Goal: Task Accomplishment & Management: Use online tool/utility

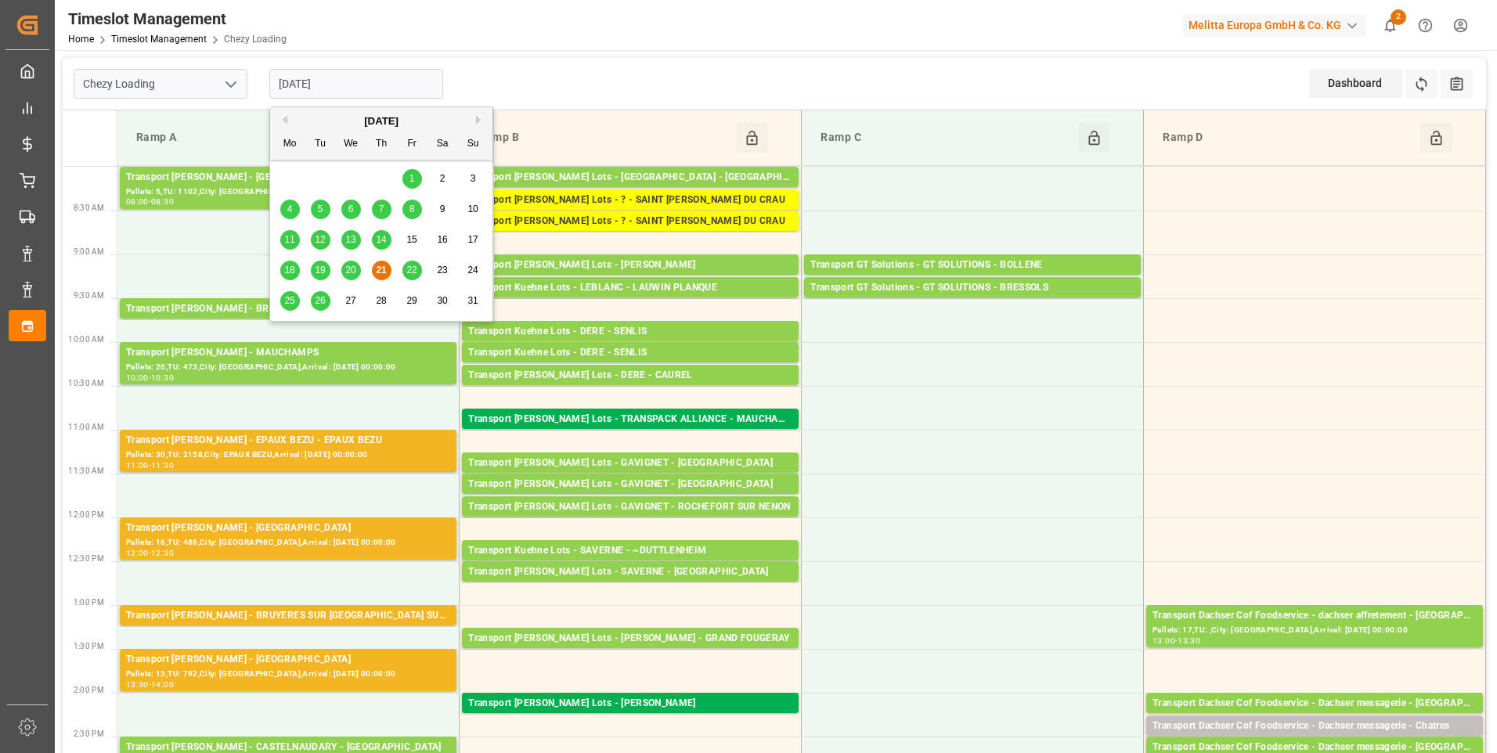
click at [392, 81] on input "[DATE]" at bounding box center [356, 84] width 174 height 30
click at [411, 269] on span "22" at bounding box center [411, 270] width 10 height 11
type input "[DATE]"
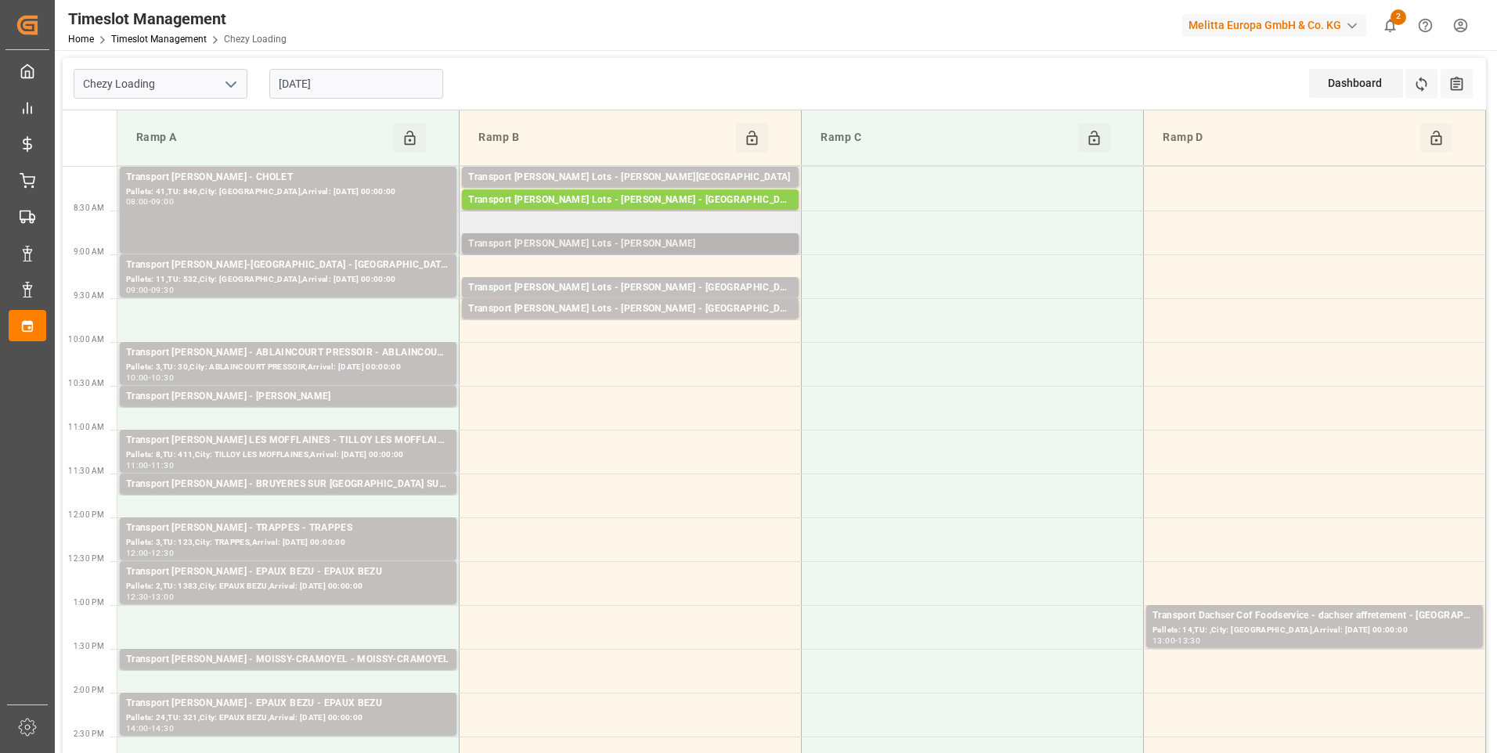
click at [681, 240] on div "Transport [PERSON_NAME] Lots - [PERSON_NAME]" at bounding box center [630, 244] width 324 height 16
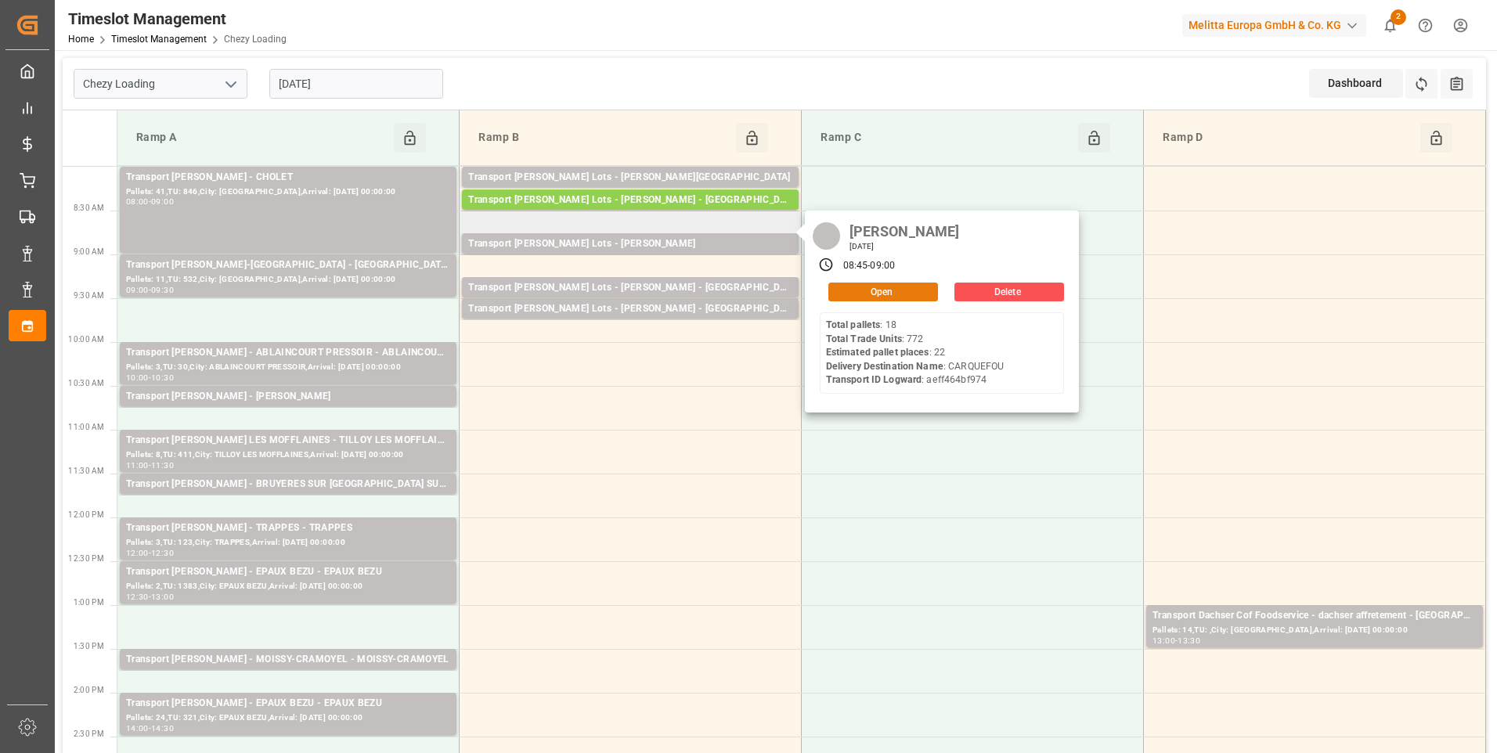
click at [849, 292] on button "Open" at bounding box center [883, 292] width 110 height 19
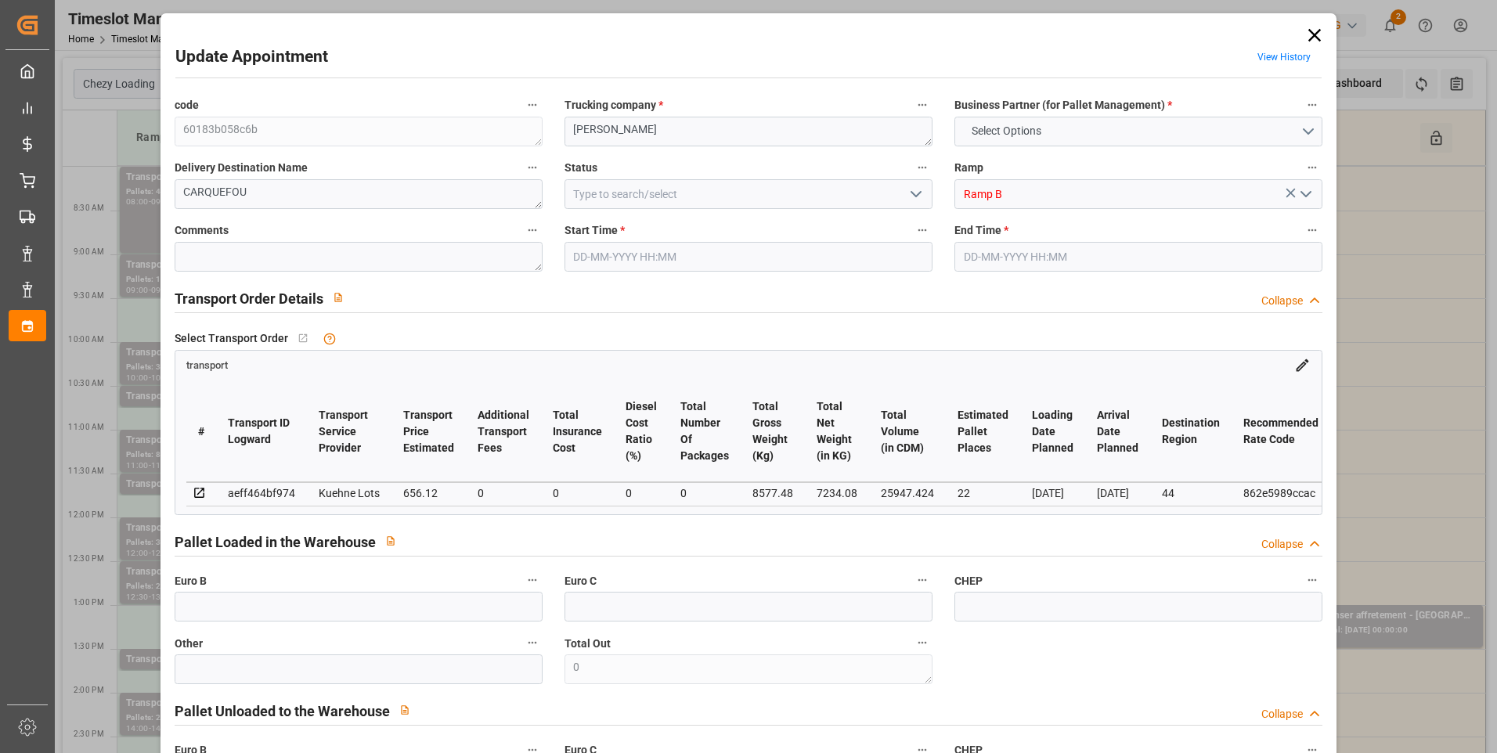
type input "22"
type input "656.12"
type input "0"
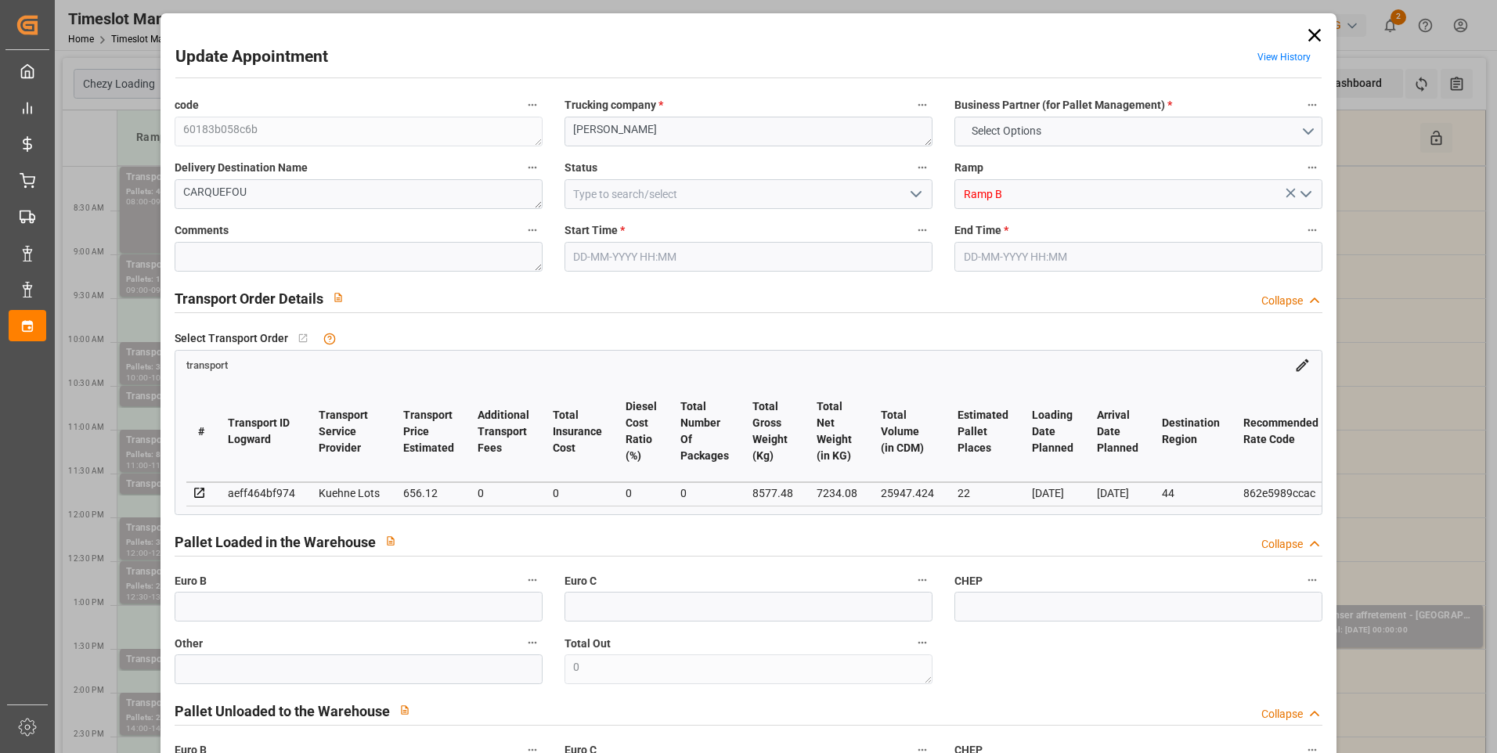
type input "656.12"
type input "0"
type input "7234.08"
type input "9657"
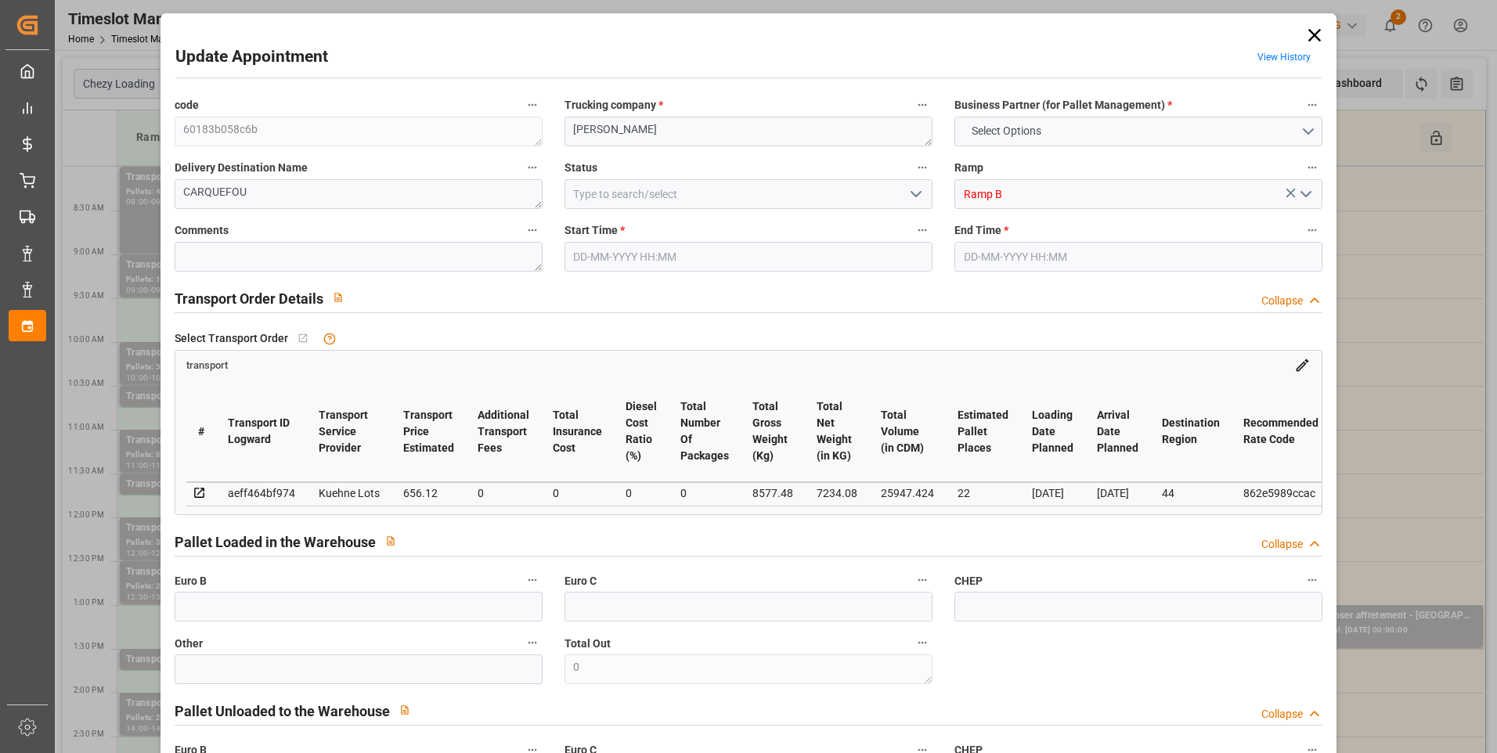
type input "25947.424"
type input "44"
type input "18"
type input "772"
type input "26"
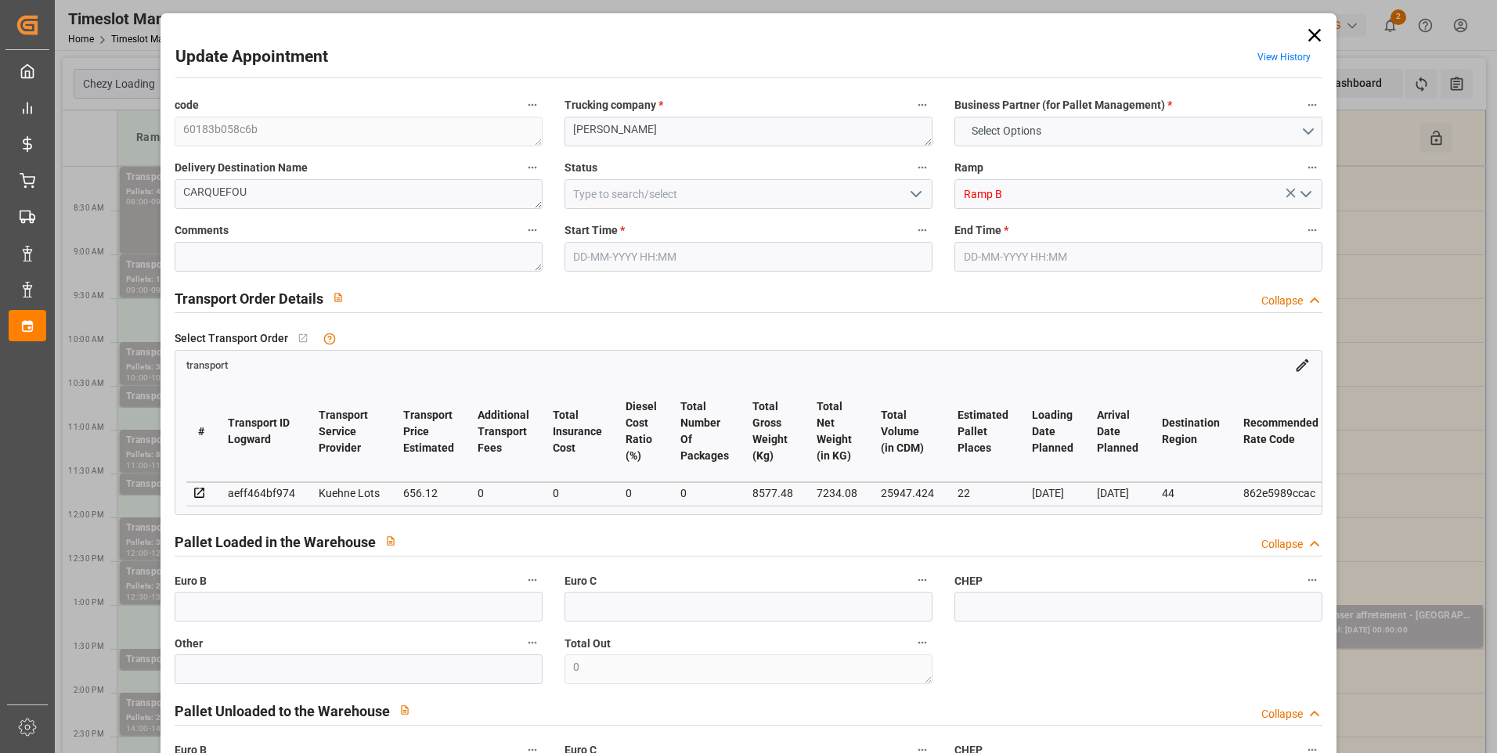
type input "101"
type input "8577.48"
type input "0"
type input "4710.8598"
type input "0"
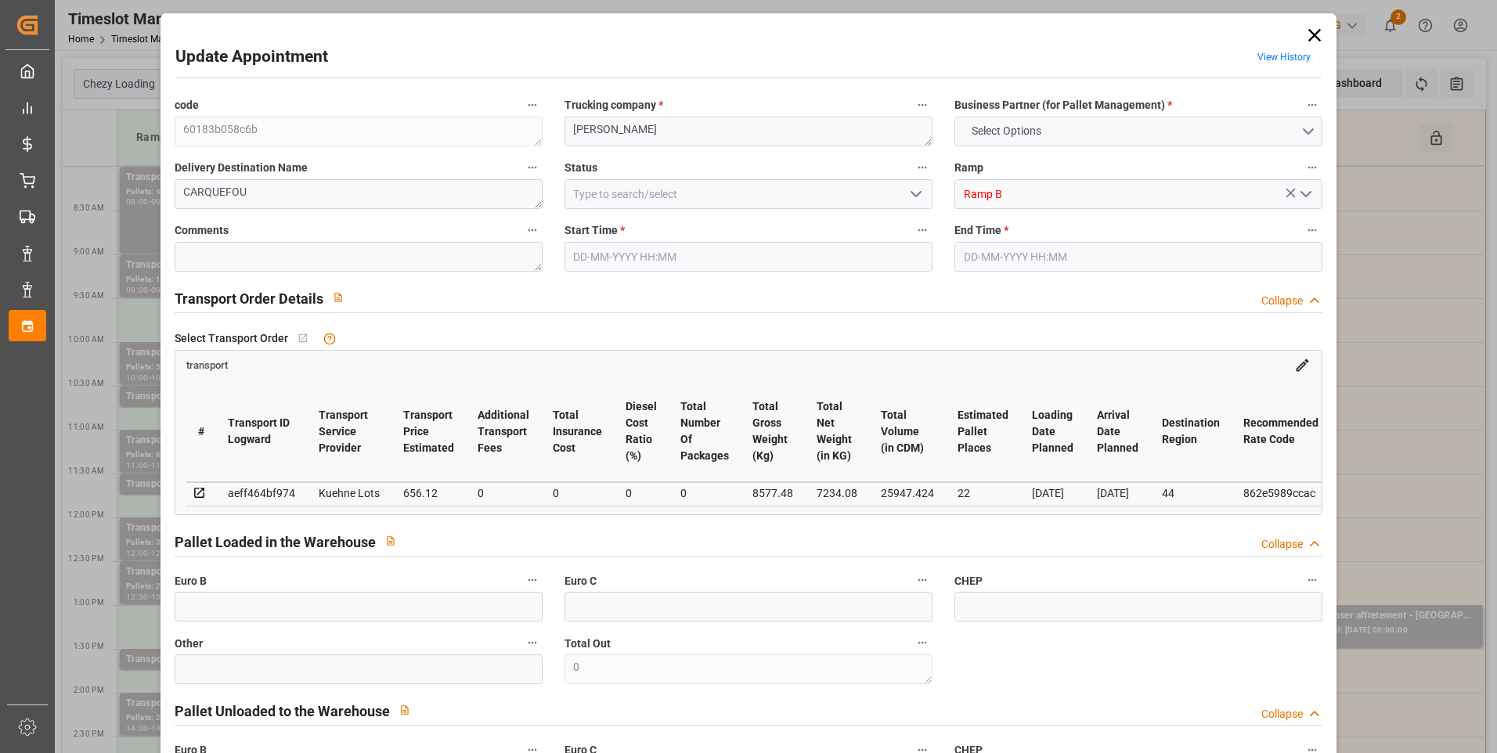
type input "0"
type input "21"
type input "35"
type input "[DATE] 08:45"
type input "[DATE] 09:00"
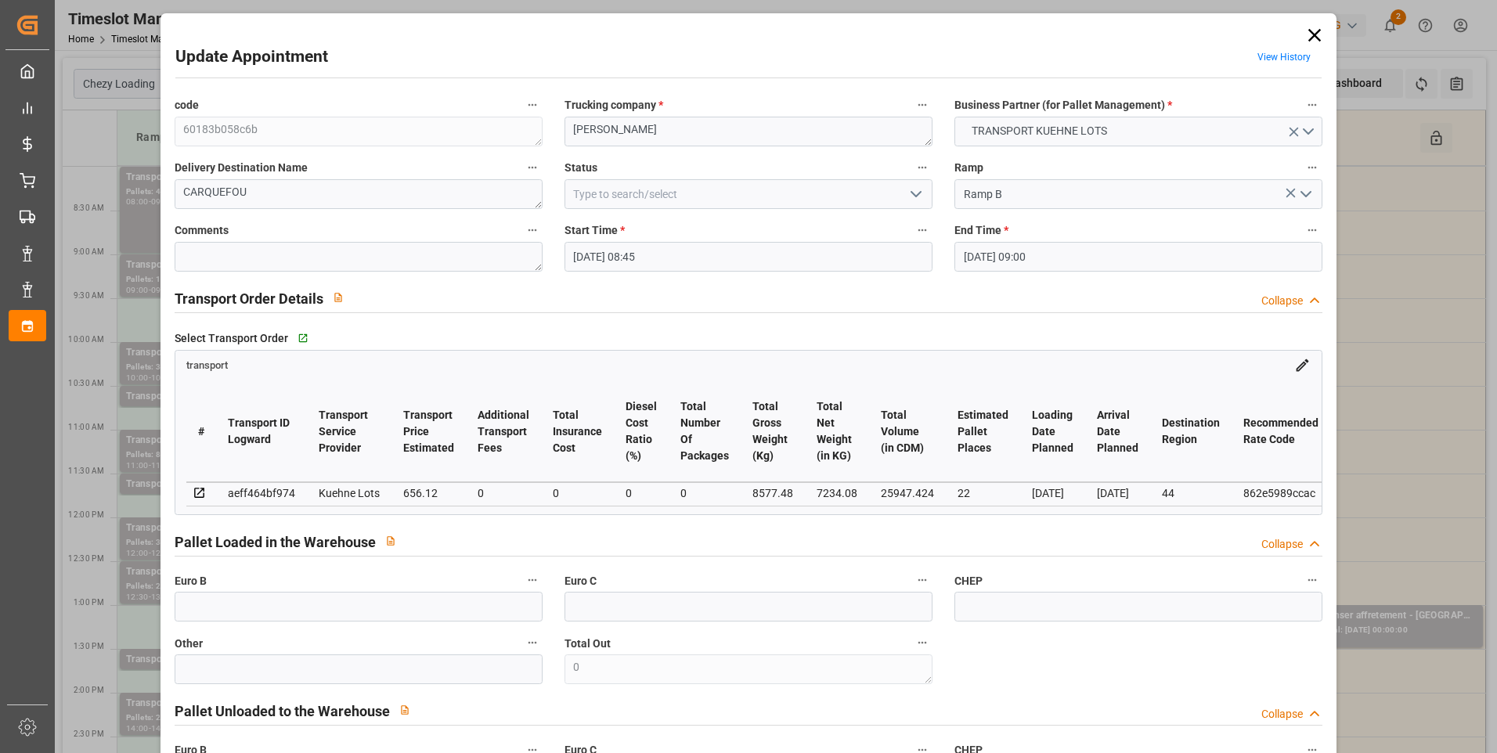
type input "[DATE] 15:08"
type input "[DATE] 11:27"
type input "[DATE]"
click at [913, 193] on icon "open menu" at bounding box center [916, 194] width 19 height 19
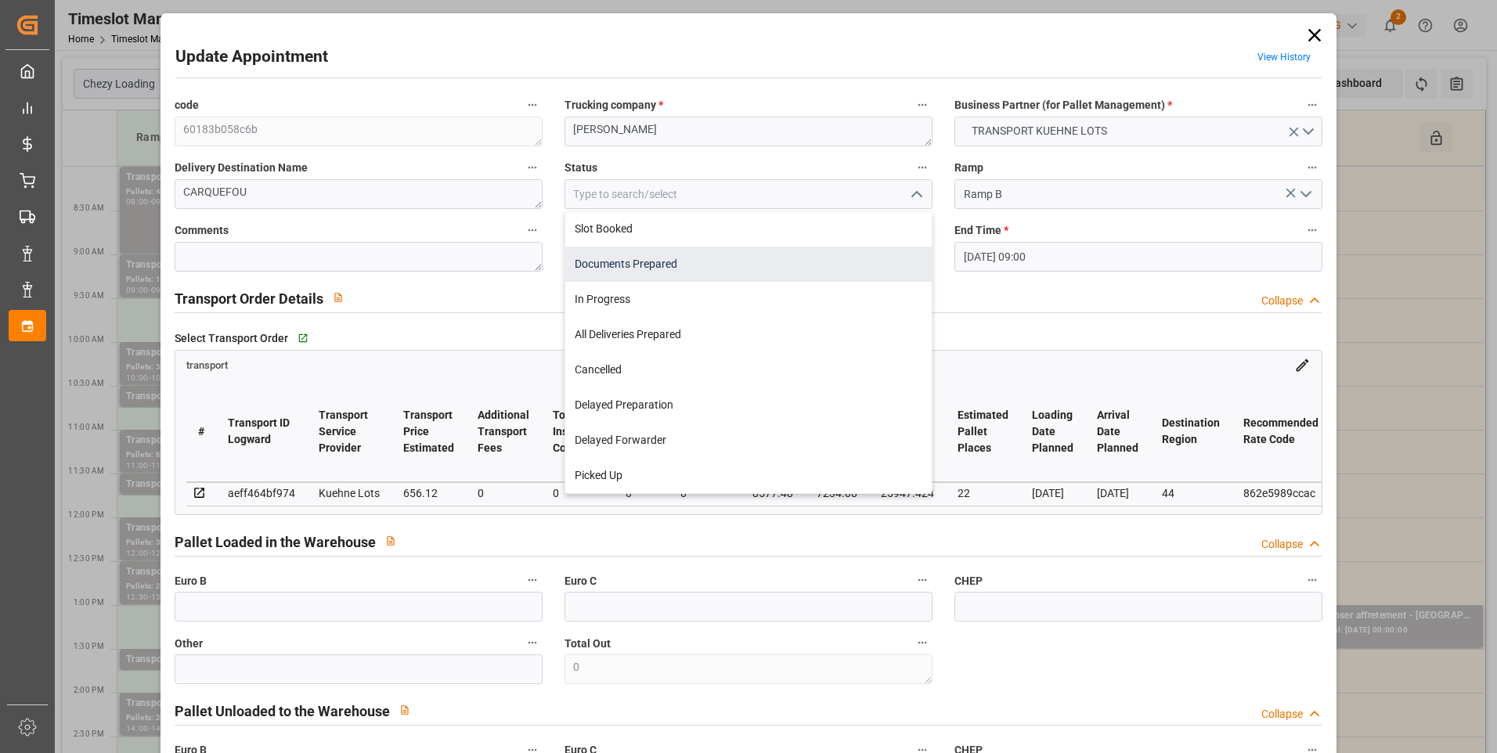
click at [656, 276] on div "Documents Prepared" at bounding box center [748, 264] width 366 height 35
type input "Documents Prepared"
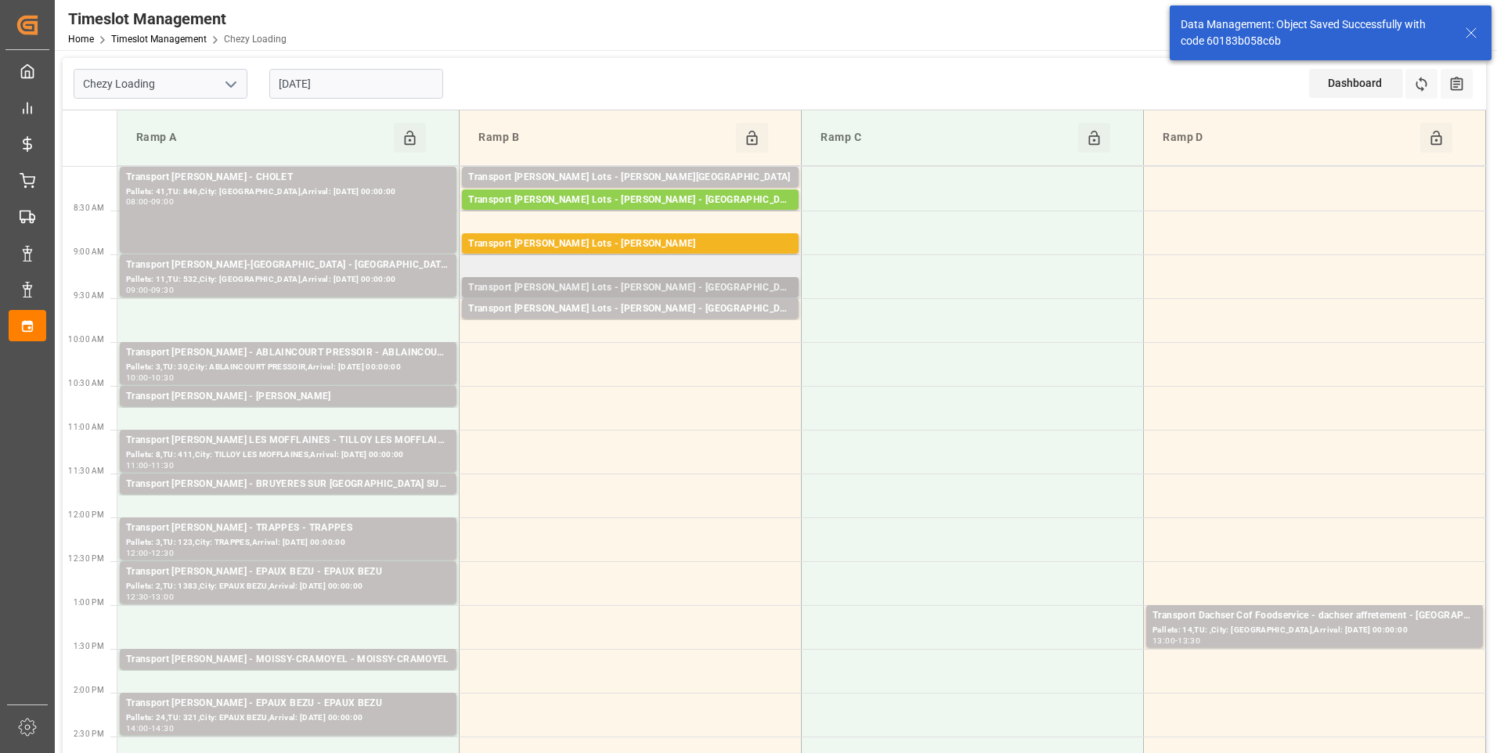
click at [682, 286] on div "Transport [PERSON_NAME] Lots - [PERSON_NAME] - [GEOGRAPHIC_DATA][PERSON_NAME]" at bounding box center [630, 288] width 324 height 16
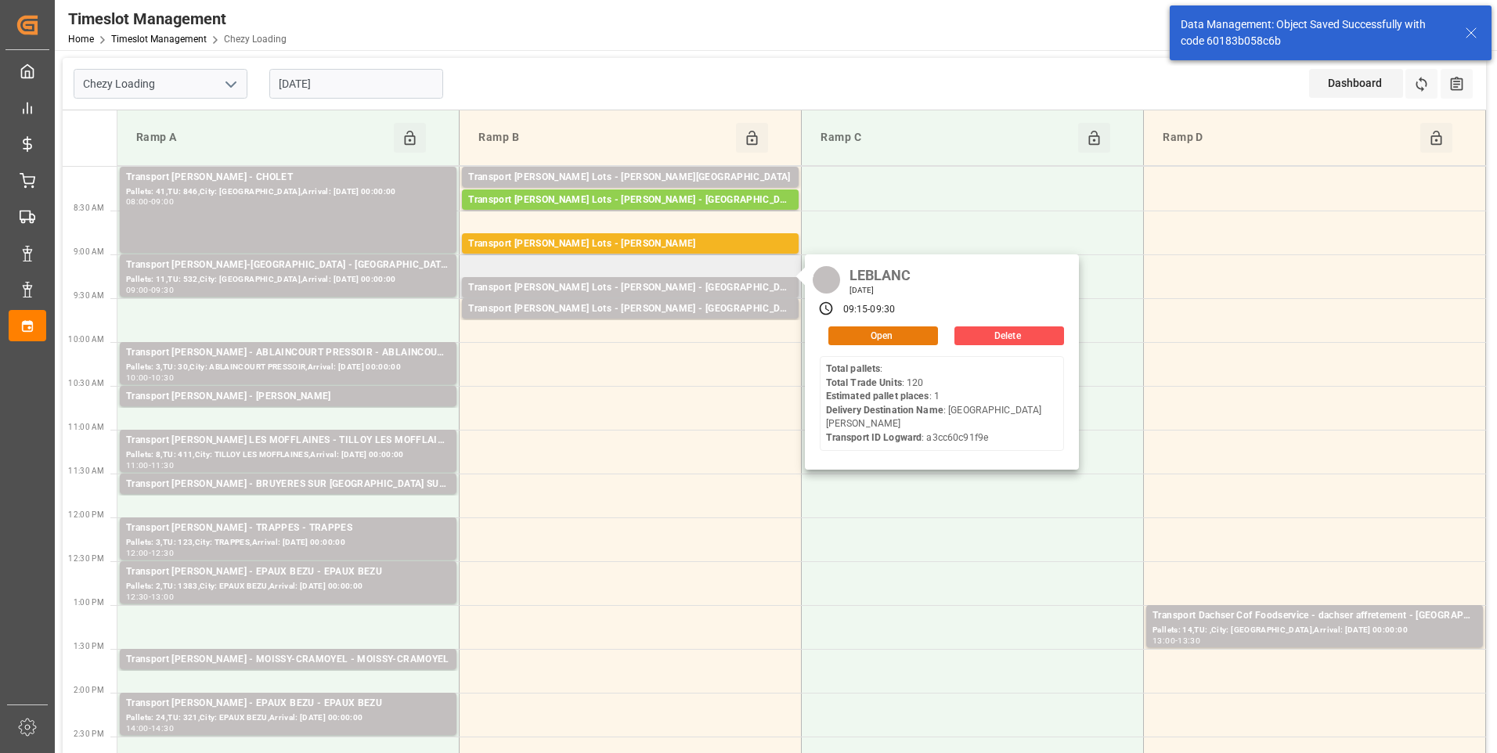
click at [890, 340] on button "Open" at bounding box center [883, 335] width 110 height 19
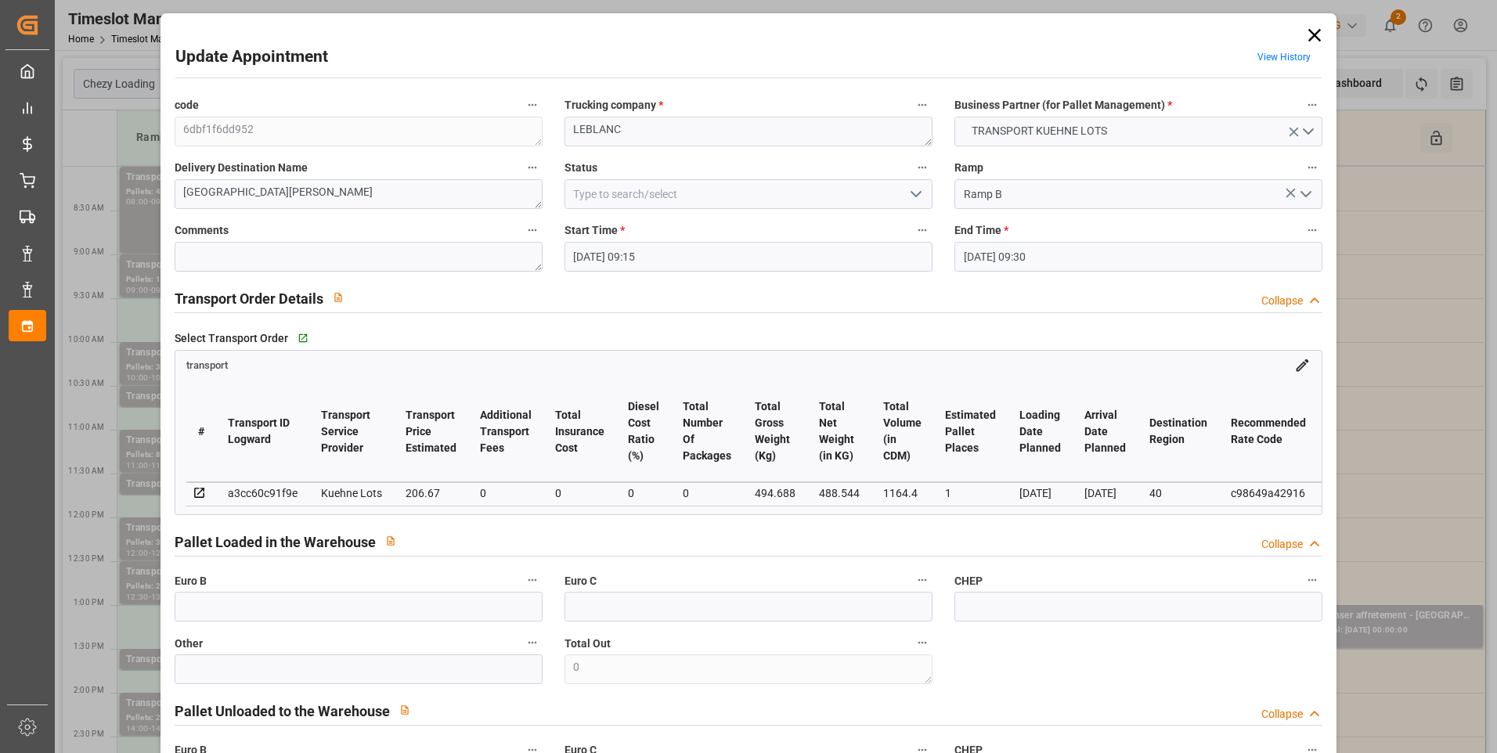
type input "[DATE] 09:15"
type input "[DATE] 09:30"
type input "[DATE] 15:09"
type input "[DATE] 11:28"
type input "[DATE]"
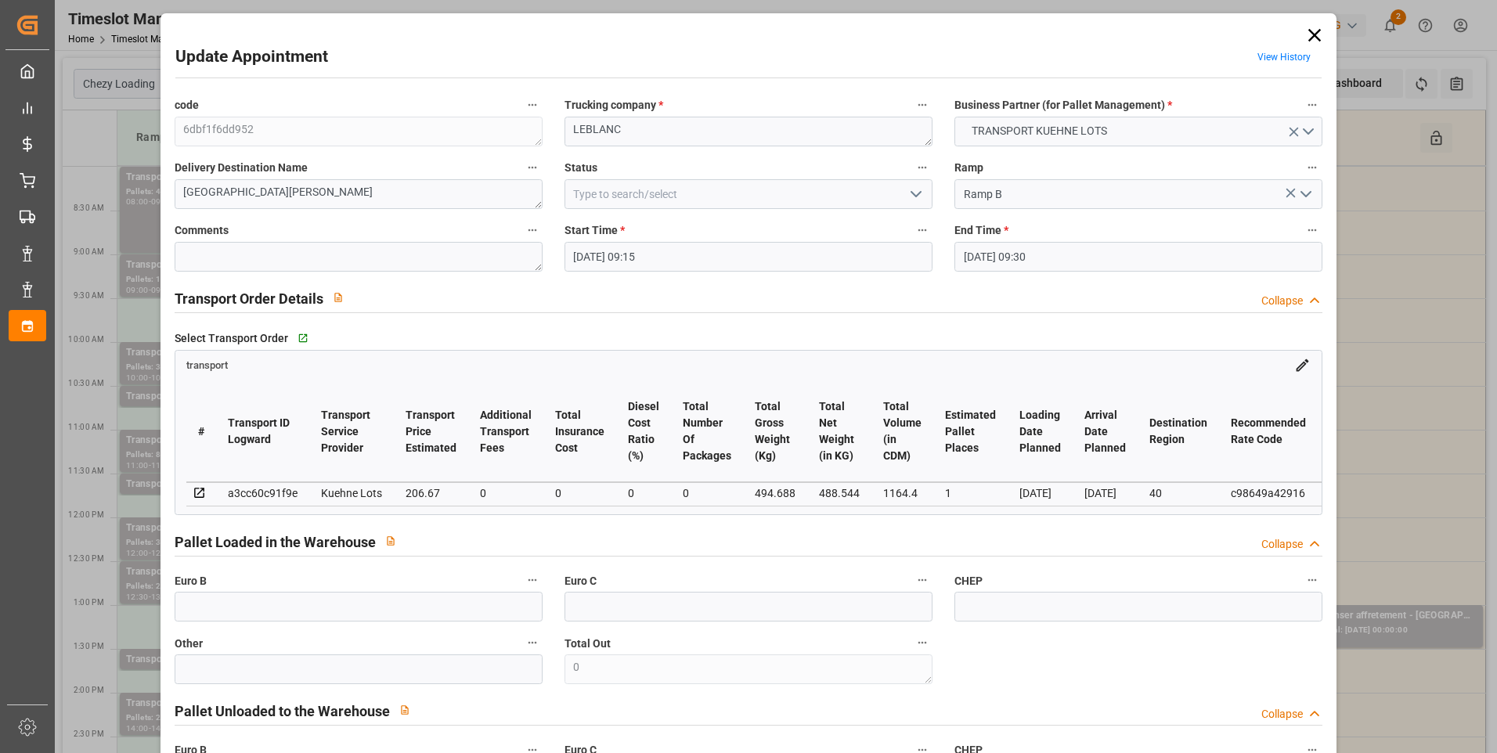
type input "[DATE]"
click at [913, 186] on icon "open menu" at bounding box center [916, 194] width 19 height 19
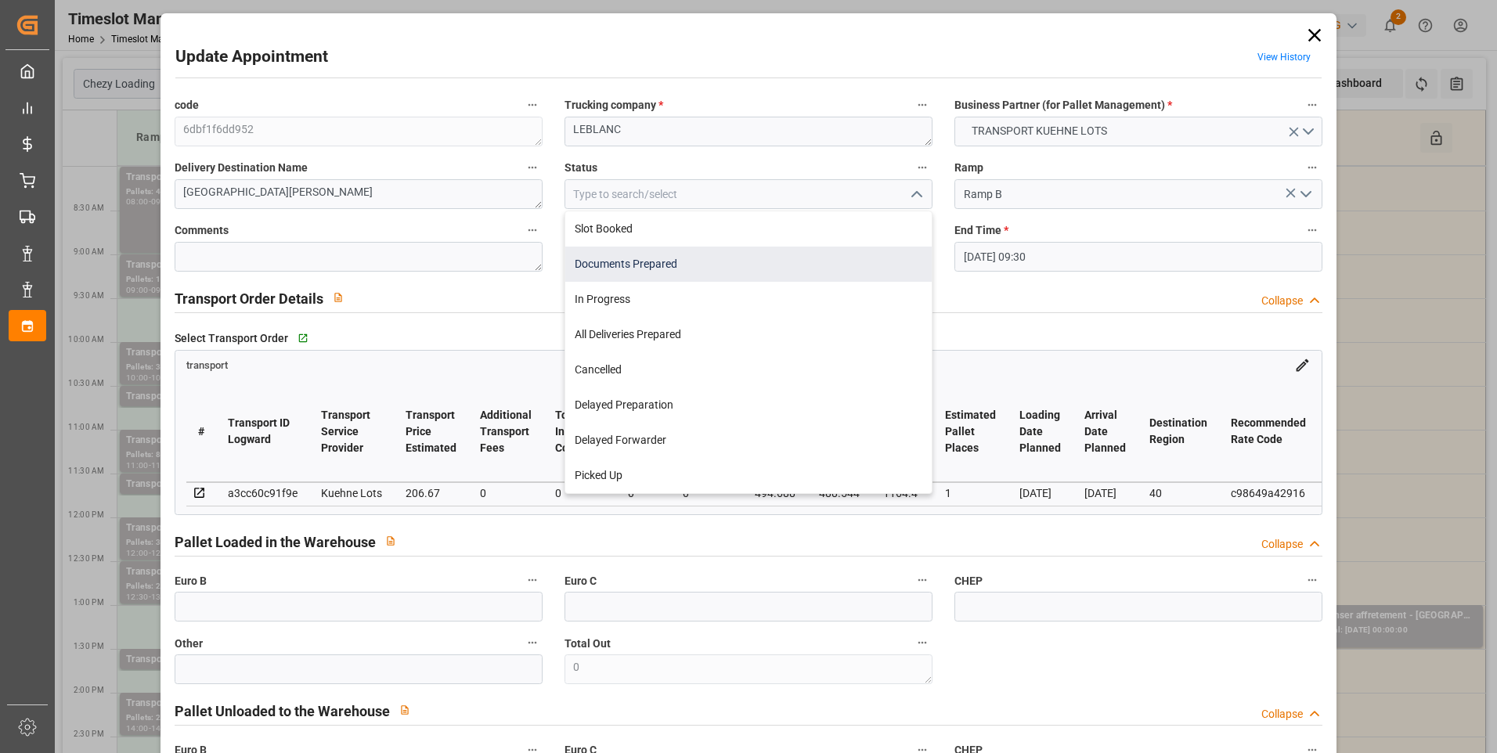
click at [638, 265] on div "Documents Prepared" at bounding box center [748, 264] width 366 height 35
type input "Documents Prepared"
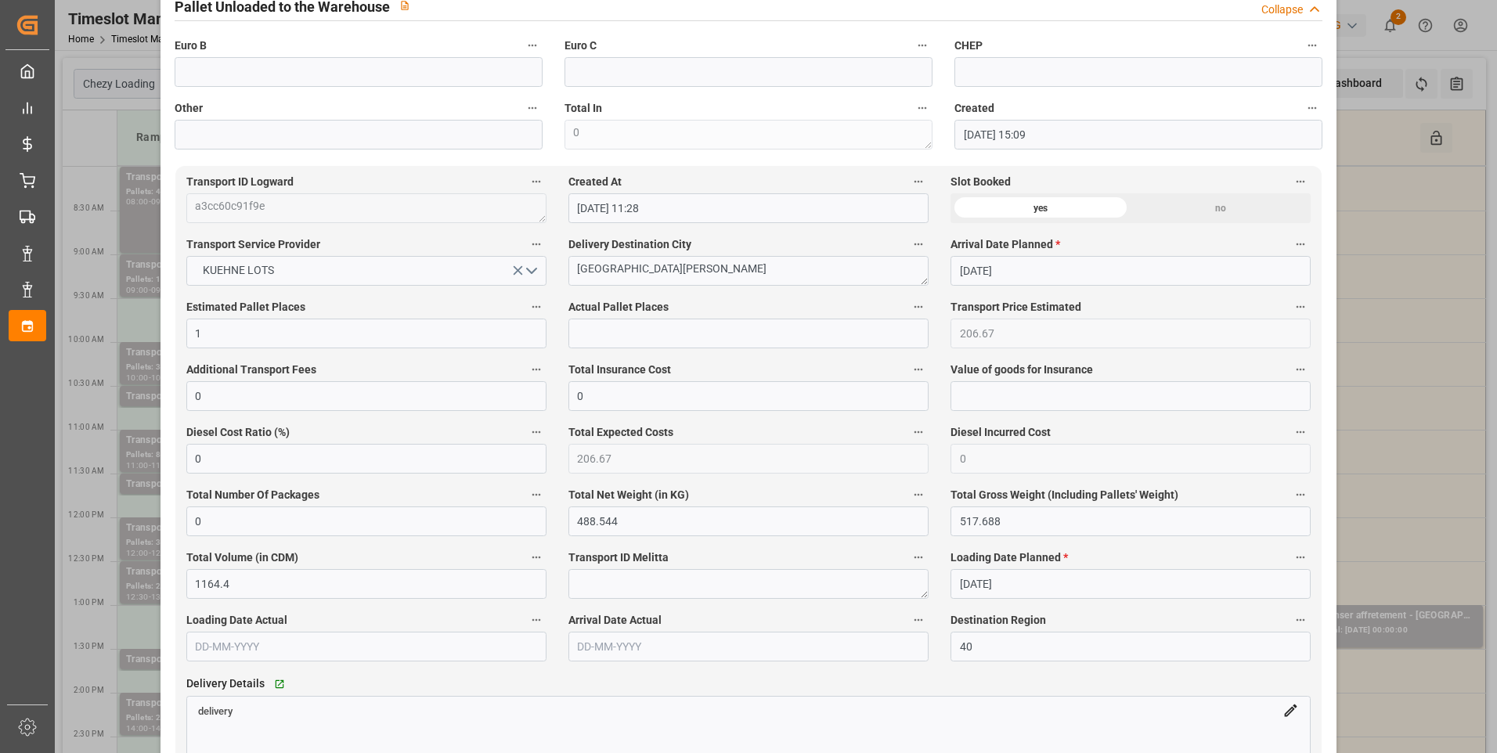
scroll to position [1018, 0]
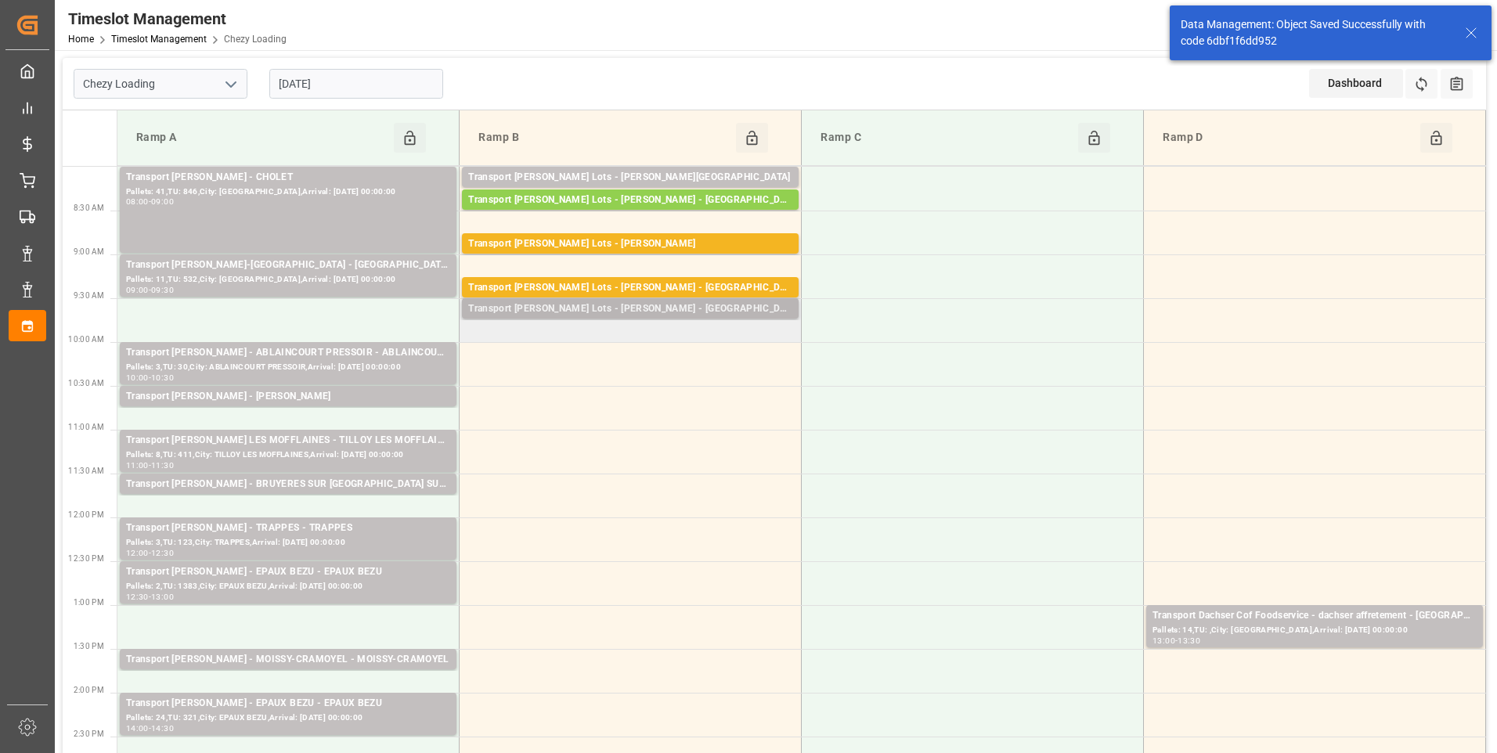
click at [678, 309] on div "Transport [PERSON_NAME] Lots - [PERSON_NAME] - [GEOGRAPHIC_DATA]" at bounding box center [630, 309] width 324 height 16
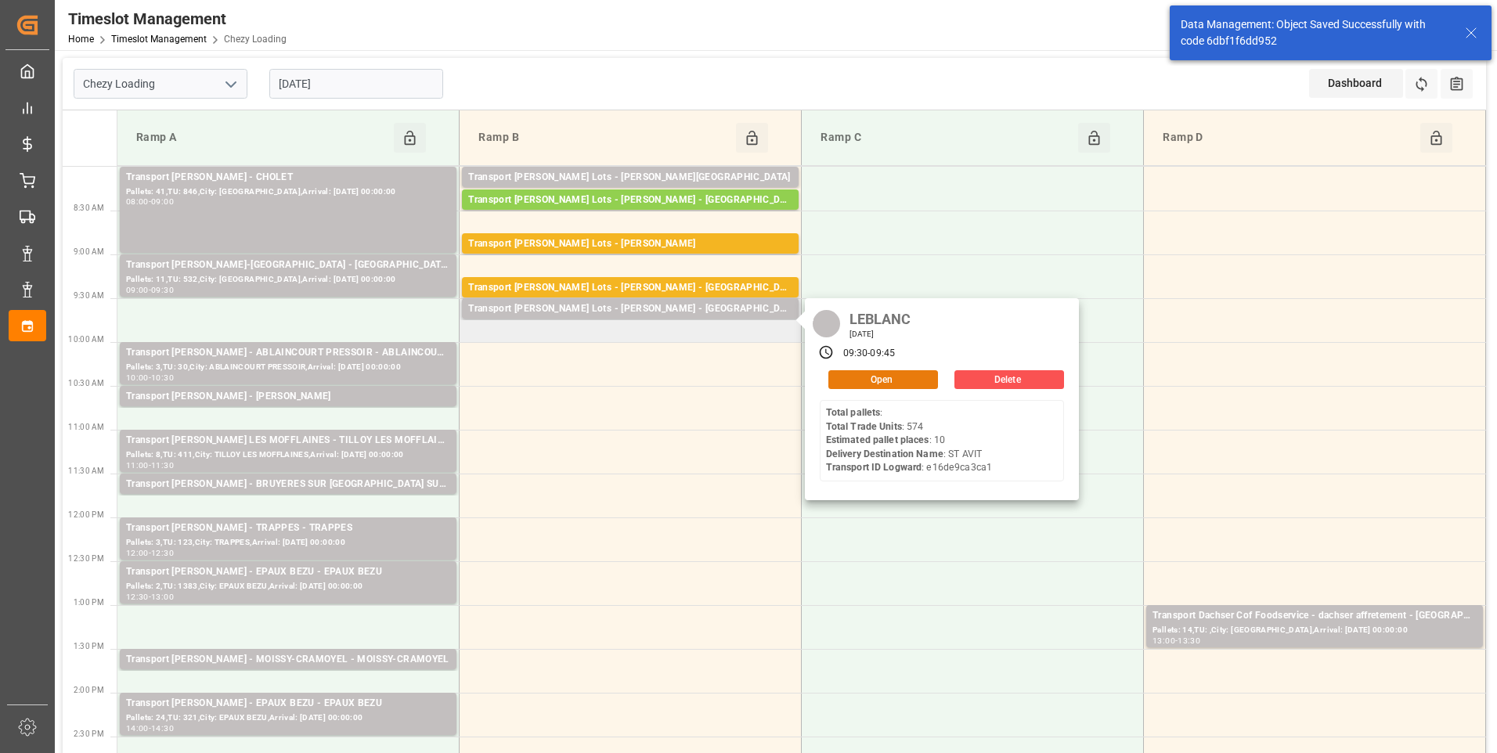
click at [847, 377] on button "Open" at bounding box center [883, 379] width 110 height 19
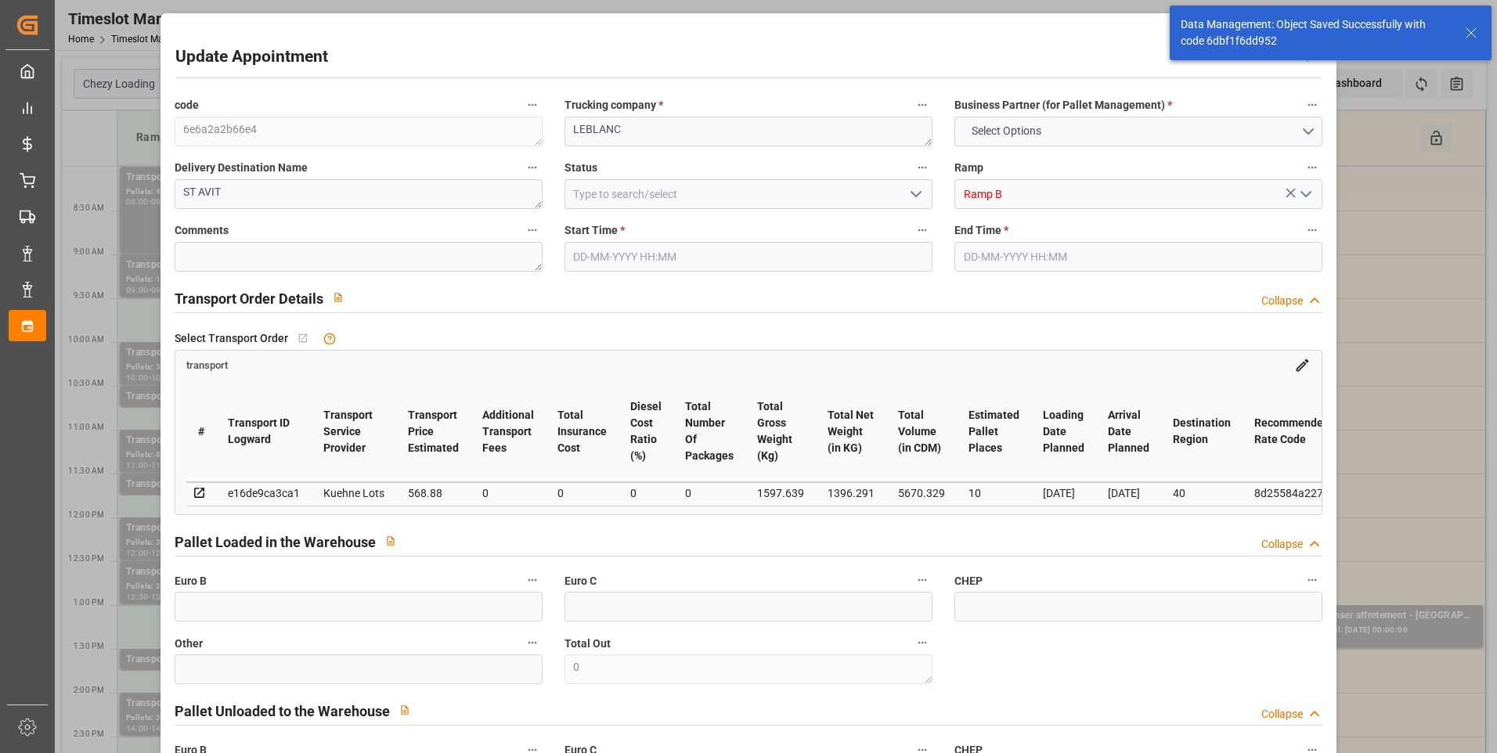
type input "10"
type input "568.88"
type input "0"
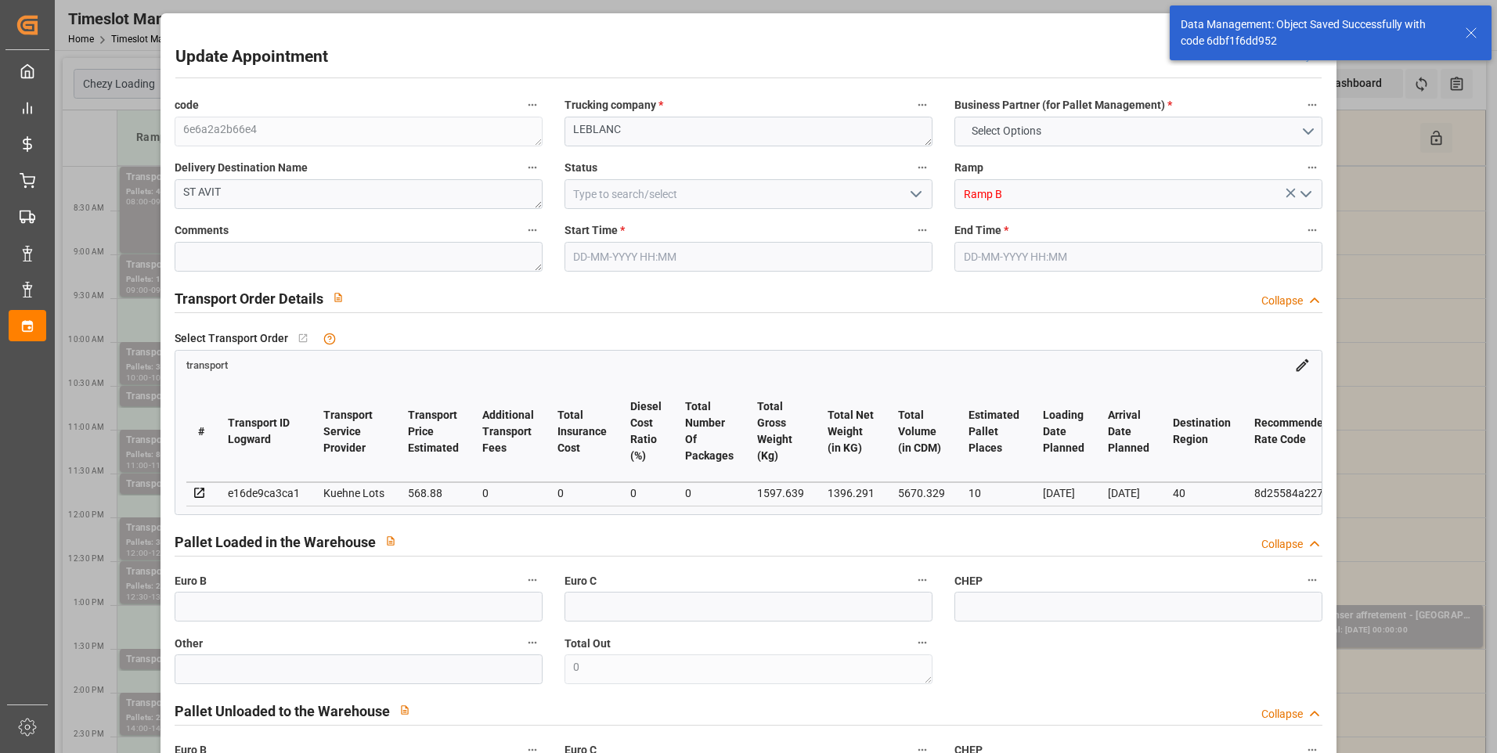
type input "568.88"
type input "0"
type input "1396.291"
type input "2701.639"
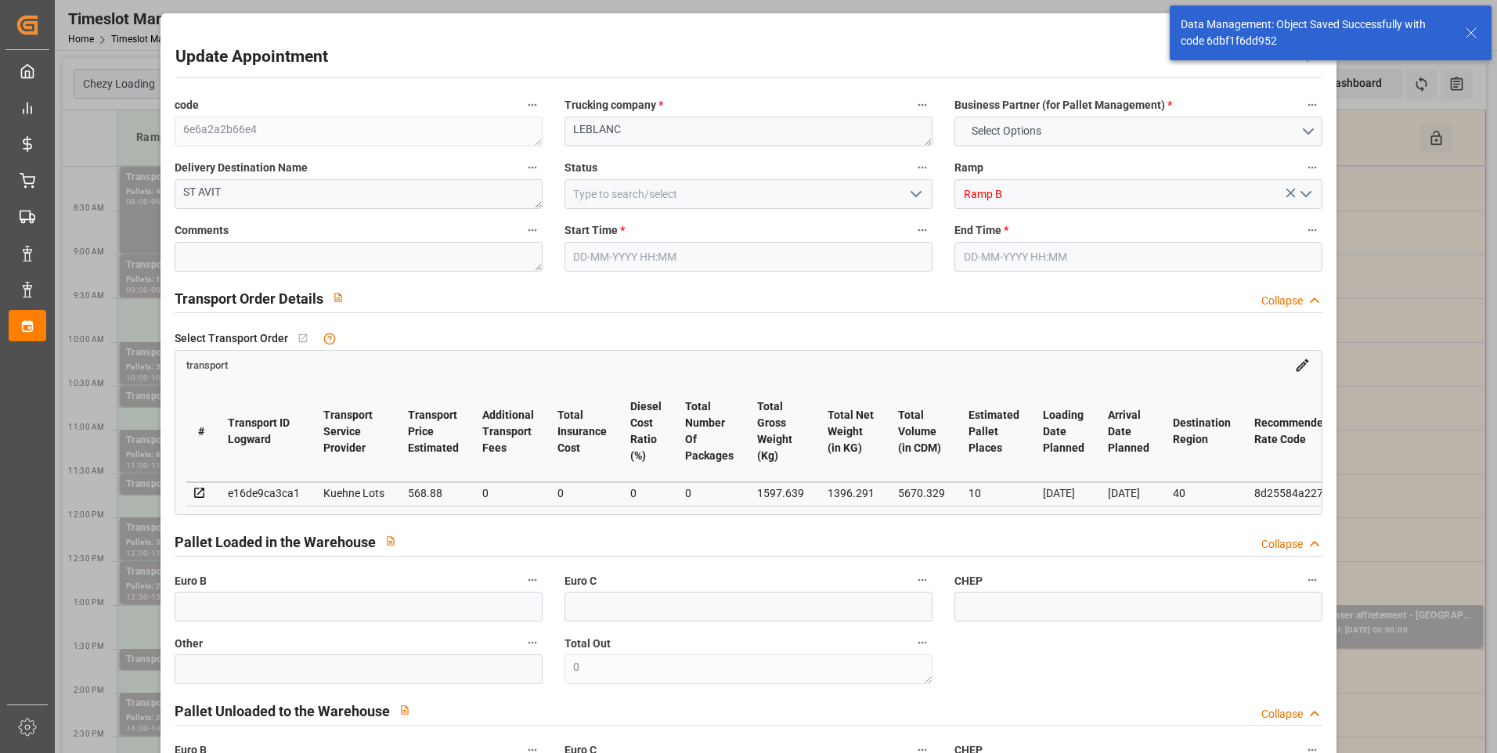
type input "5670.329"
type input "40"
type input "0"
type input "574"
type input "48"
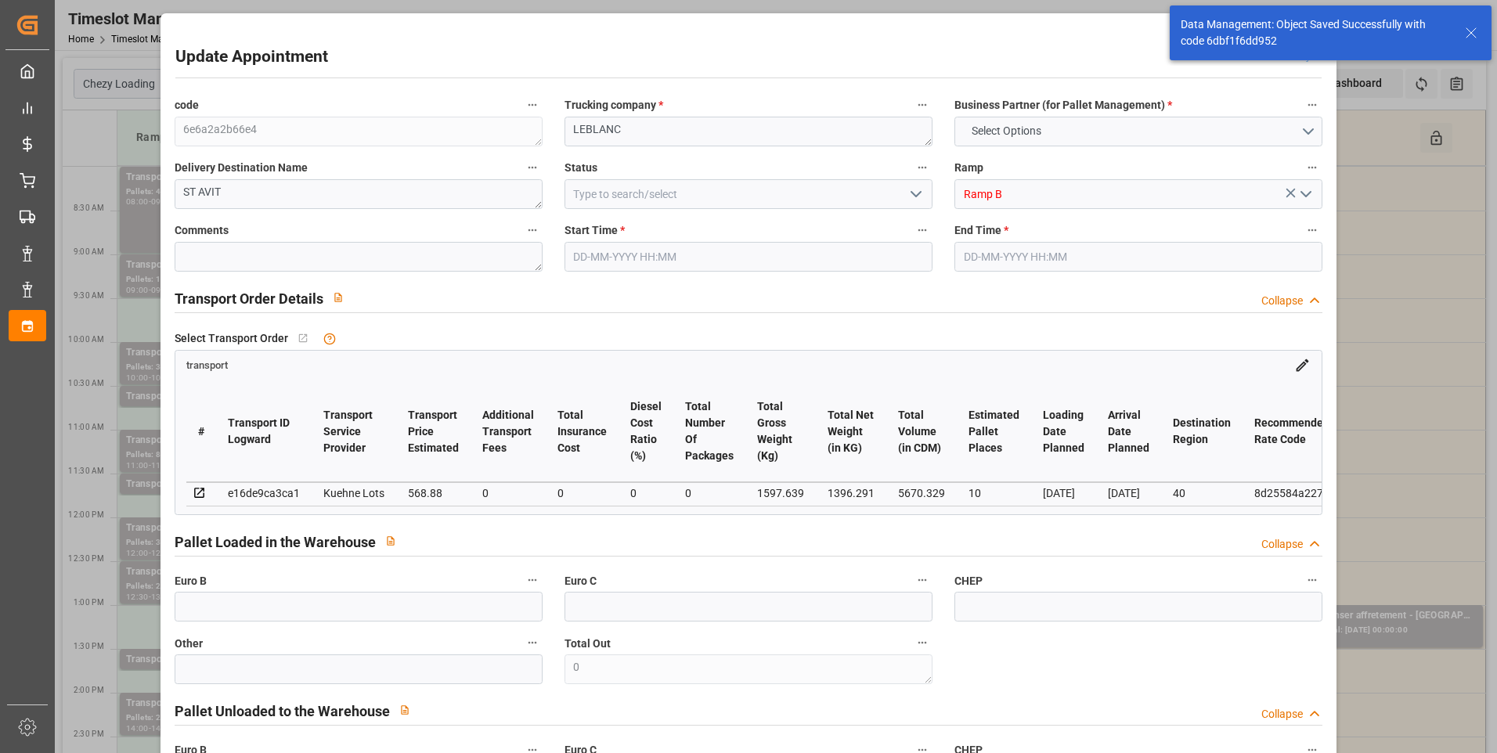
type input "101"
type input "1597.639"
type input "0"
type input "4710.8598"
type input "0"
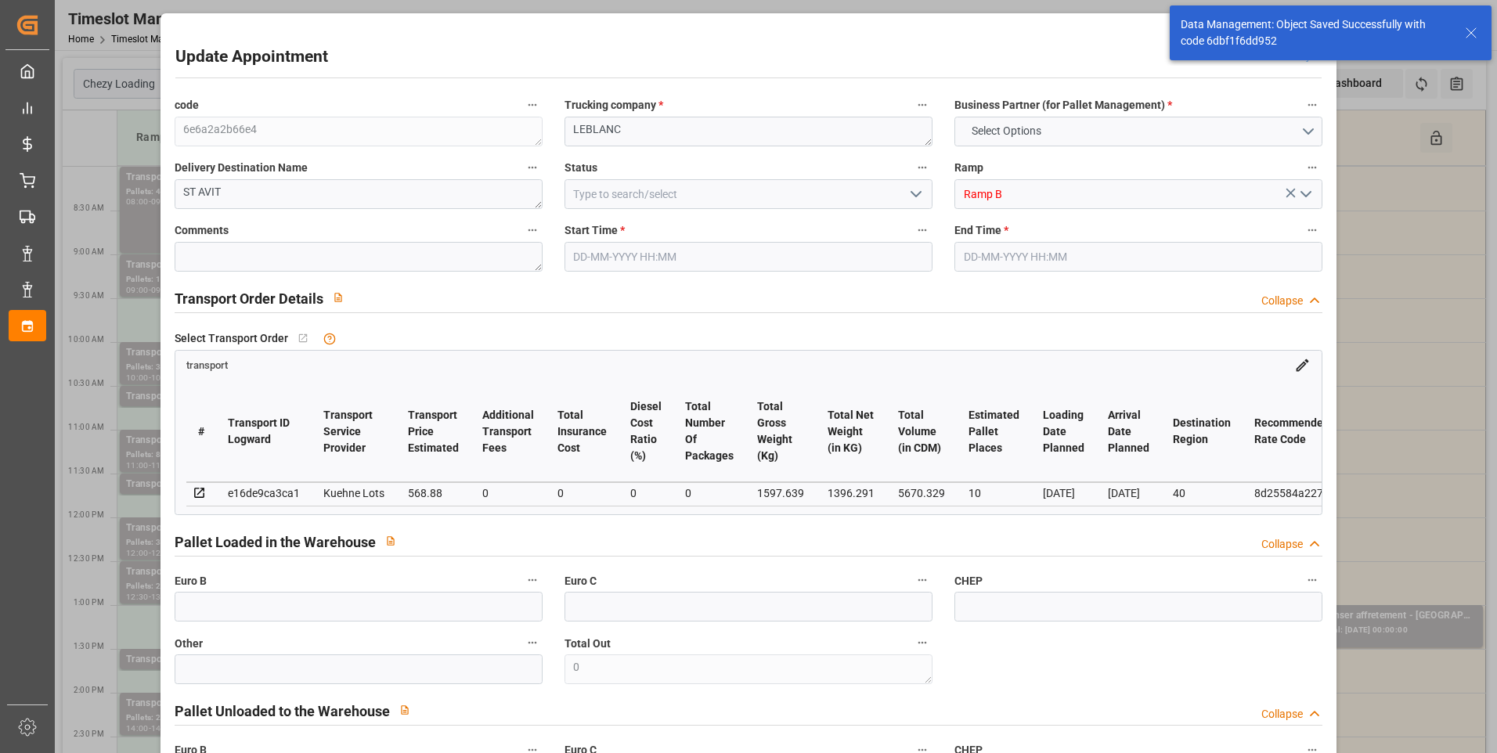
type input "0"
type input "21"
type input "35"
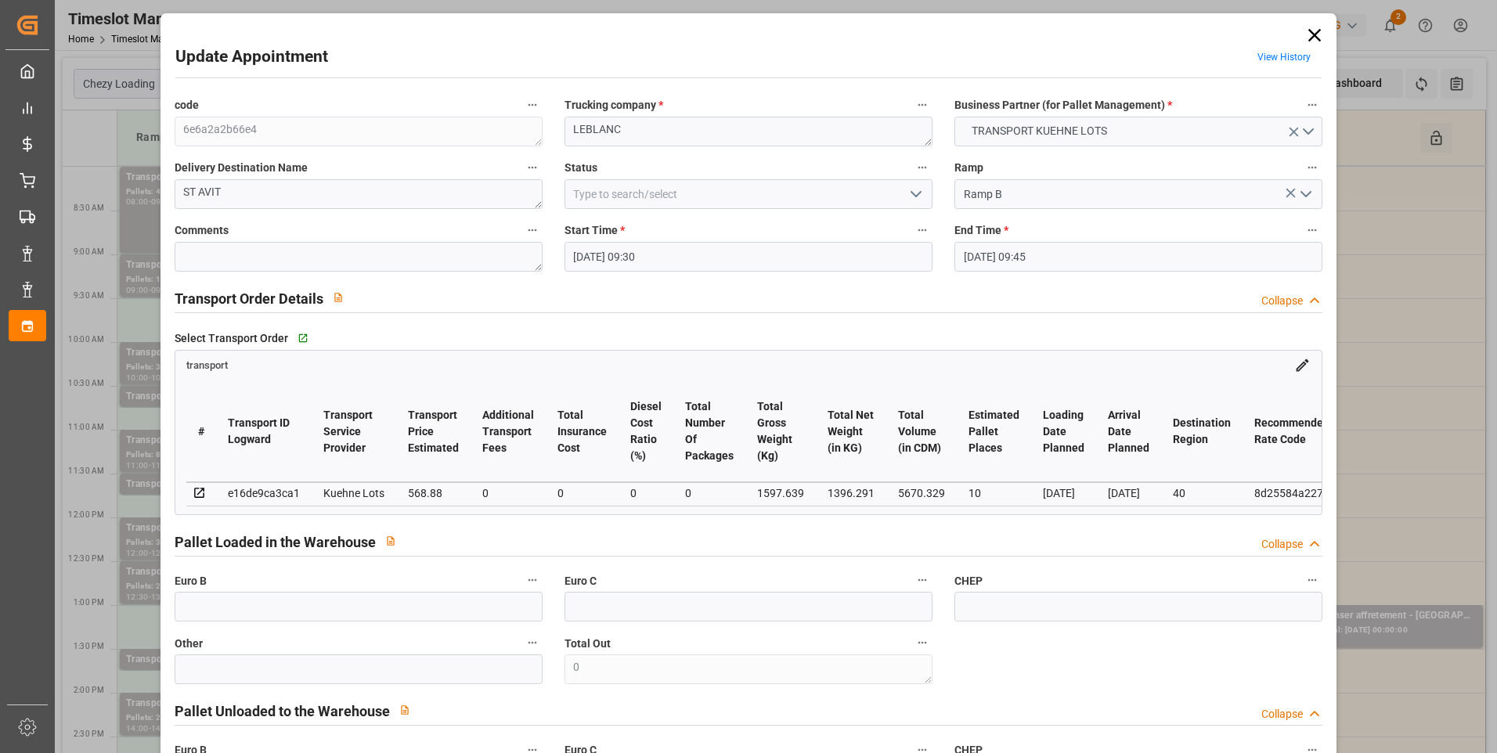
type input "[DATE] 09:30"
type input "[DATE] 09:45"
type input "[DATE] 12:36"
type input "[DATE] 11:45"
type input "[DATE]"
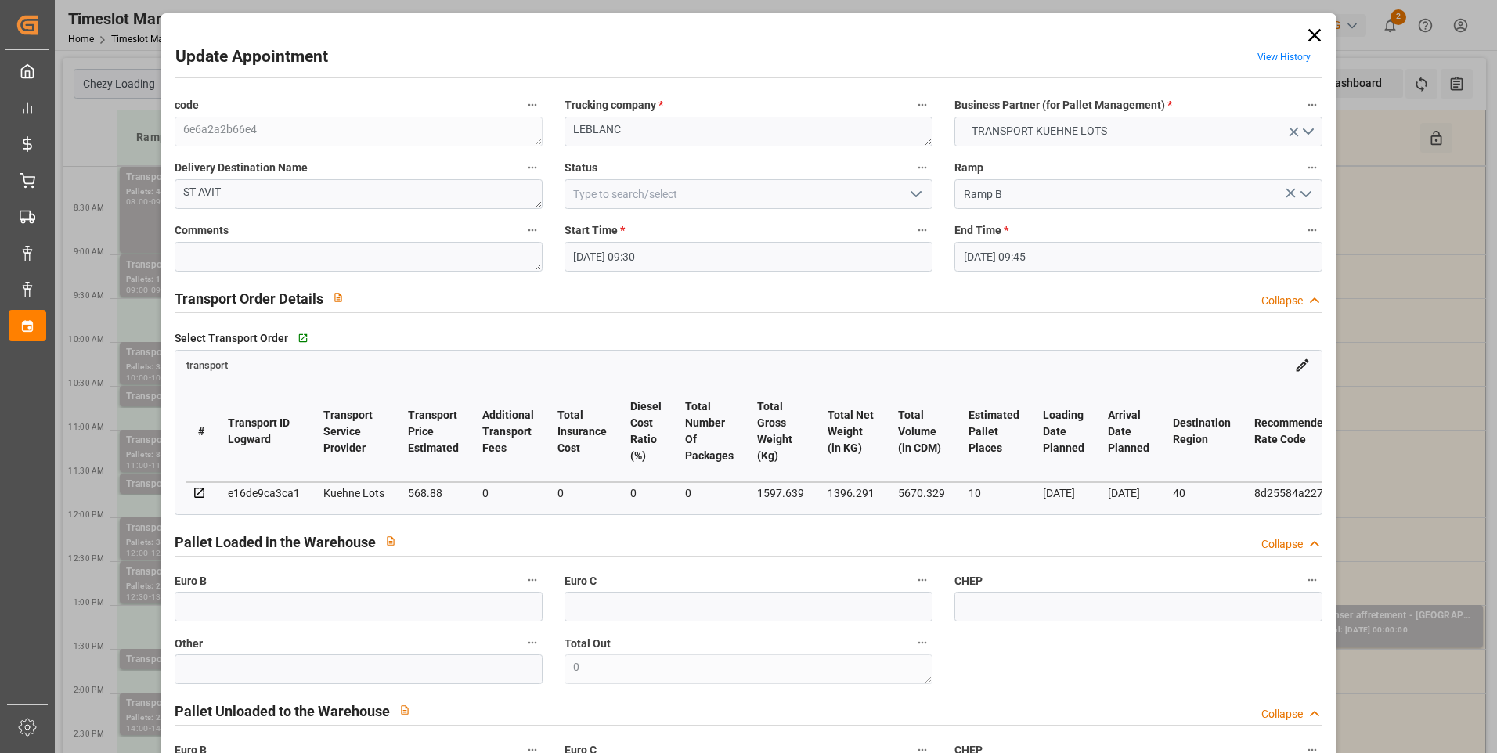
type input "[DATE]"
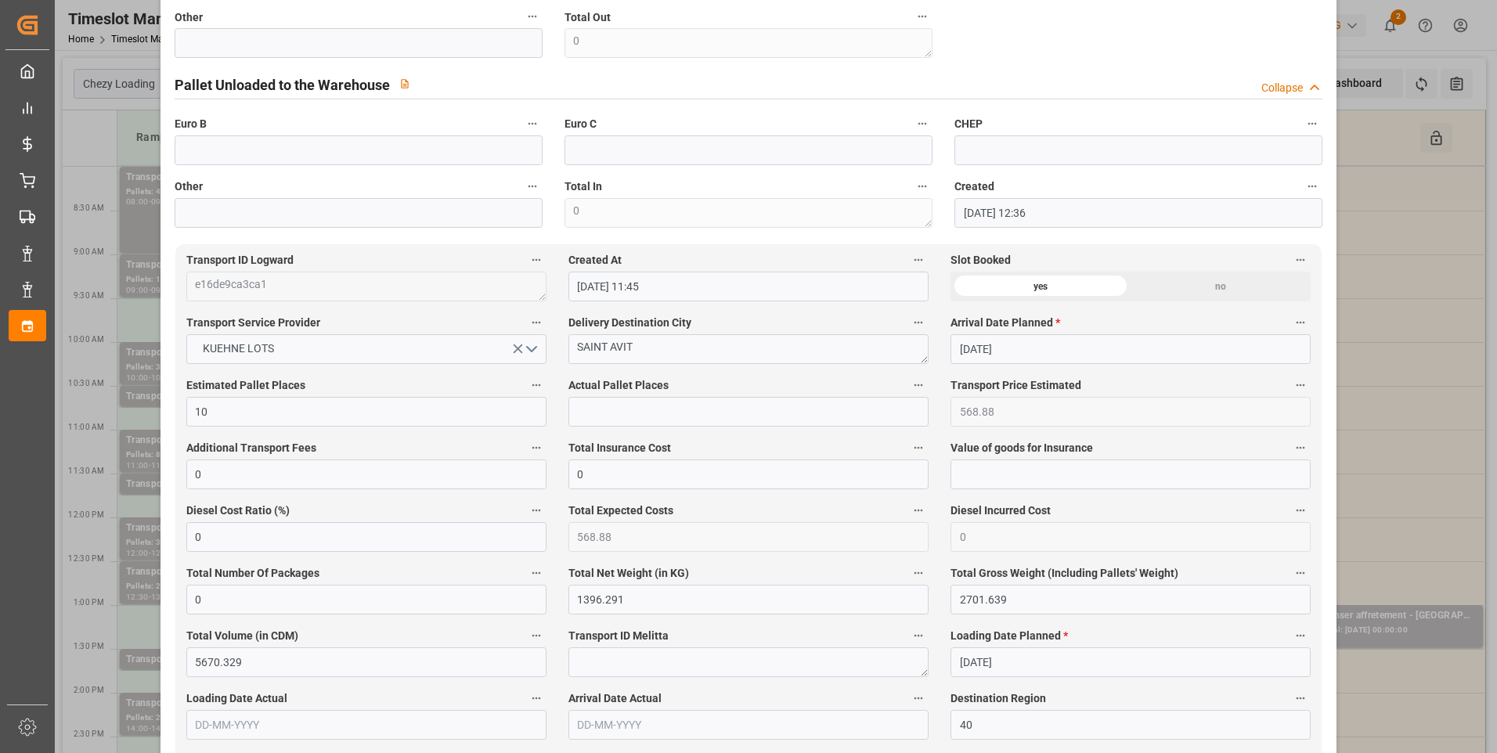
scroll to position [0, 0]
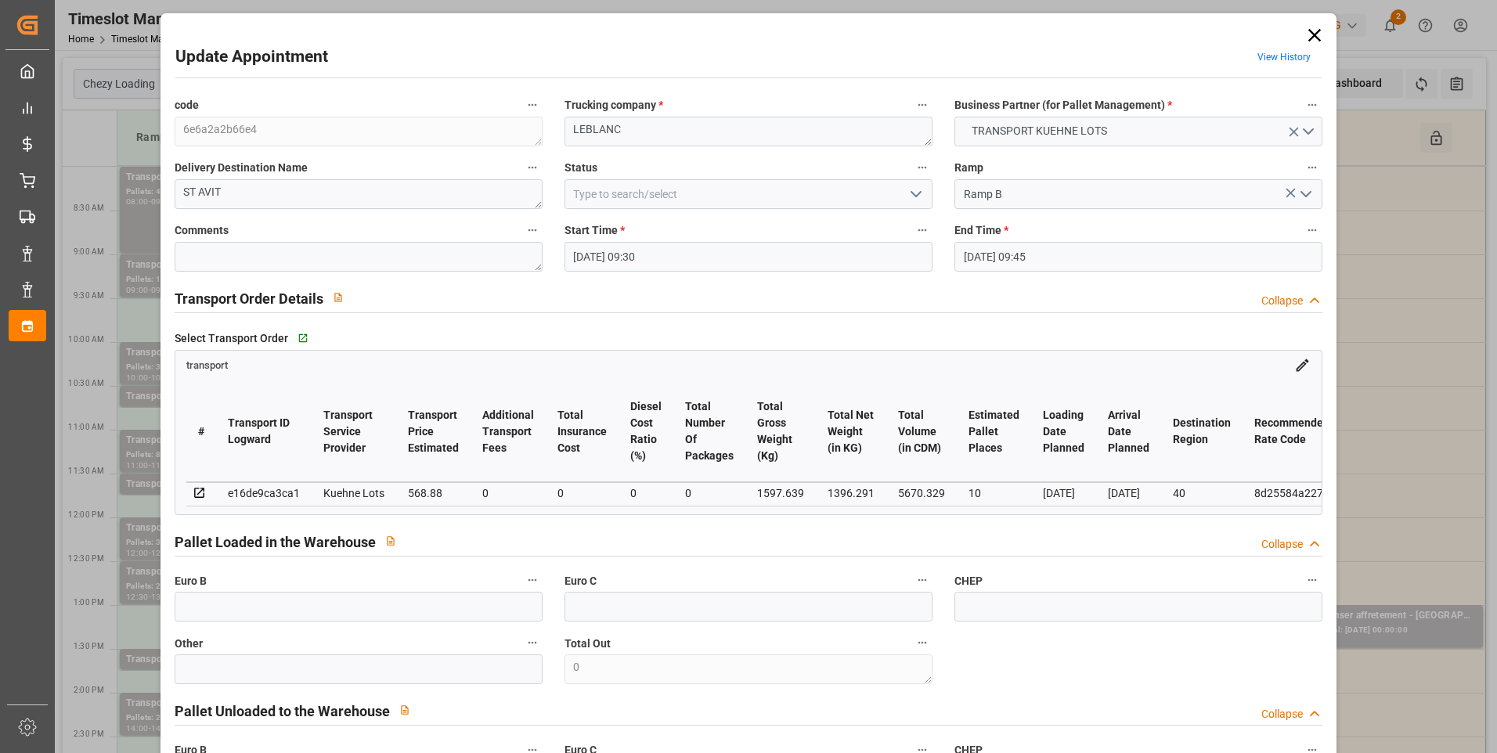
drag, startPoint x: 921, startPoint y: 196, endPoint x: 879, endPoint y: 207, distance: 42.9
click at [921, 196] on icon "open menu" at bounding box center [916, 194] width 19 height 19
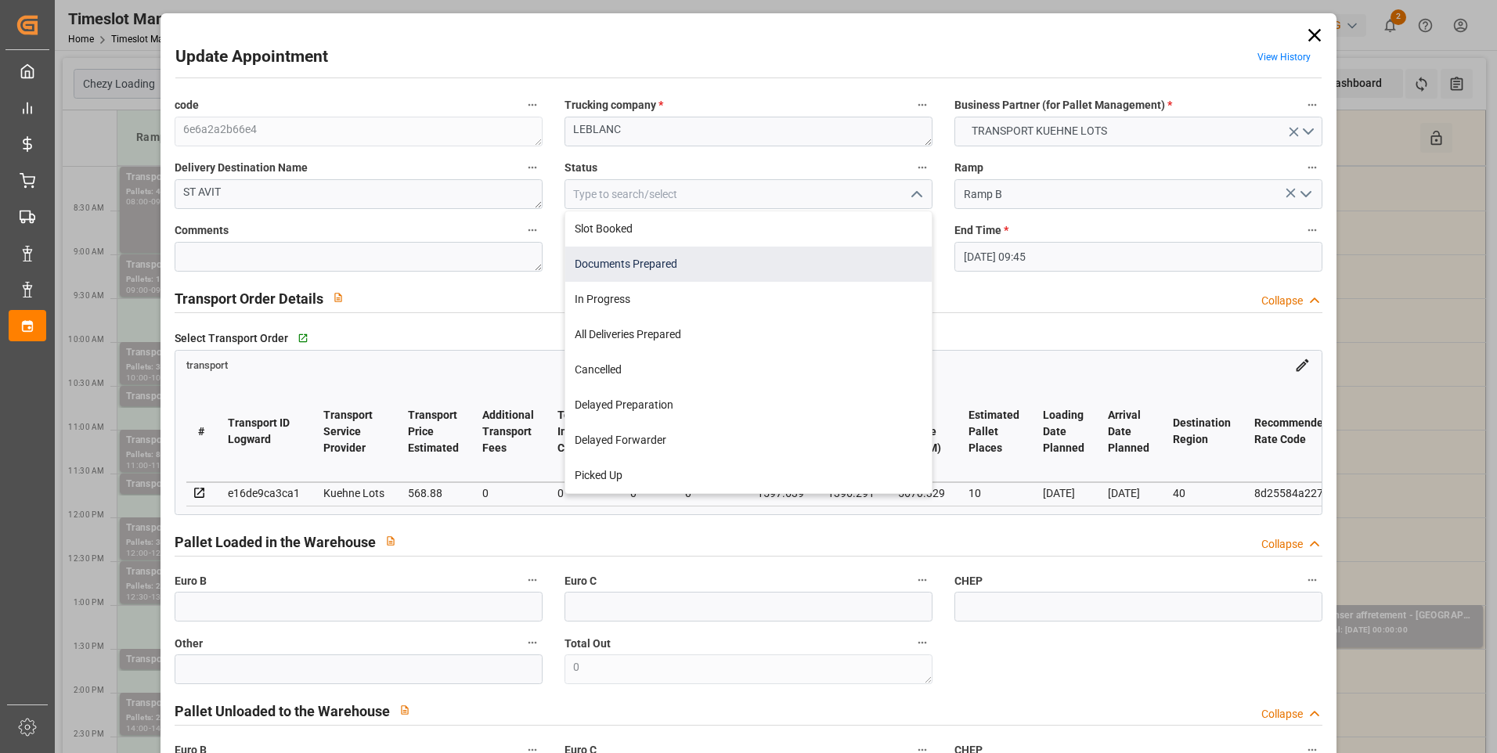
click at [633, 265] on div "Documents Prepared" at bounding box center [748, 264] width 366 height 35
type input "Documents Prepared"
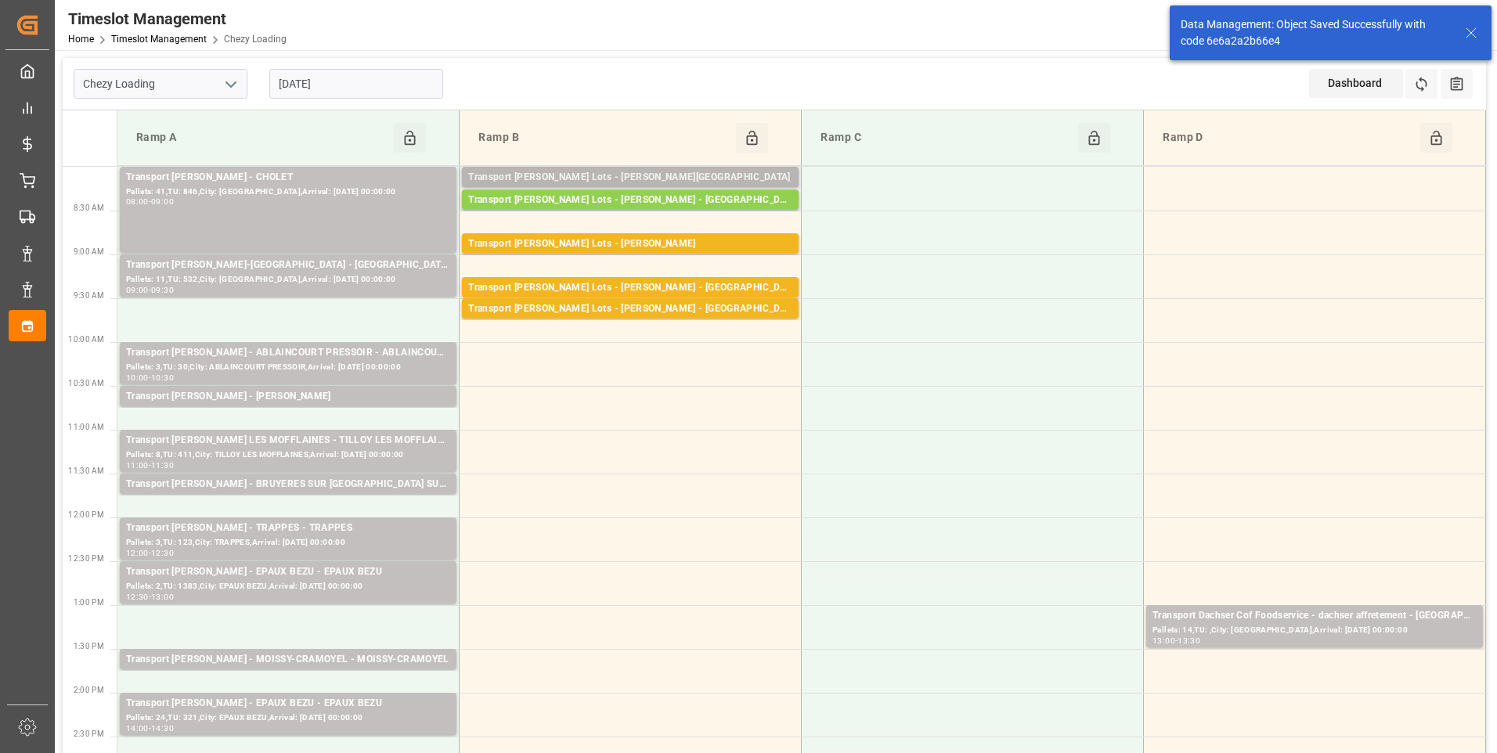
click at [687, 178] on div "Transport [PERSON_NAME] Lots - [PERSON_NAME][GEOGRAPHIC_DATA]" at bounding box center [630, 178] width 324 height 16
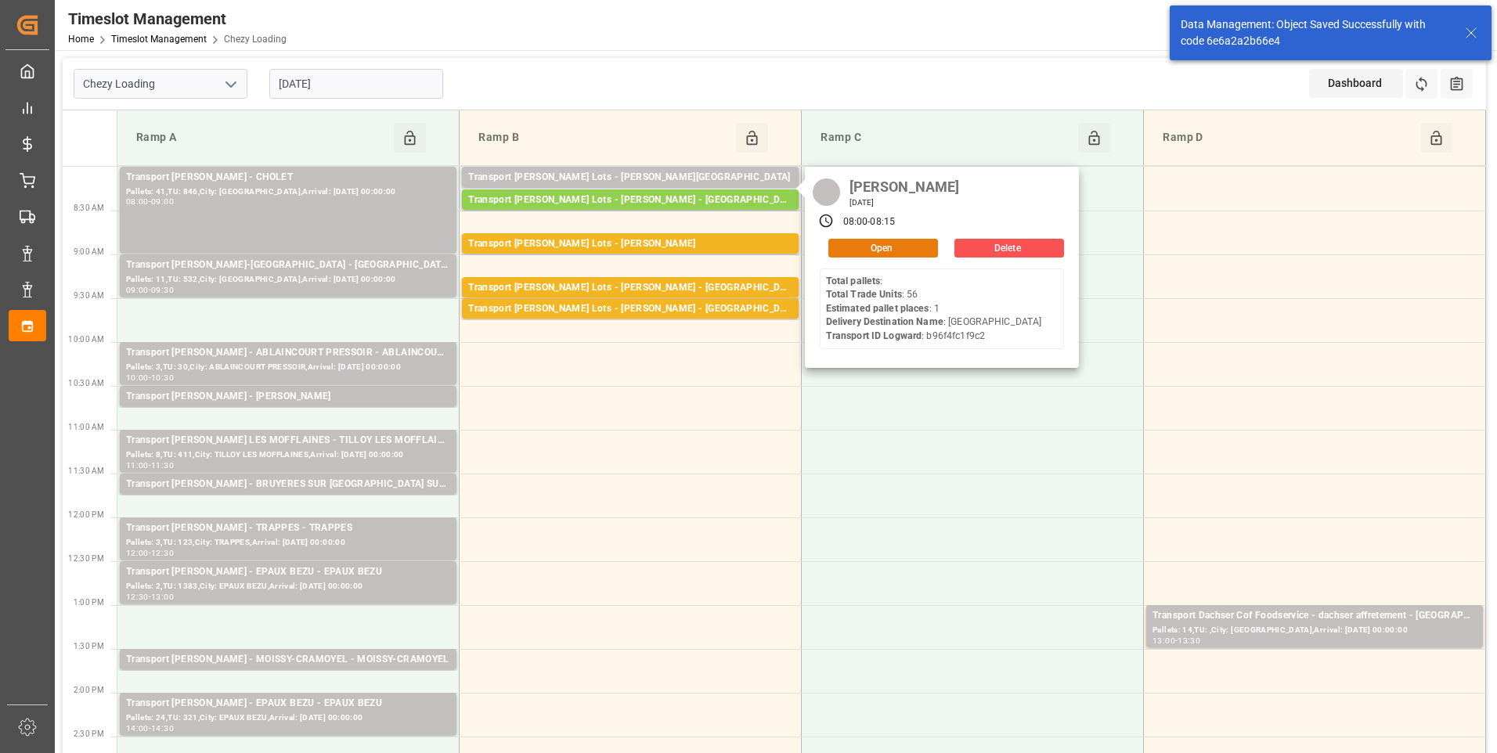
click at [877, 243] on button "Open" at bounding box center [883, 248] width 110 height 19
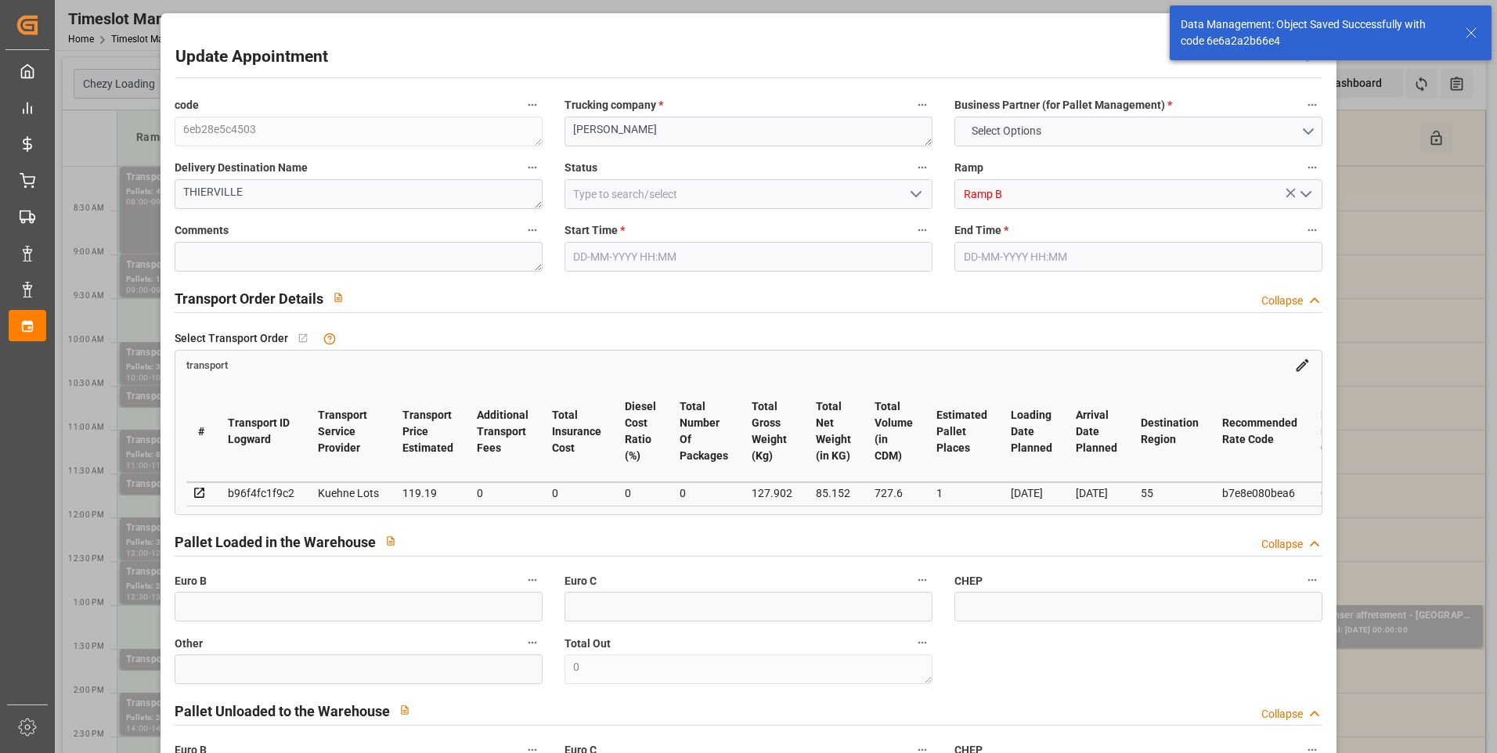
type input "1"
type input "119.19"
type input "0"
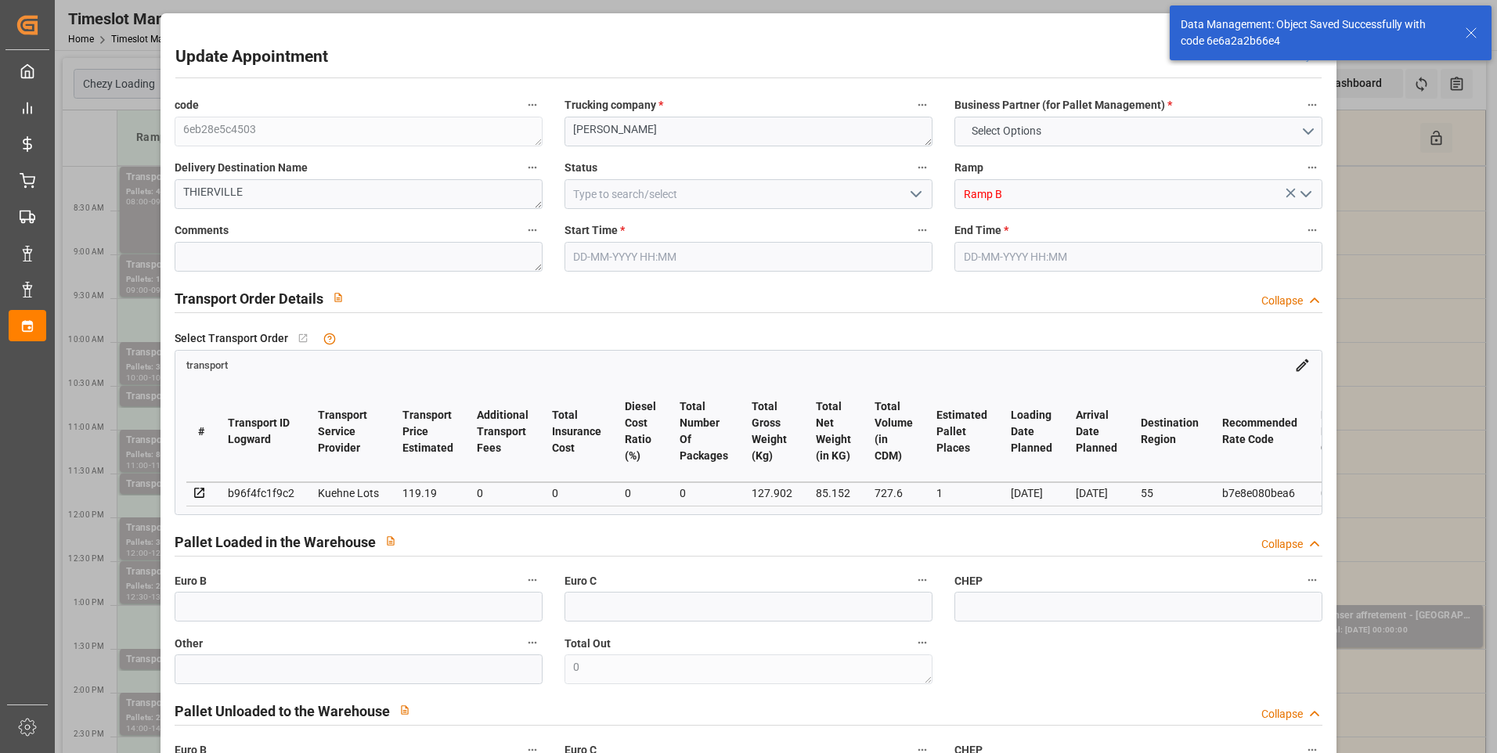
type input "119.19"
type input "0"
type input "85.152"
type input "242.902"
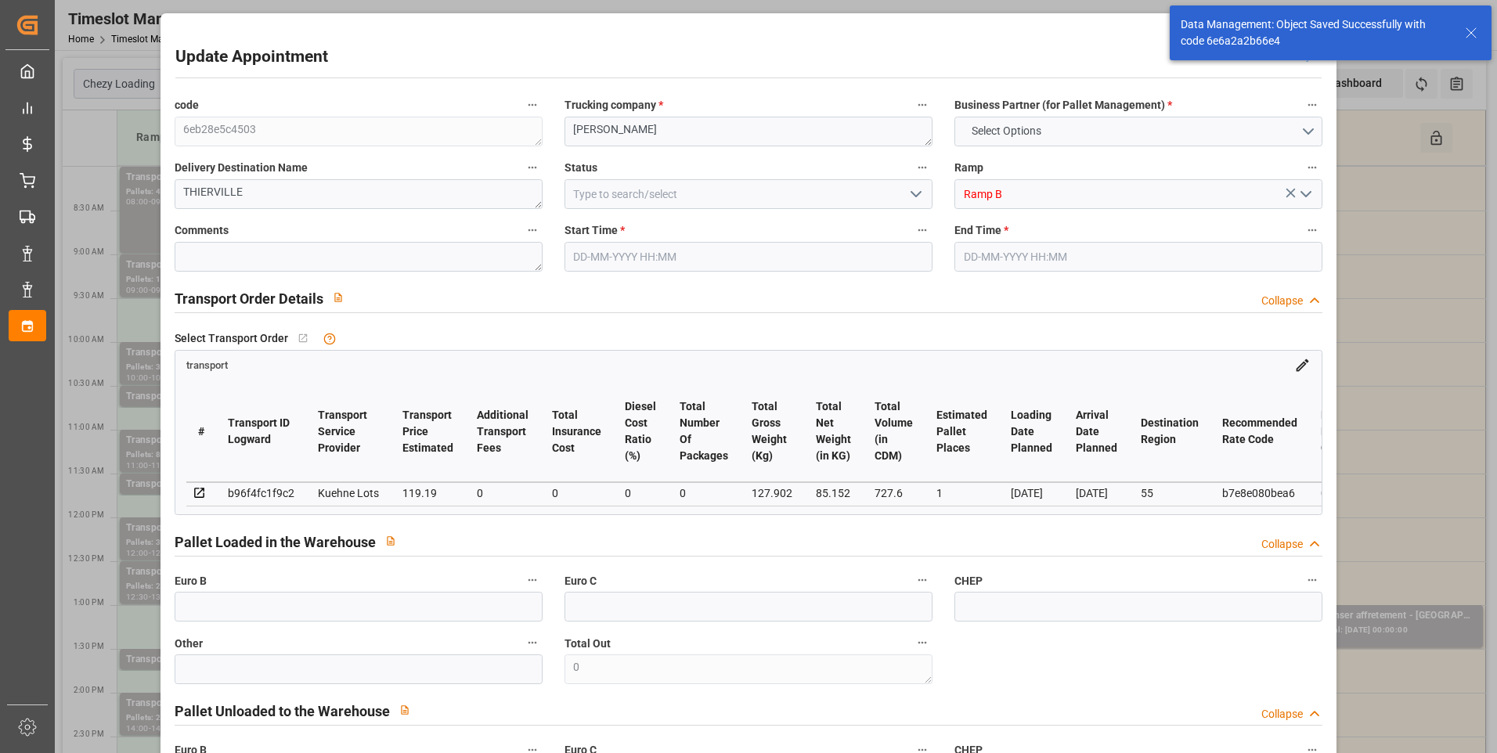
type input "727.6"
type input "55"
type input "0"
type input "56"
type input "5"
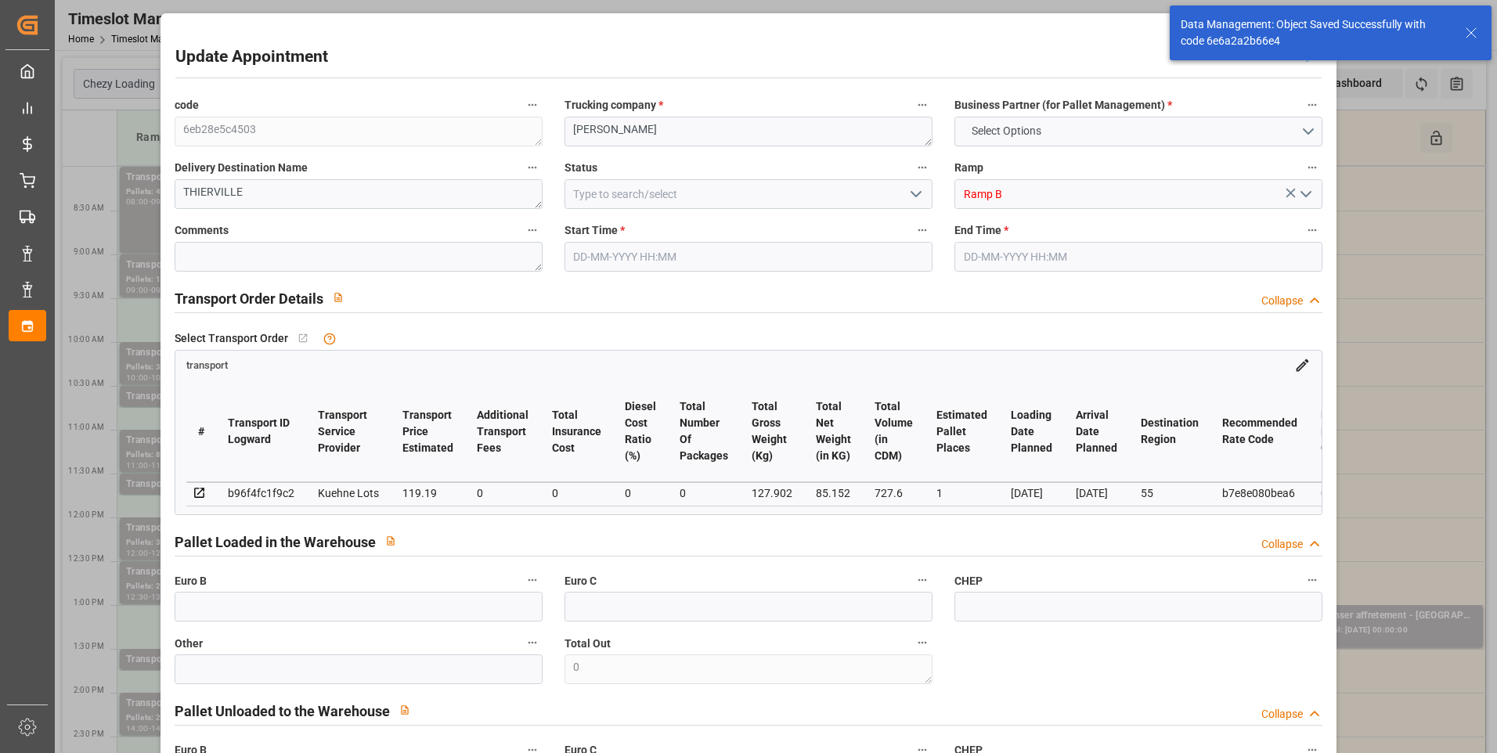
type input "101"
type input "127.902"
type input "0"
type input "4710.8598"
type input "0"
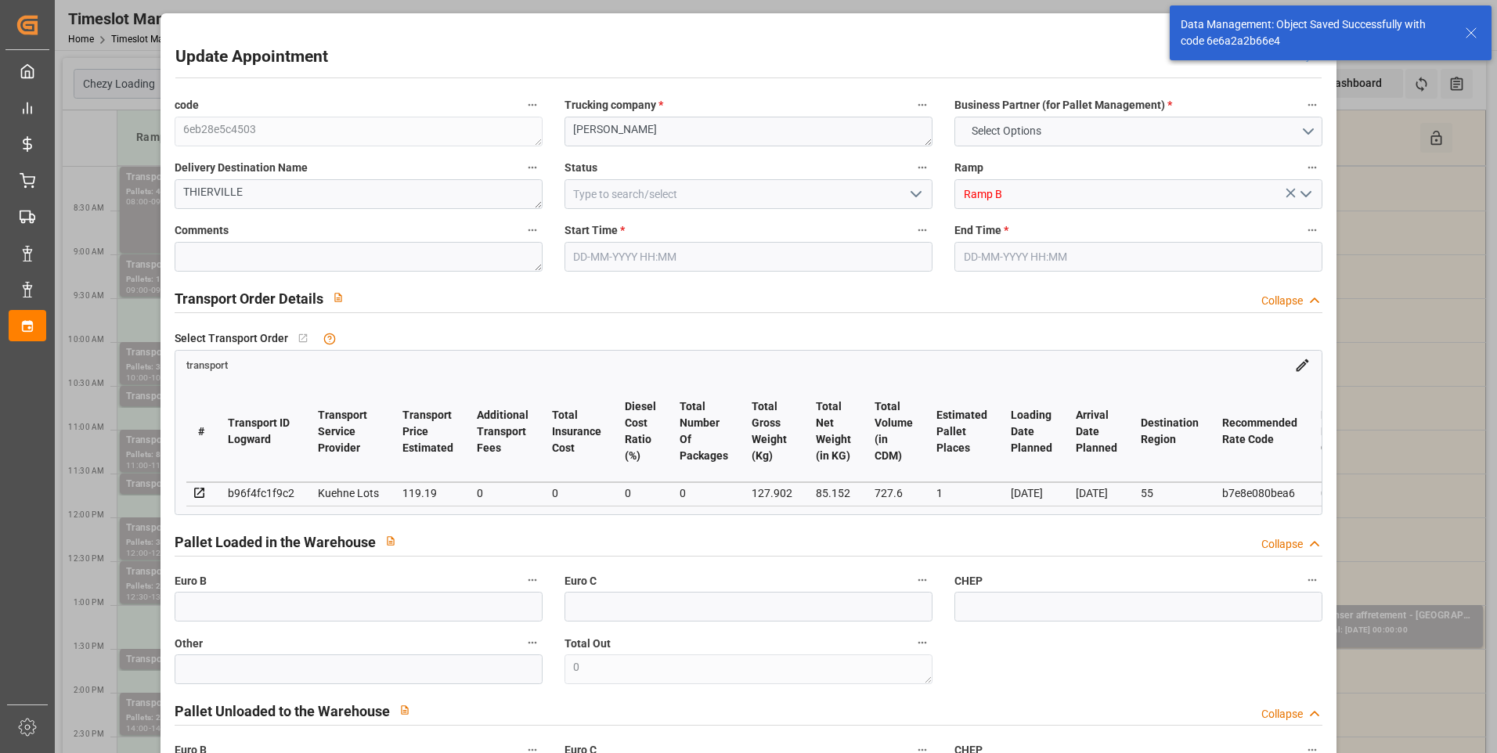
type input "0"
type input "21"
type input "35"
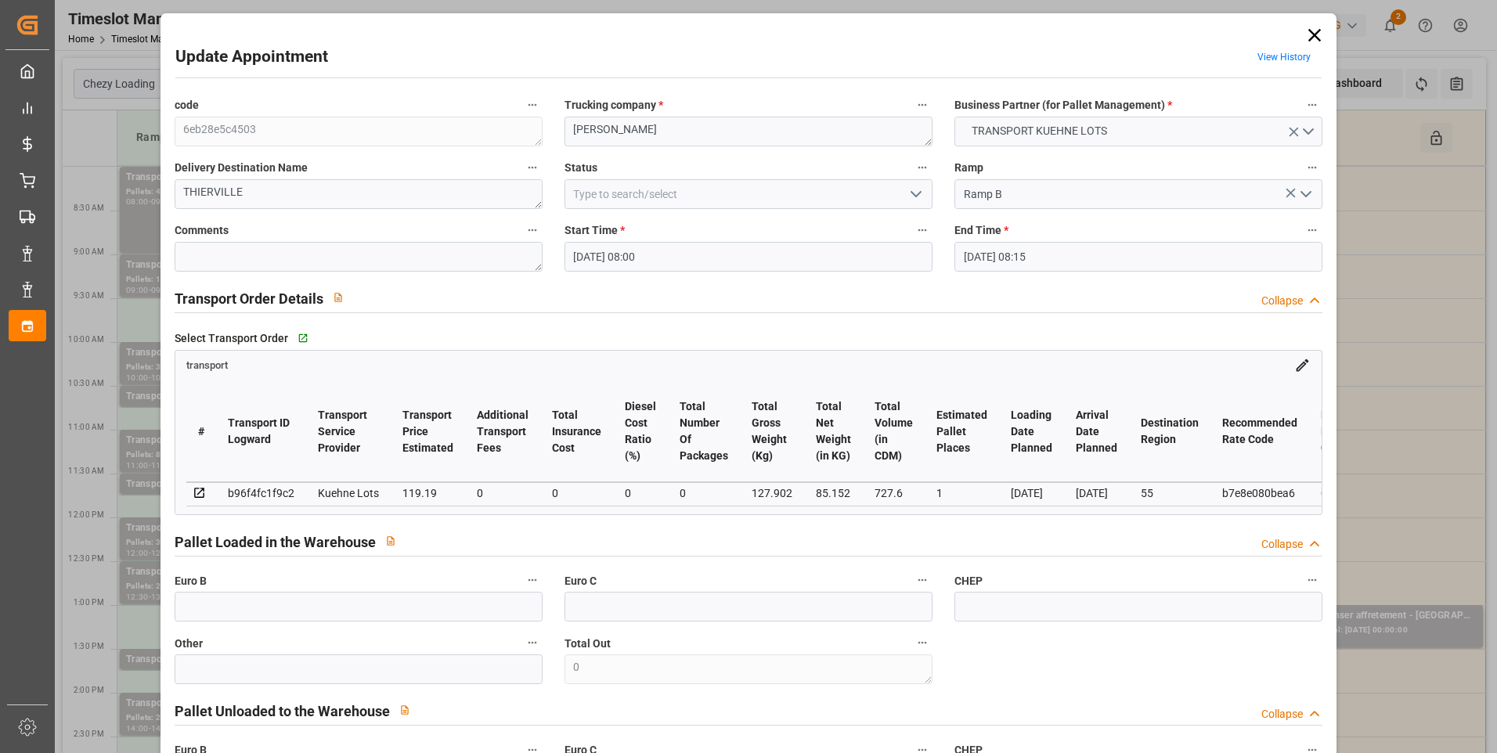
type input "[DATE] 08:00"
type input "[DATE] 08:15"
type input "[DATE] 12:30"
type input "[DATE] 11:46"
type input "[DATE]"
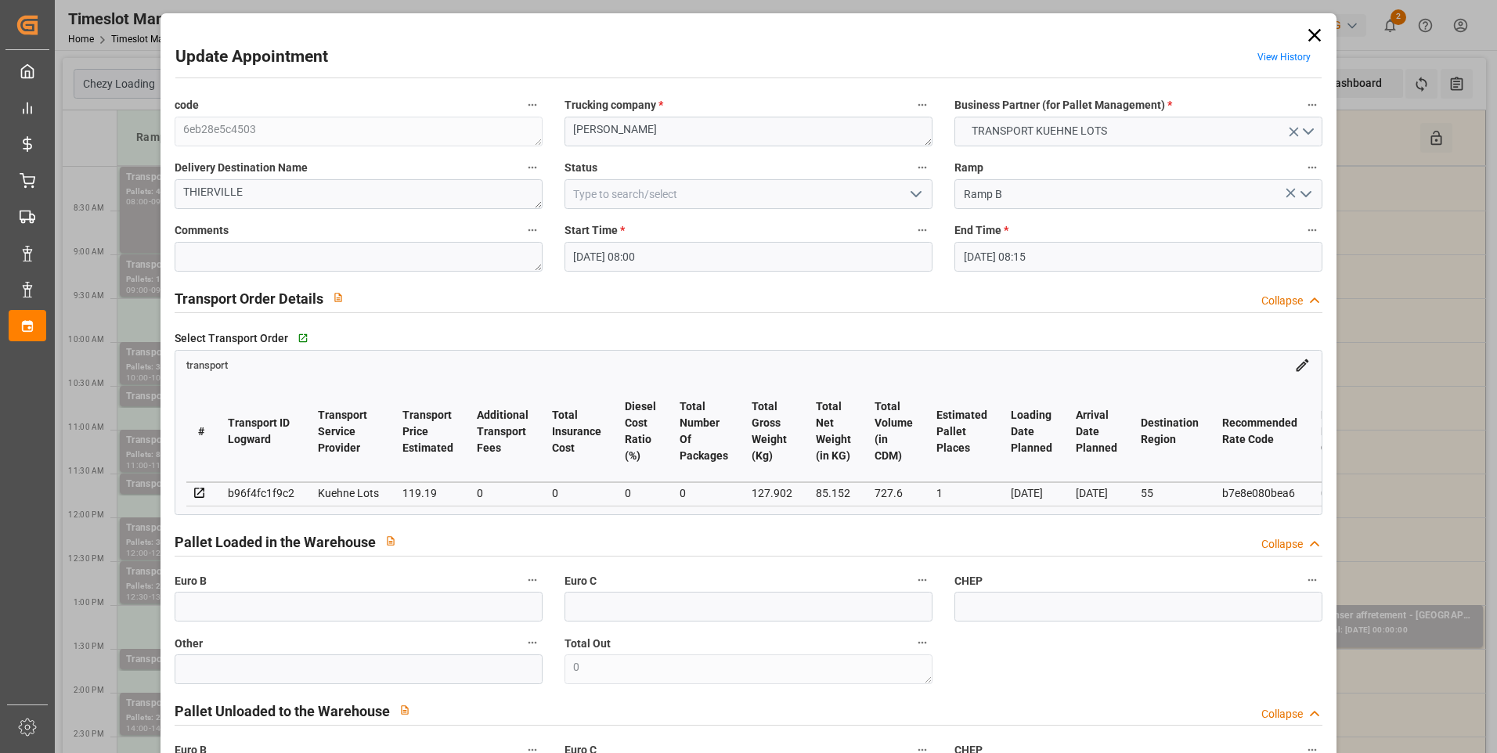
type input "[DATE]"
click at [910, 190] on icon "open menu" at bounding box center [916, 194] width 19 height 19
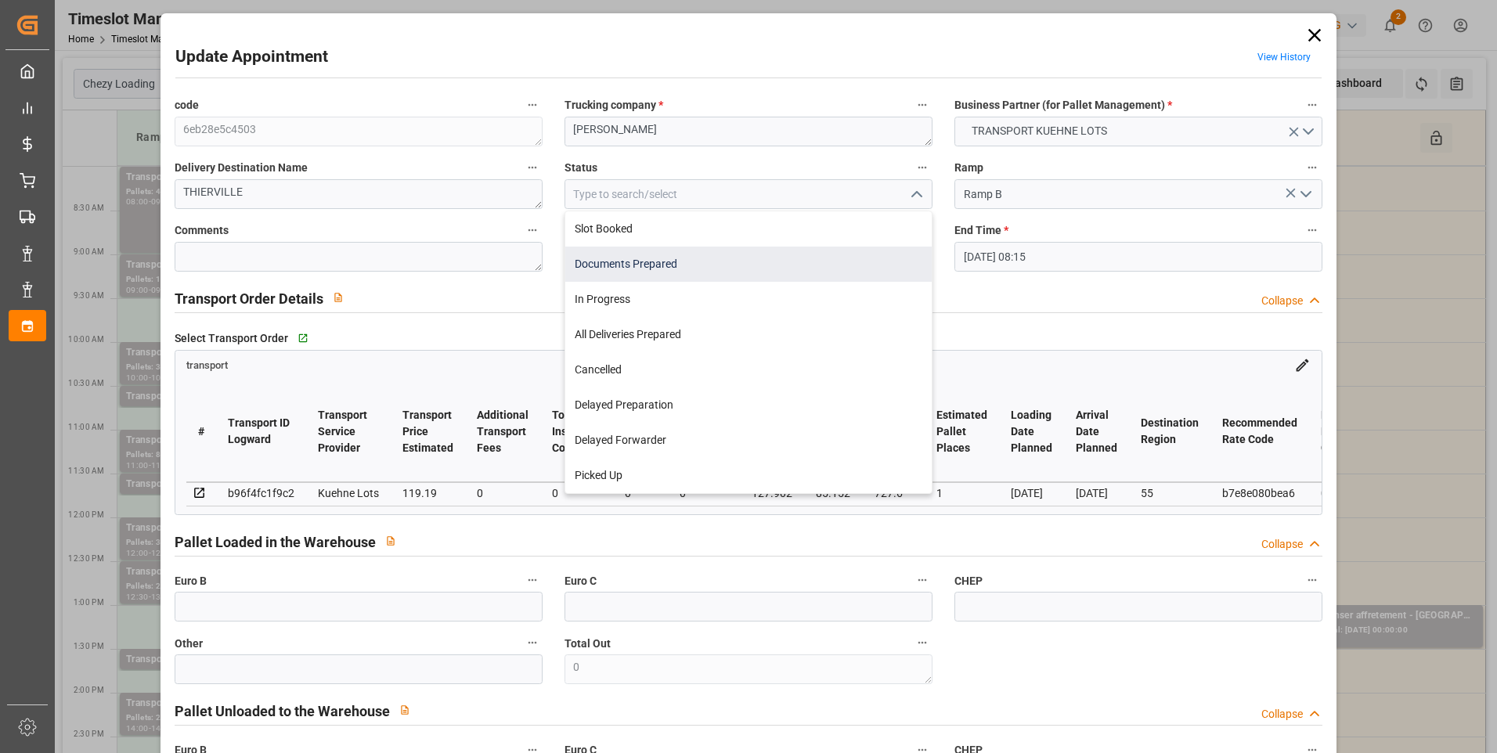
click at [699, 263] on div "Documents Prepared" at bounding box center [748, 264] width 366 height 35
type input "Documents Prepared"
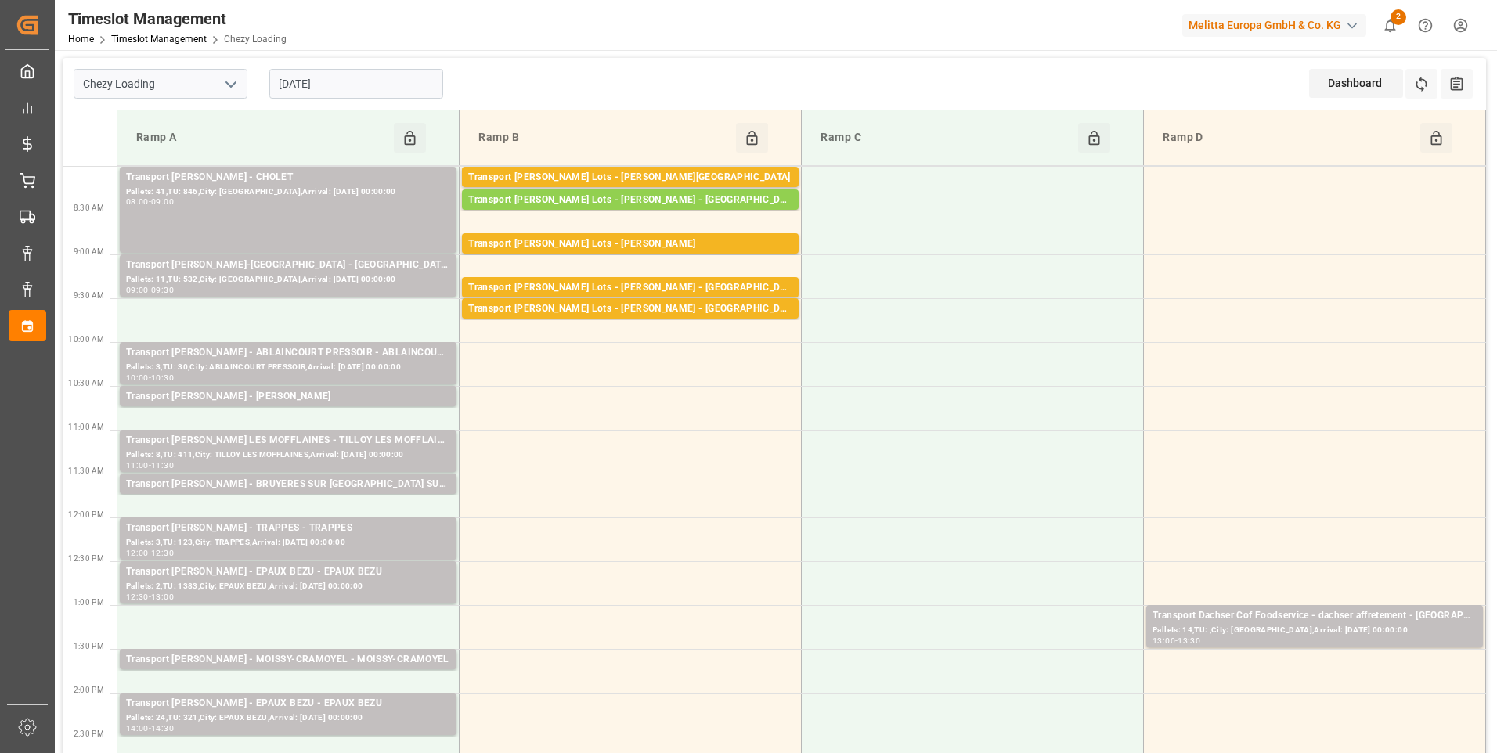
click at [384, 68] on div "[DATE]" at bounding box center [356, 84] width 196 height 52
click at [354, 99] on div "[DATE]" at bounding box center [356, 84] width 196 height 52
click at [359, 92] on input "[DATE]" at bounding box center [356, 84] width 174 height 30
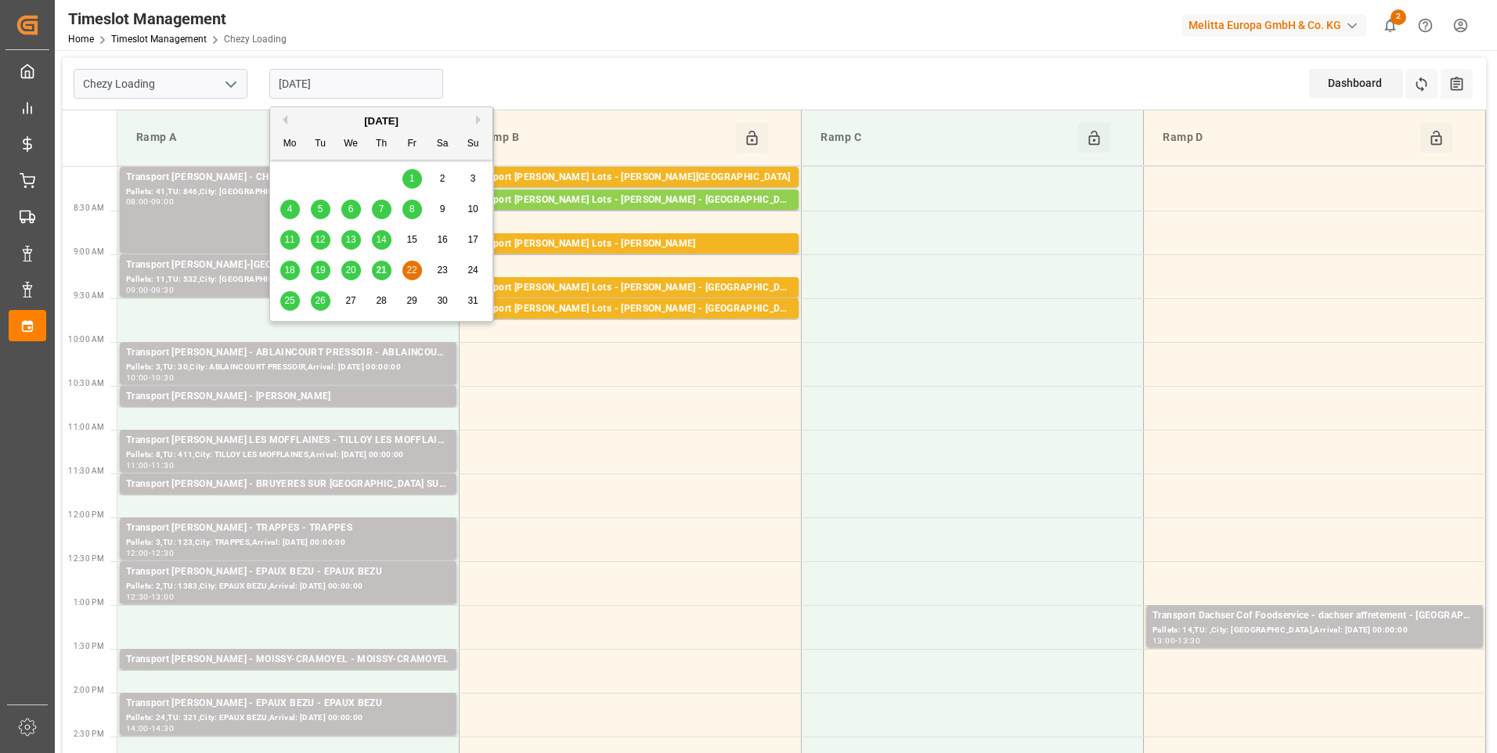
click at [381, 276] on div "21" at bounding box center [382, 270] width 20 height 19
type input "[DATE]"
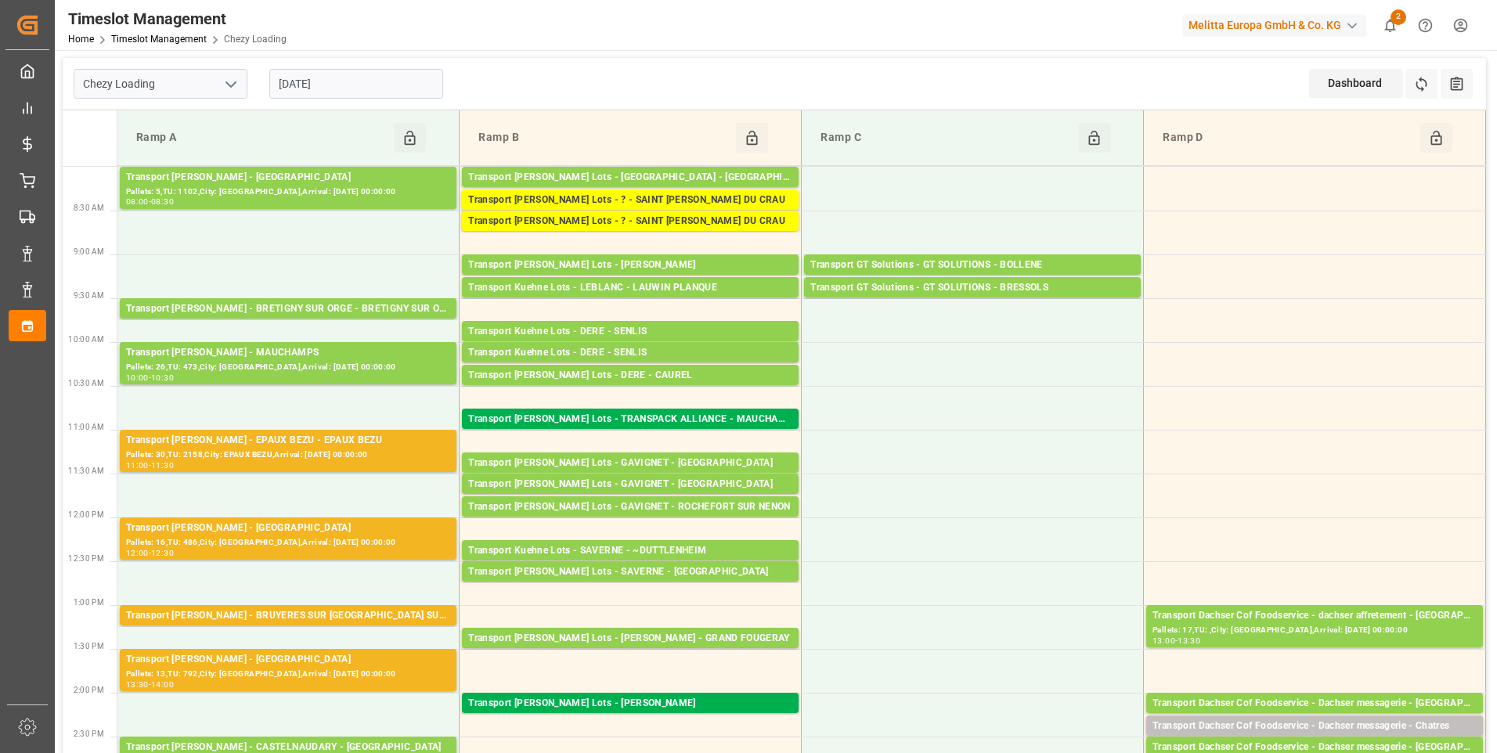
click at [233, 85] on polyline "open menu" at bounding box center [230, 84] width 9 height 5
click at [184, 159] on div "Chezy Unloading" at bounding box center [160, 153] width 172 height 35
type input "Chezy Unloading"
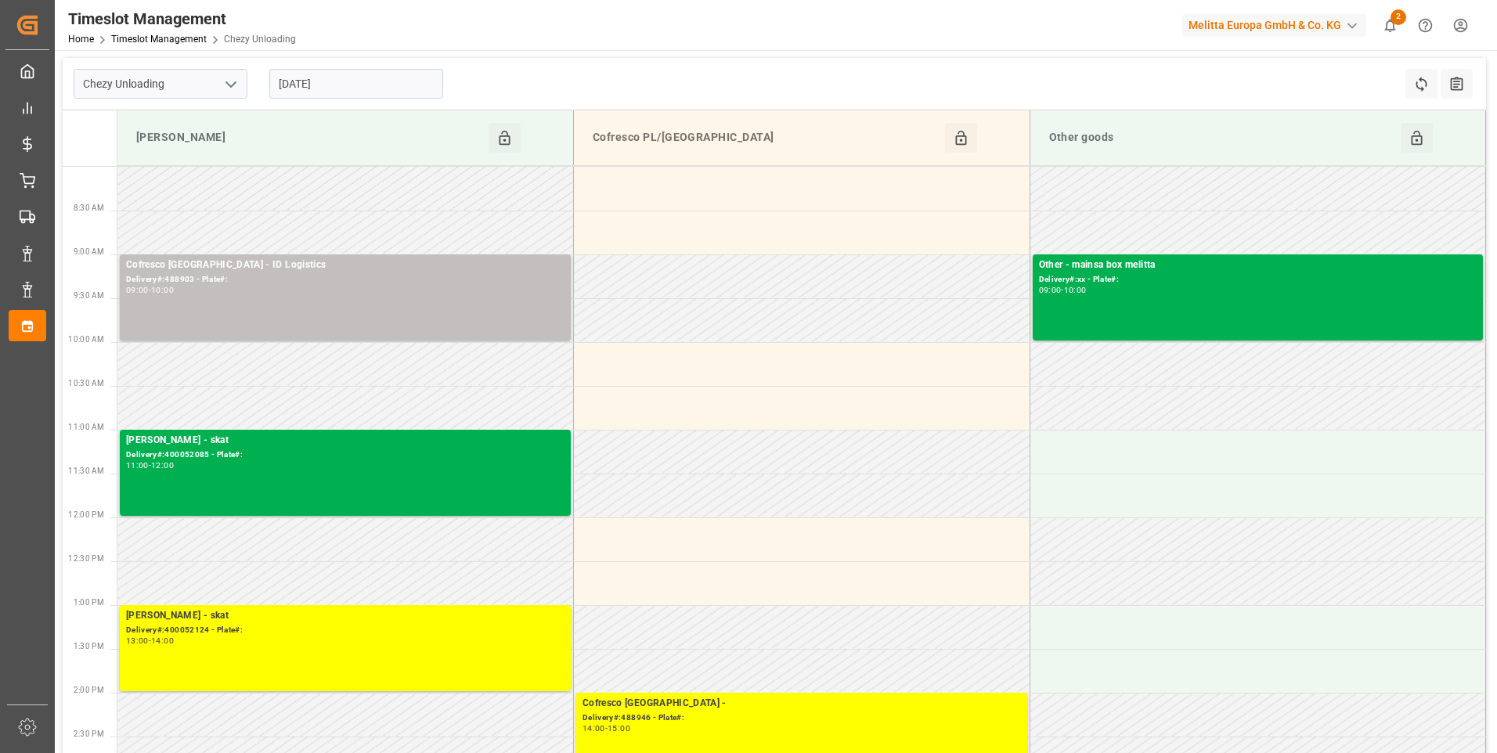
click at [355, 81] on input "[DATE]" at bounding box center [356, 84] width 174 height 30
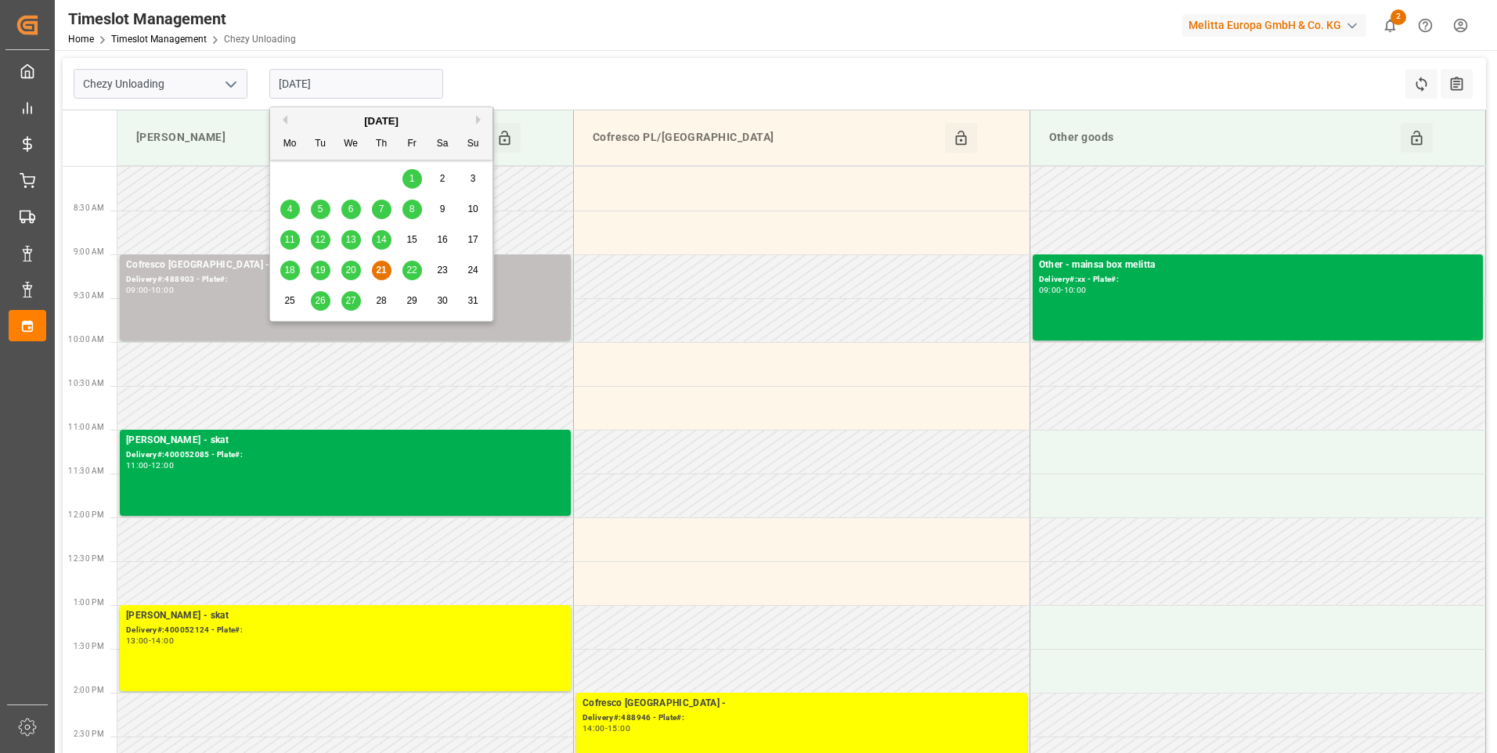
click at [354, 263] on div "20" at bounding box center [351, 270] width 20 height 19
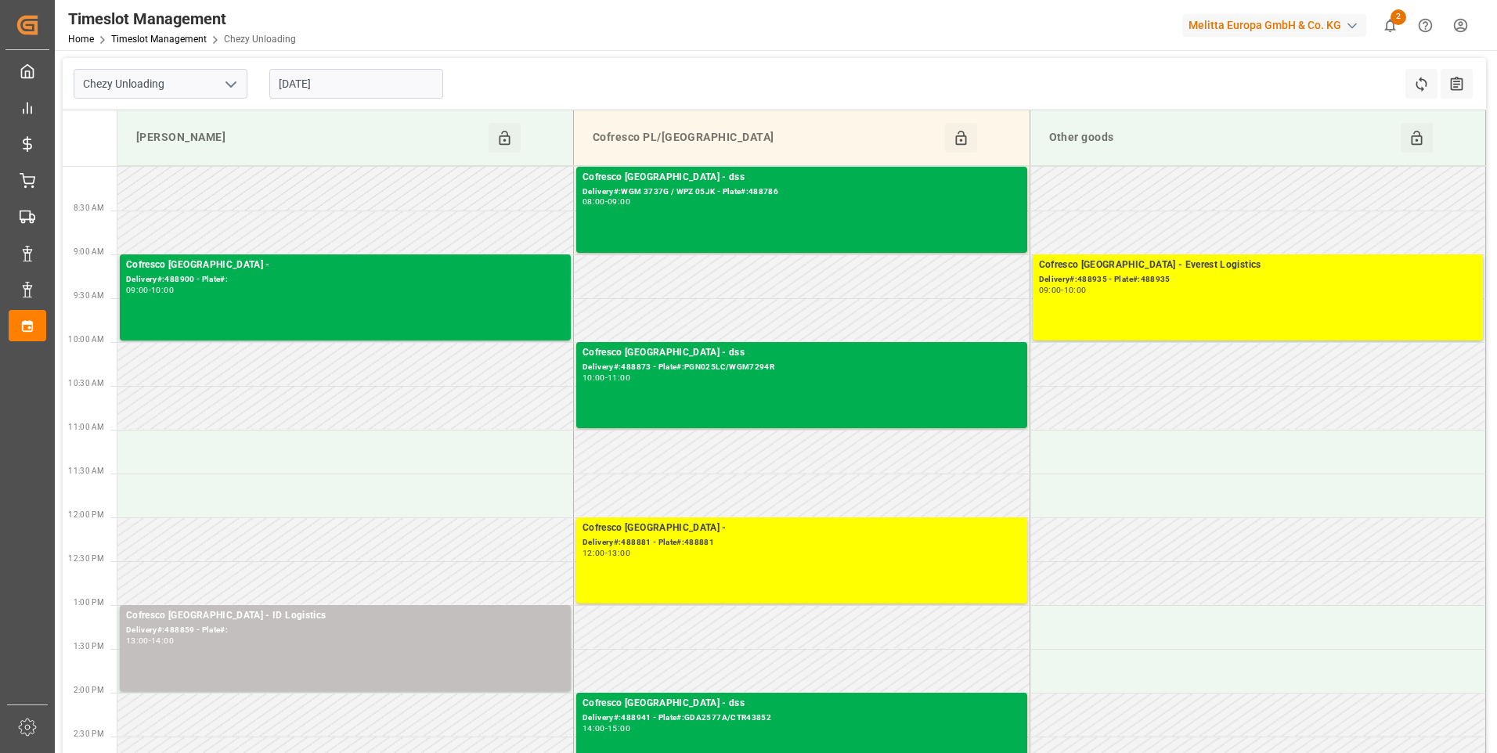
click at [377, 79] on input "[DATE]" at bounding box center [356, 84] width 174 height 30
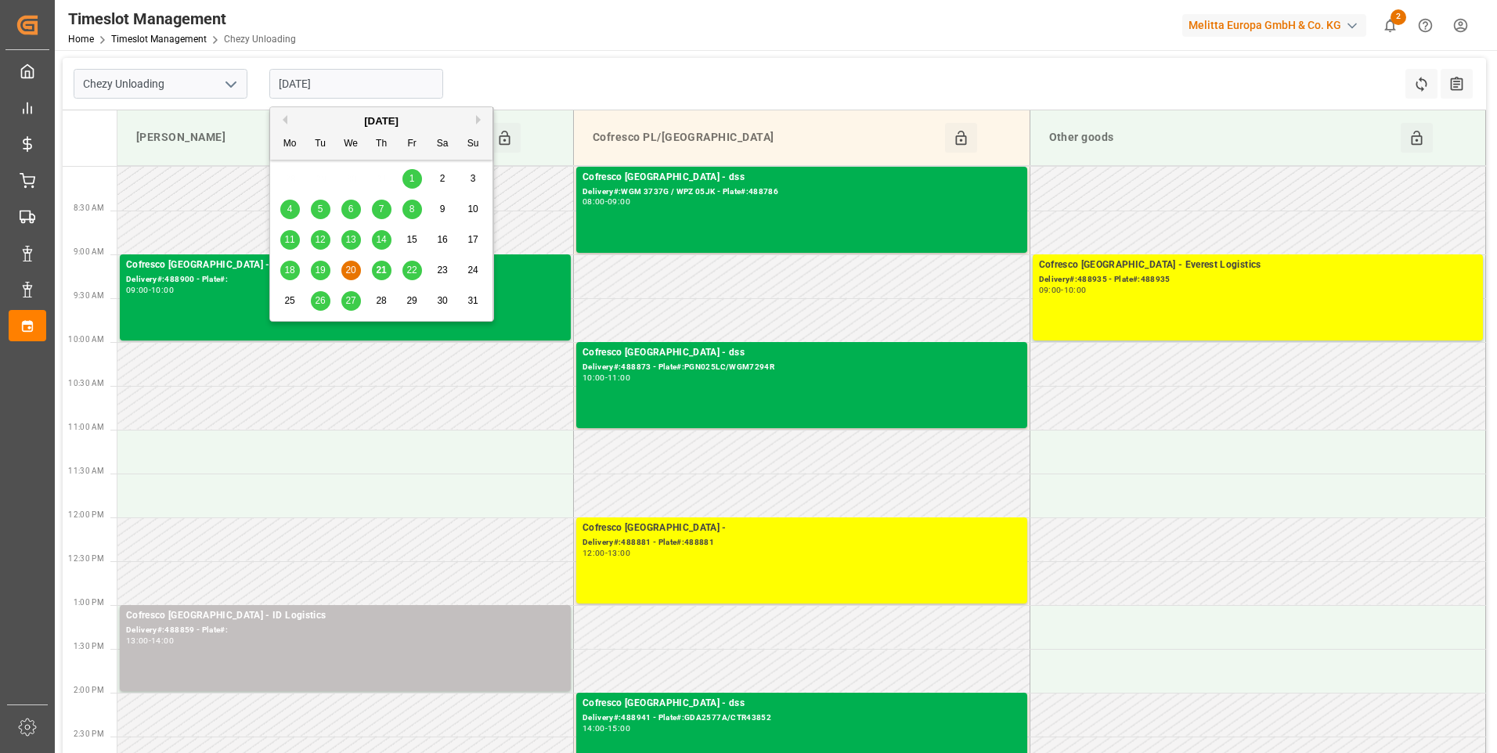
click at [318, 276] on span "19" at bounding box center [320, 270] width 10 height 11
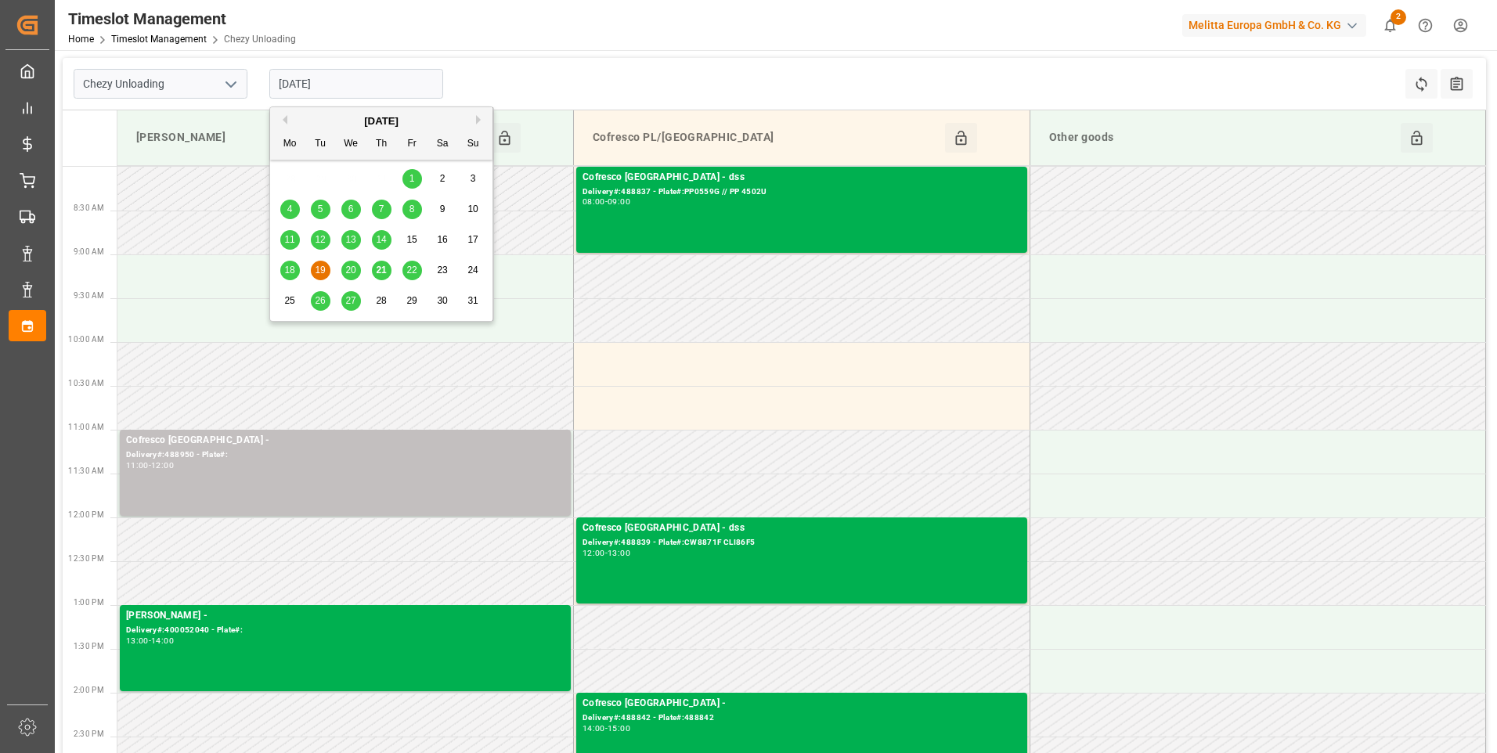
click at [346, 87] on input "[DATE]" at bounding box center [356, 84] width 174 height 30
click at [289, 265] on span "18" at bounding box center [289, 270] width 10 height 11
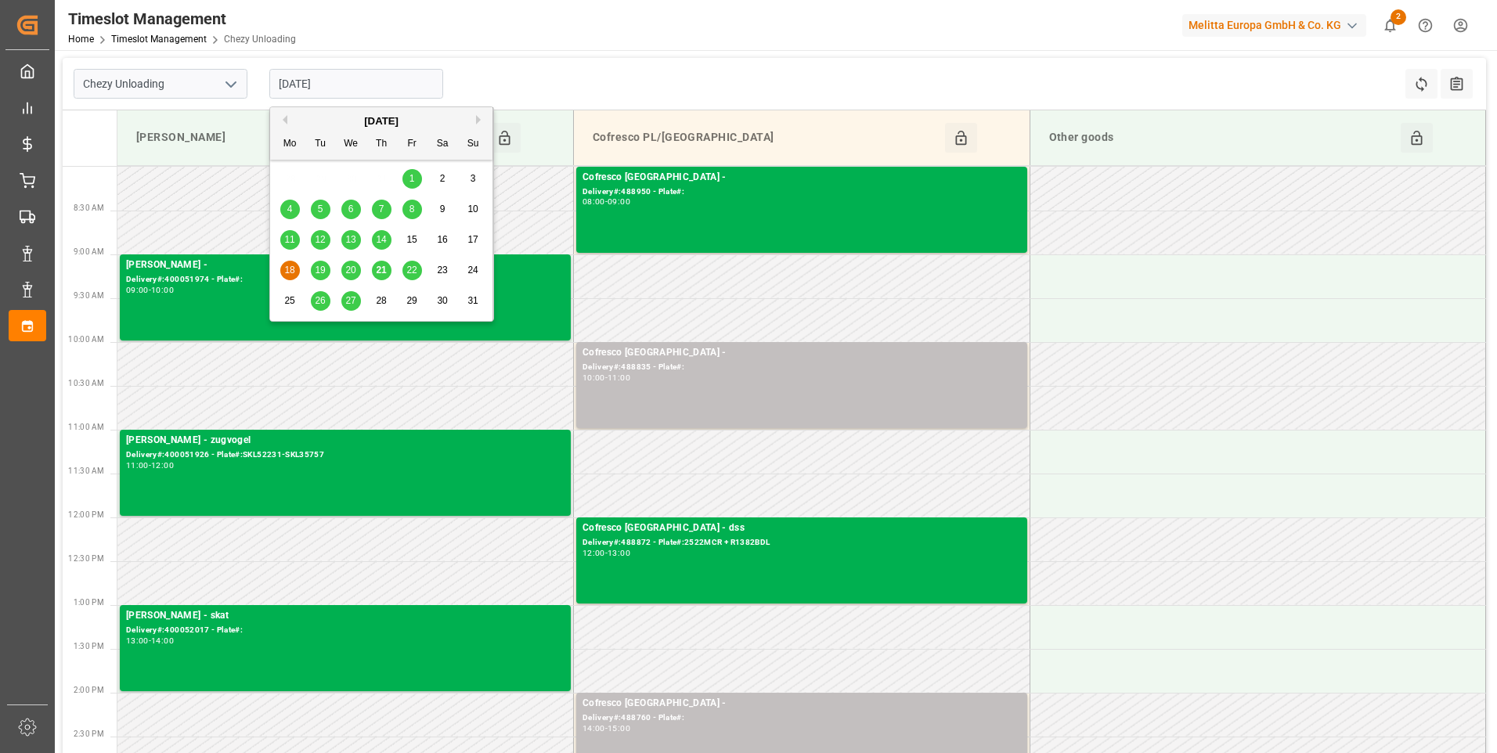
click at [363, 87] on input "[DATE]" at bounding box center [356, 84] width 174 height 30
click at [348, 270] on span "20" at bounding box center [350, 270] width 10 height 11
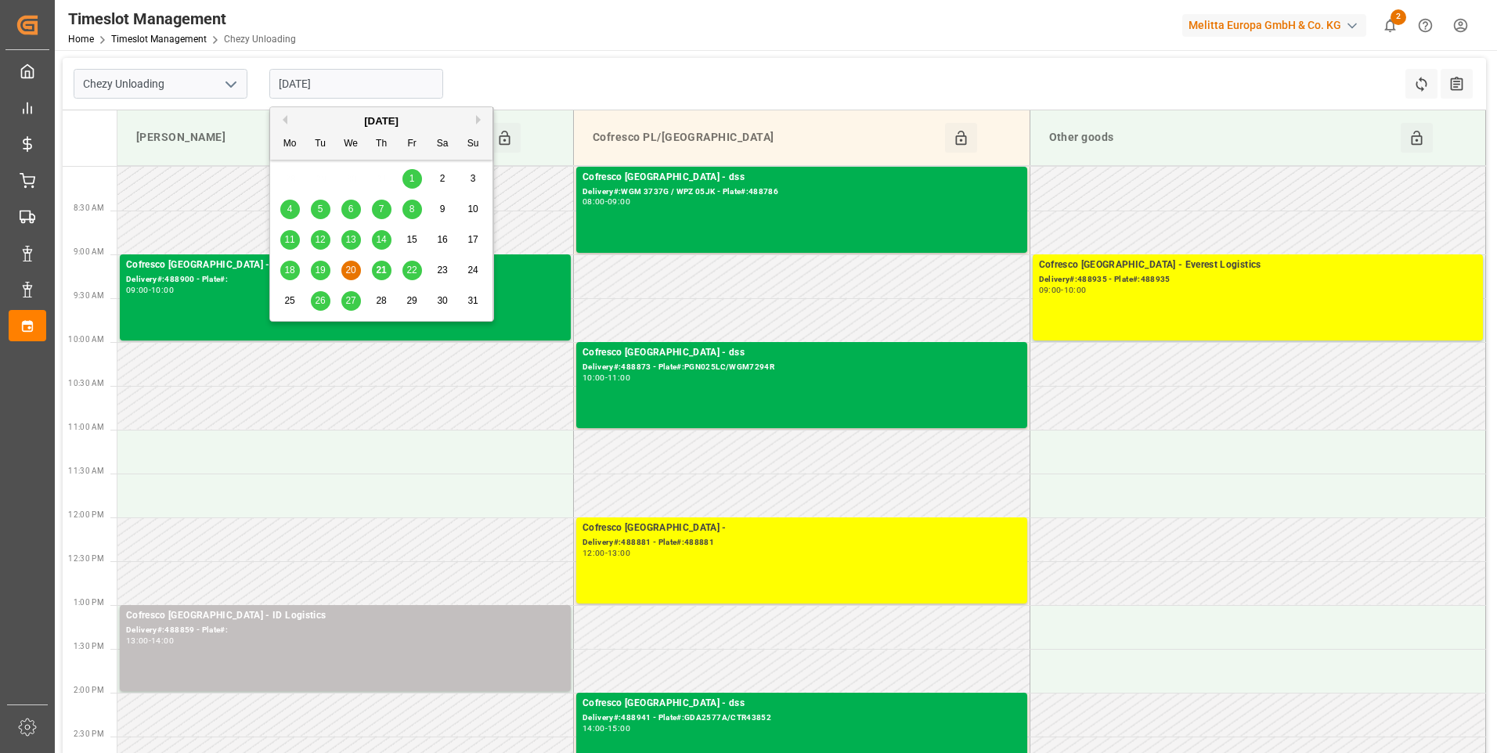
click at [364, 73] on input "[DATE]" at bounding box center [356, 84] width 174 height 30
click at [384, 271] on span "21" at bounding box center [381, 270] width 10 height 11
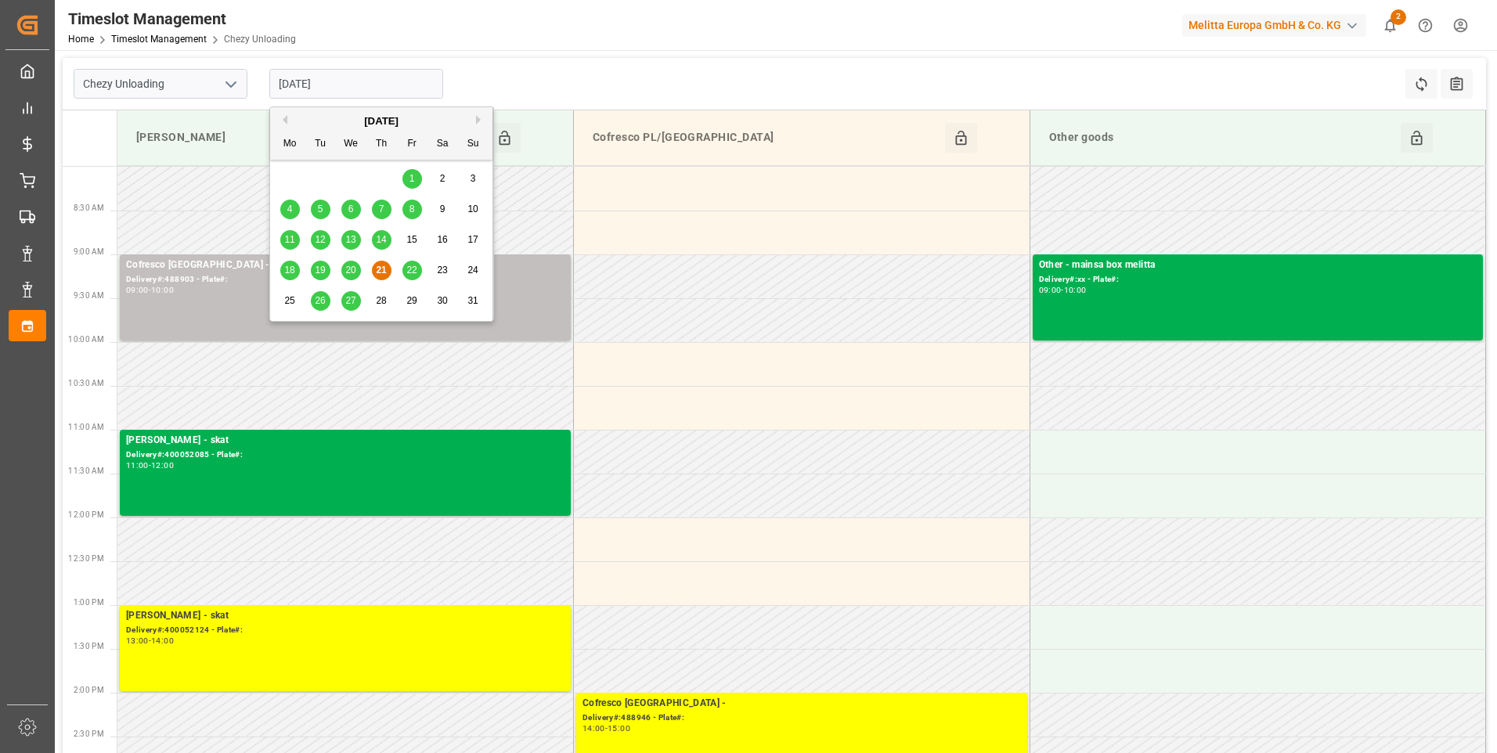
click at [372, 90] on input "[DATE]" at bounding box center [356, 84] width 174 height 30
click at [409, 274] on span "22" at bounding box center [411, 270] width 10 height 11
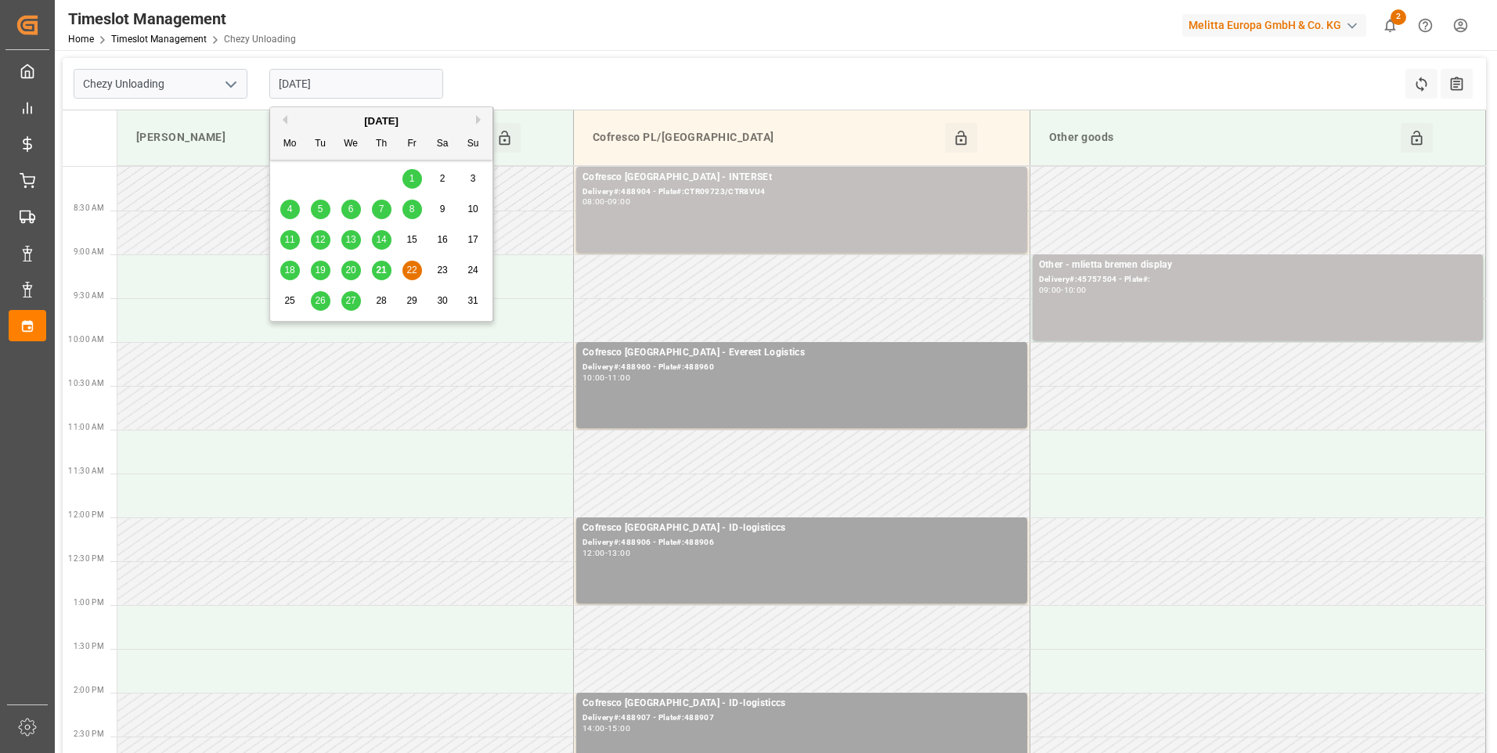
click at [344, 85] on input "[DATE]" at bounding box center [356, 84] width 174 height 30
click at [325, 306] on span "26" at bounding box center [320, 300] width 10 height 11
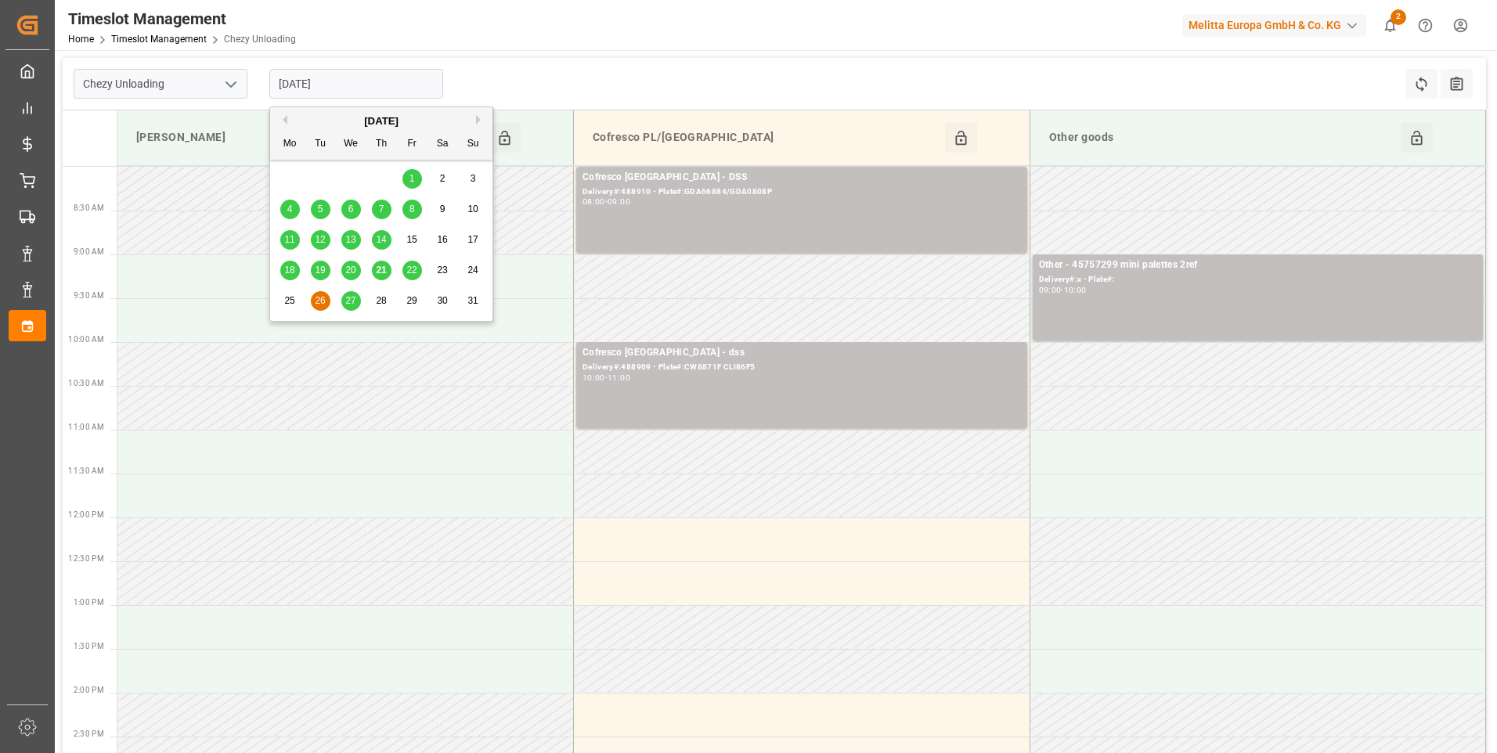
click at [380, 80] on input "[DATE]" at bounding box center [356, 84] width 174 height 30
click at [288, 298] on span "25" at bounding box center [289, 300] width 10 height 11
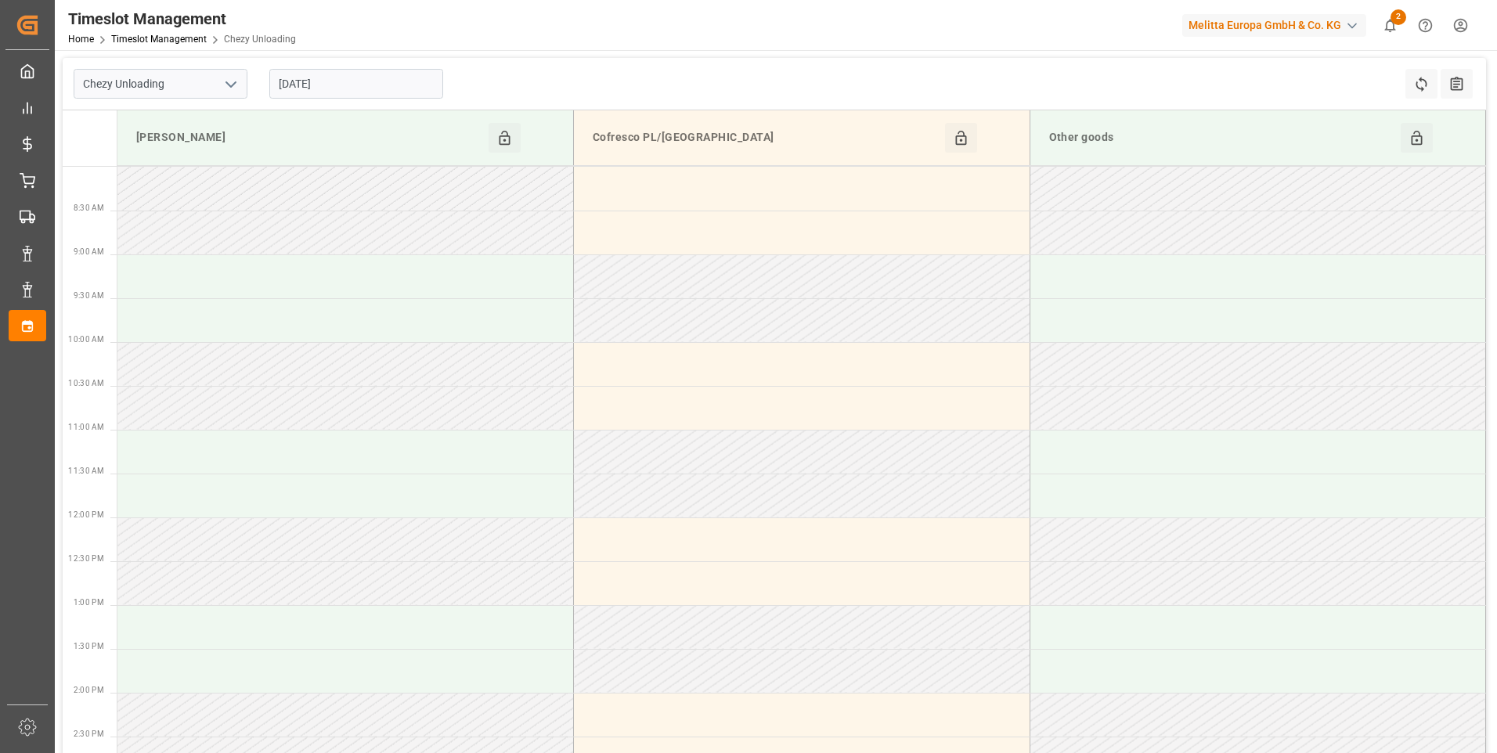
click at [356, 68] on div "[DATE]" at bounding box center [356, 84] width 196 height 52
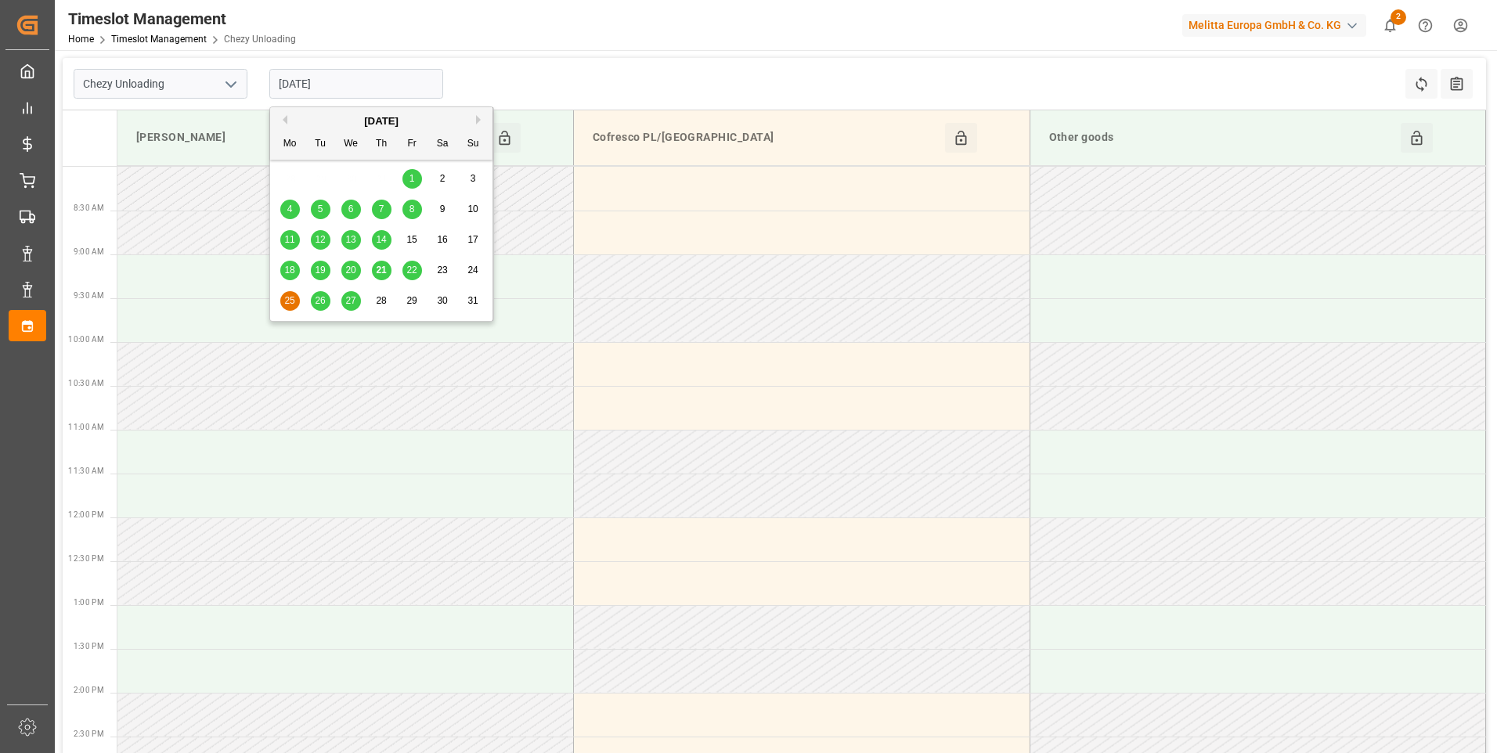
click at [344, 85] on input "[DATE]" at bounding box center [356, 84] width 174 height 30
click at [403, 268] on div "22" at bounding box center [412, 270] width 20 height 19
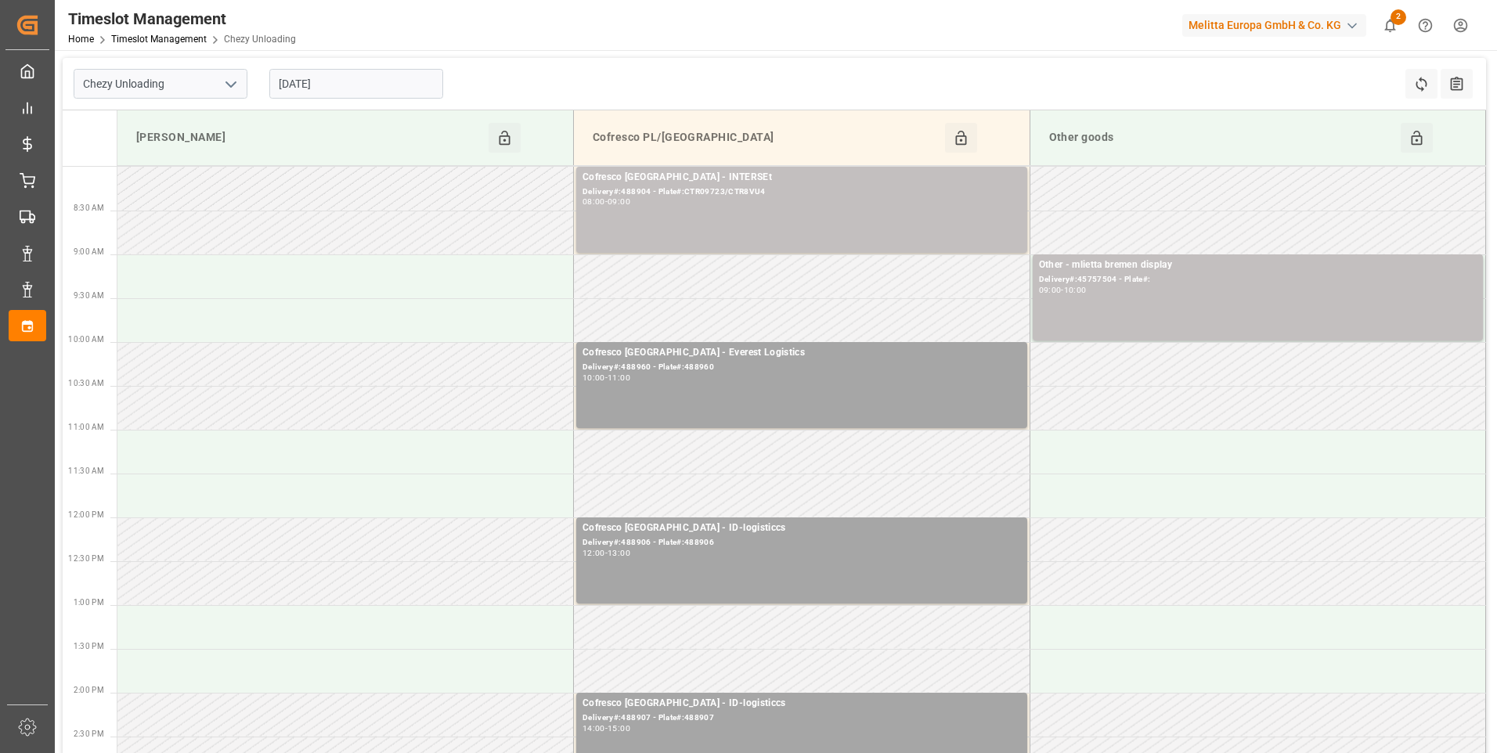
click at [377, 84] on input "[DATE]" at bounding box center [356, 84] width 174 height 30
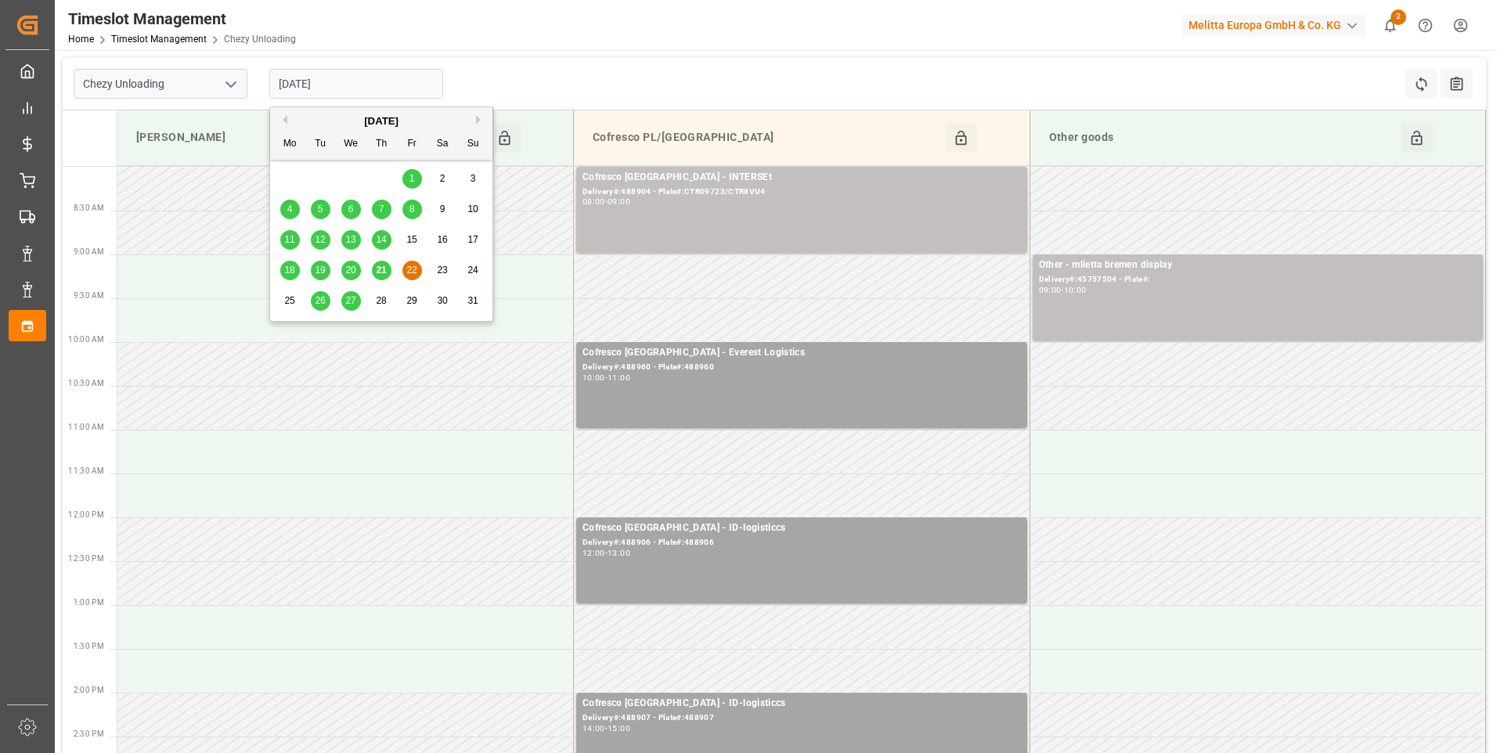
click at [380, 270] on span "21" at bounding box center [381, 270] width 10 height 11
type input "[DATE]"
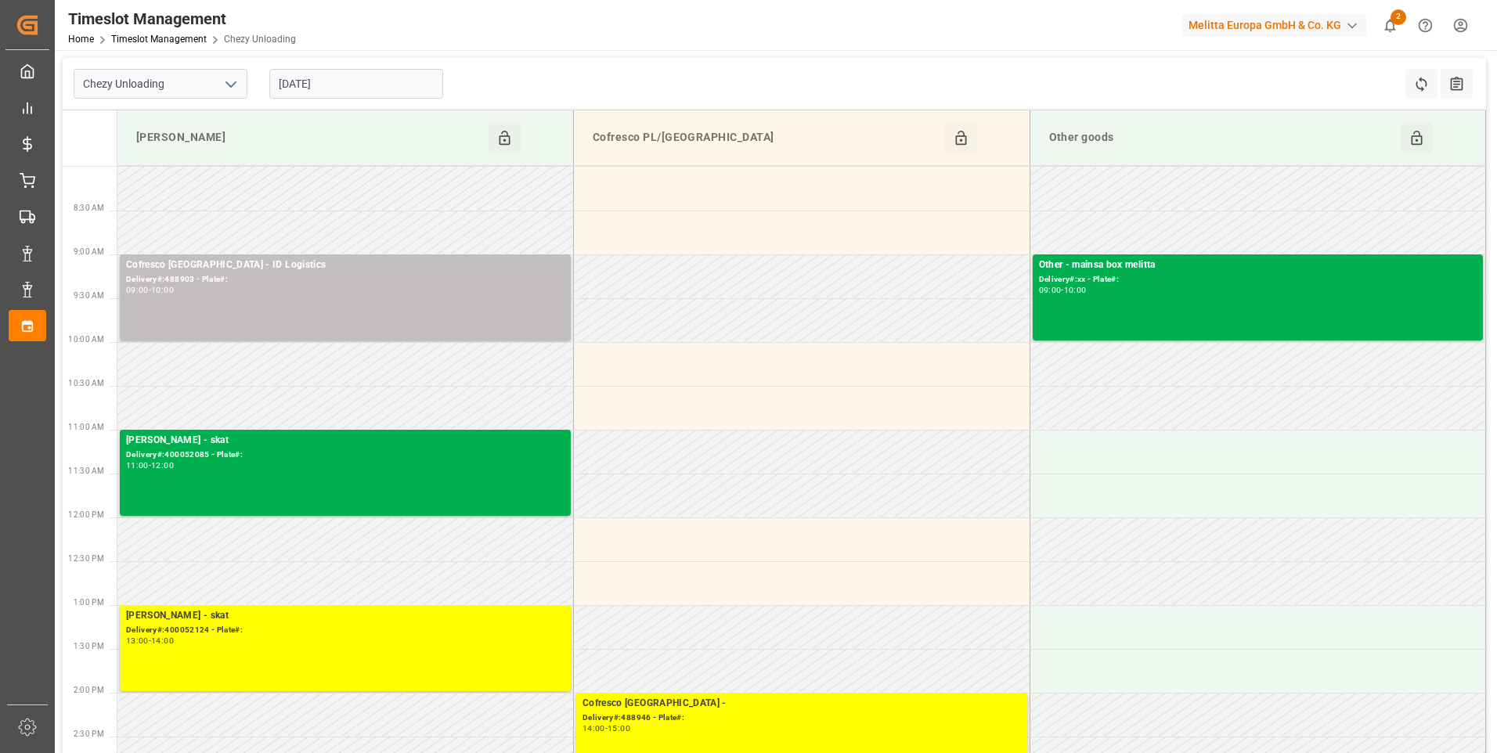
click at [227, 78] on icon "open menu" at bounding box center [231, 84] width 19 height 19
click at [153, 116] on div "Chezy Loading" at bounding box center [160, 118] width 172 height 35
type input "Chezy Loading"
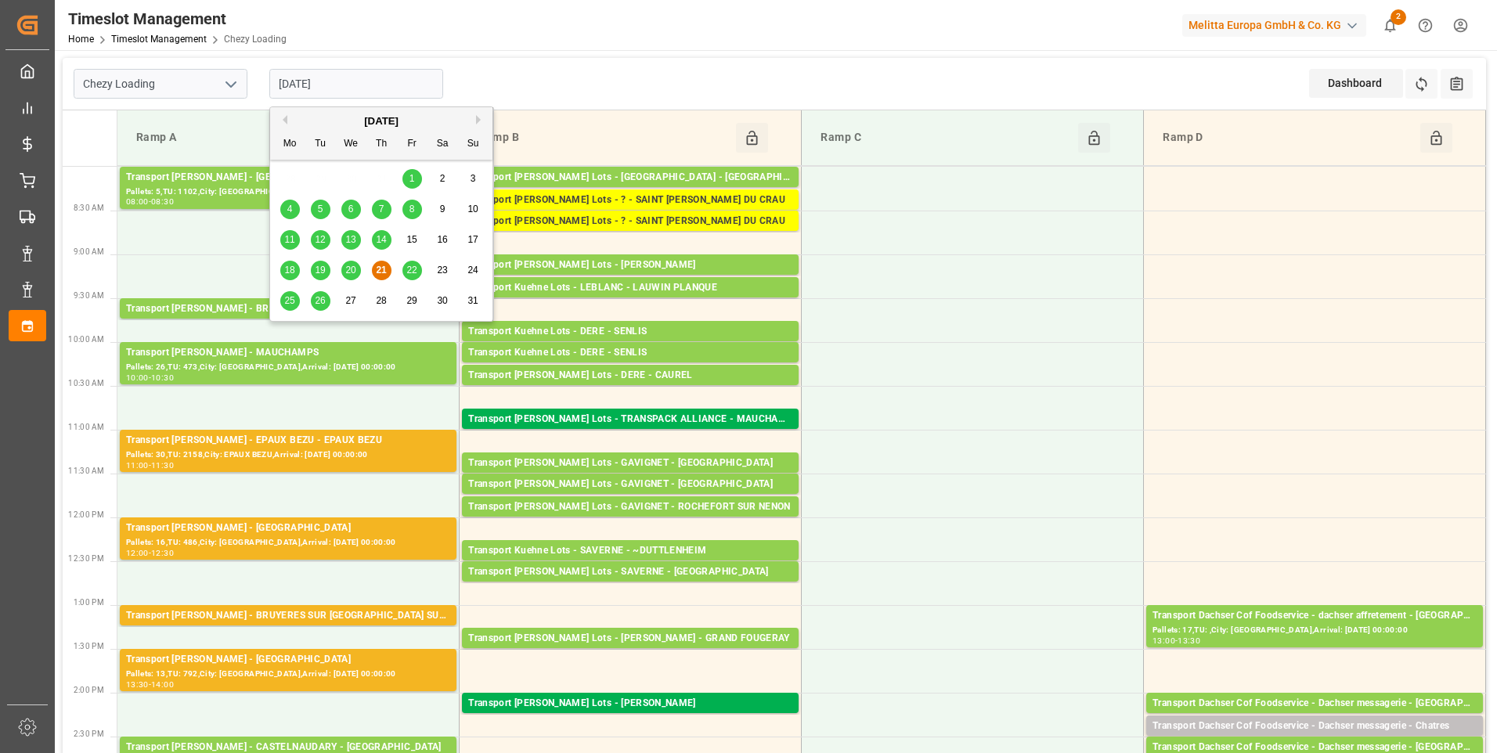
click at [351, 78] on input "[DATE]" at bounding box center [356, 84] width 174 height 30
click at [406, 268] on div "22" at bounding box center [412, 270] width 20 height 19
type input "[DATE]"
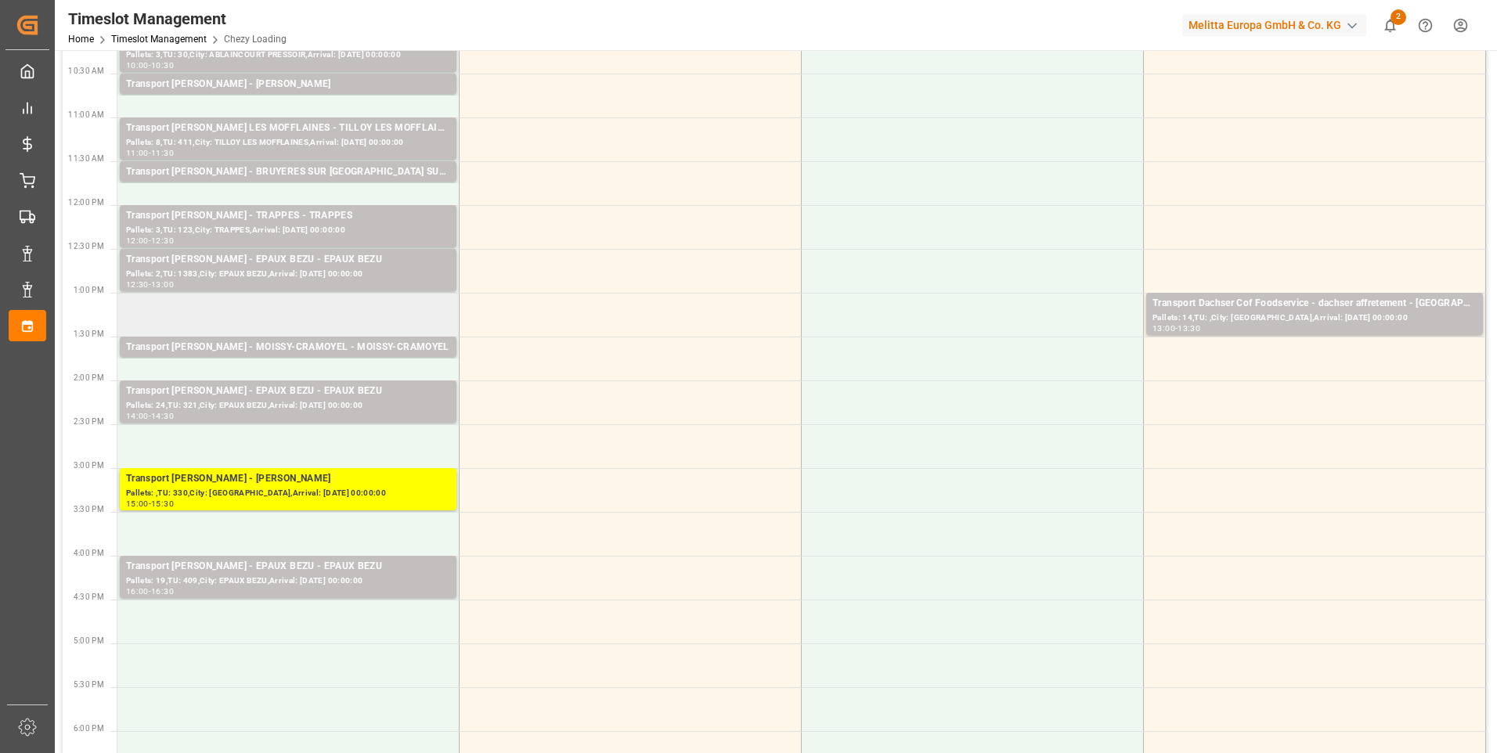
scroll to position [313, 0]
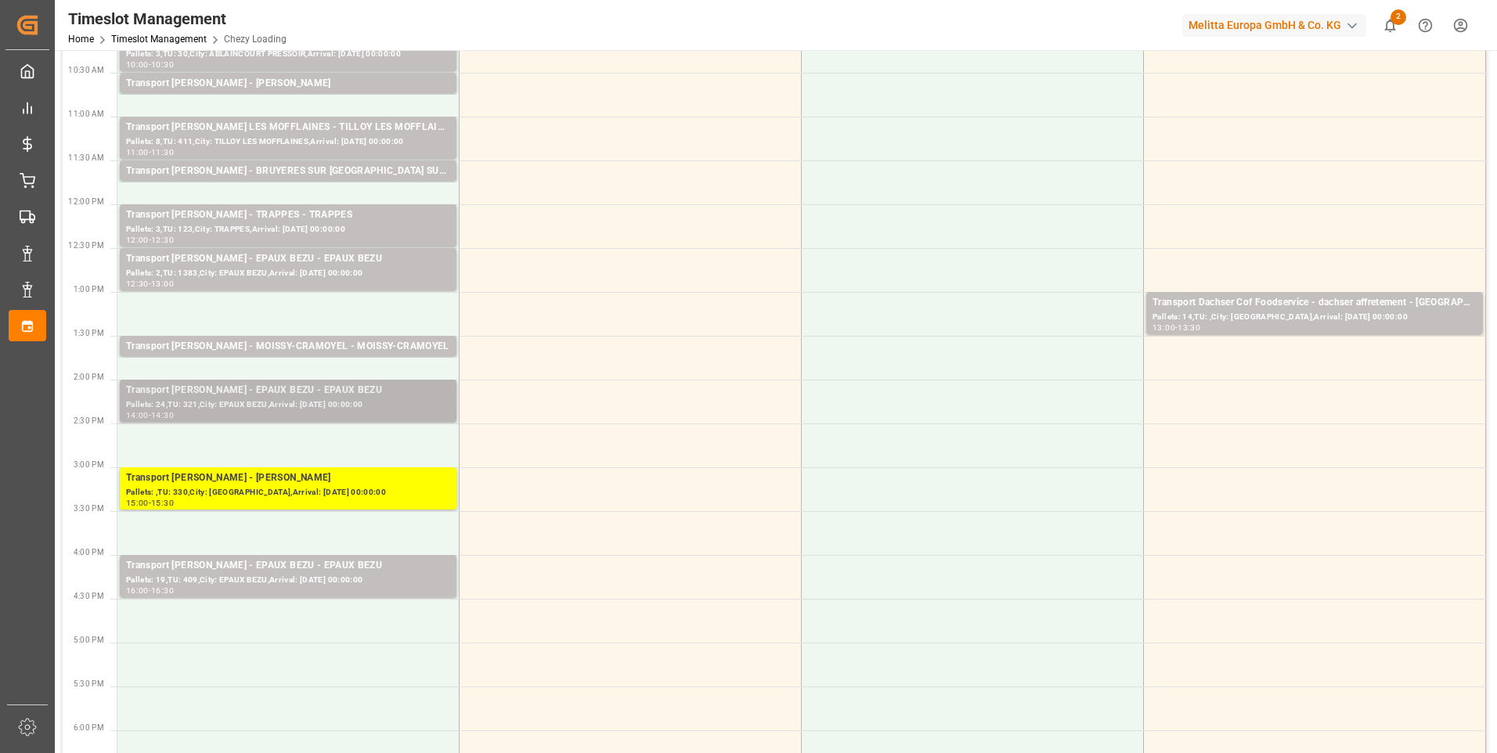
click at [301, 398] on div "Pallets: 24,TU: 321,City: EPAUX BEZU,Arrival: [DATE] 00:00:00" at bounding box center [288, 404] width 324 height 13
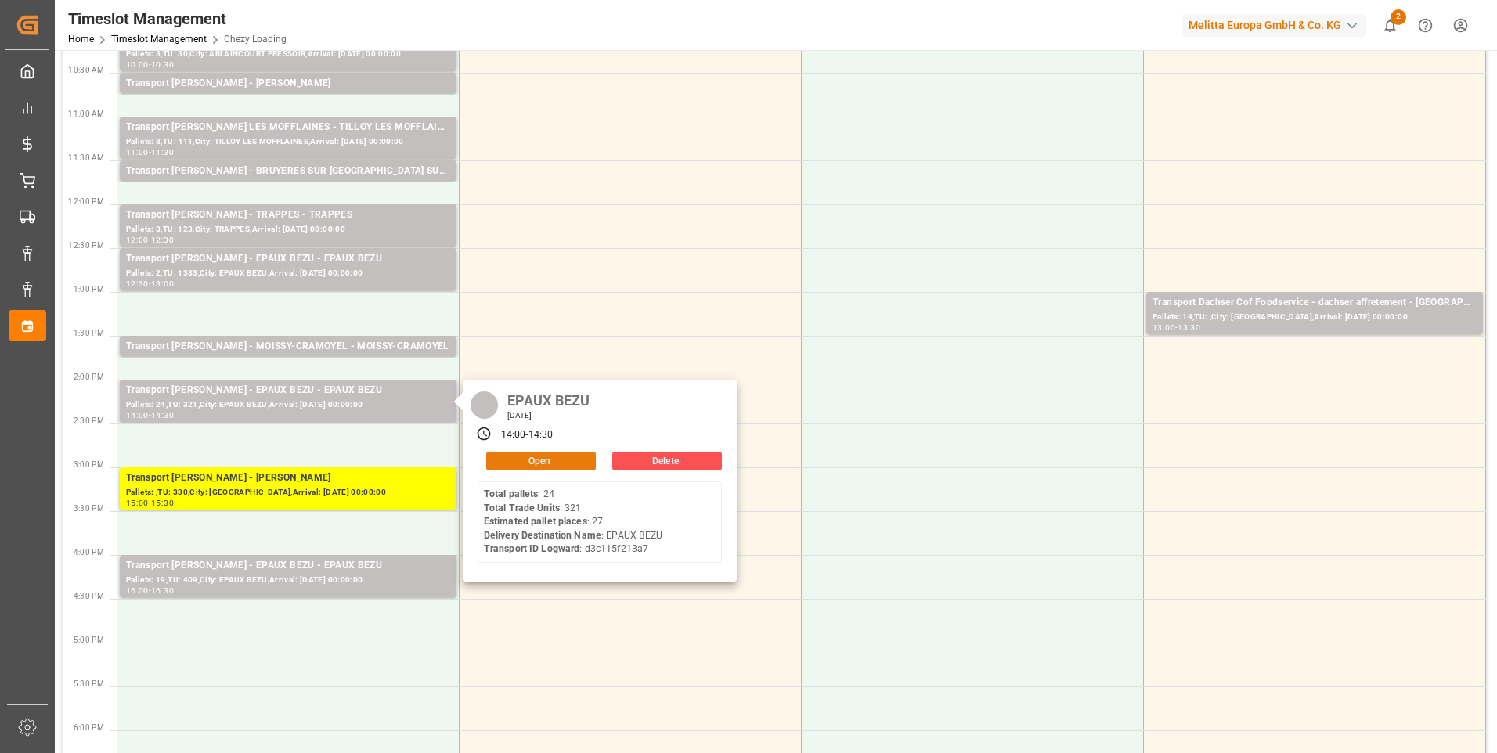
click at [521, 456] on button "Open" at bounding box center [541, 461] width 110 height 19
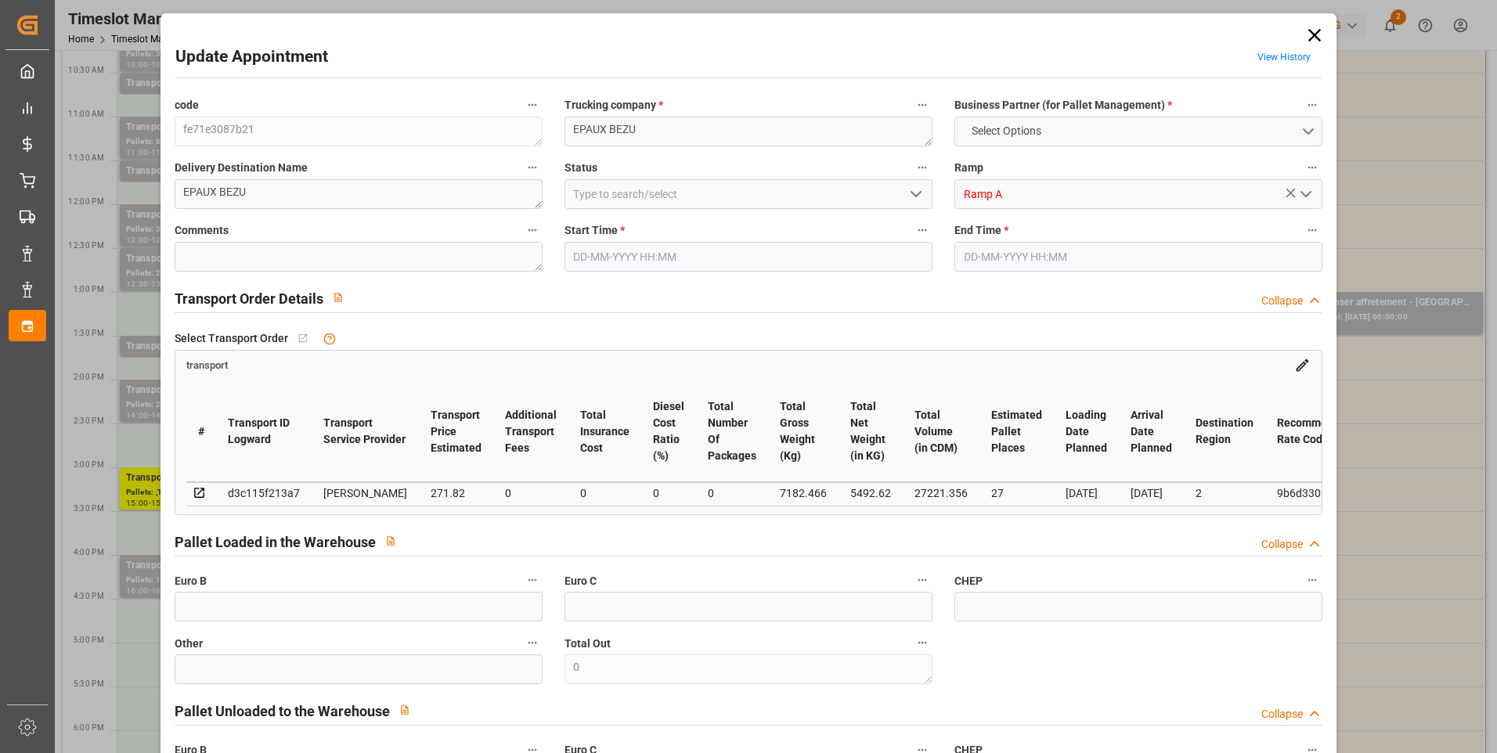
type input "27"
type input "271.82"
type input "0"
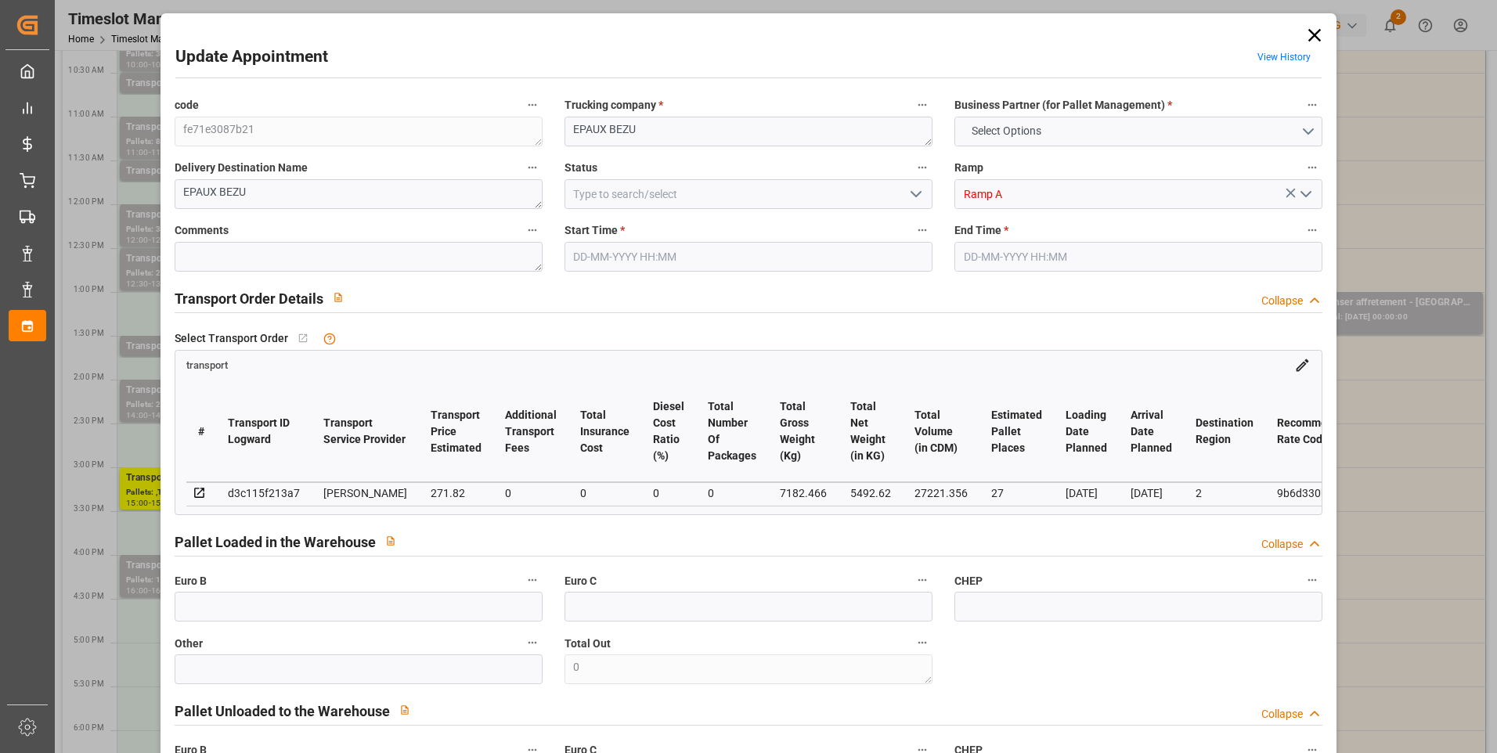
type input "260.8113"
type input "-11.0087"
type input "0"
type input "5492.62"
type input "8408.372"
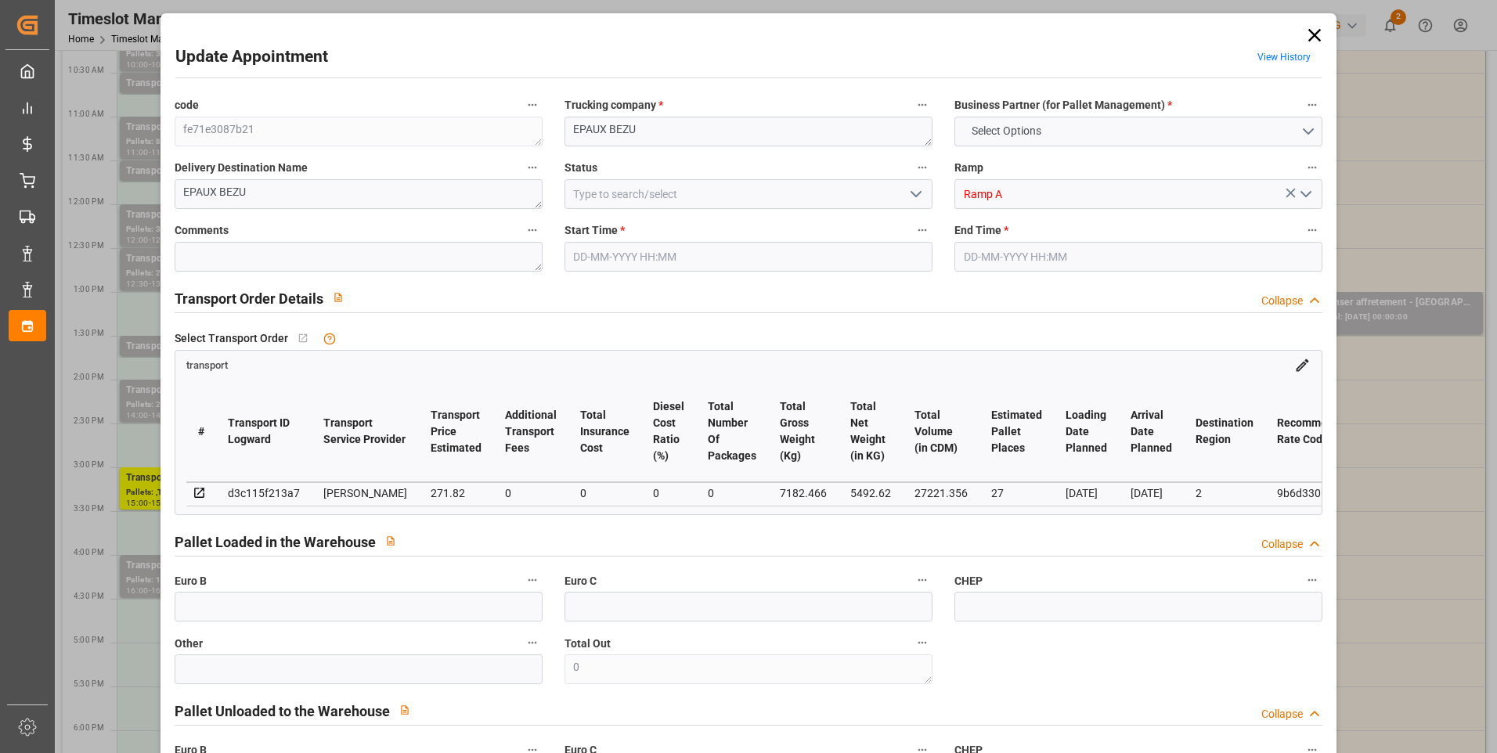
type input "27221.356"
type input "2"
type input "24"
type input "321"
type input "33"
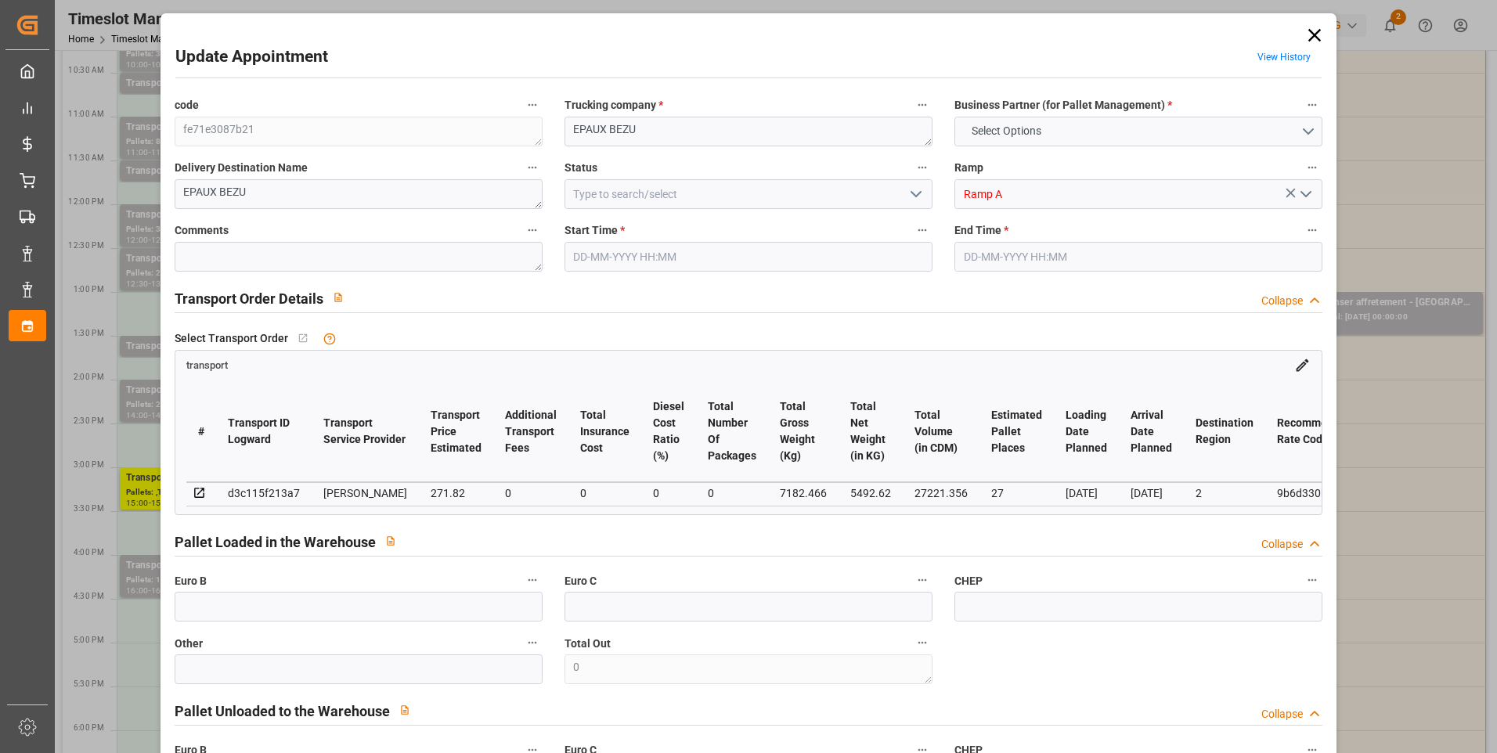
type input "101"
type input "7182.466"
type input "0"
type input "4710.8598"
type input "0"
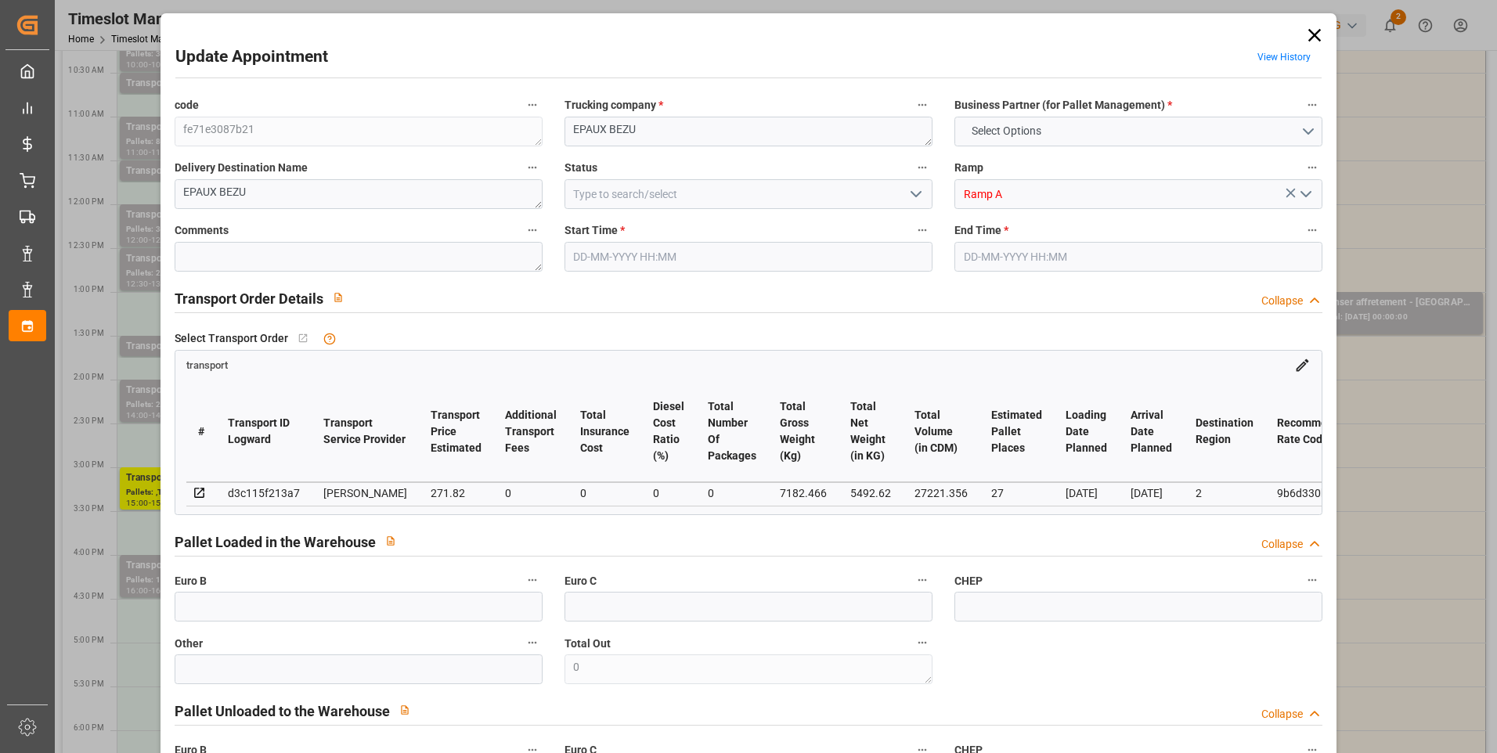
type input "0"
type input "21"
type input "35"
type input "[DATE] 14:00"
type input "[DATE] 14:30"
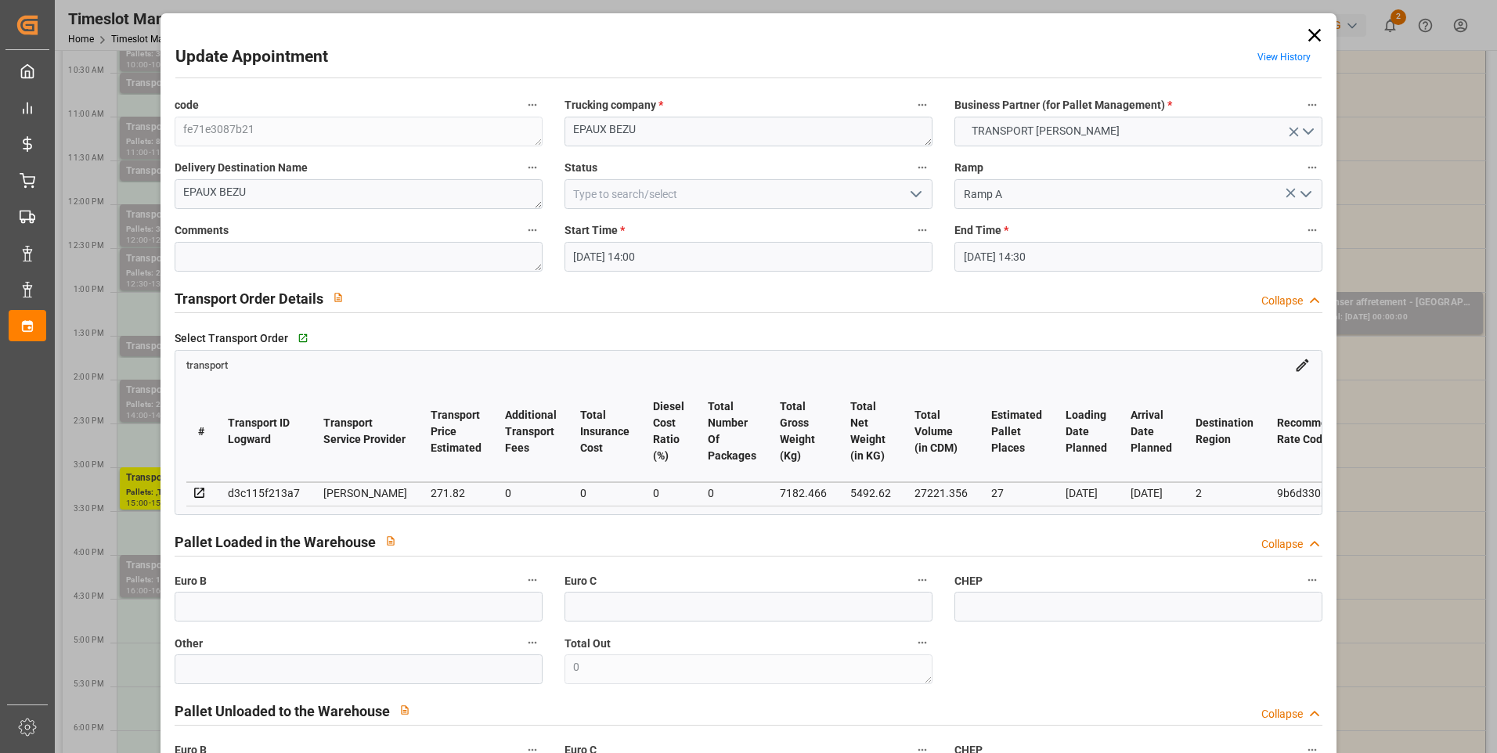
type input "[DATE] 17:12"
type input "[DATE] 11:57"
type input "[DATE]"
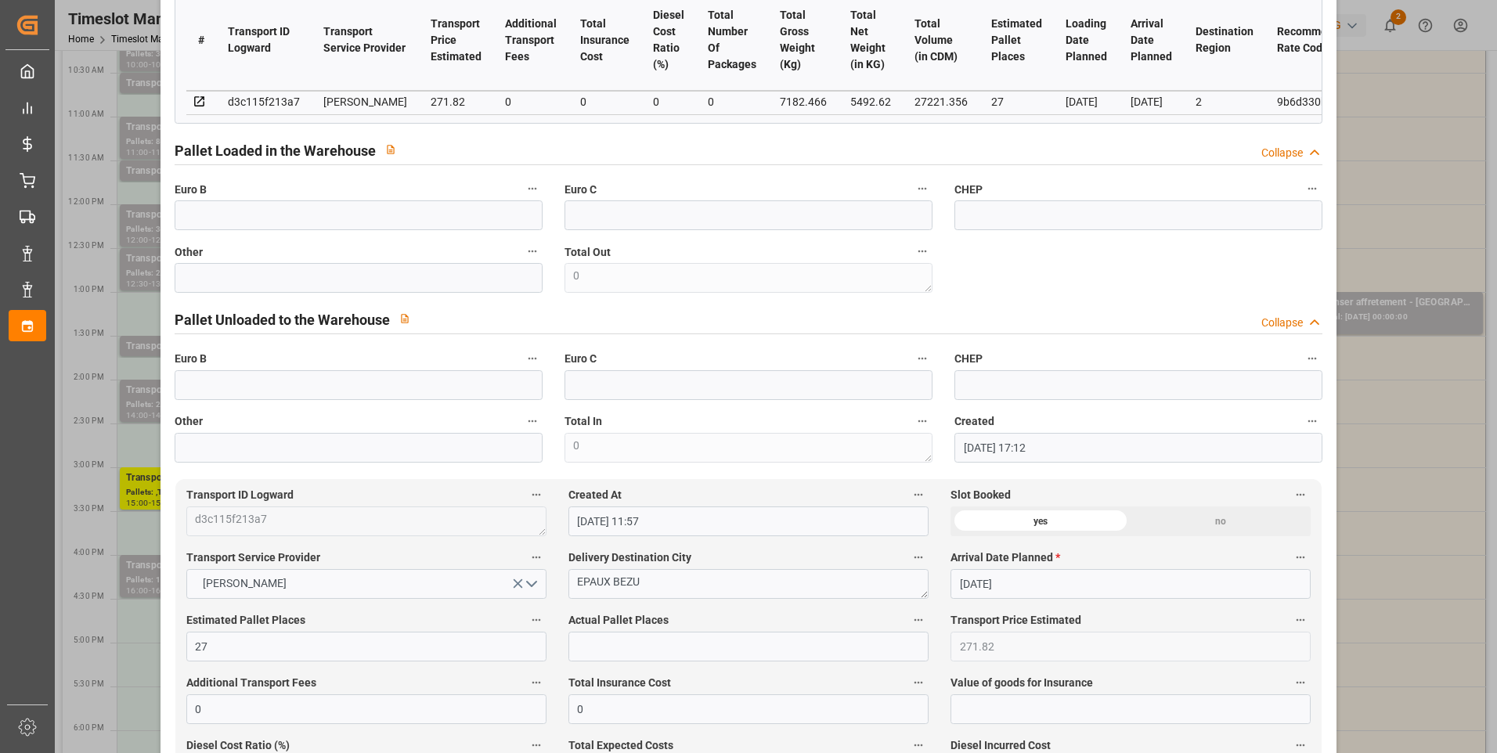
scroll to position [78, 0]
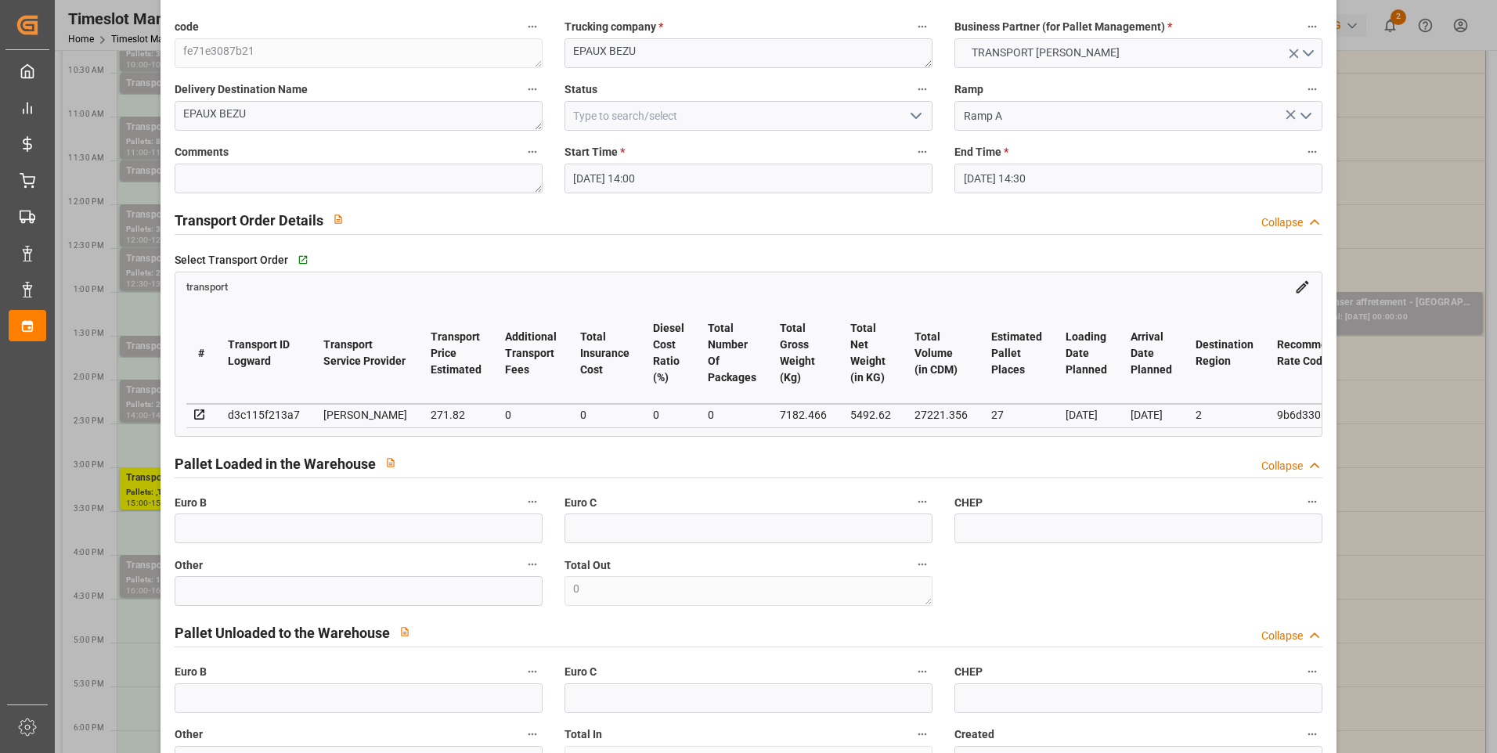
click at [913, 115] on icon "open menu" at bounding box center [916, 115] width 19 height 19
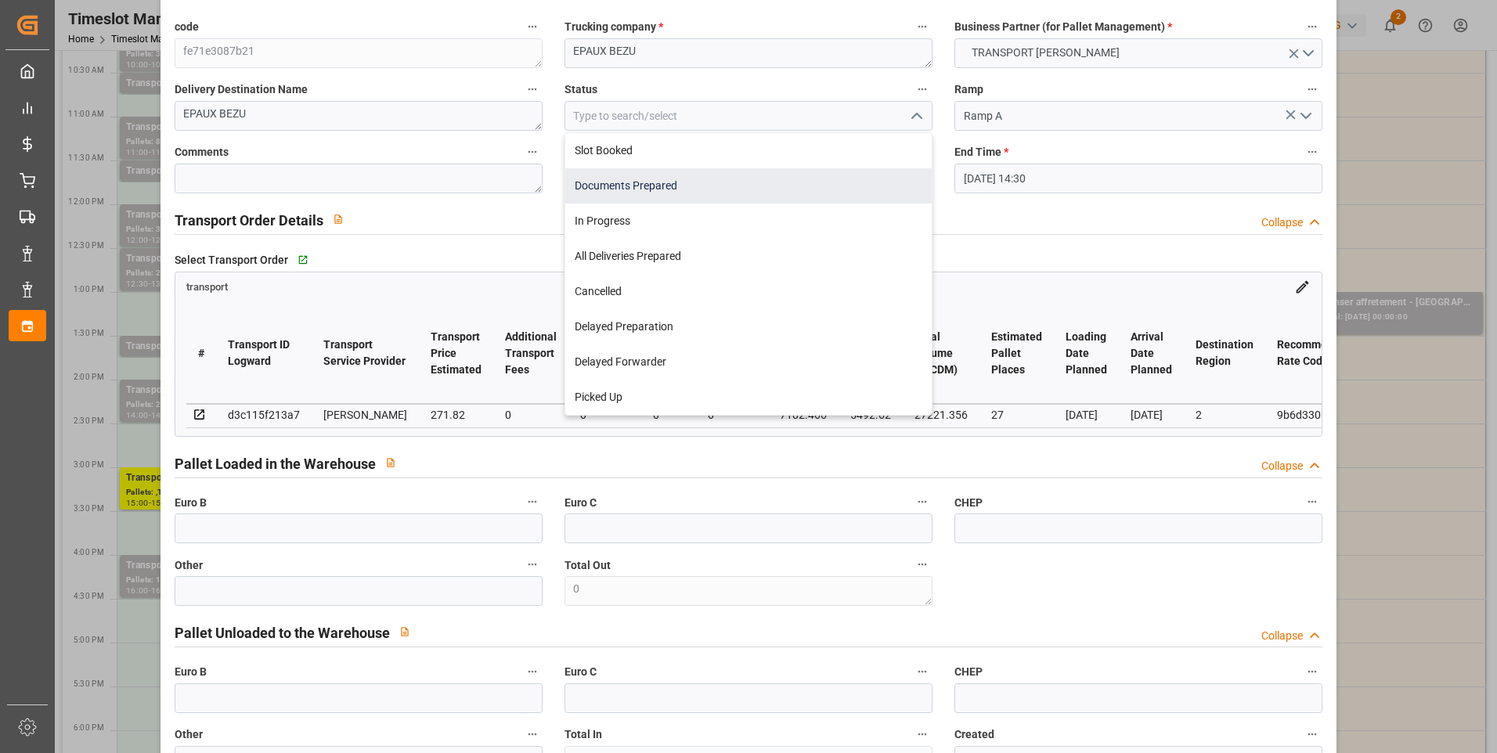
click at [669, 193] on div "Documents Prepared" at bounding box center [748, 185] width 366 height 35
type input "Documents Prepared"
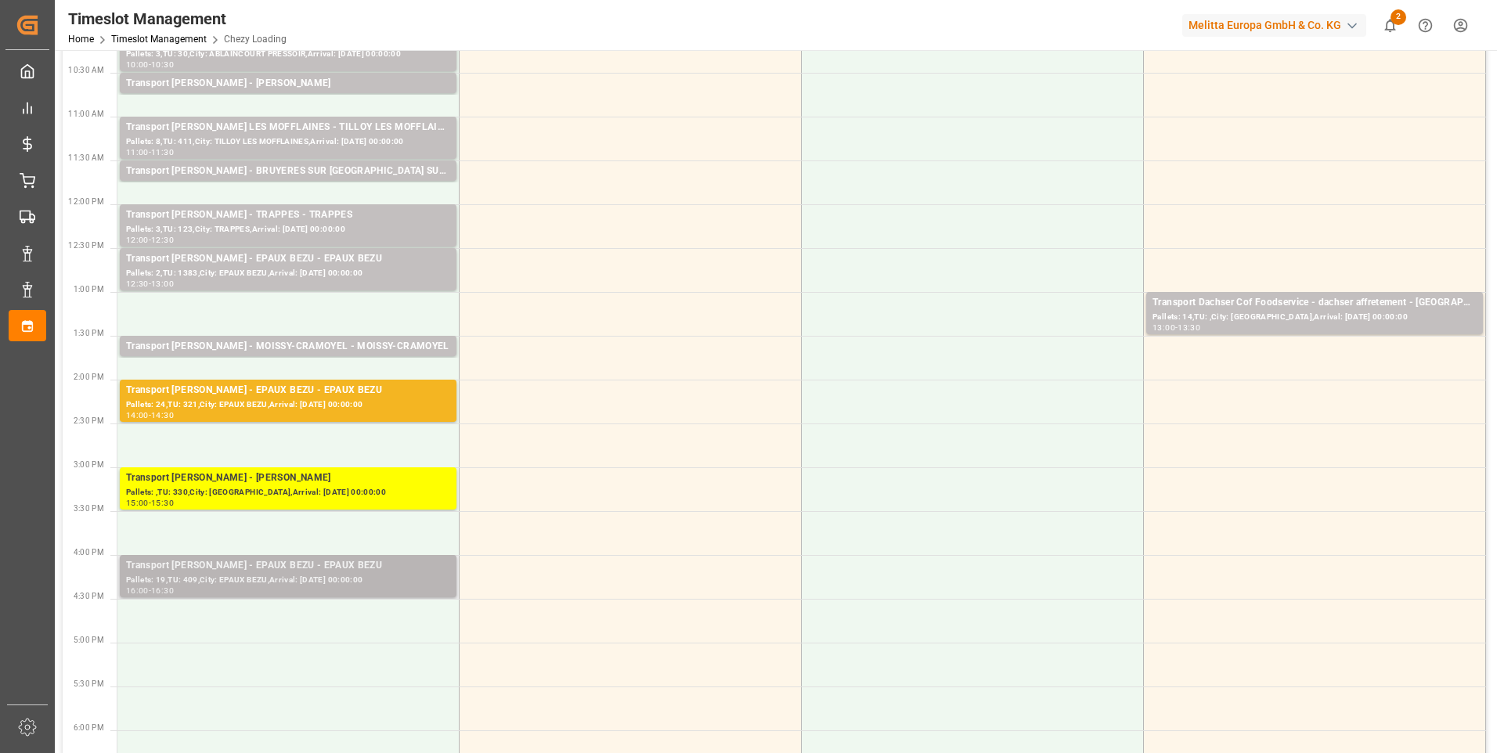
click at [294, 572] on div "Transport [PERSON_NAME] - EPAUX BEZU - EPAUX BEZU" at bounding box center [288, 566] width 324 height 16
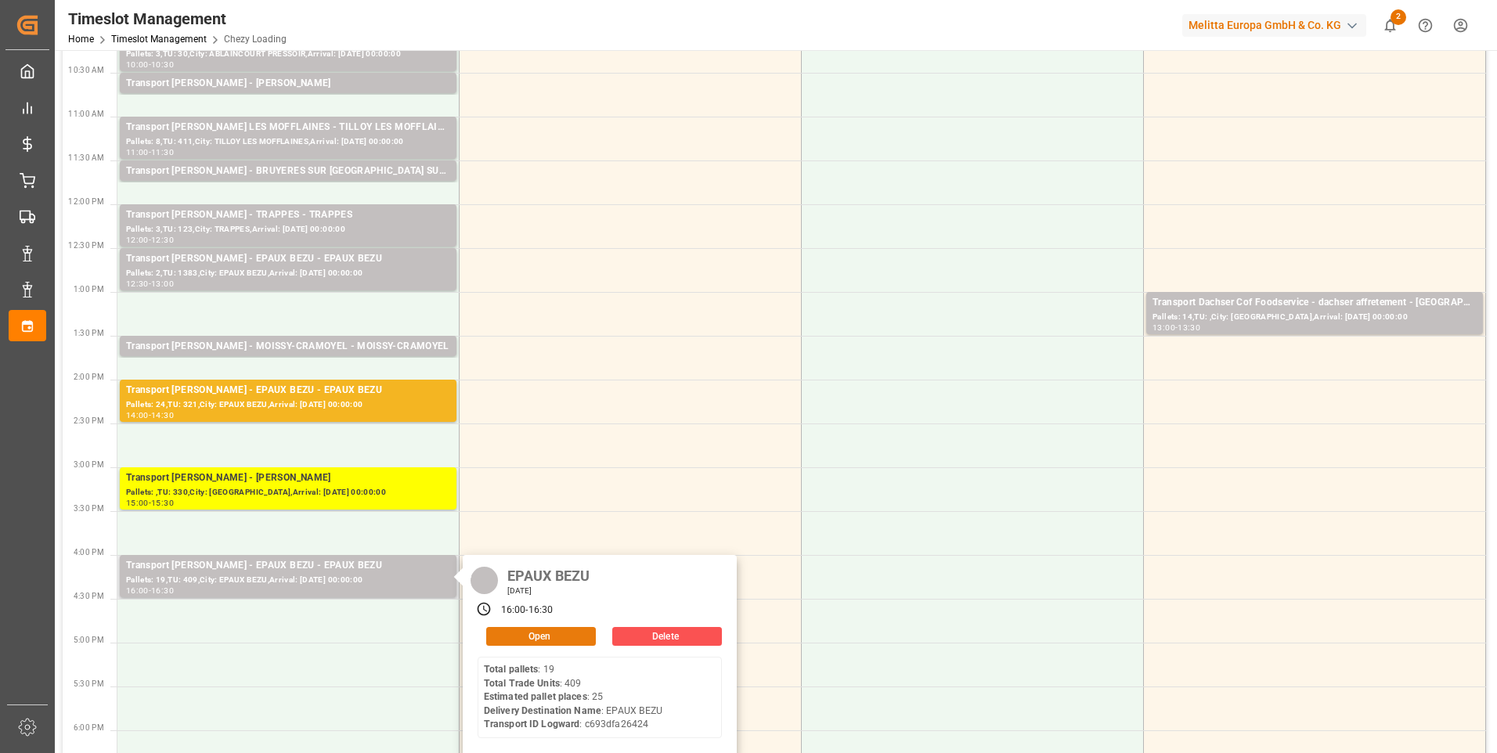
click at [520, 635] on button "Open" at bounding box center [541, 636] width 110 height 19
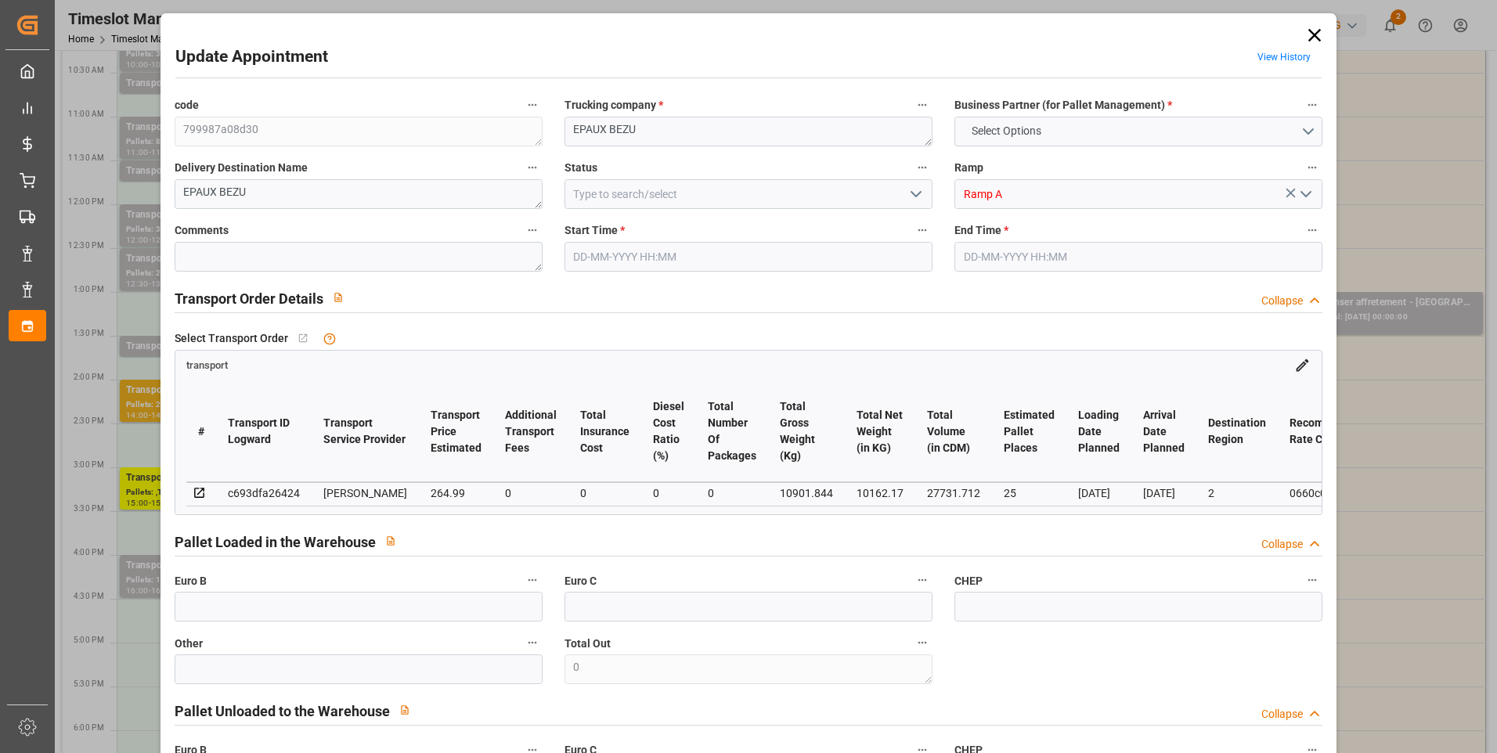
type input "25"
type input "264.99"
type input "0"
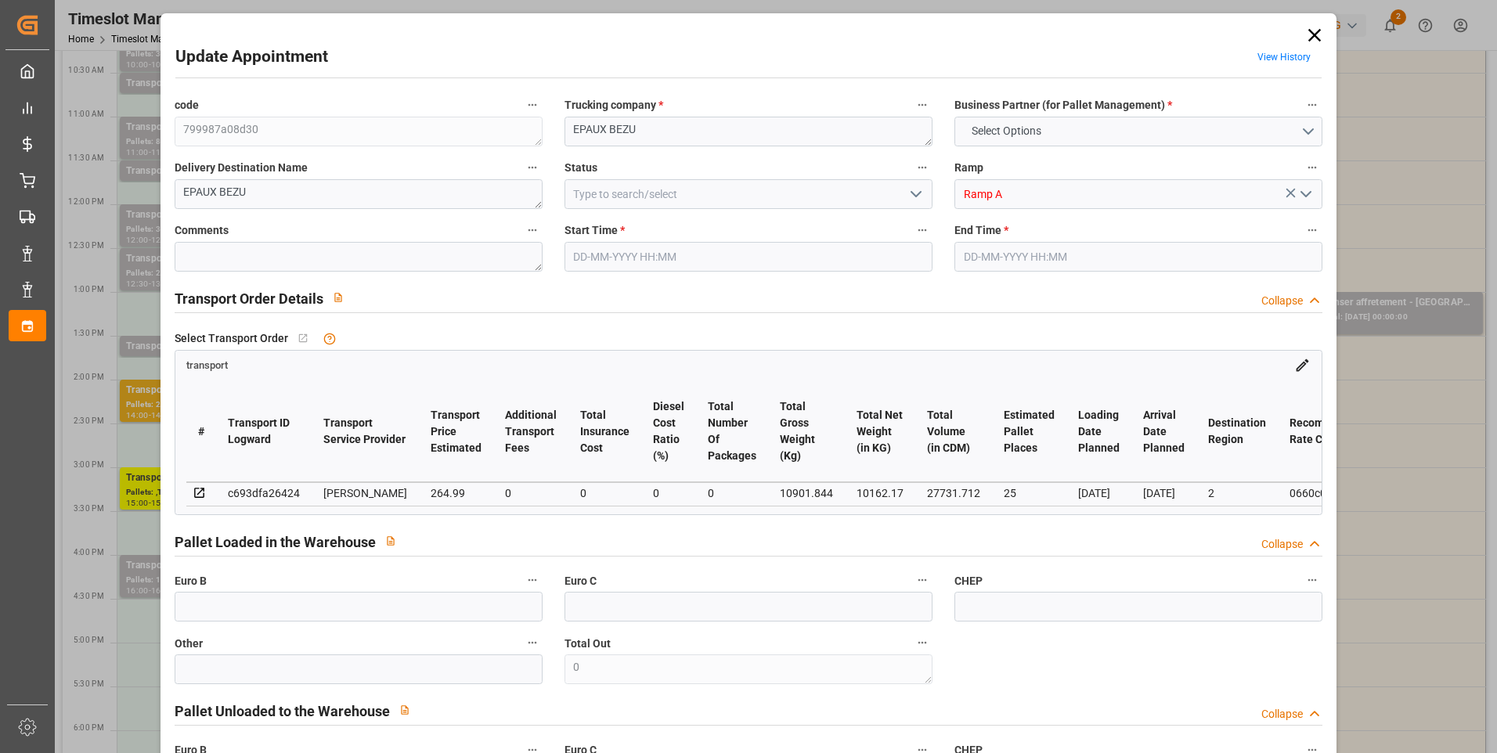
type input "254.2579"
type input "-10.7321"
type input "0"
type input "10162.17"
type input "12088.464"
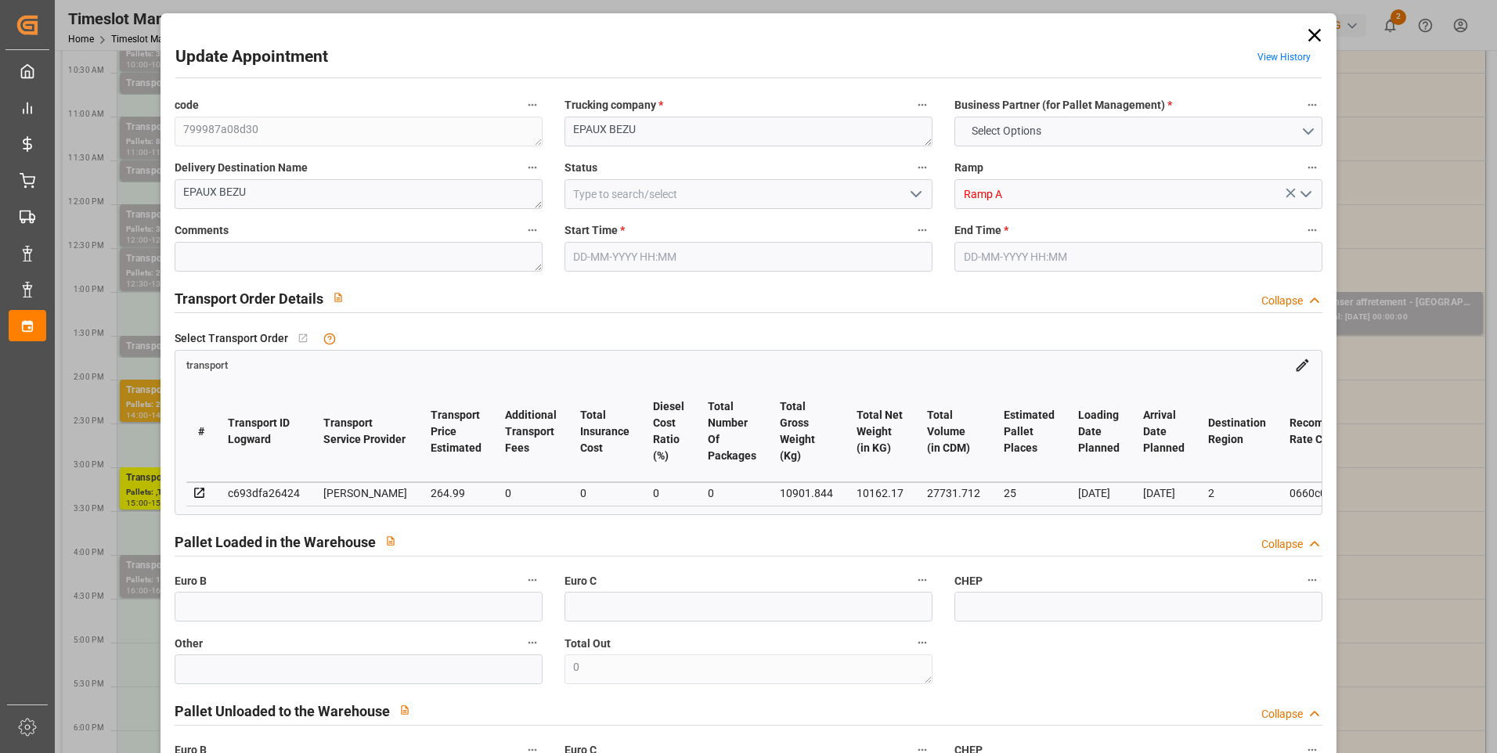
type input "27731.712"
type input "2"
type input "19"
type input "409"
type input "26"
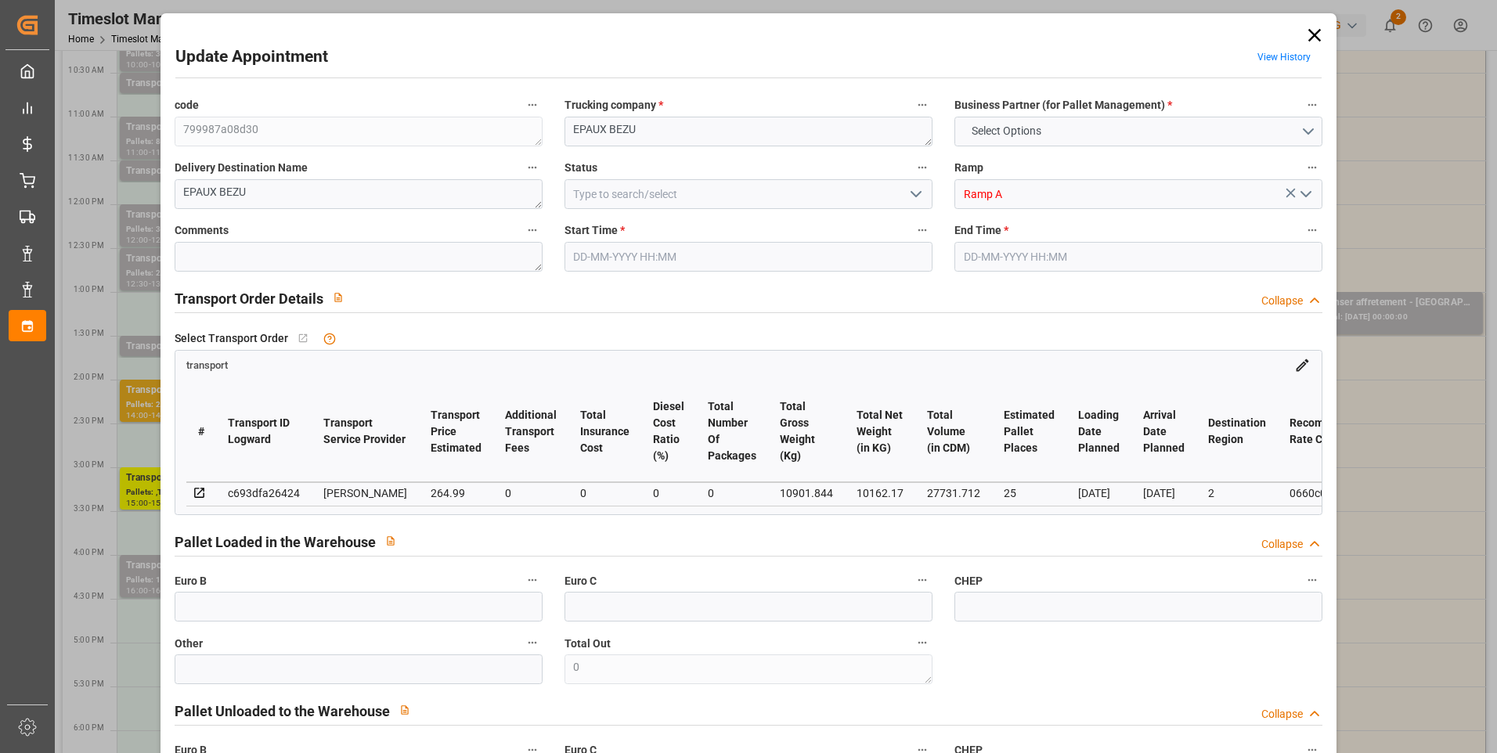
type input "101"
type input "10901.844"
type input "0"
type input "4710.8598"
type input "0"
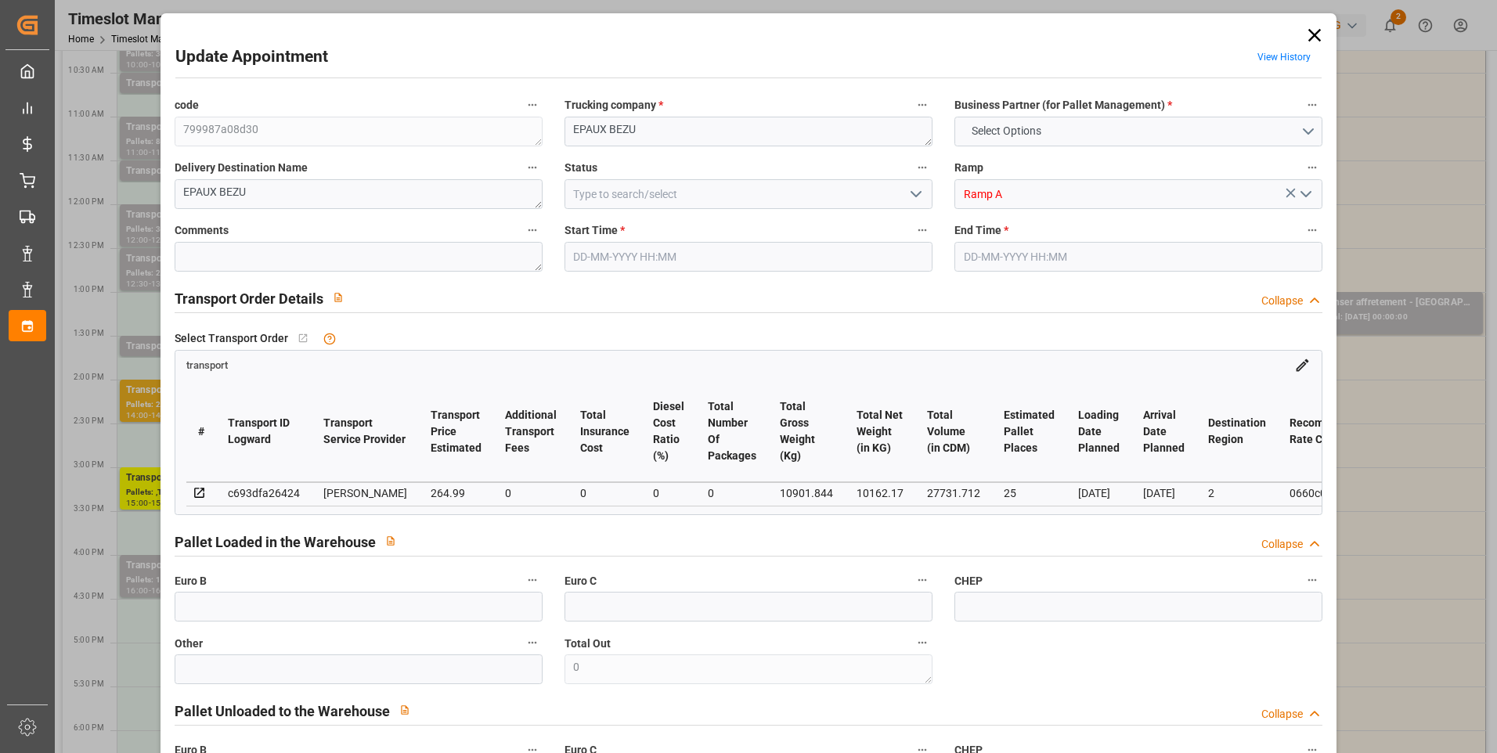
type input "0"
type input "21"
type input "35"
type input "[DATE] 16:00"
type input "[DATE] 16:30"
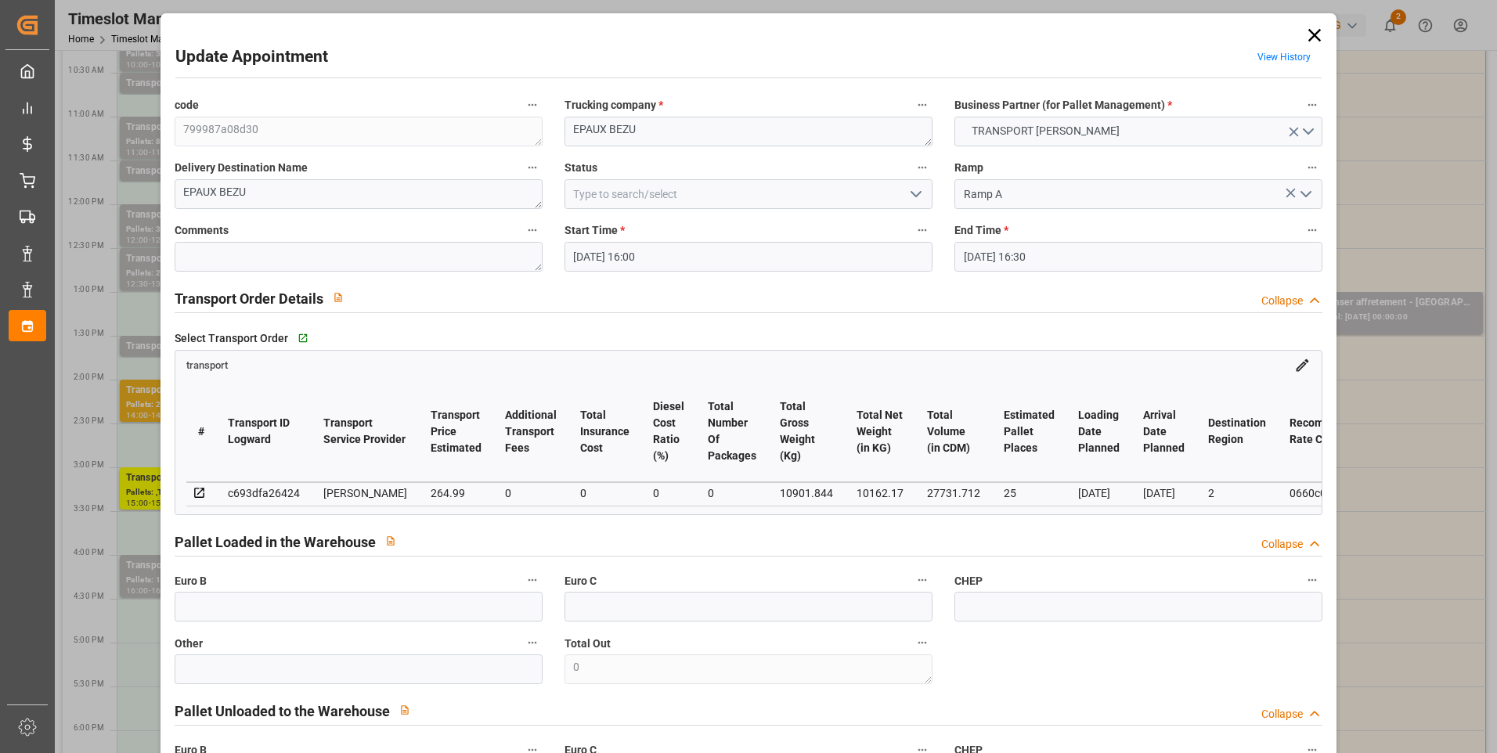
type input "[DATE] 17:14"
type input "[DATE] 11:57"
type input "[DATE]"
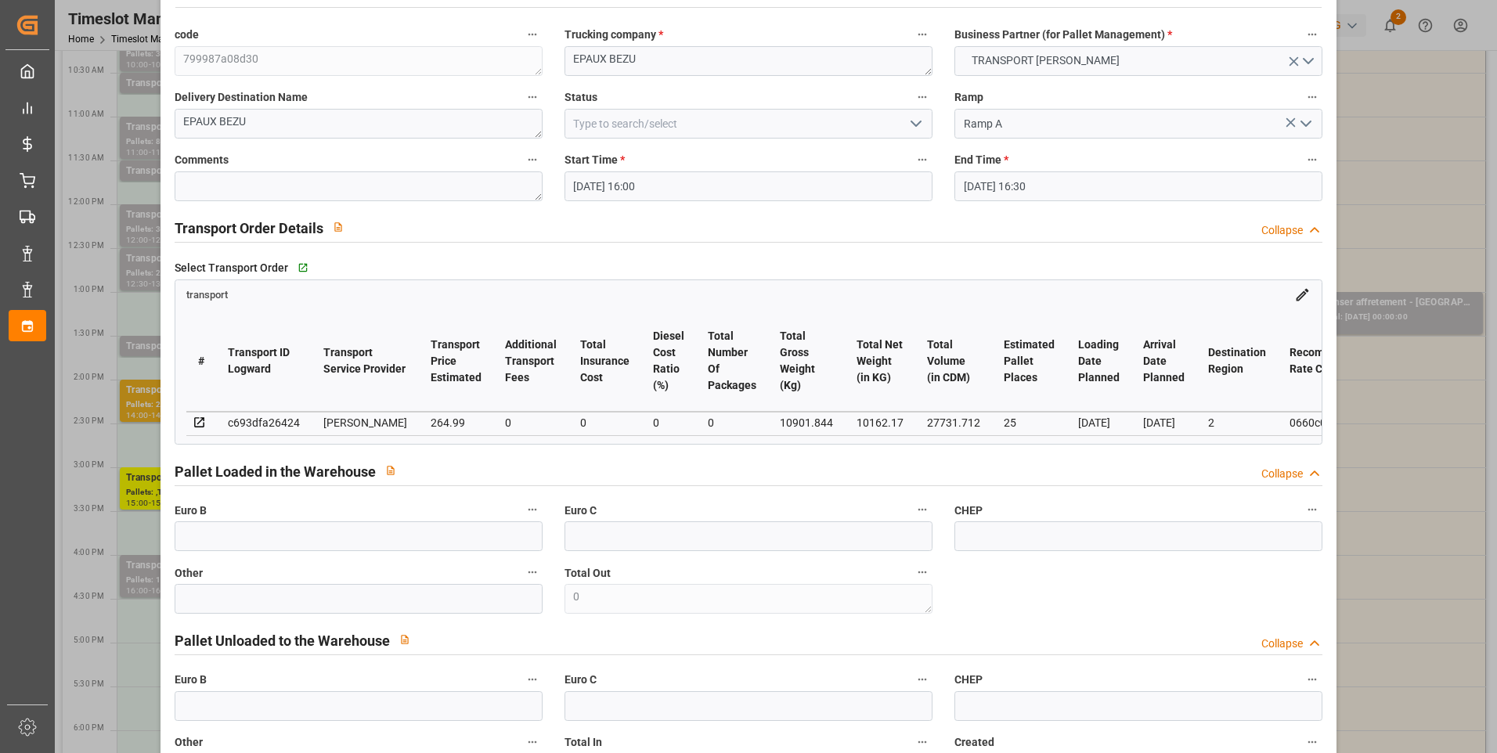
scroll to position [0, 0]
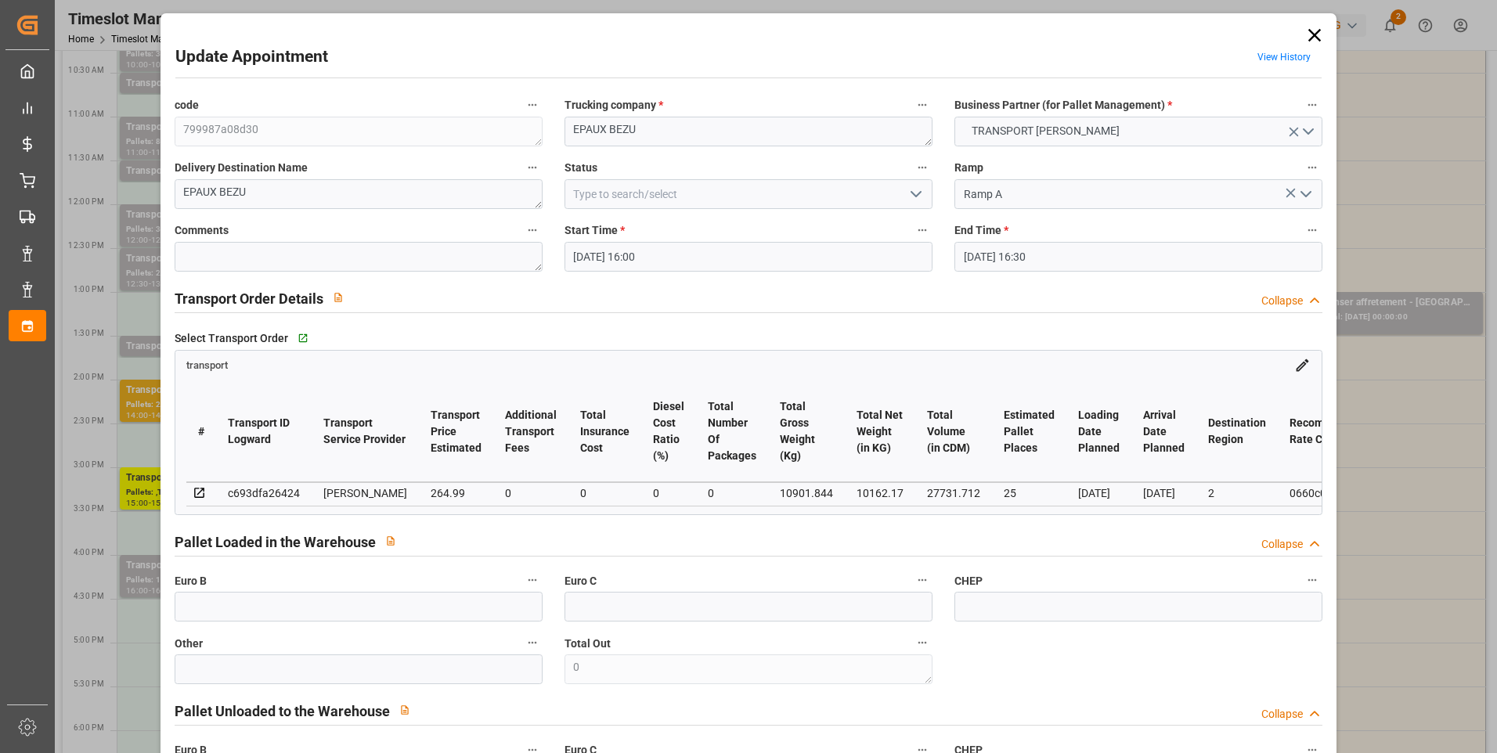
click at [910, 193] on icon "open menu" at bounding box center [916, 194] width 19 height 19
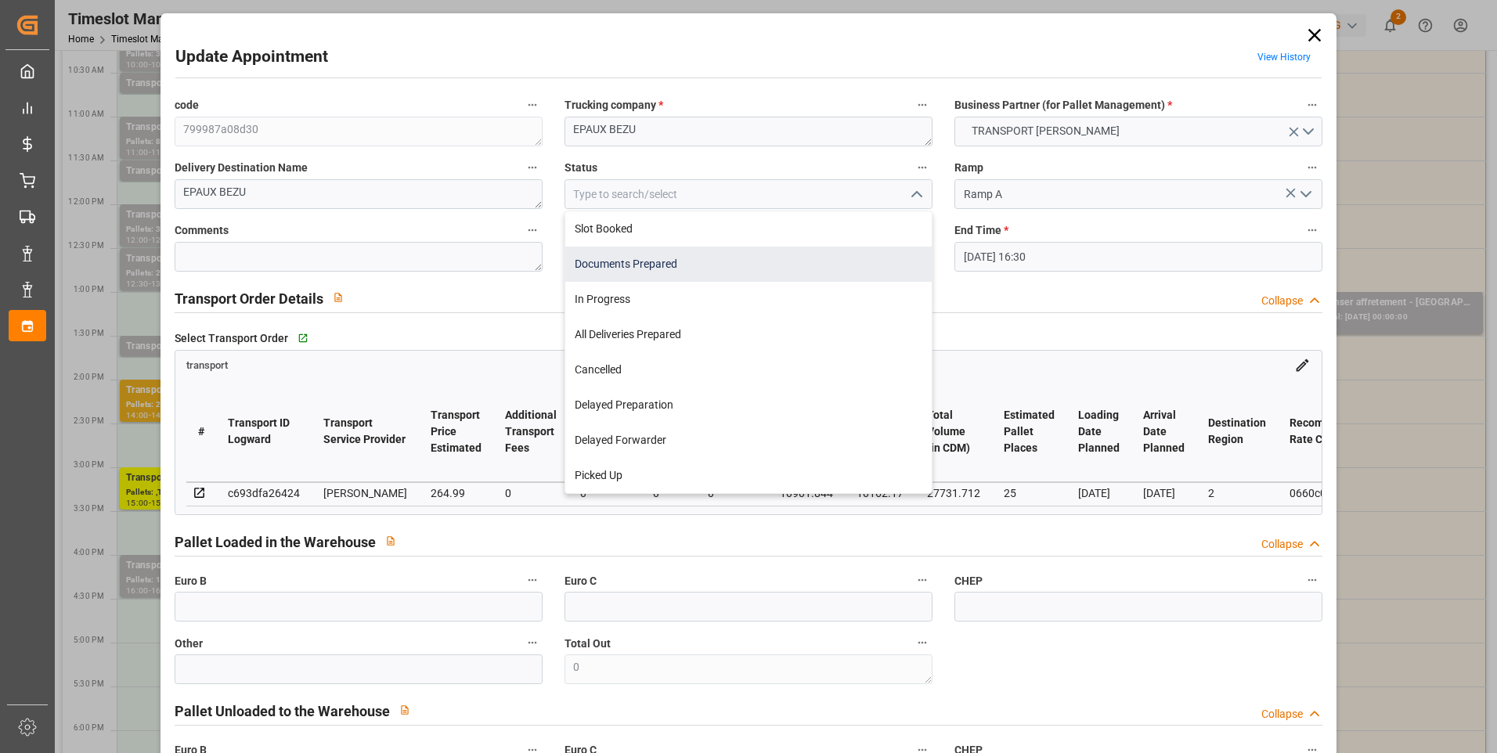
click at [650, 270] on div "Documents Prepared" at bounding box center [748, 264] width 366 height 35
type input "Documents Prepared"
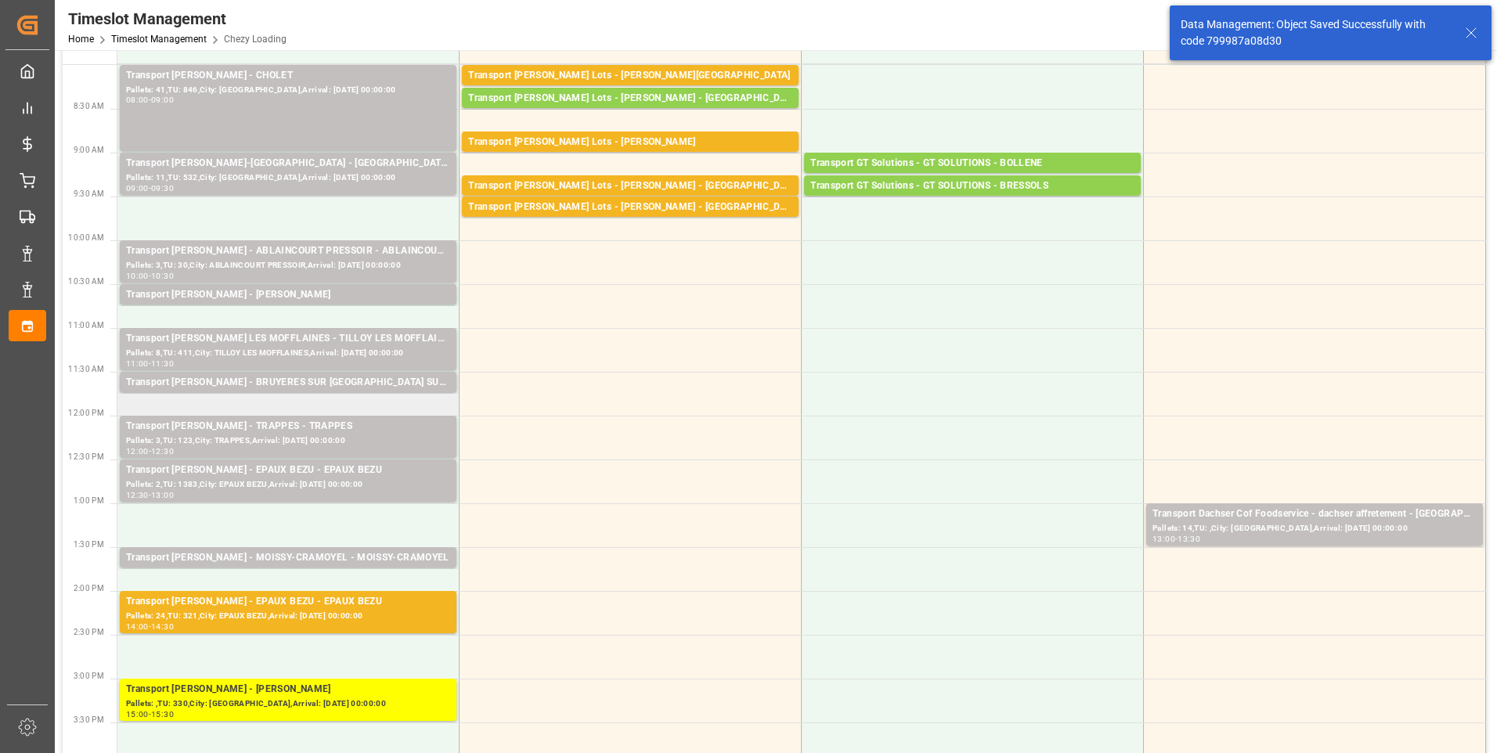
scroll to position [78, 0]
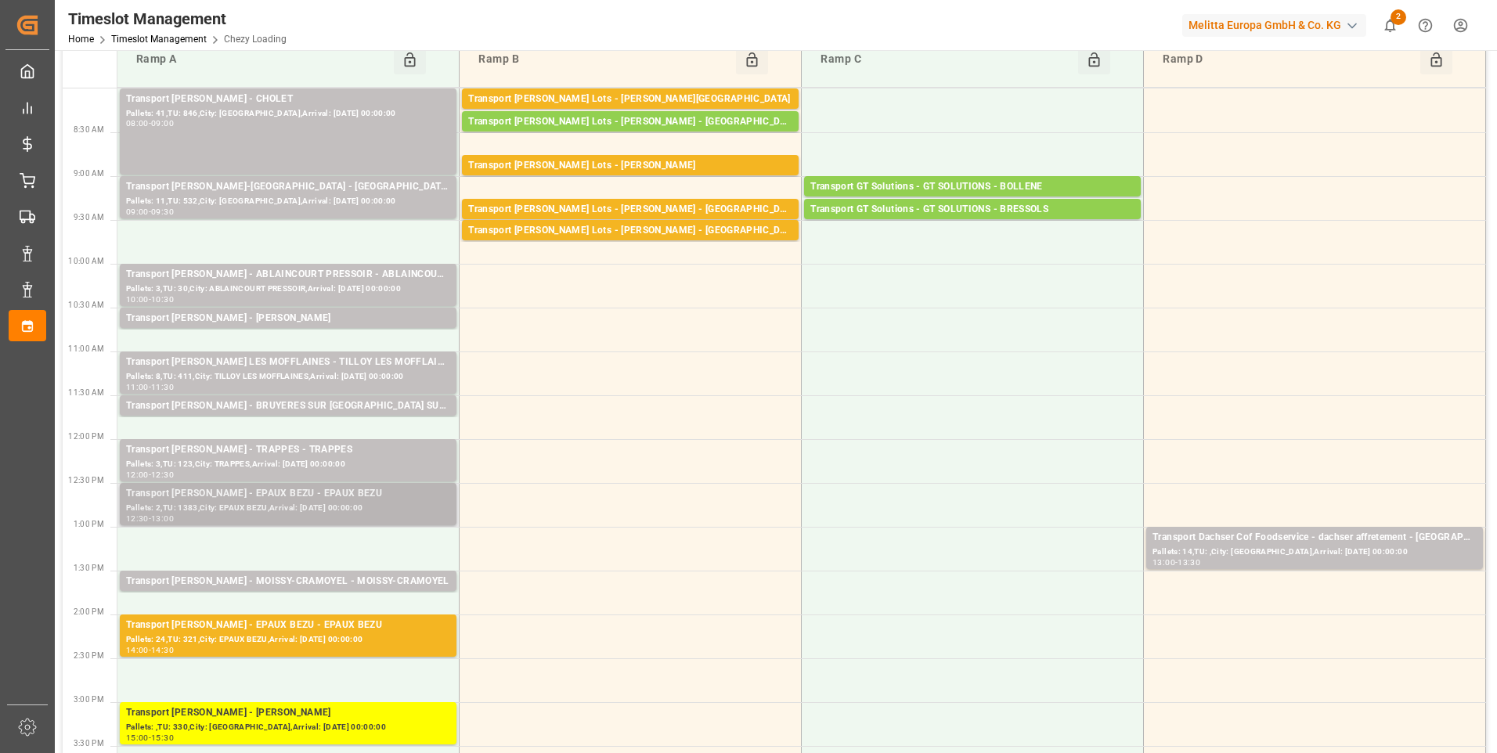
click at [303, 503] on div "Pallets: 2,TU: 1383,City: EPAUX BEZU,Arrival: [DATE] 00:00:00" at bounding box center [288, 508] width 324 height 13
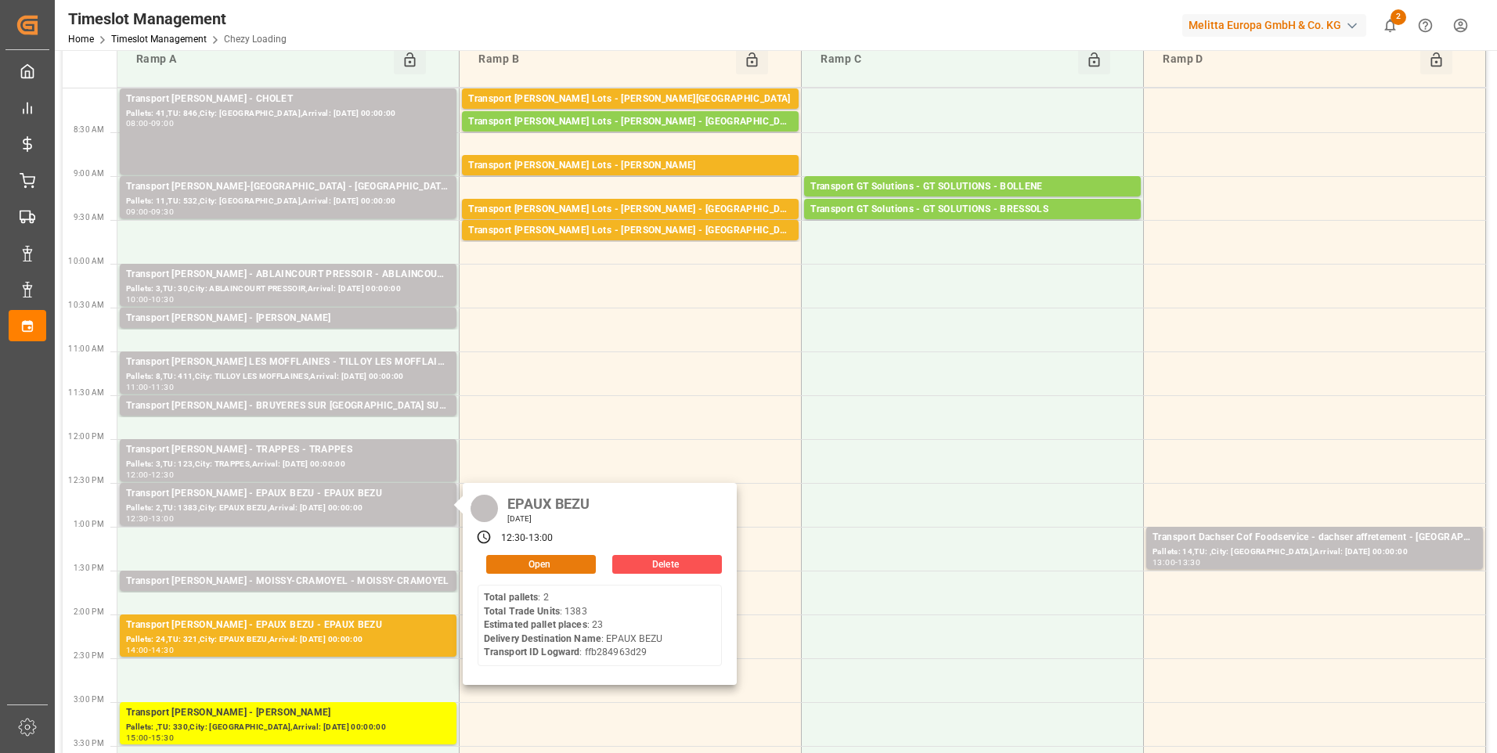
click at [527, 561] on button "Open" at bounding box center [541, 564] width 110 height 19
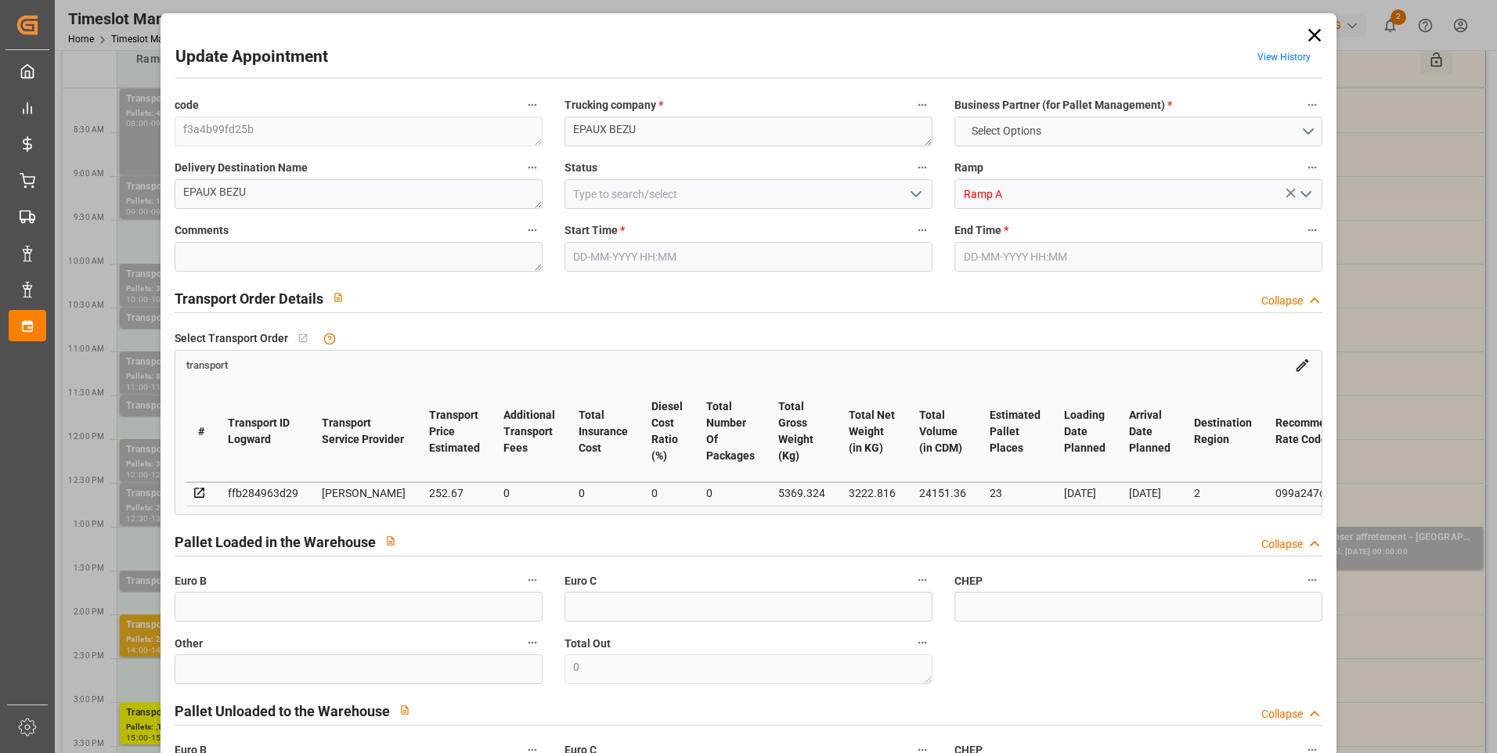
type input "23"
type input "252.67"
type input "0"
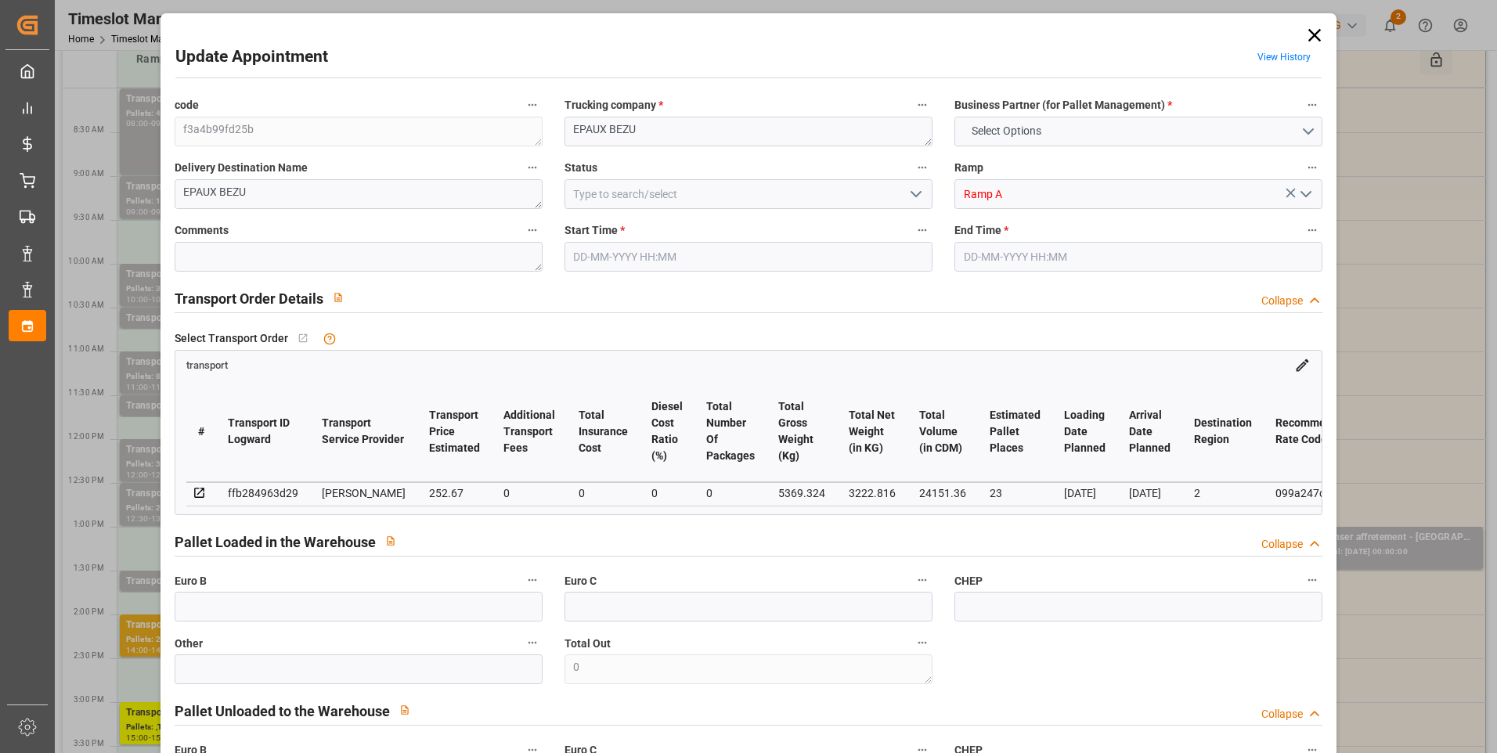
type input "242.4369"
type input "-10.2331"
type input "0"
type input "3222.816"
type input "6290.276"
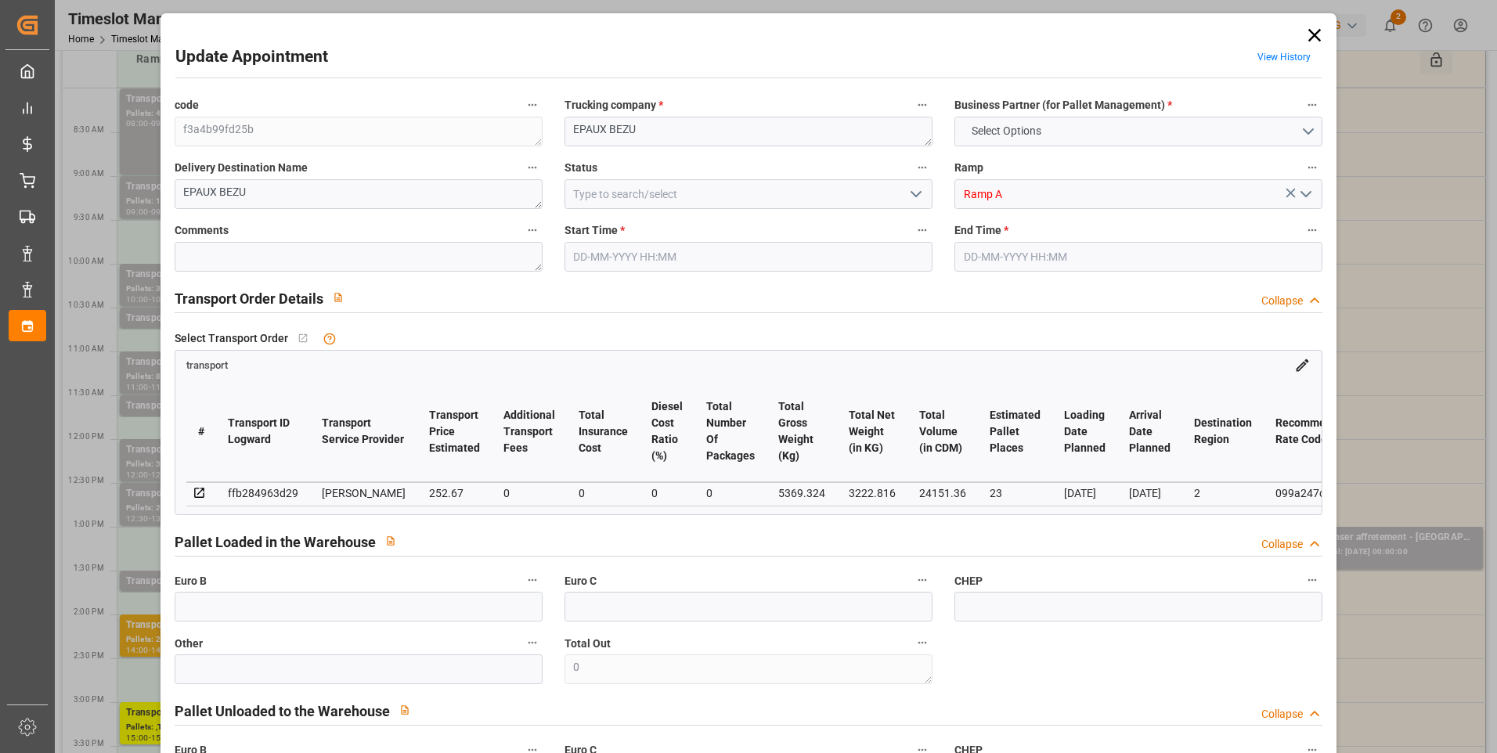
type input "24151.36"
type input "2"
type input "1383"
type input "27"
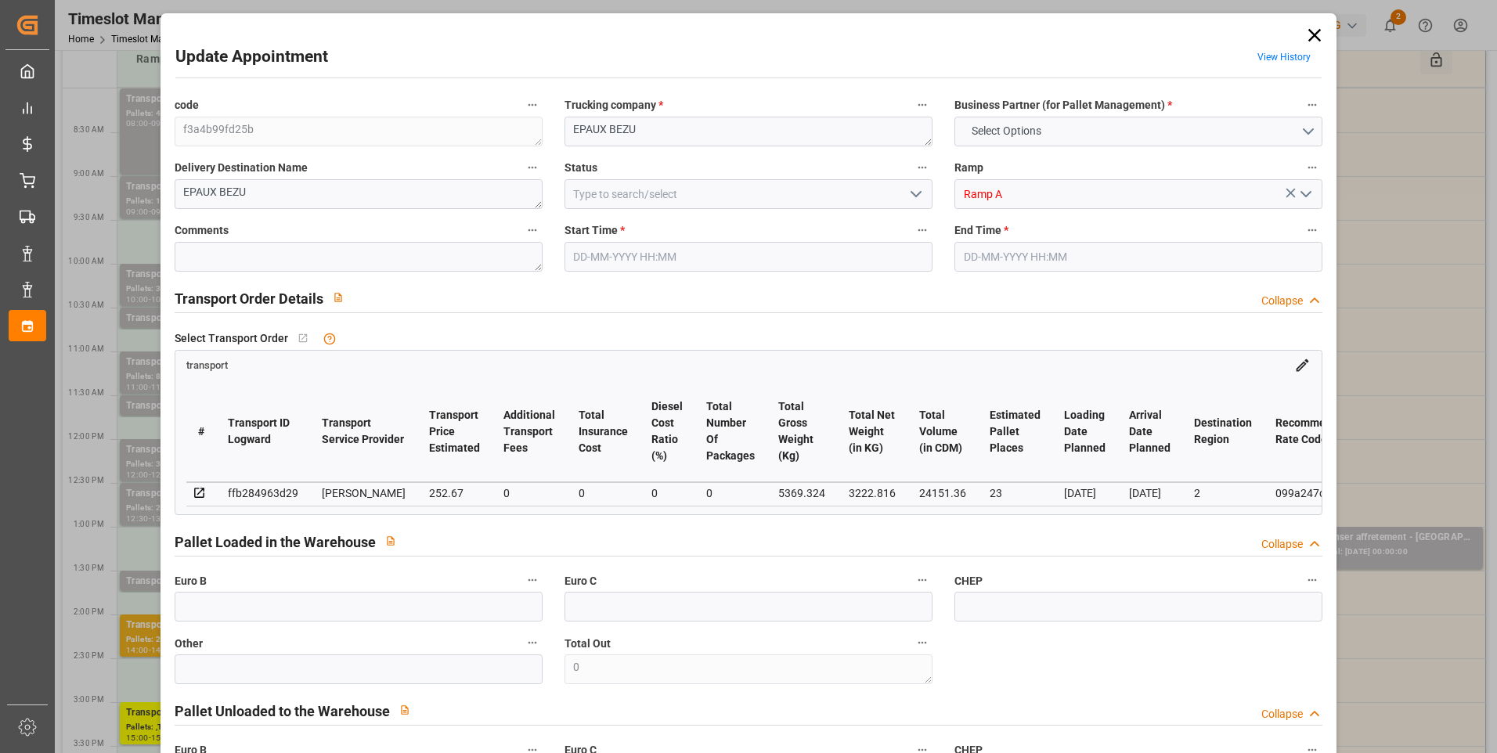
type input "101"
type input "5369.324"
type input "0"
type input "4710.8598"
type input "0"
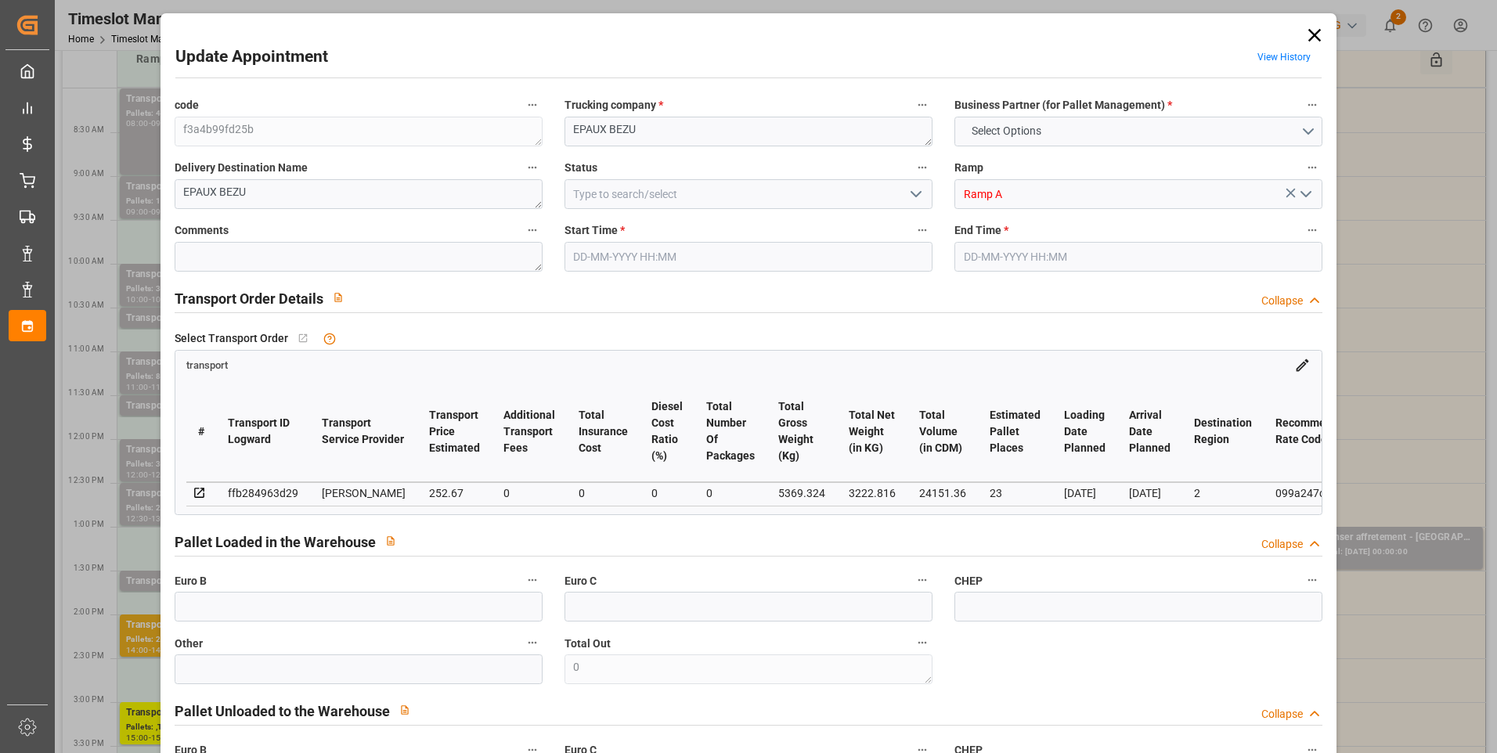
type input "0"
type input "21"
type input "35"
type input "[DATE] 12:30"
type input "[DATE] 13:00"
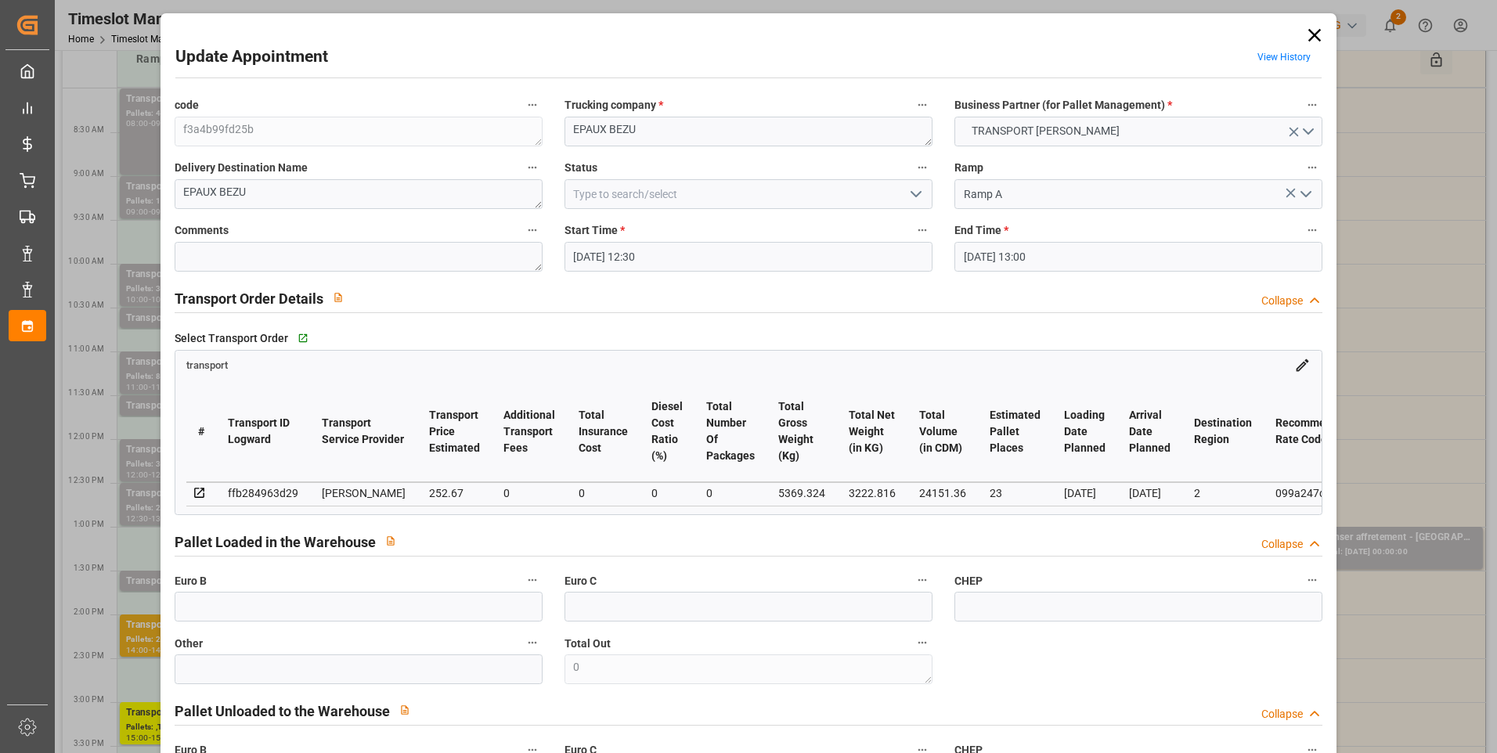
type input "[DATE] 17:08"
type input "[DATE] 11:57"
type input "[DATE]"
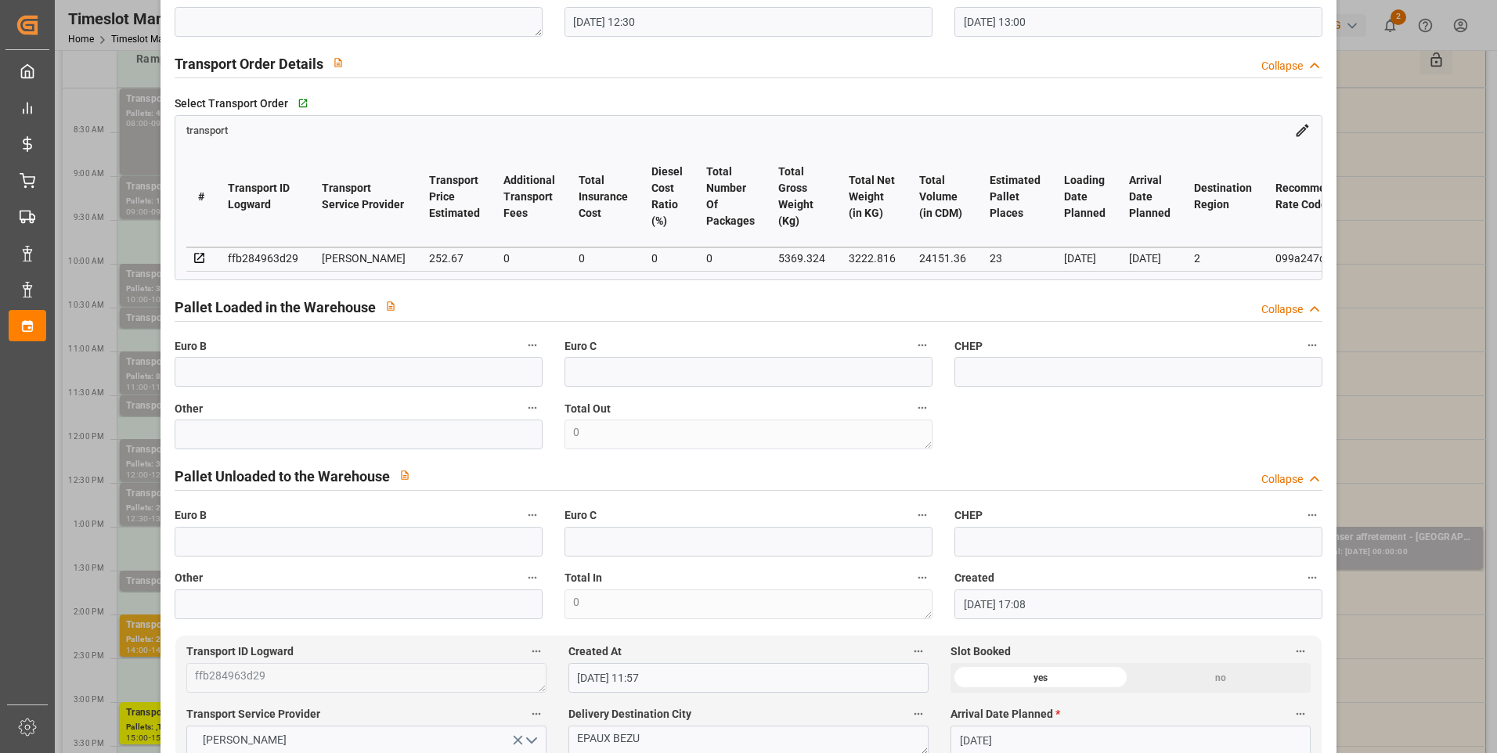
scroll to position [0, 0]
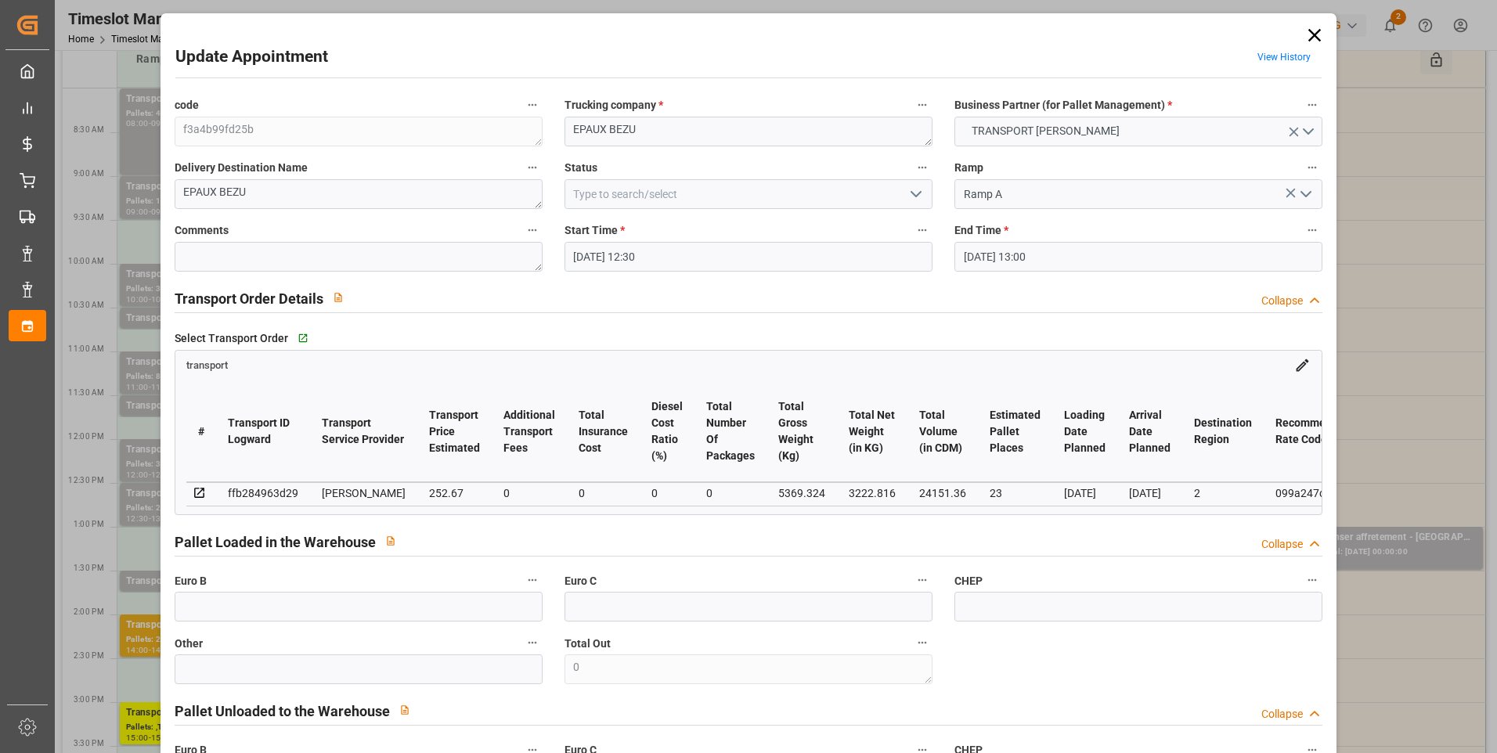
click at [911, 196] on polyline "open menu" at bounding box center [915, 194] width 9 height 5
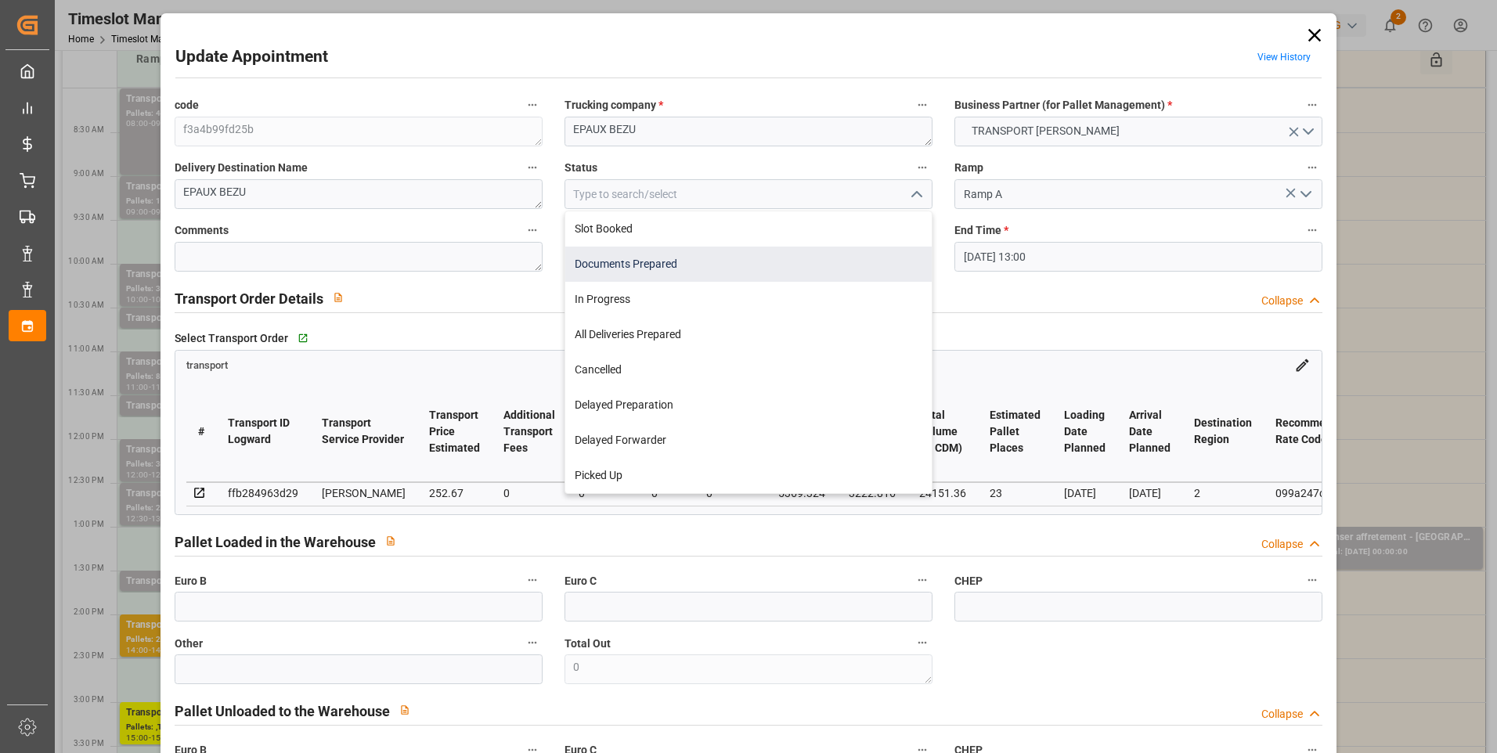
click at [649, 267] on div "Documents Prepared" at bounding box center [748, 264] width 366 height 35
type input "Documents Prepared"
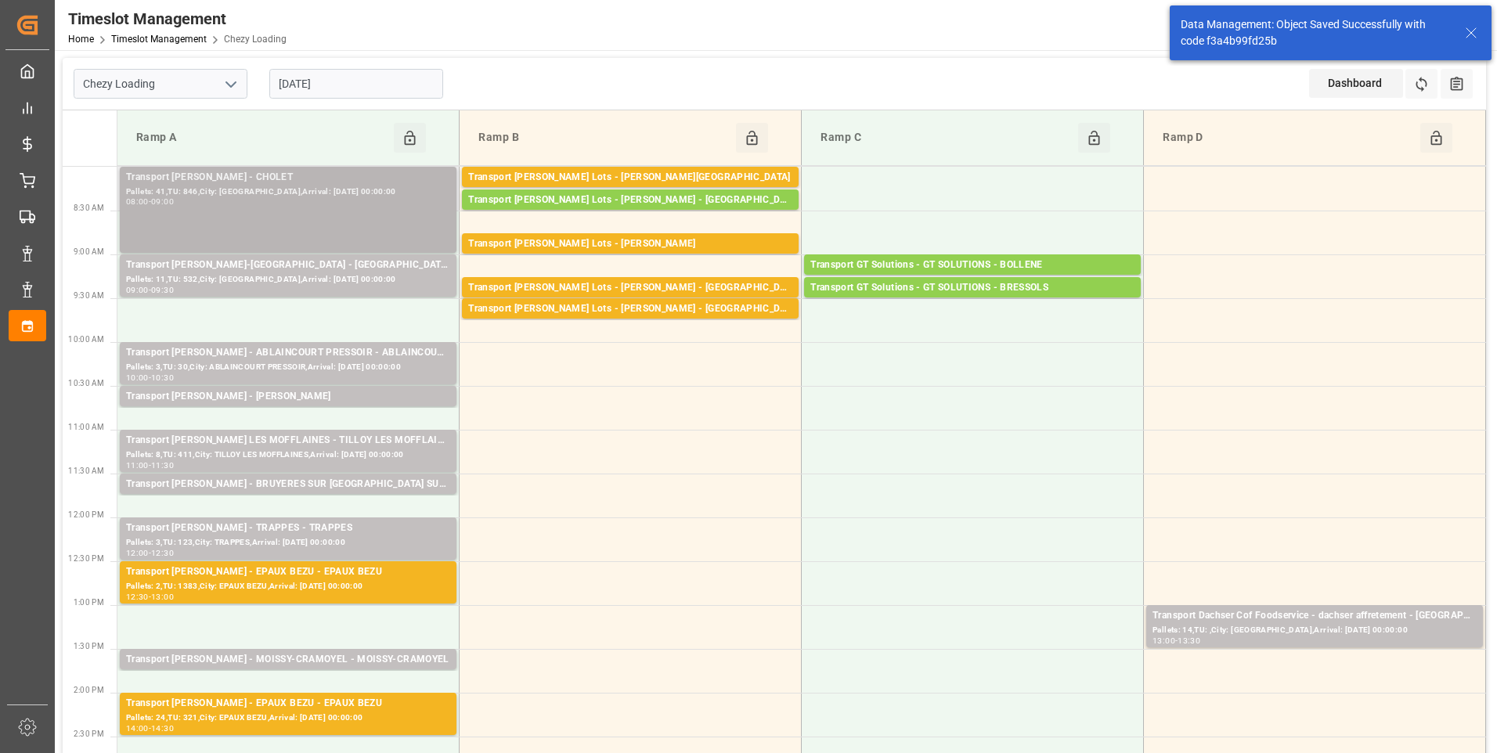
click at [261, 175] on div "Transport [PERSON_NAME] - CHOLET" at bounding box center [288, 178] width 324 height 16
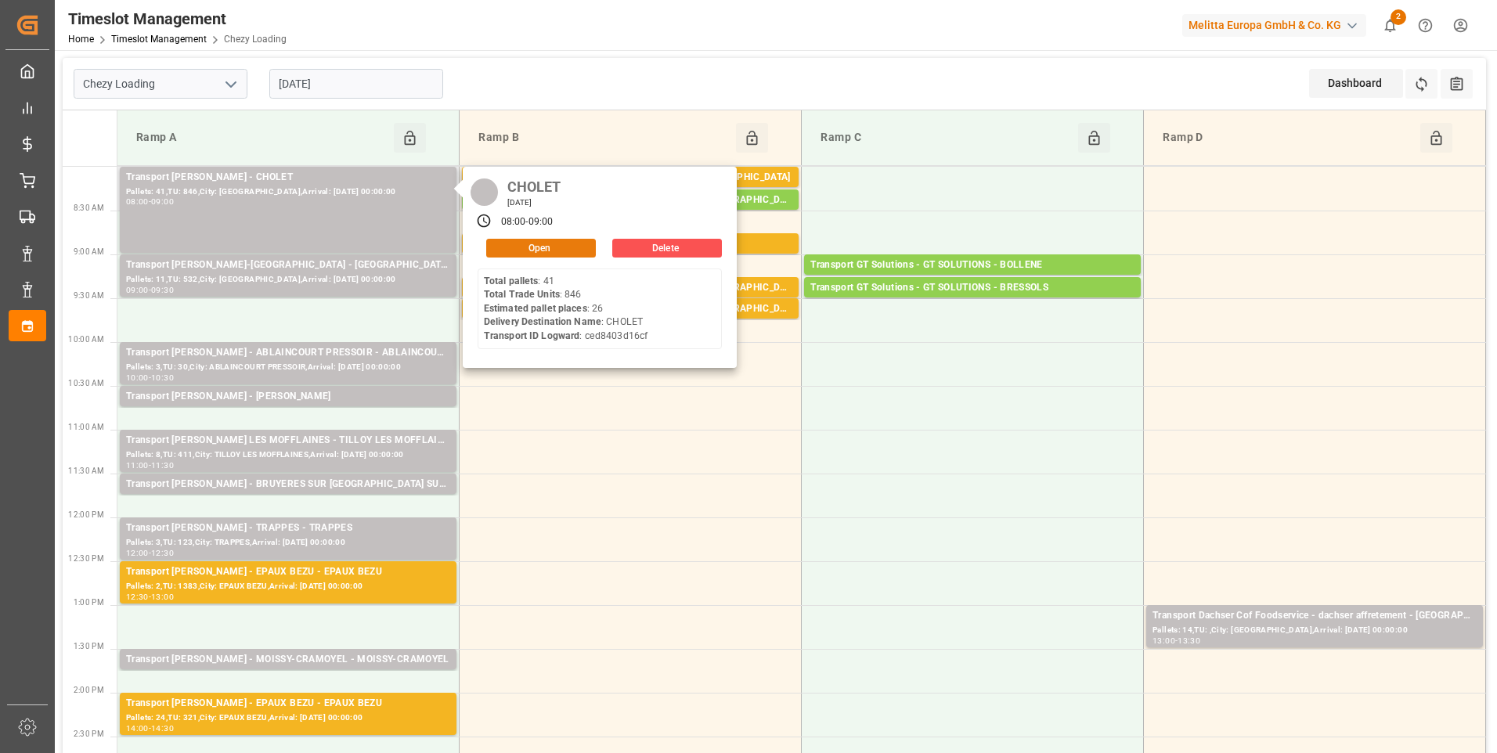
click at [533, 243] on button "Open" at bounding box center [541, 248] width 110 height 19
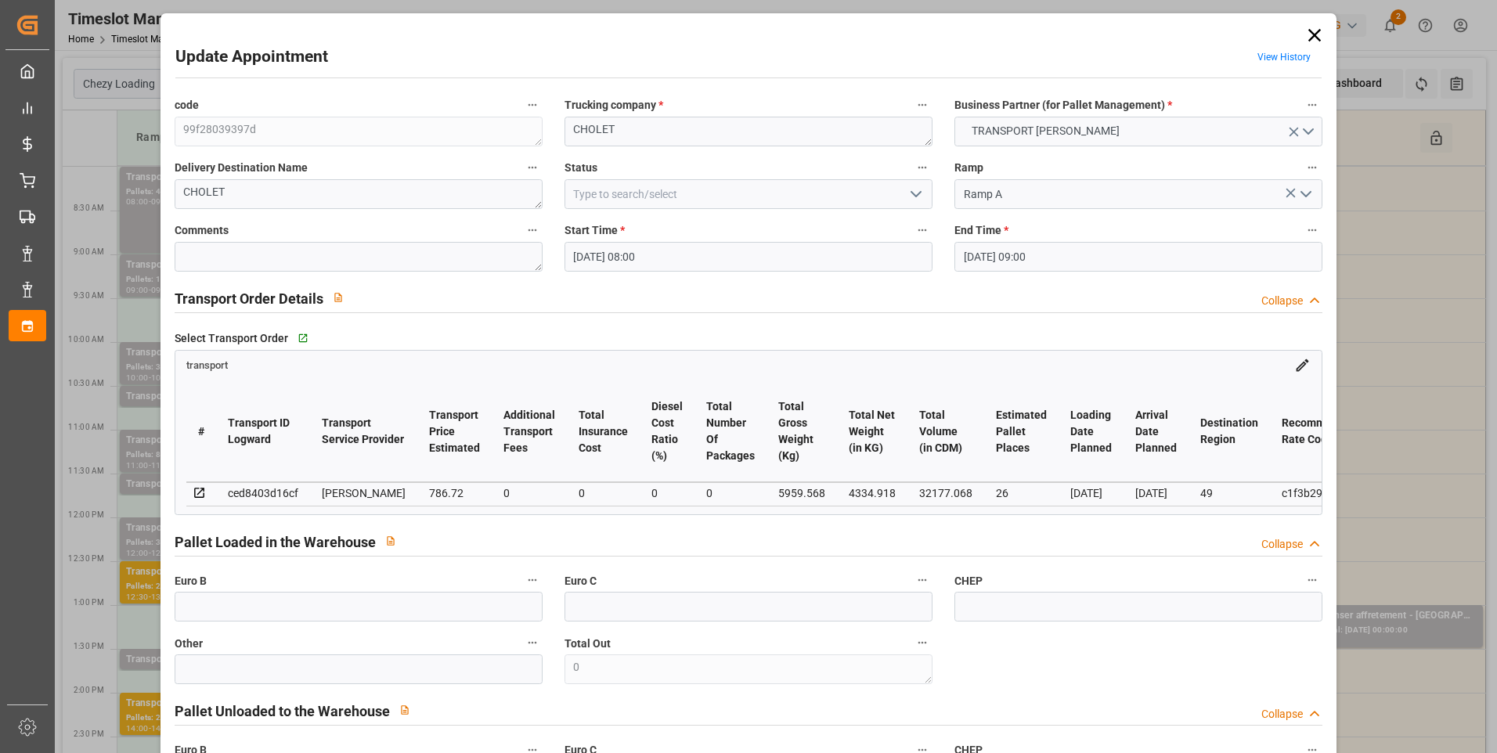
click at [917, 191] on icon "open menu" at bounding box center [916, 194] width 19 height 19
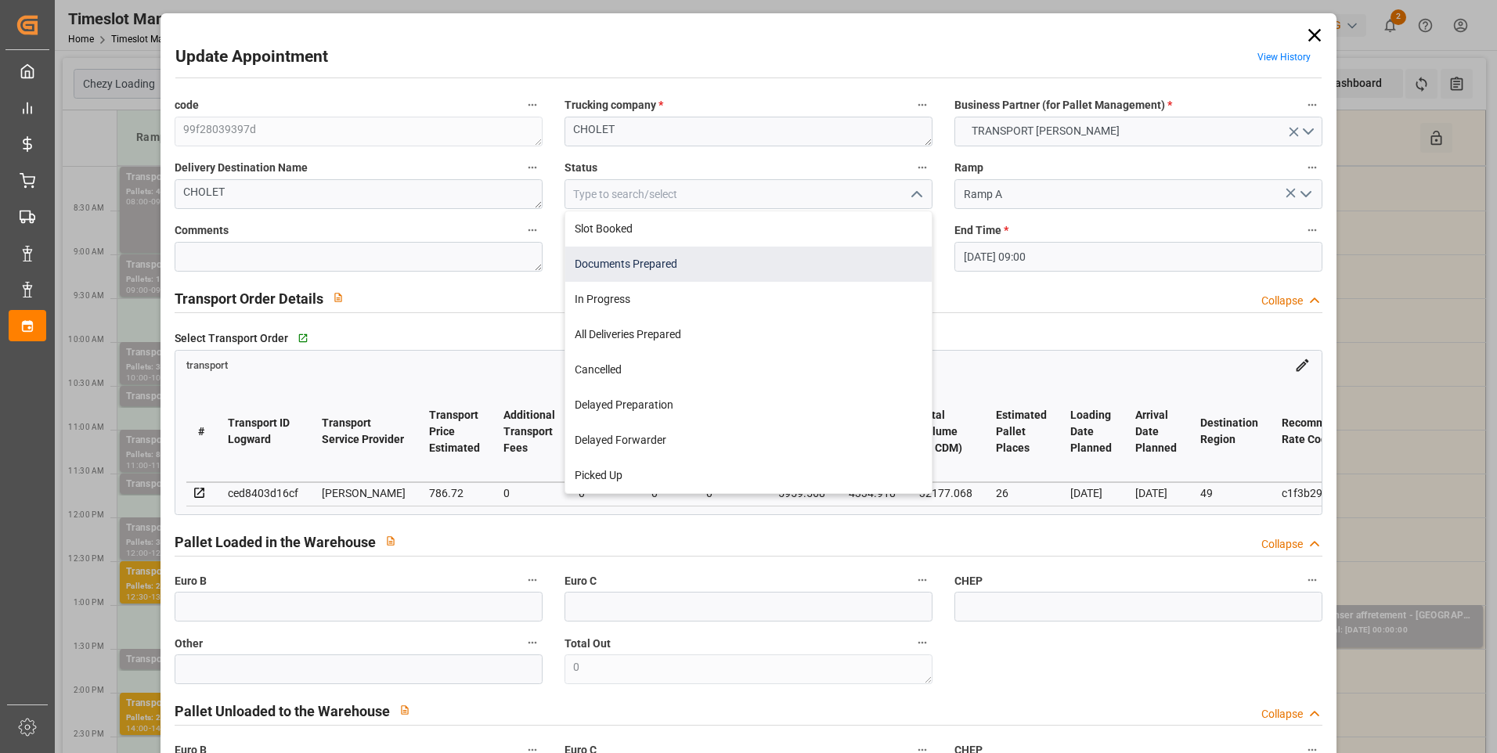
click at [704, 265] on div "Documents Prepared" at bounding box center [748, 264] width 366 height 35
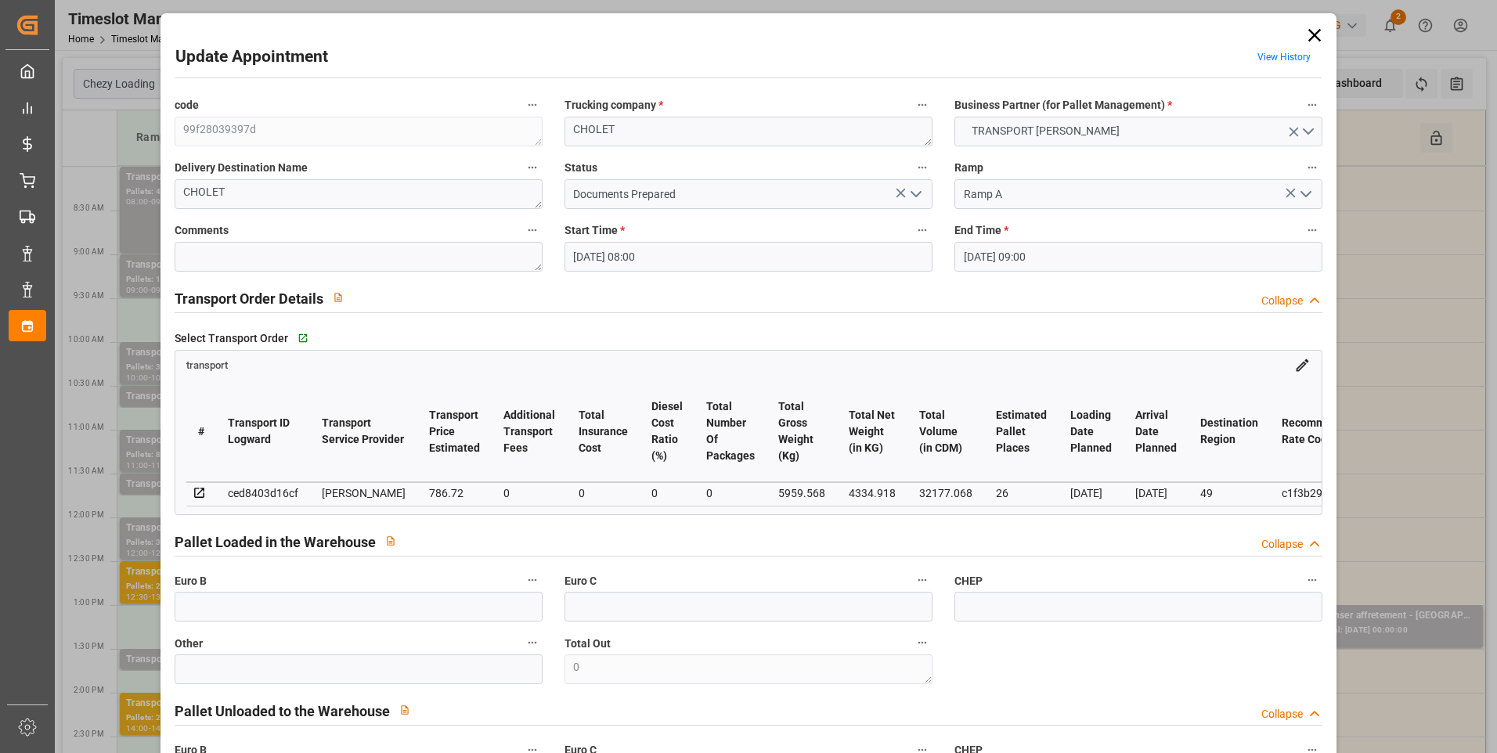
click at [911, 194] on polyline "open menu" at bounding box center [915, 194] width 9 height 5
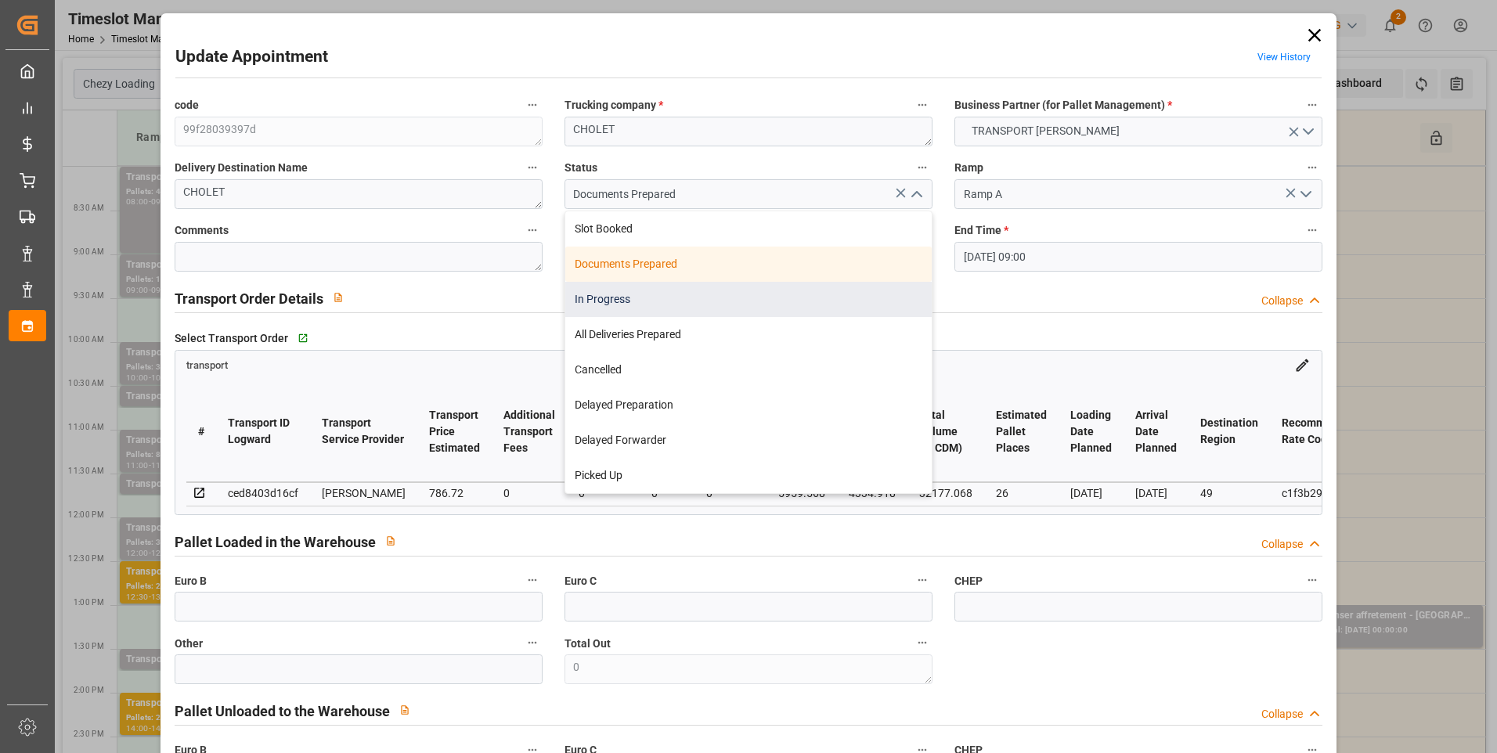
click at [646, 300] on div "In Progress" at bounding box center [748, 299] width 366 height 35
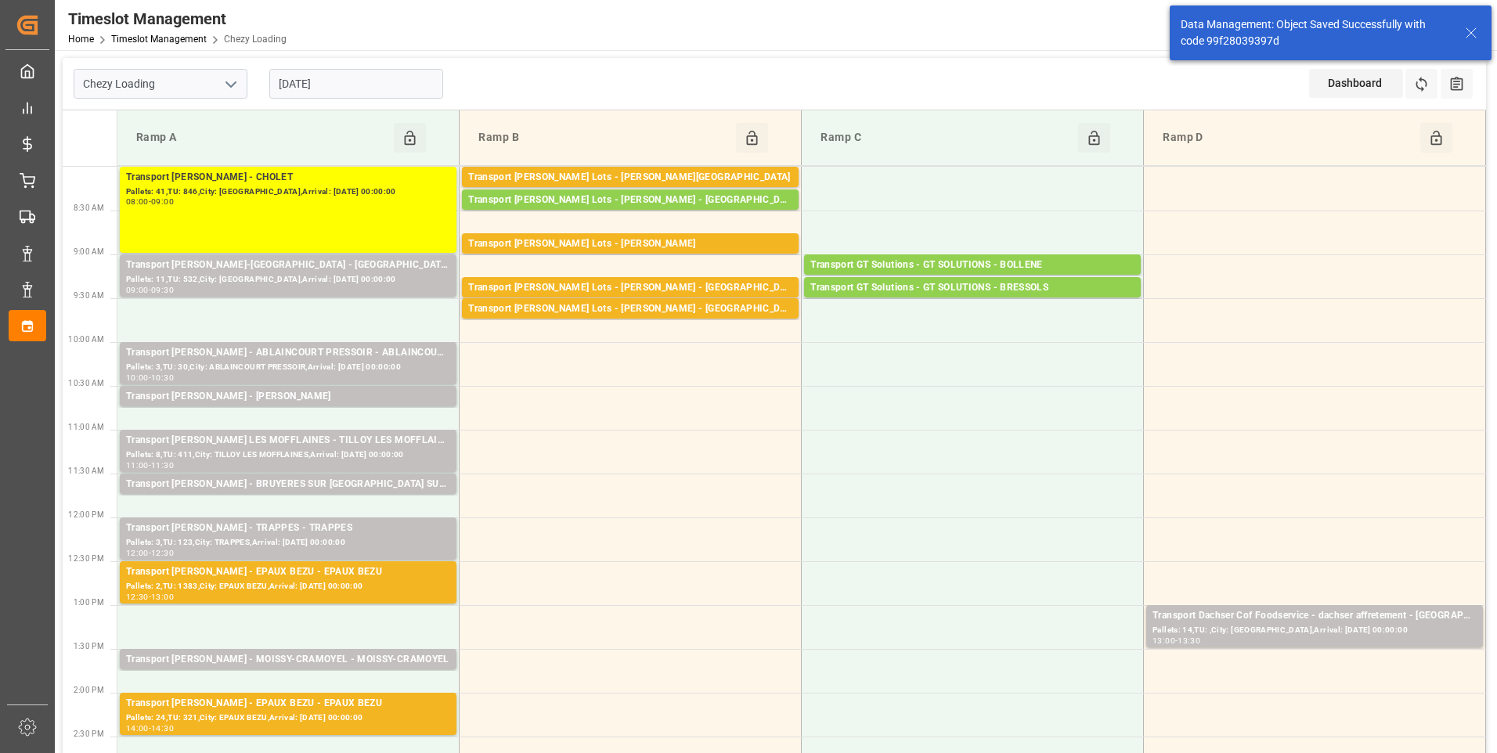
click at [384, 89] on input "[DATE]" at bounding box center [356, 84] width 174 height 30
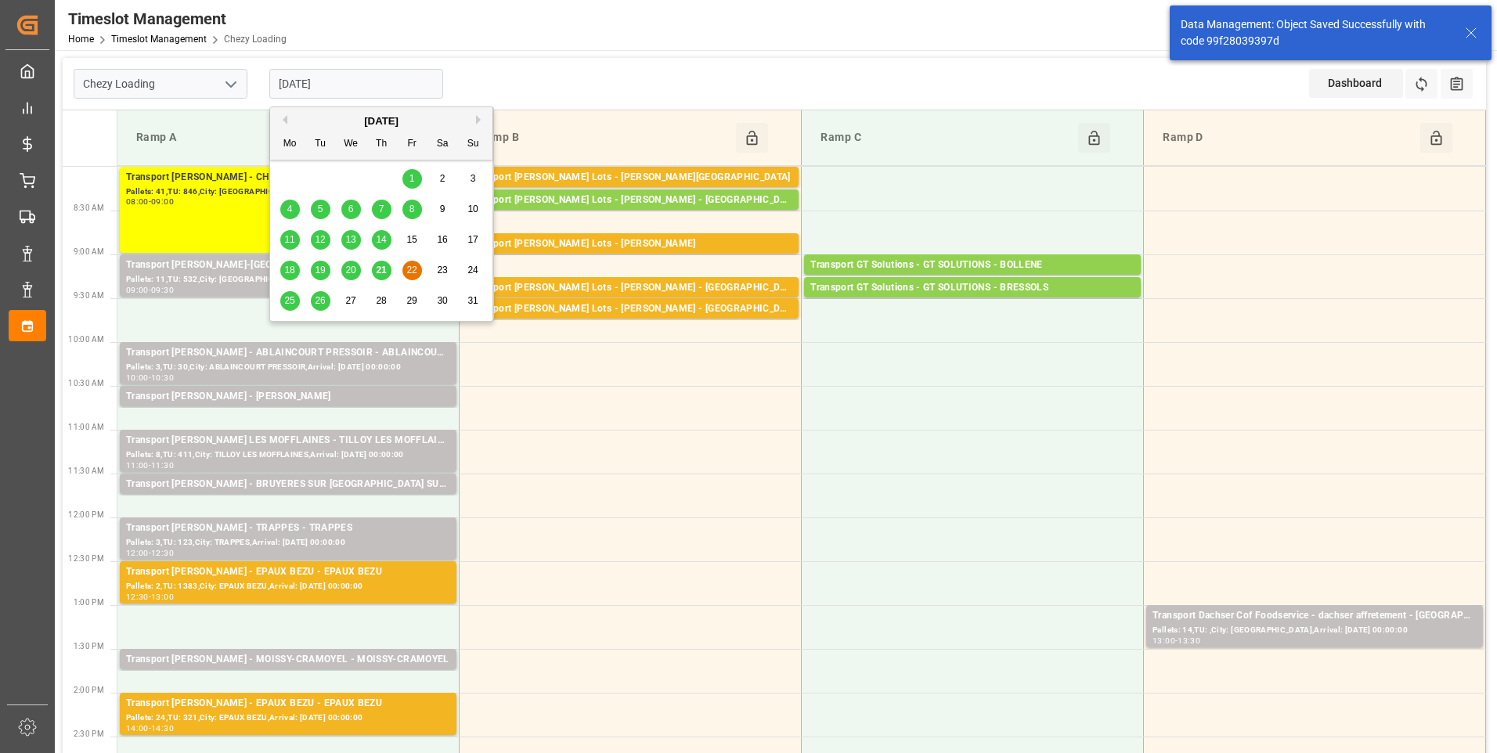
click at [384, 269] on span "21" at bounding box center [381, 270] width 10 height 11
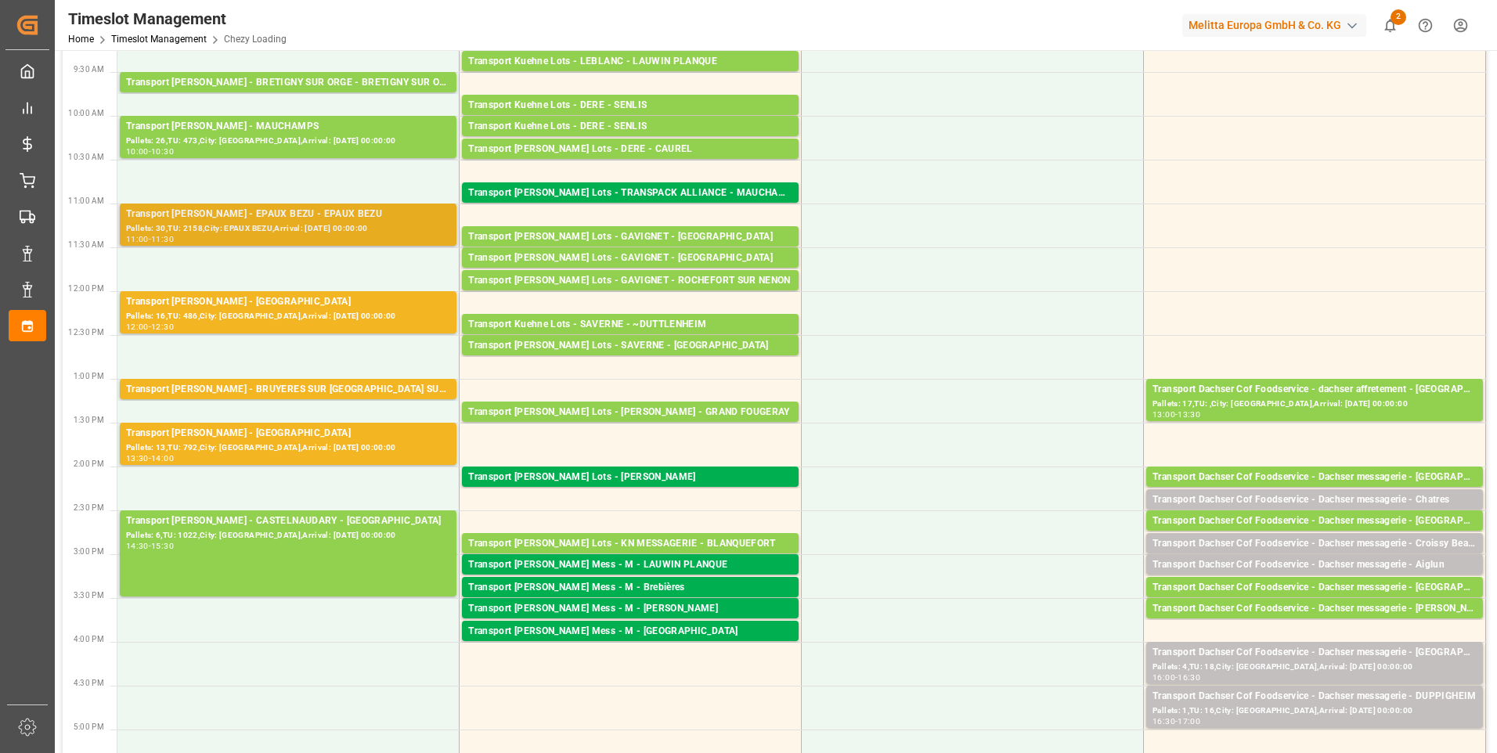
scroll to position [235, 0]
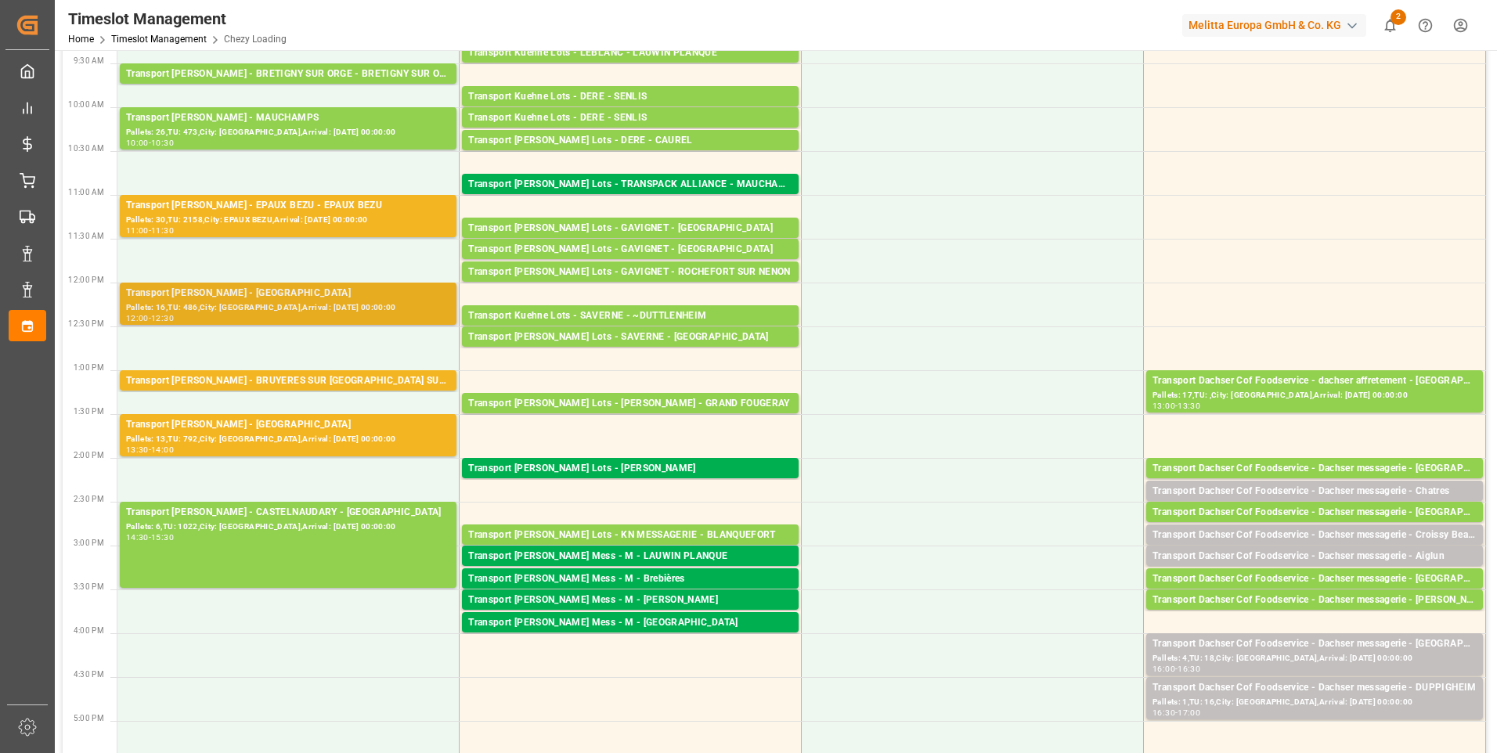
click at [297, 304] on div "Pallets: 16,TU: 486,City: [GEOGRAPHIC_DATA],Arrival: [DATE] 00:00:00" at bounding box center [288, 307] width 324 height 13
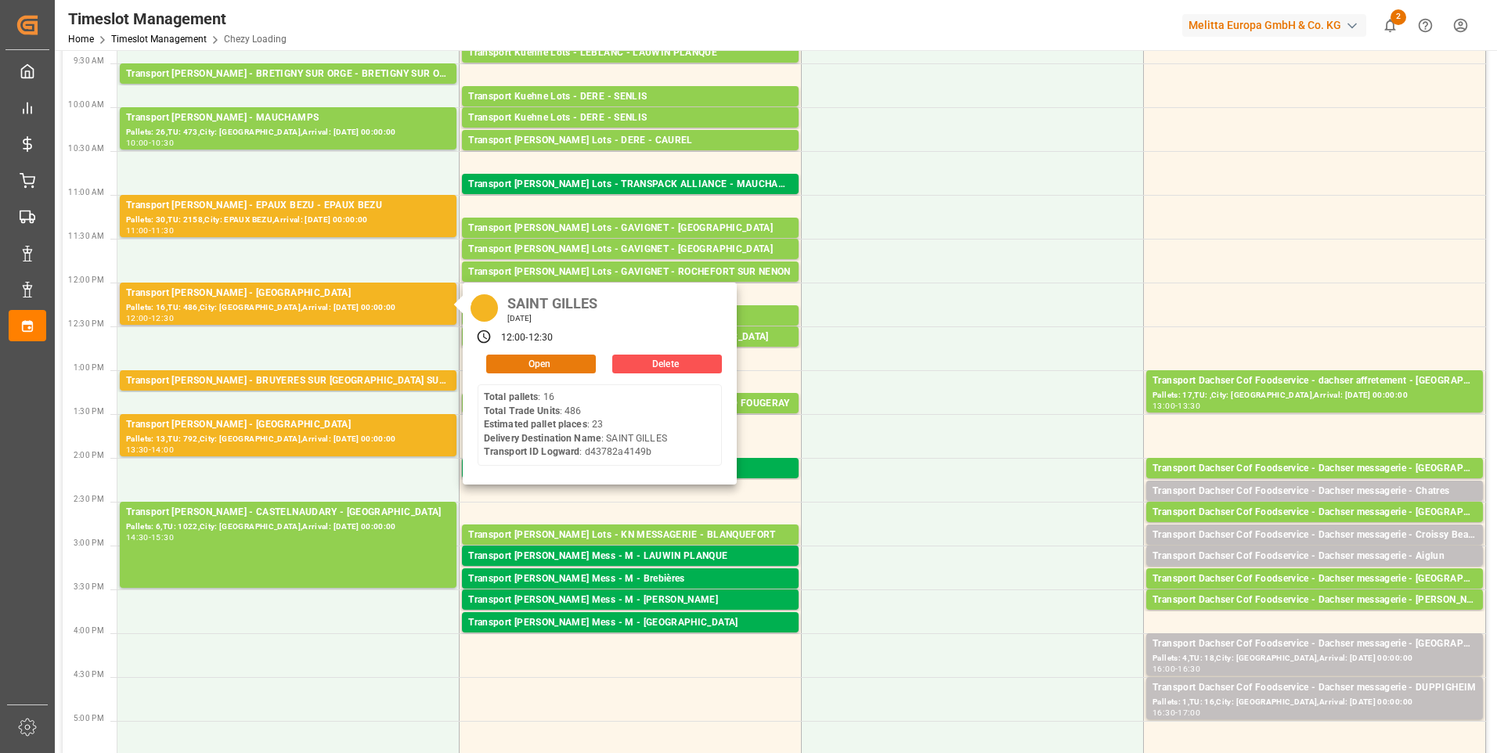
click at [532, 357] on button "Open" at bounding box center [541, 364] width 110 height 19
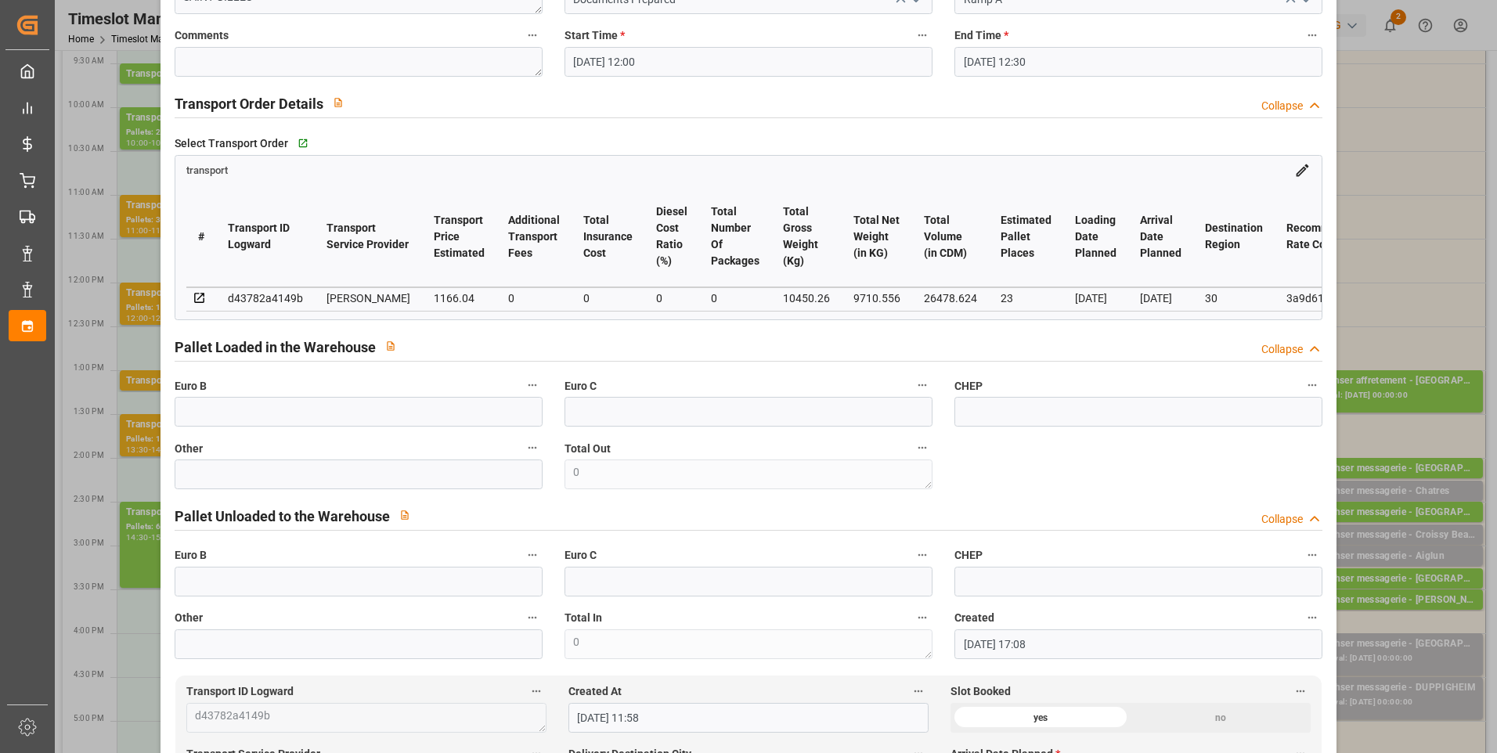
scroll to position [0, 0]
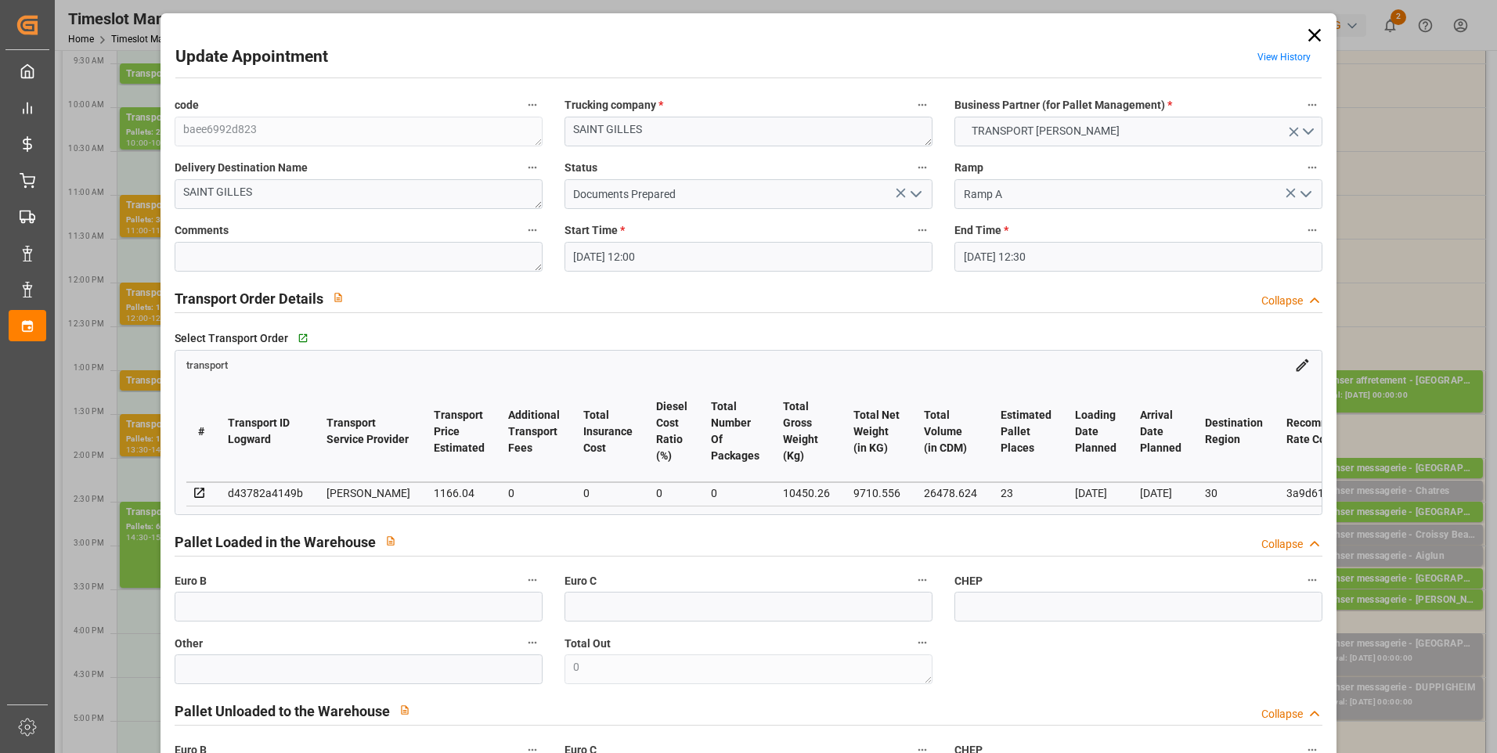
click at [920, 193] on icon "open menu" at bounding box center [916, 194] width 19 height 19
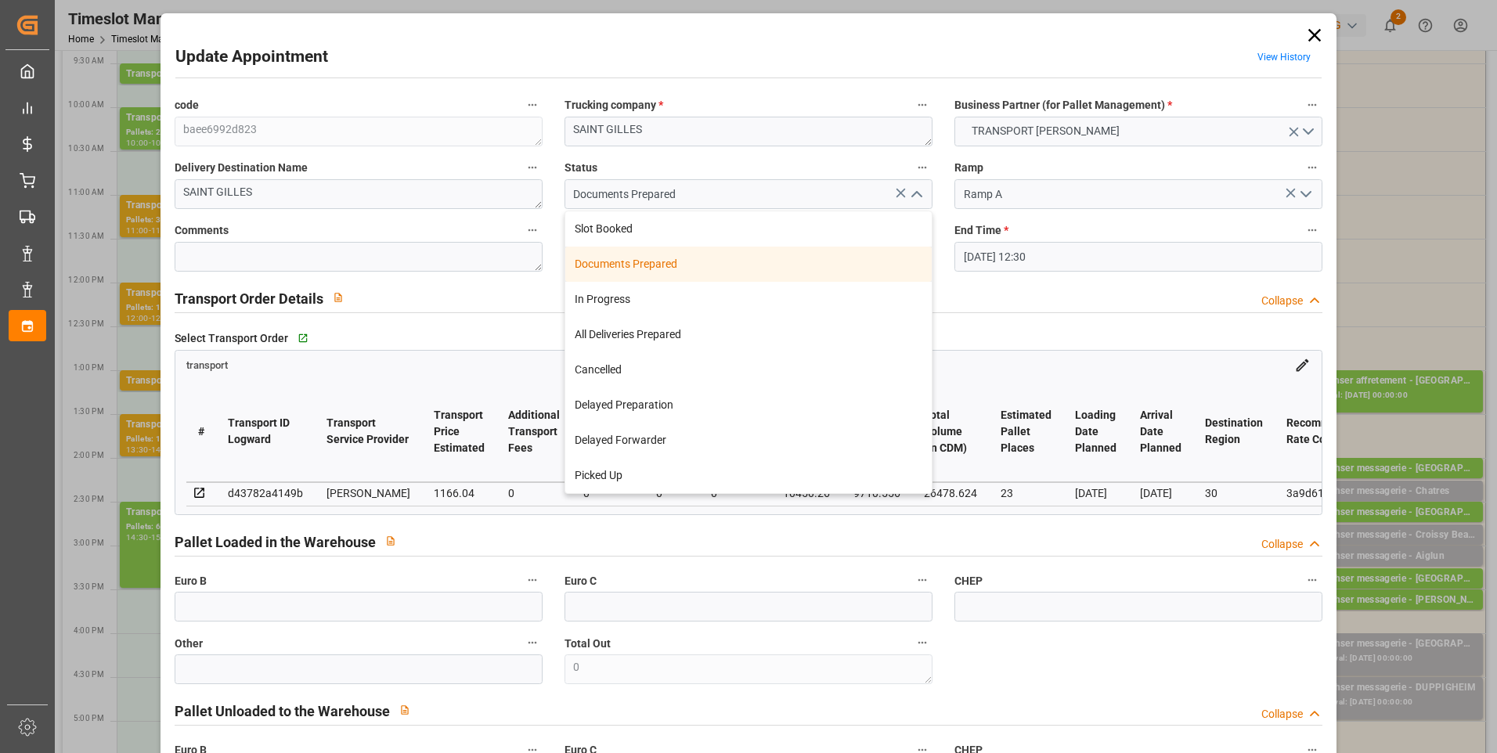
click at [710, 262] on div "Documents Prepared" at bounding box center [748, 264] width 366 height 35
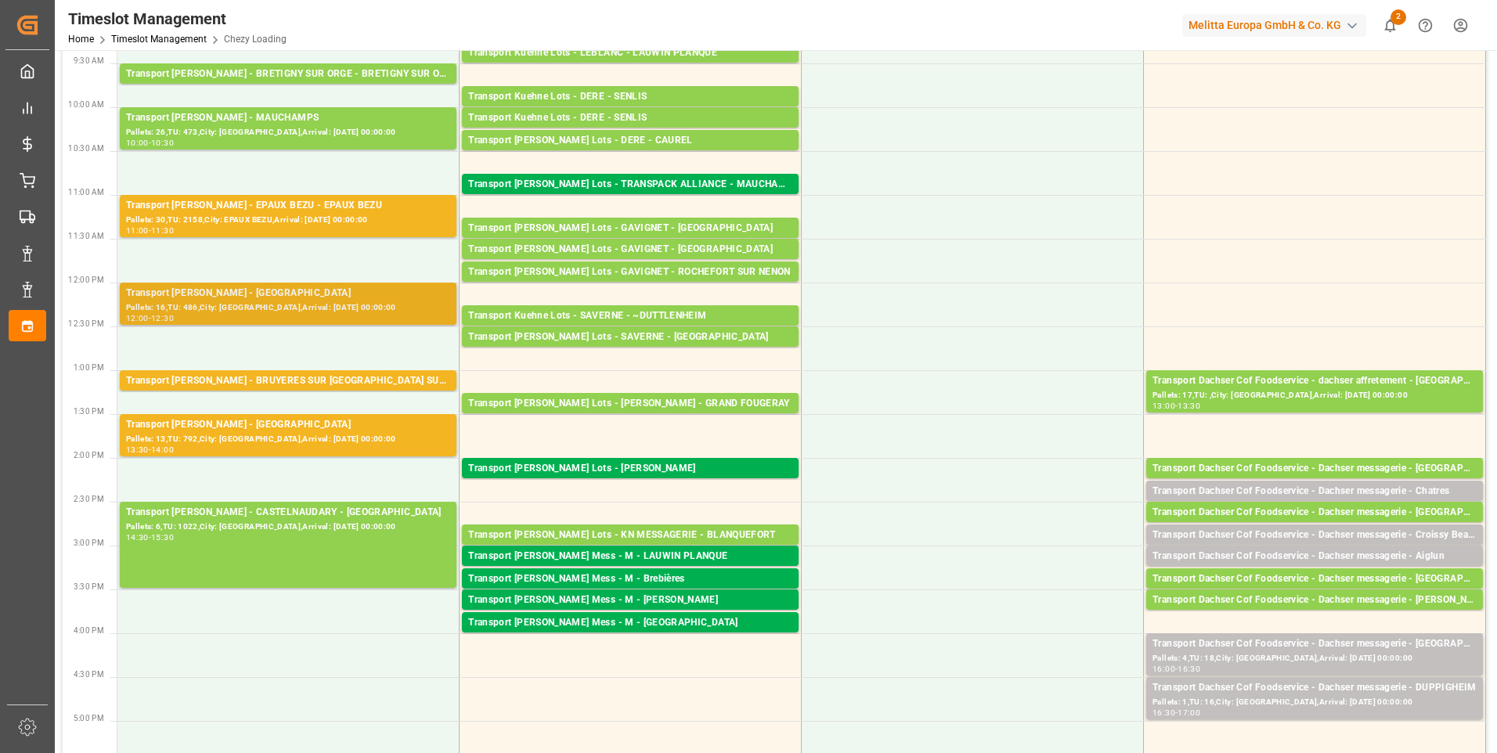
click at [260, 302] on div "Pallets: 16,TU: 486,City: [GEOGRAPHIC_DATA],Arrival: [DATE] 00:00:00" at bounding box center [288, 307] width 324 height 13
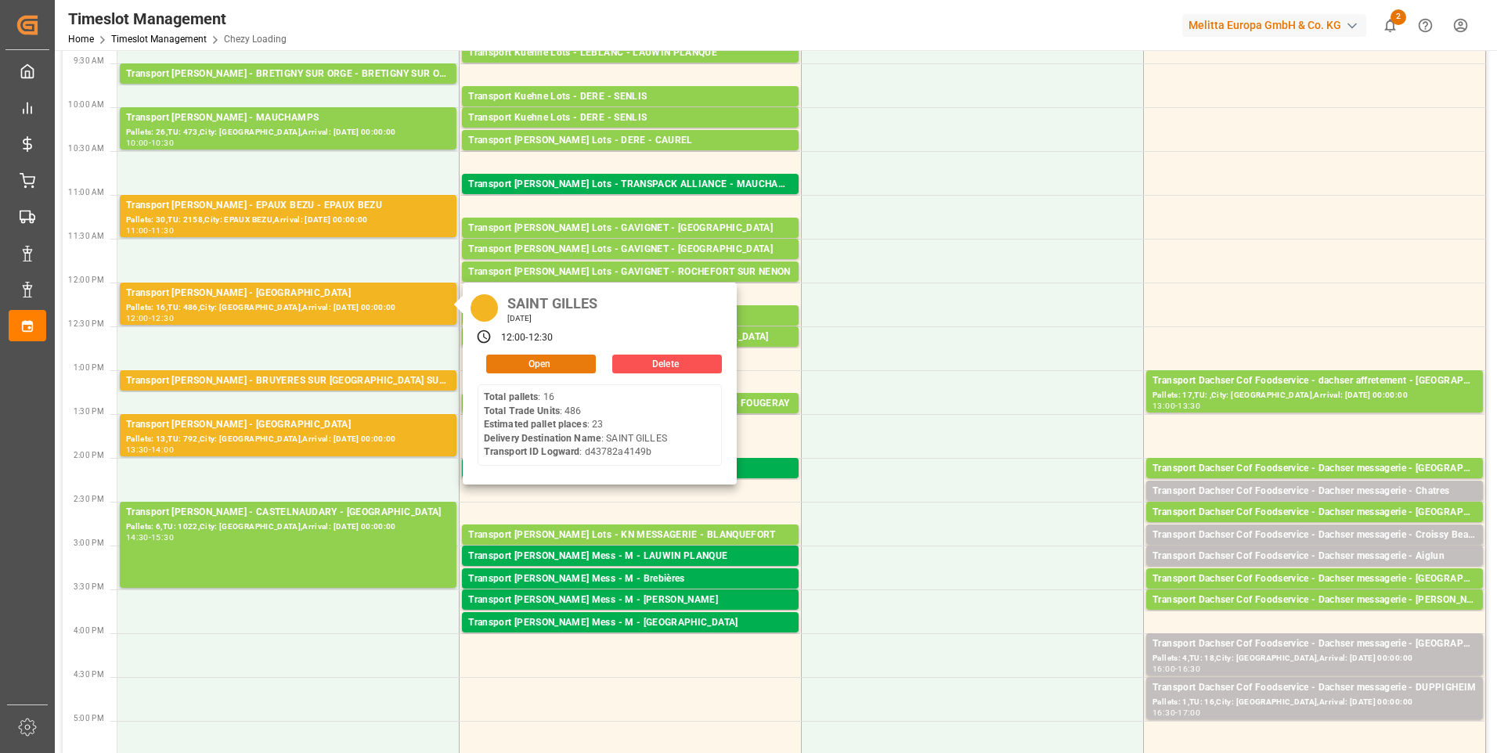
click at [559, 361] on button "Open" at bounding box center [541, 364] width 110 height 19
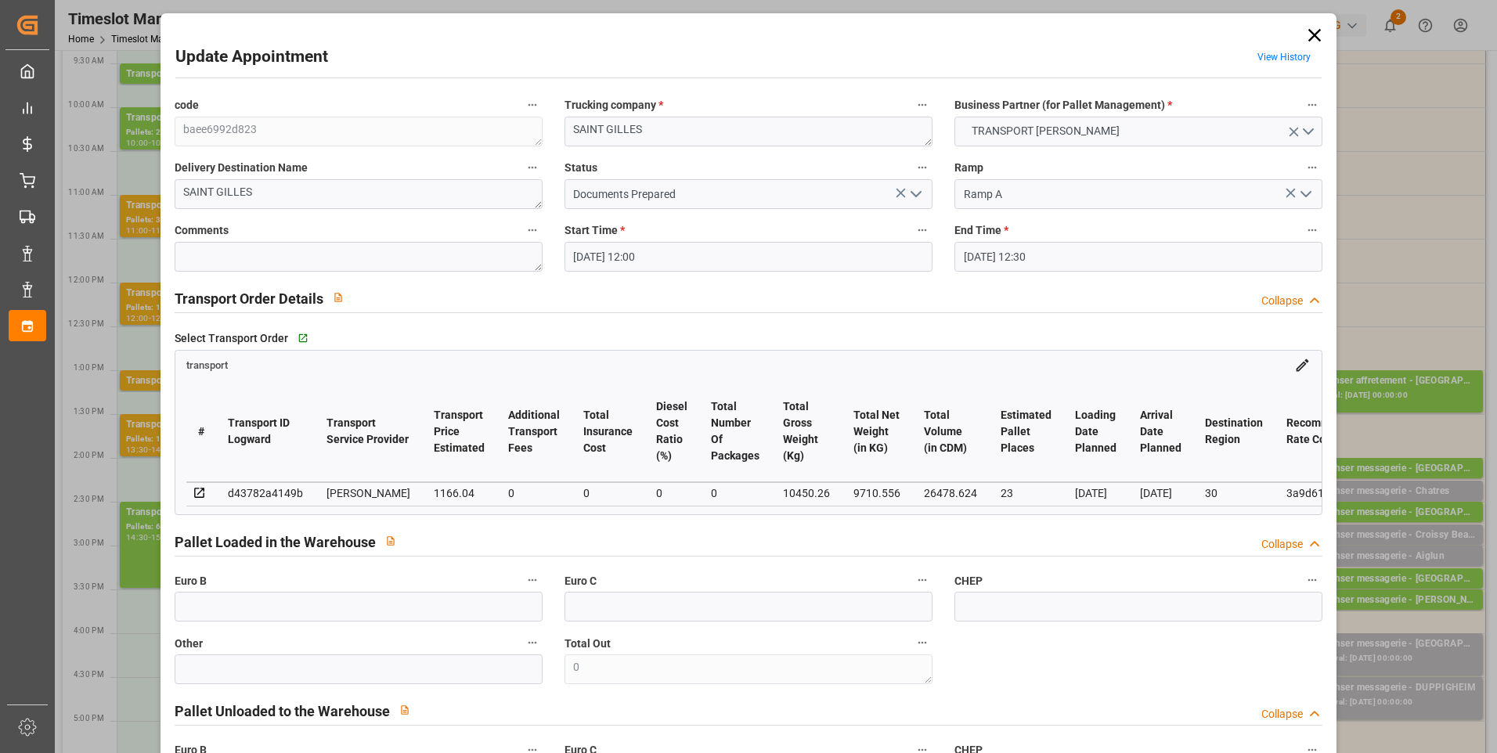
click at [1314, 37] on icon at bounding box center [1314, 35] width 22 height 22
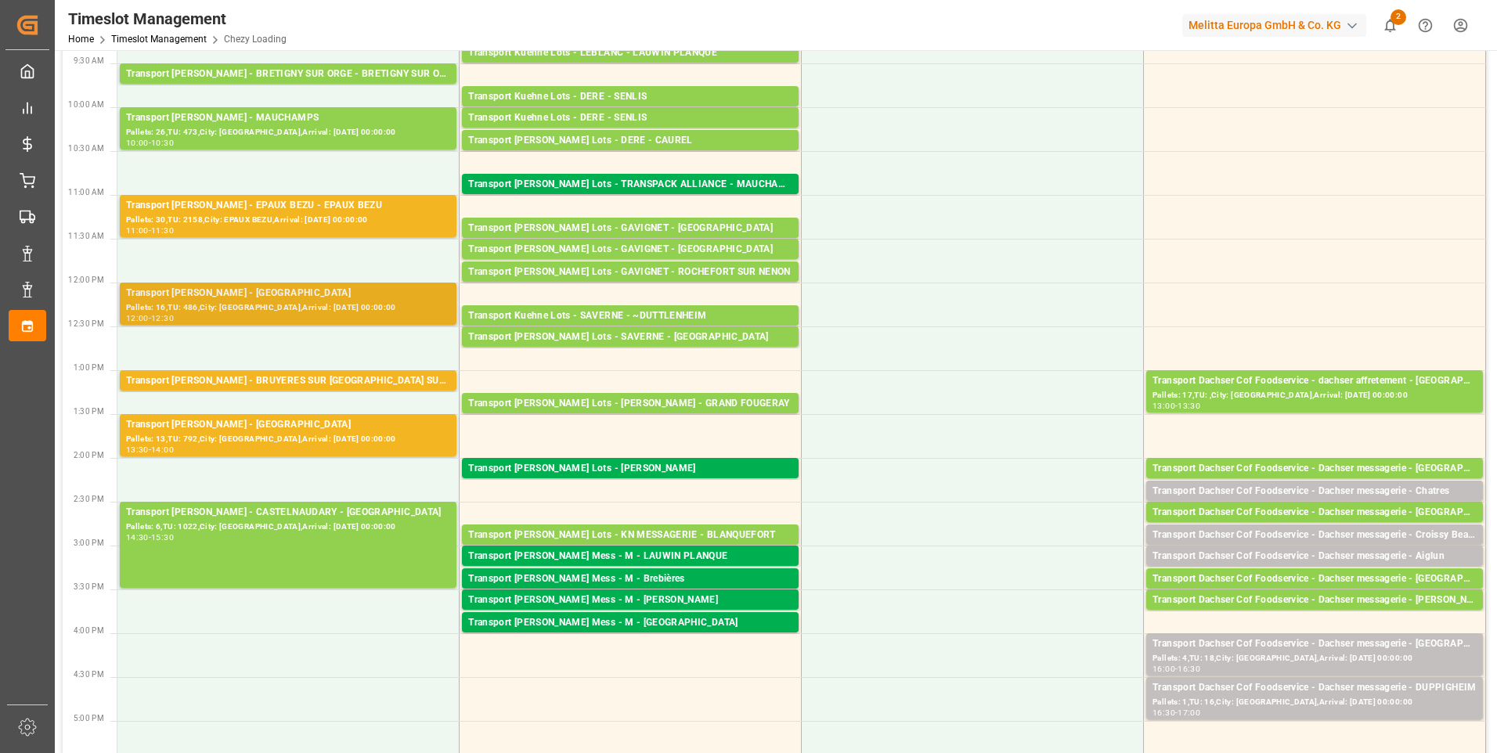
click at [333, 302] on div "Pallets: 16,TU: 486,City: [GEOGRAPHIC_DATA],Arrival: [DATE] 00:00:00" at bounding box center [288, 307] width 324 height 13
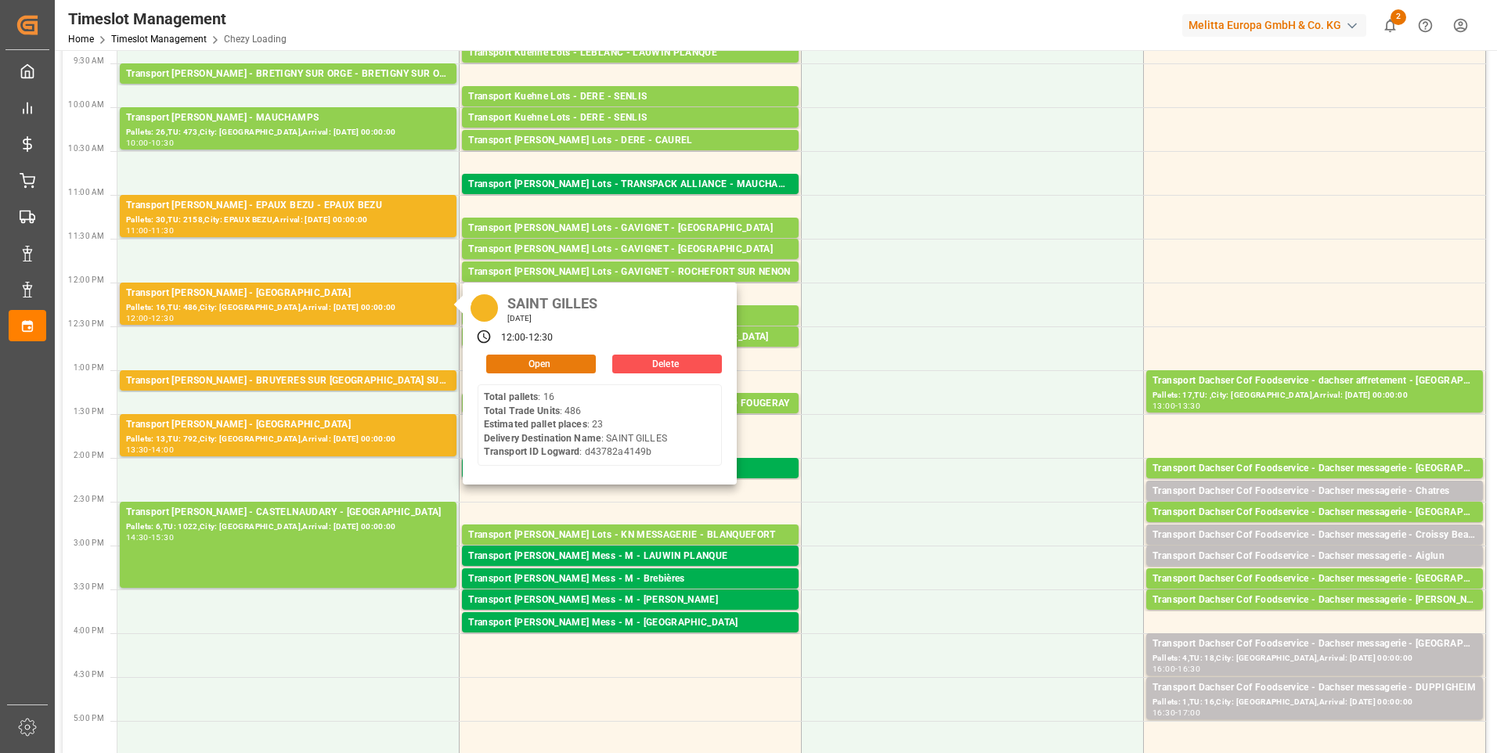
click at [521, 359] on button "Open" at bounding box center [541, 364] width 110 height 19
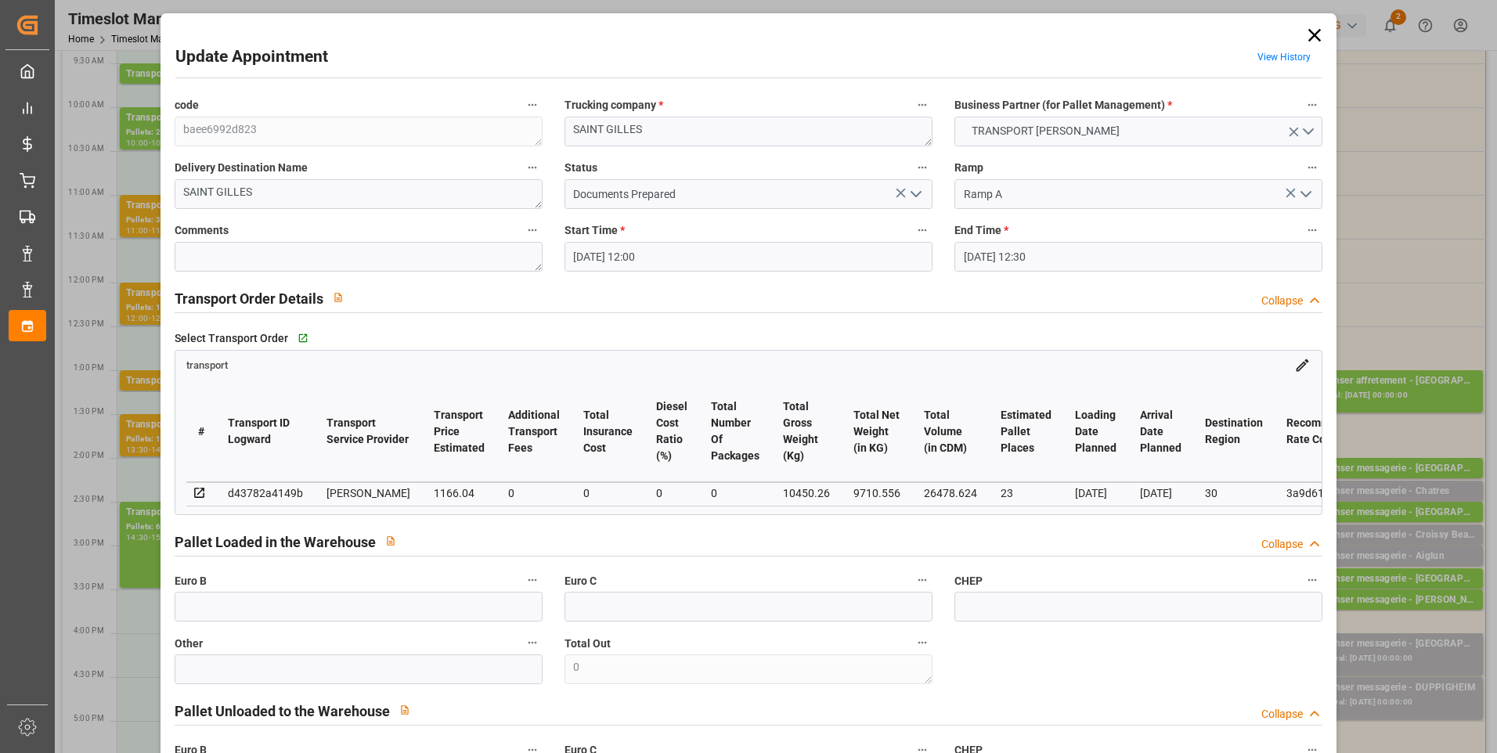
click at [1316, 33] on icon at bounding box center [1314, 35] width 22 height 22
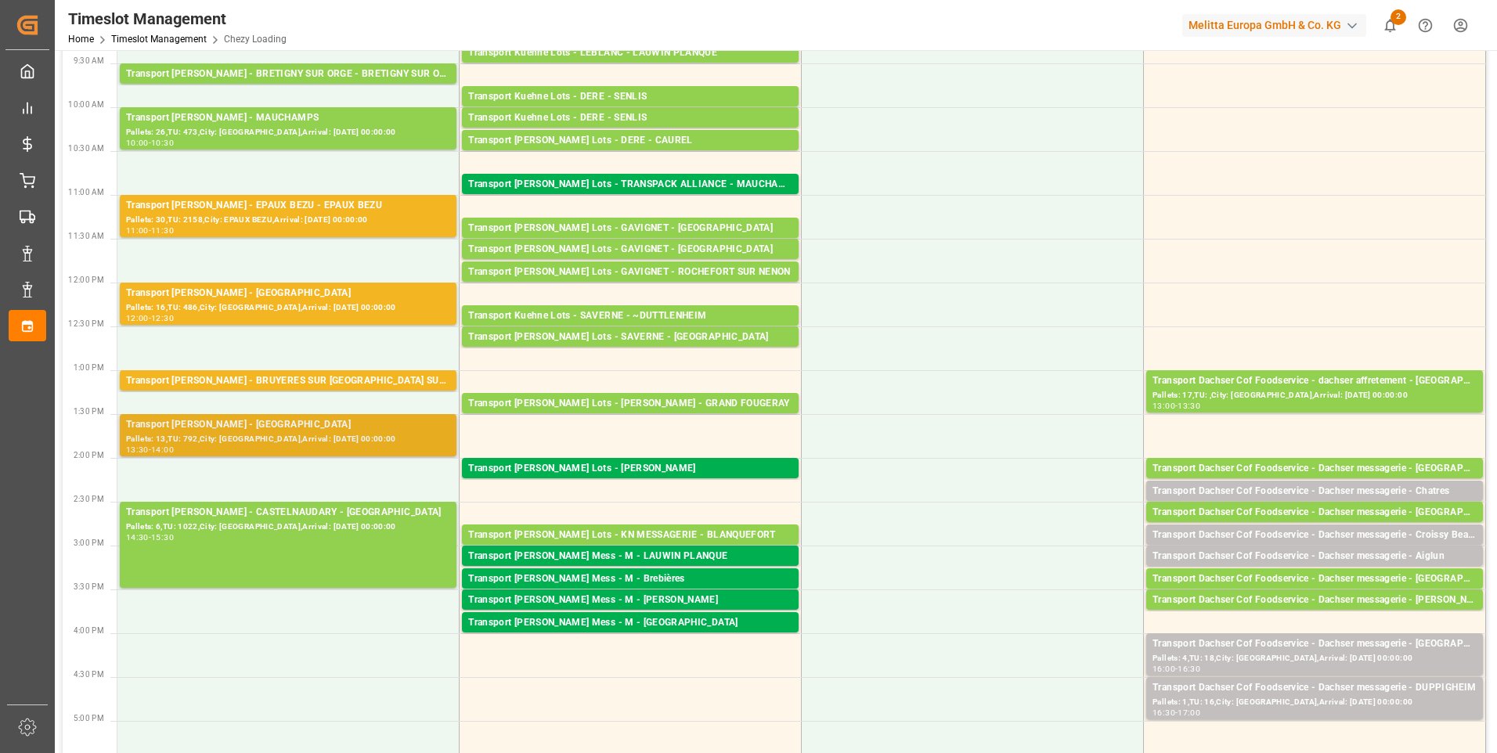
click at [261, 435] on div "Pallets: 13,TU: 792,City: [GEOGRAPHIC_DATA],Arrival: [DATE] 00:00:00" at bounding box center [288, 439] width 324 height 13
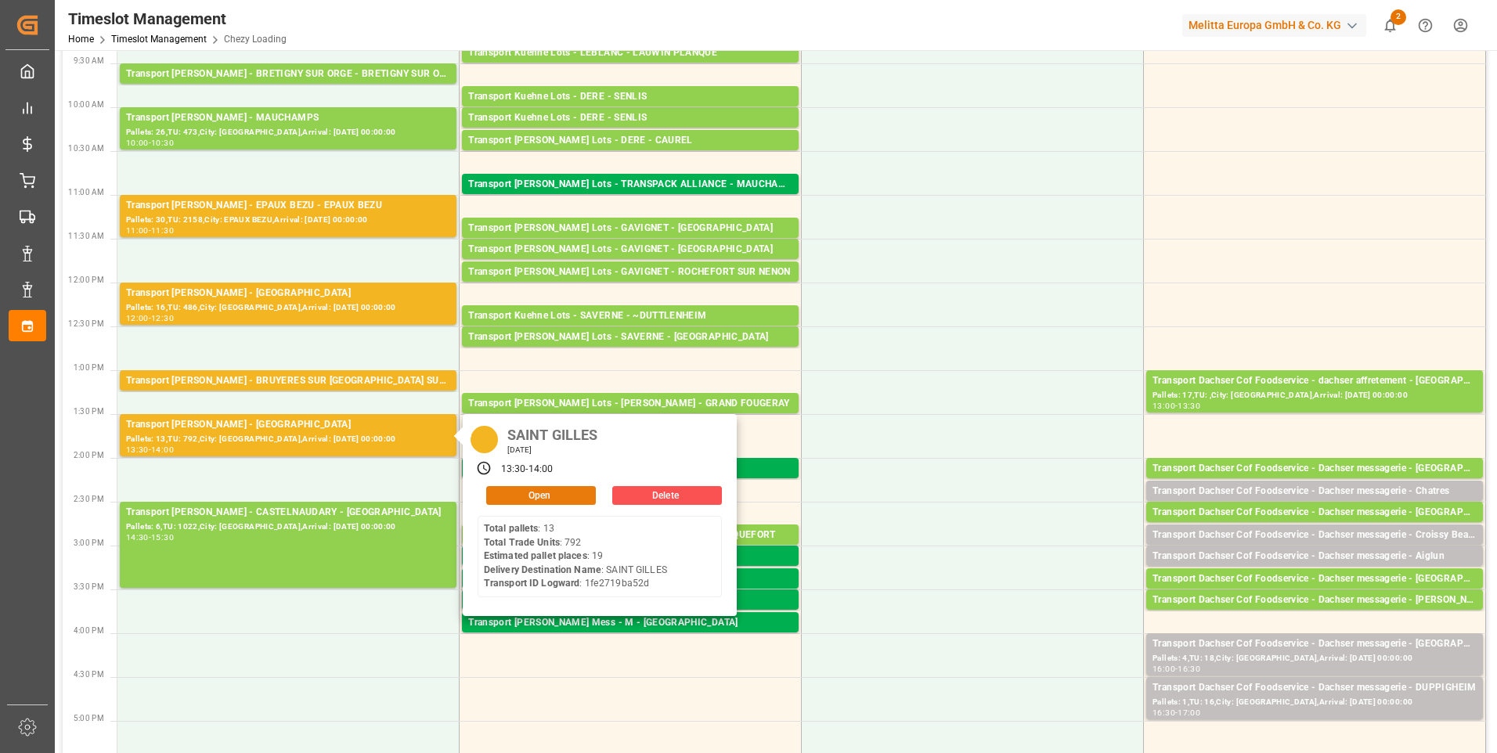
click at [552, 493] on button "Open" at bounding box center [541, 495] width 110 height 19
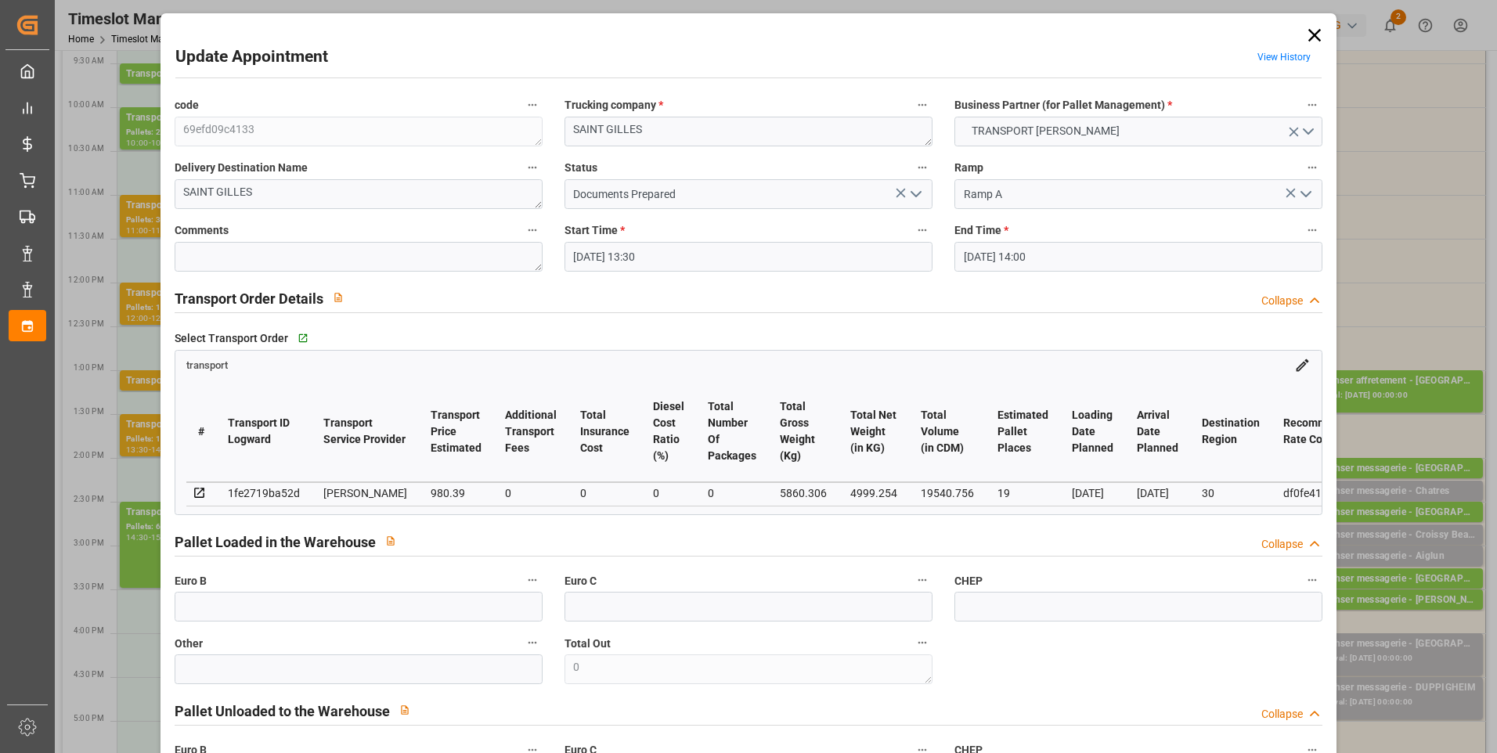
click at [917, 187] on icon "open menu" at bounding box center [916, 194] width 19 height 19
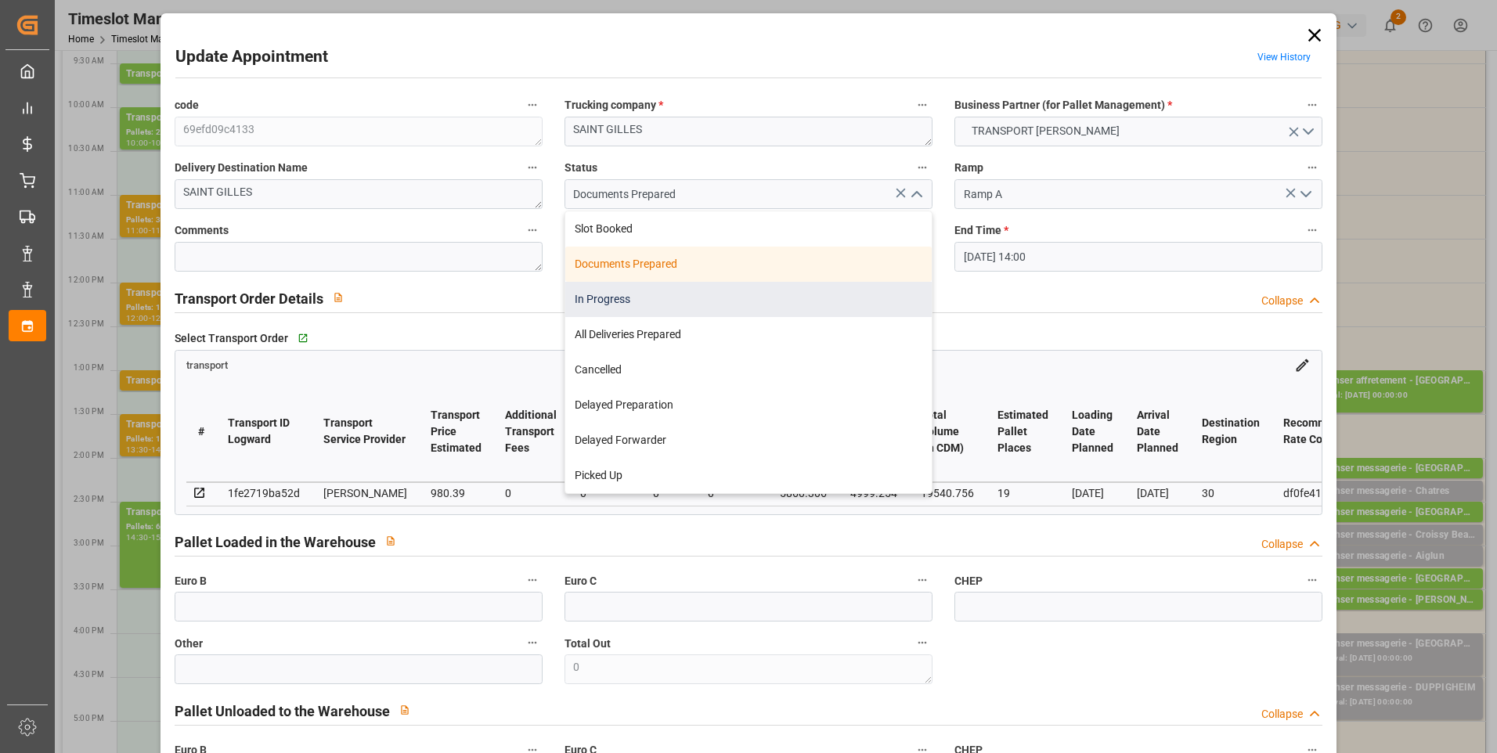
click at [621, 290] on div "In Progress" at bounding box center [748, 299] width 366 height 35
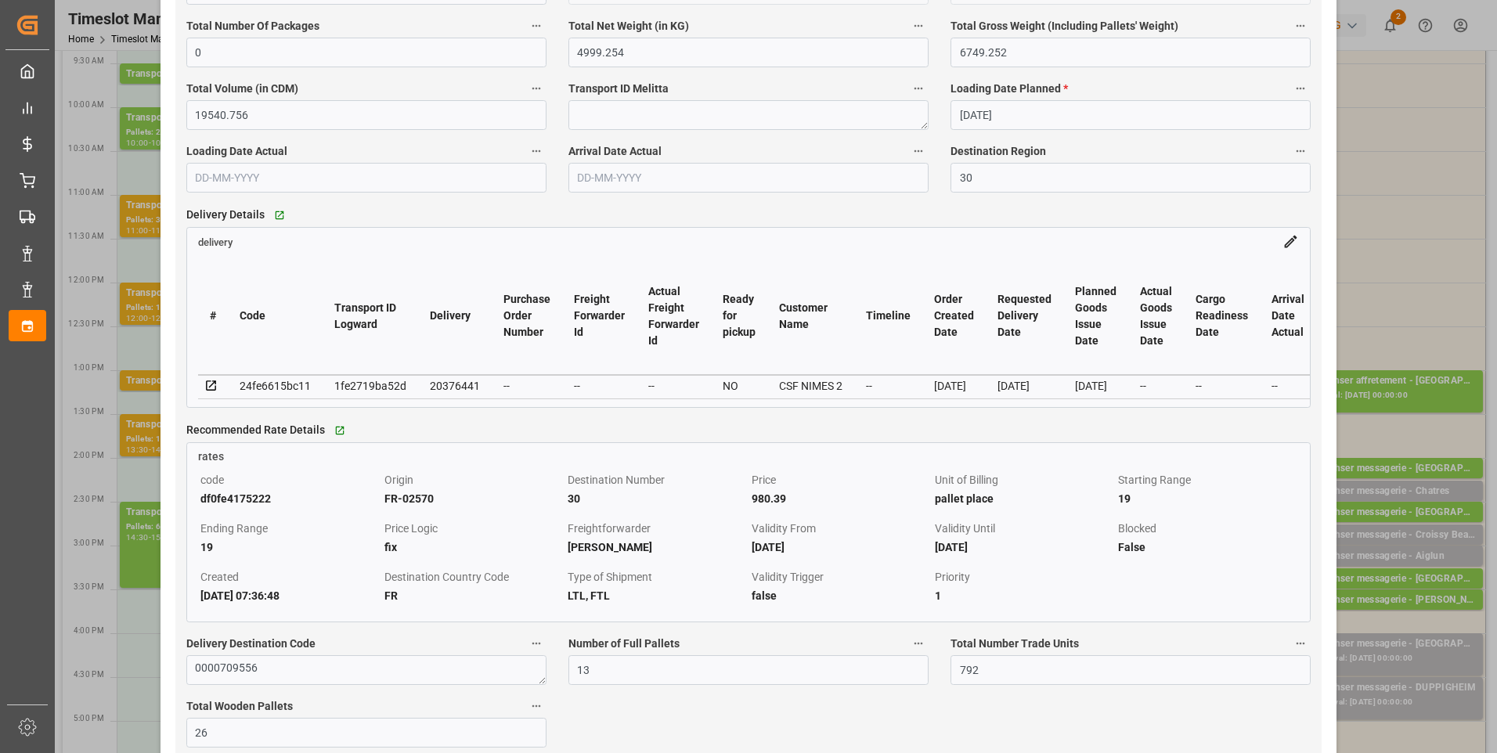
scroll to position [1174, 0]
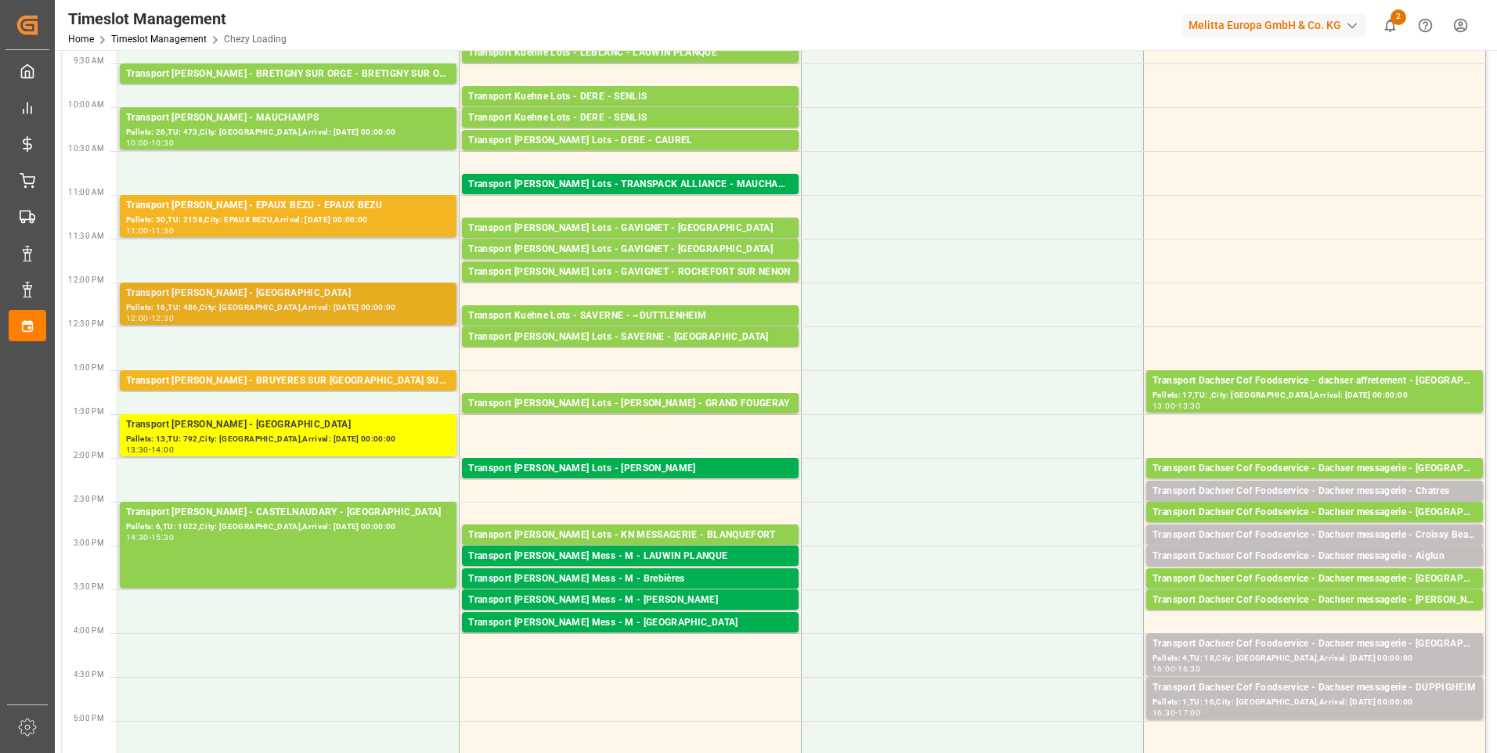
click at [302, 317] on div "12:00 - 12:30" at bounding box center [288, 319] width 324 height 9
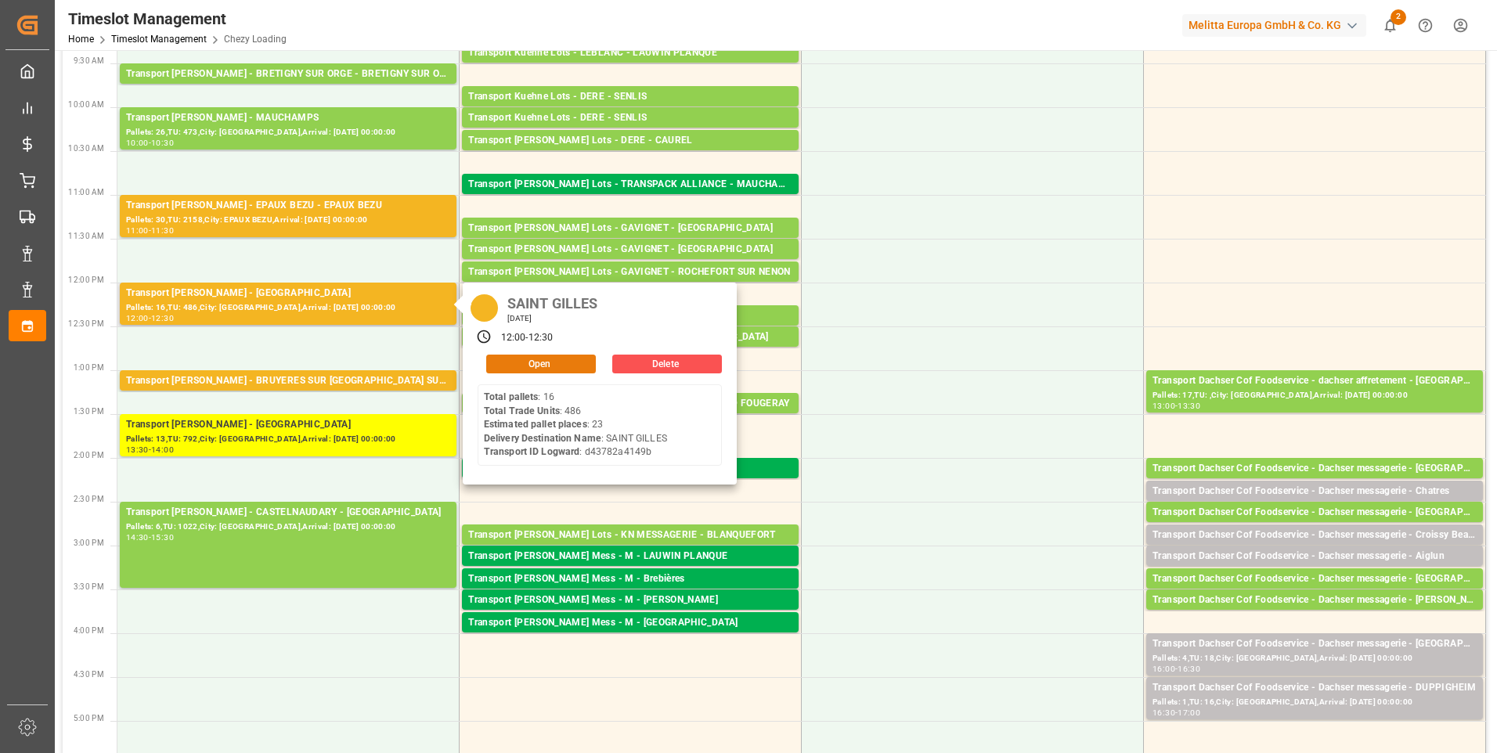
click at [541, 359] on button "Open" at bounding box center [541, 364] width 110 height 19
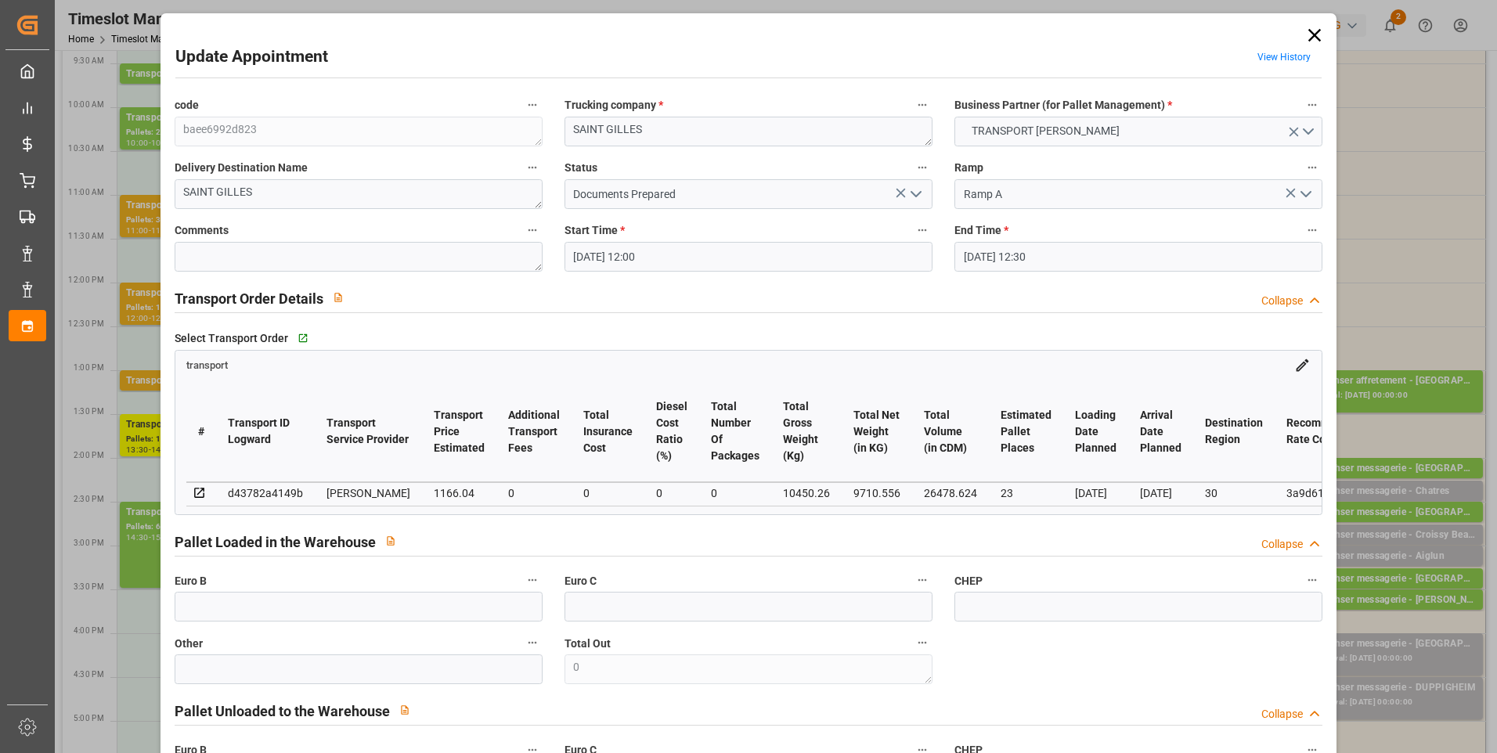
click at [914, 191] on icon "open menu" at bounding box center [916, 194] width 19 height 19
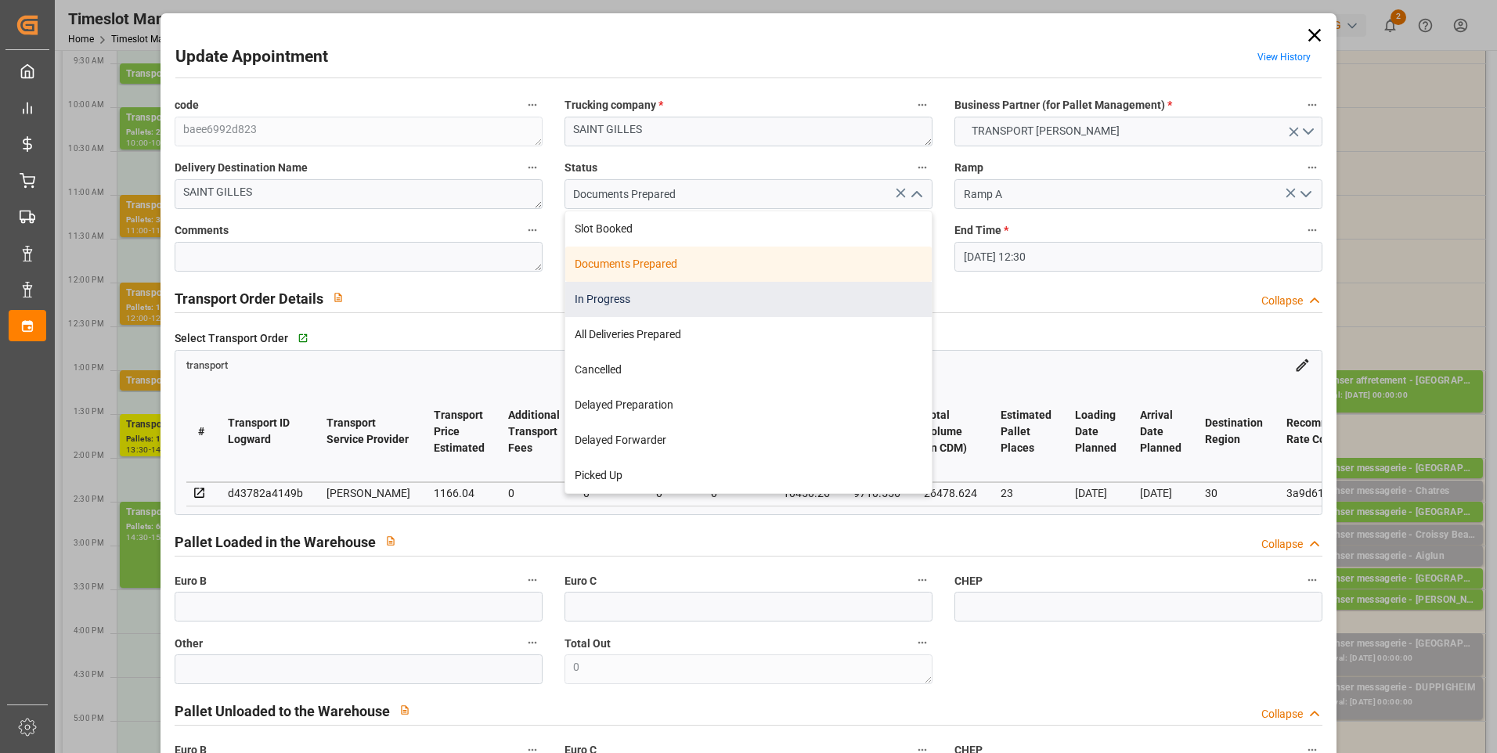
click at [644, 294] on div "In Progress" at bounding box center [748, 299] width 366 height 35
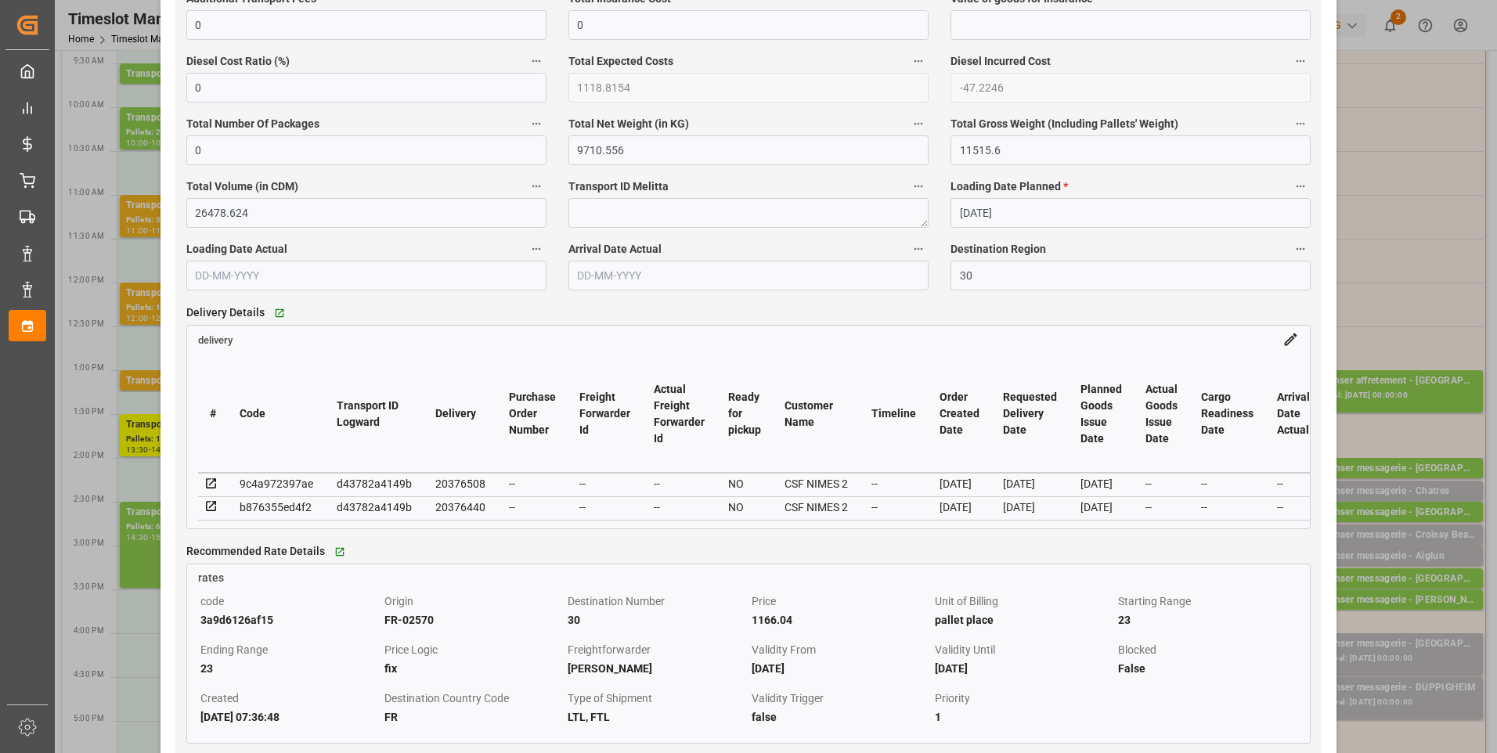
scroll to position [1096, 0]
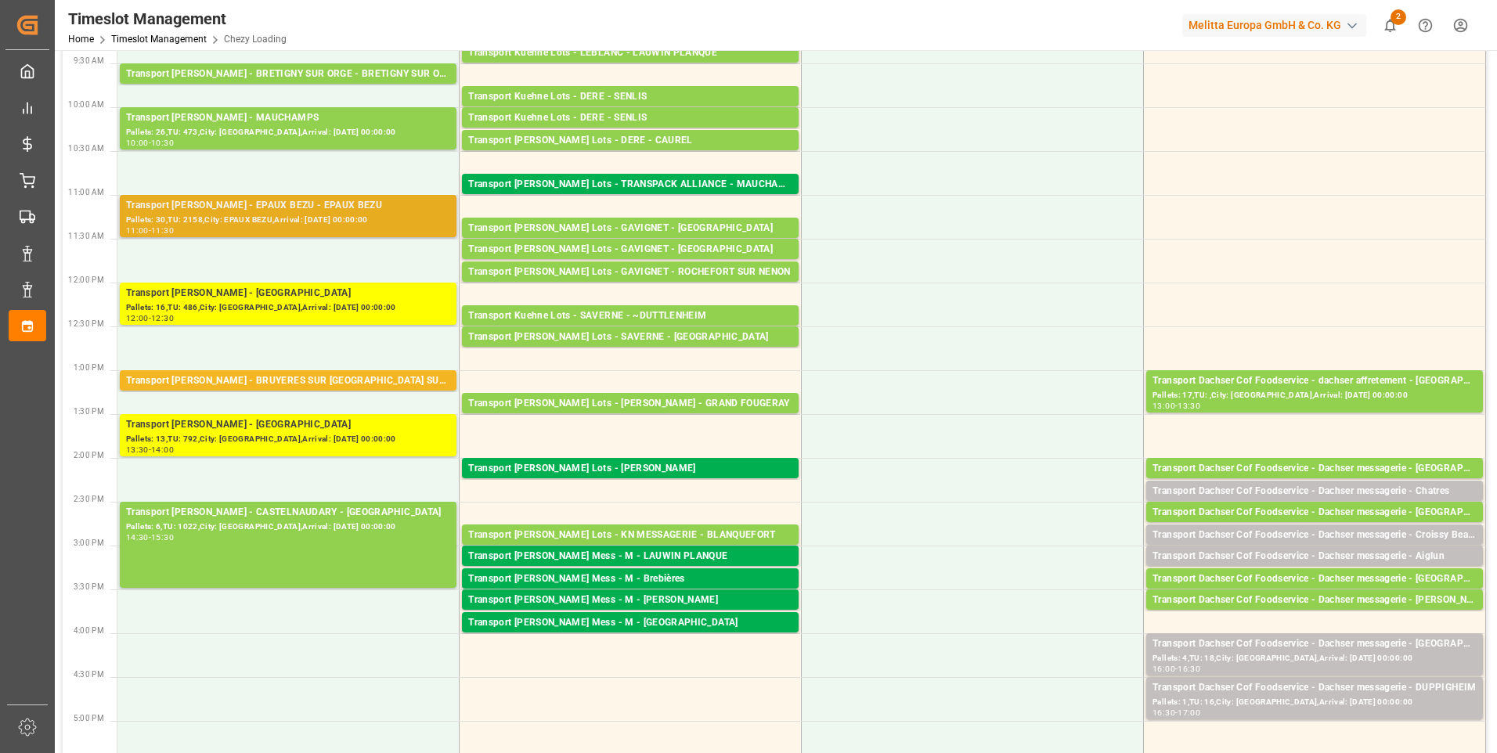
click at [292, 214] on div "Pallets: 30,TU: 2158,City: EPAUX BEZU,Arrival: [DATE] 00:00:00" at bounding box center [288, 220] width 324 height 13
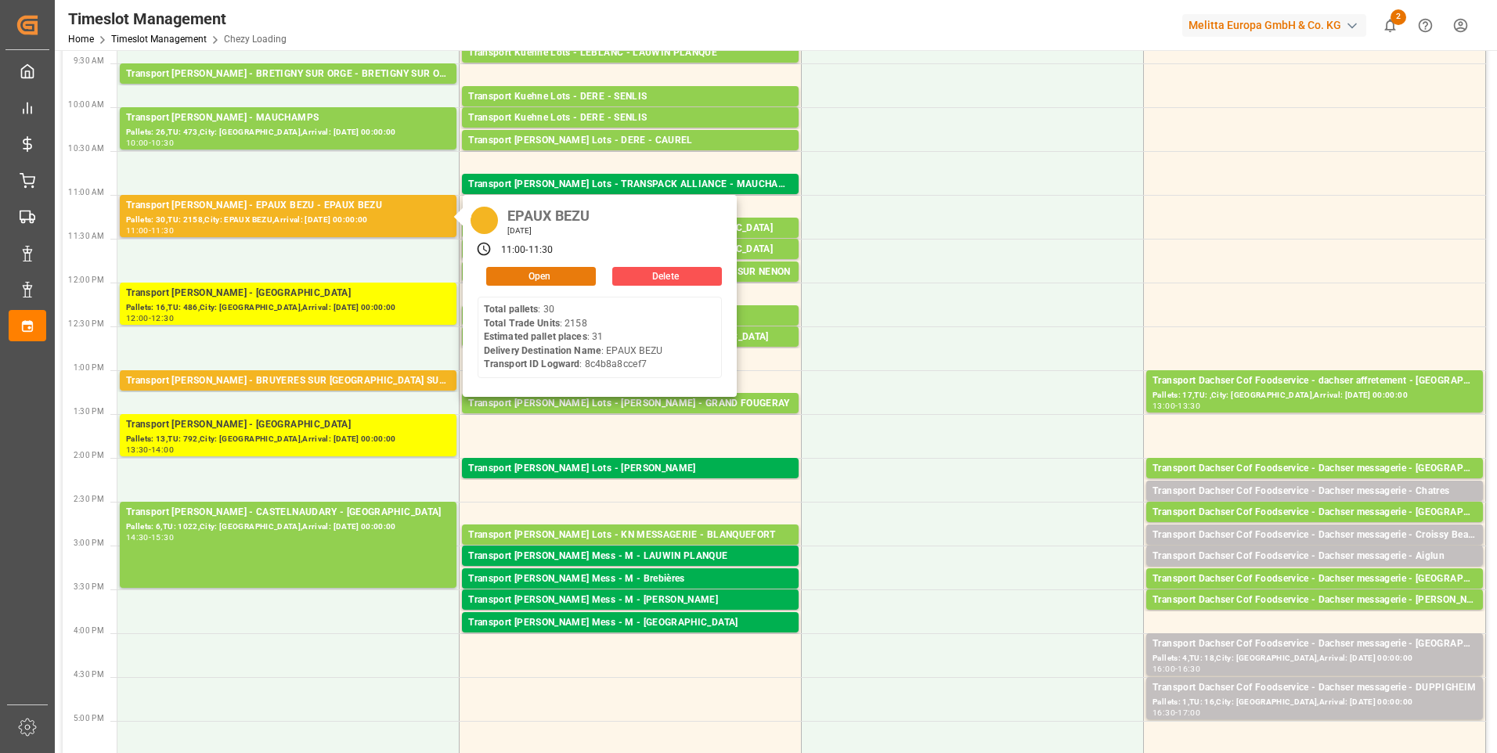
click at [521, 278] on button "Open" at bounding box center [541, 276] width 110 height 19
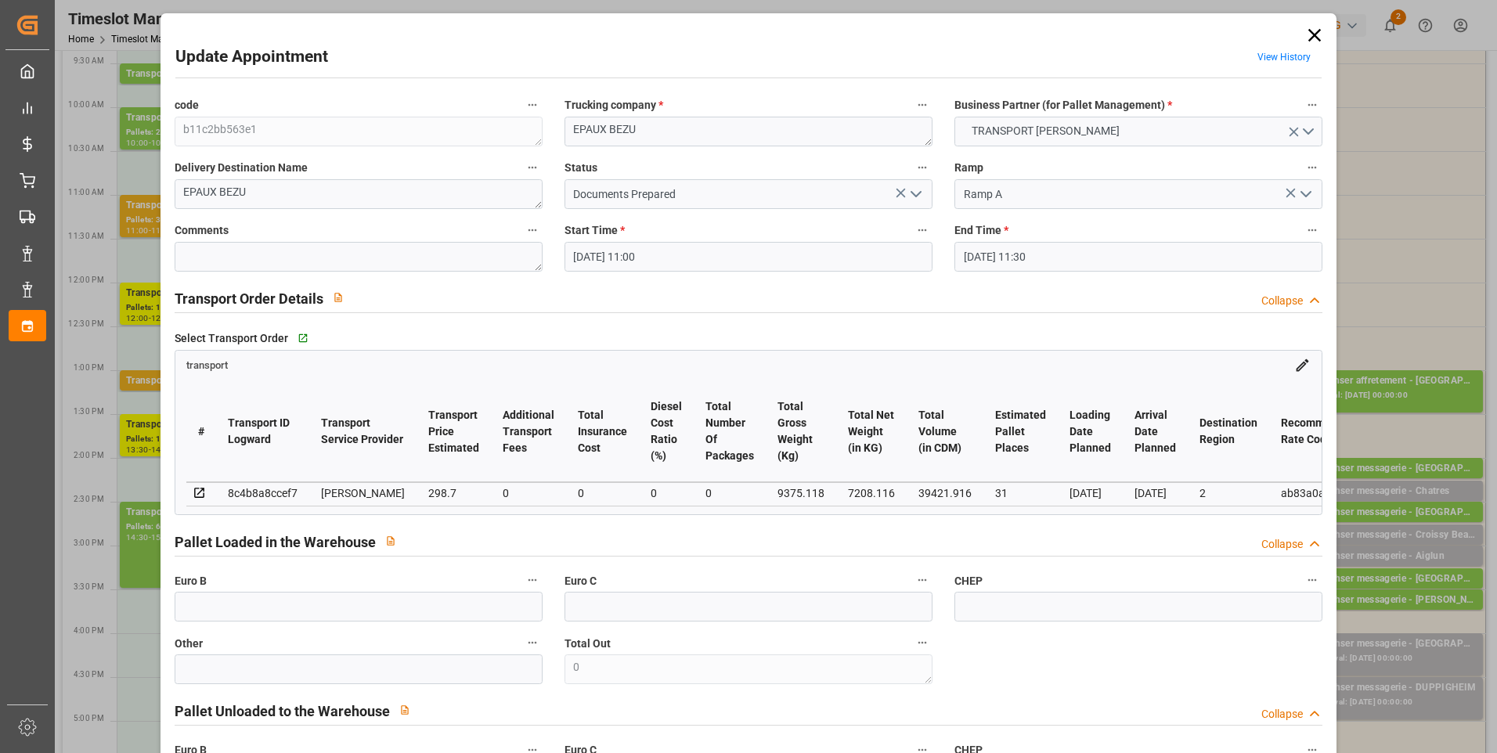
click at [917, 197] on icon "open menu" at bounding box center [916, 194] width 19 height 19
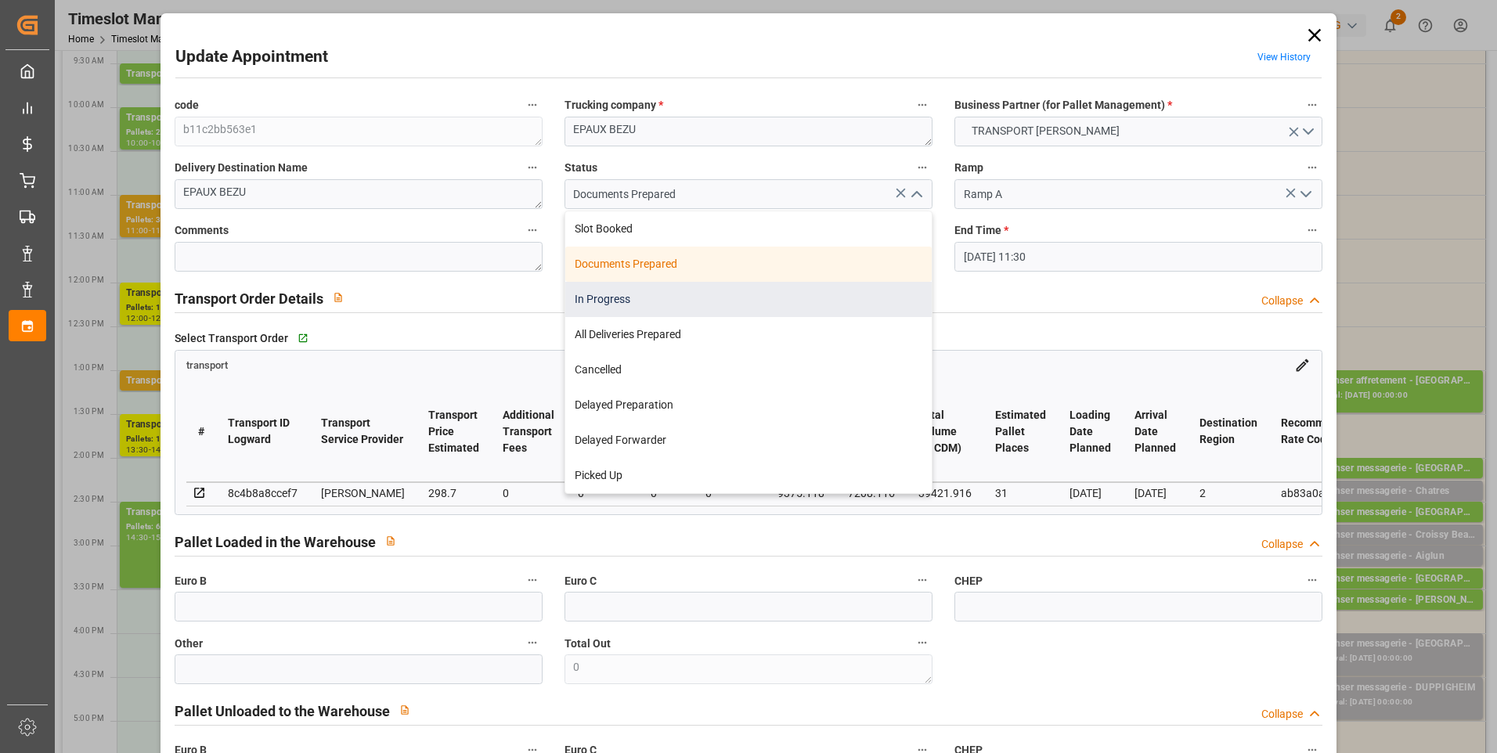
click at [619, 305] on div "In Progress" at bounding box center [748, 299] width 366 height 35
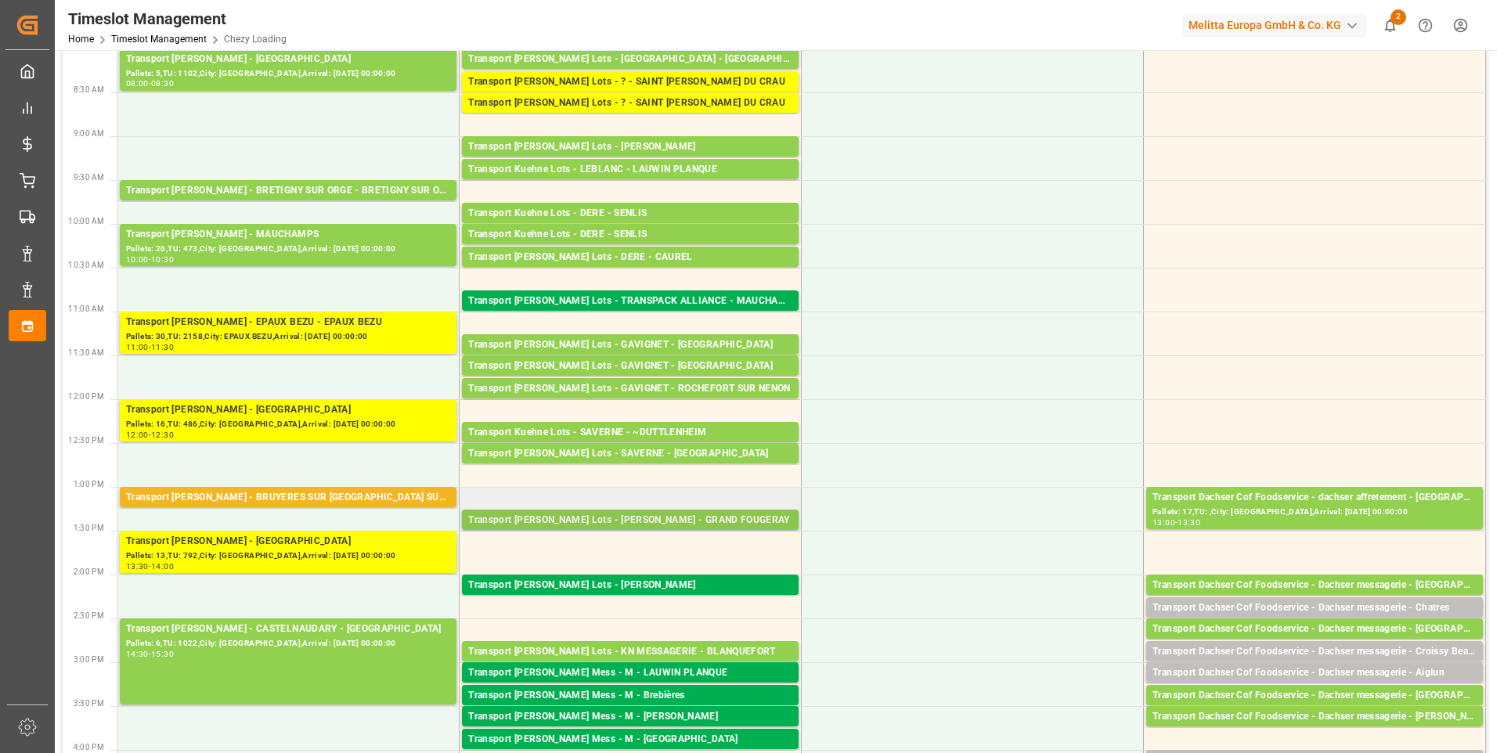
scroll to position [0, 0]
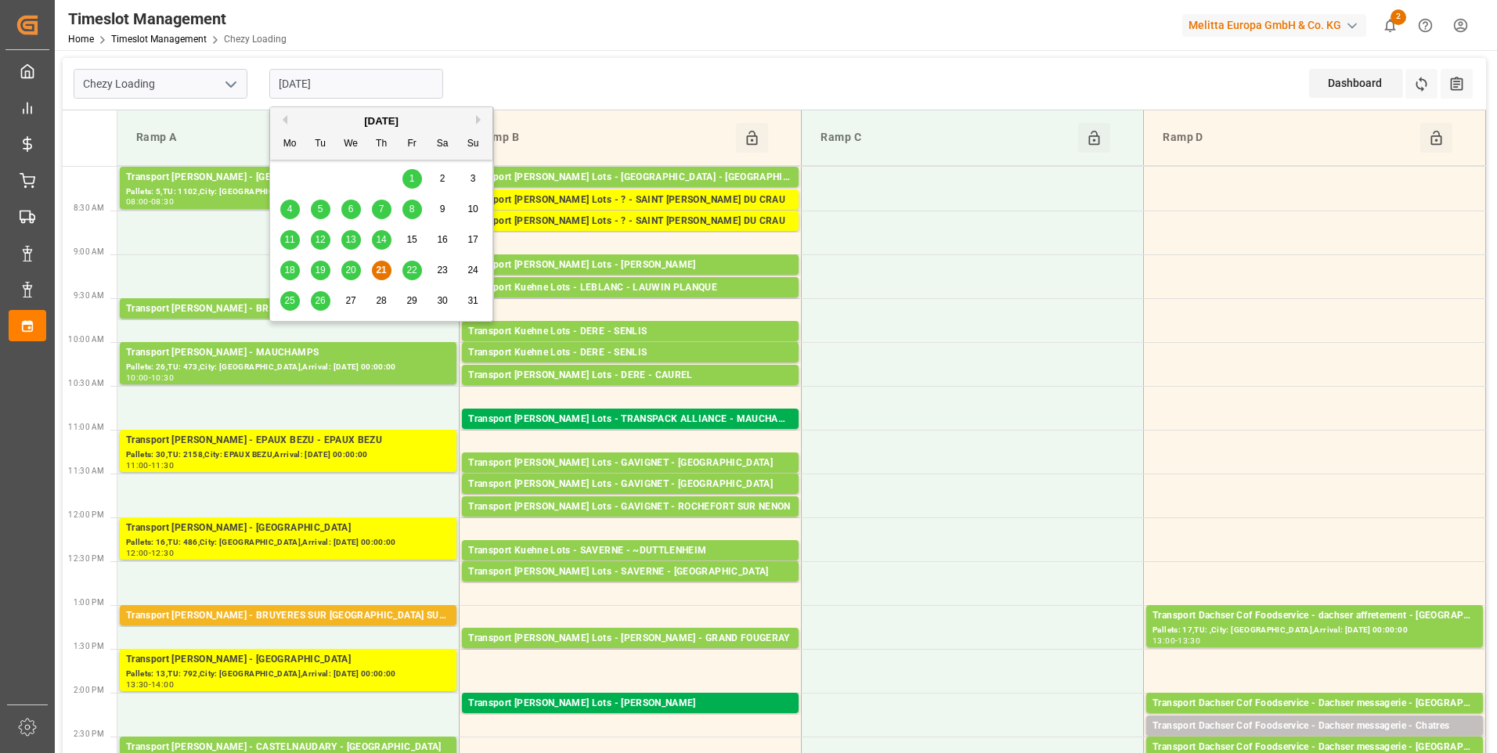
click at [377, 85] on input "[DATE]" at bounding box center [356, 84] width 174 height 30
click at [410, 275] on div "22" at bounding box center [412, 270] width 20 height 19
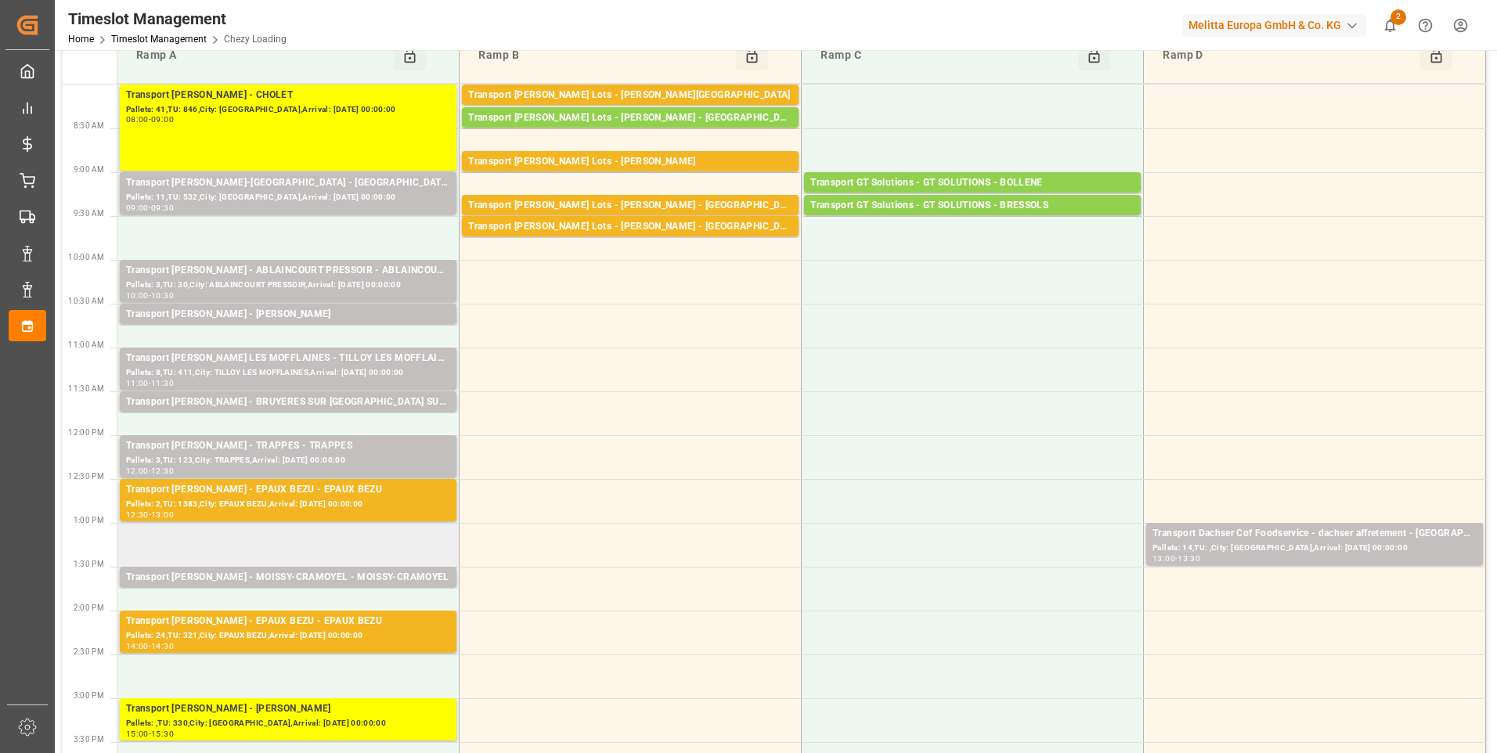
scroll to position [78, 0]
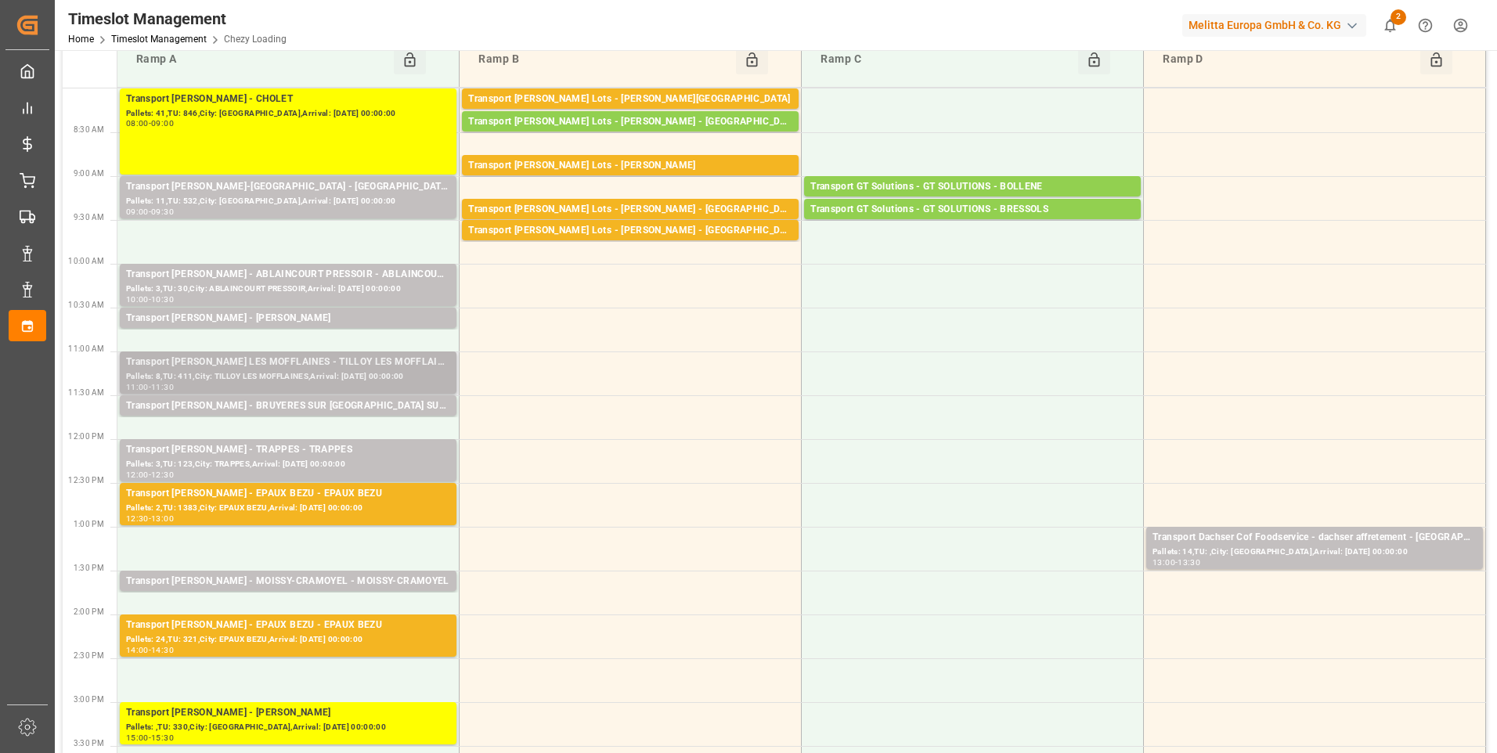
click at [334, 357] on div "Transport [PERSON_NAME] LES MOFFLAINES - TILLOY LES MOFFLAINES" at bounding box center [288, 363] width 324 height 16
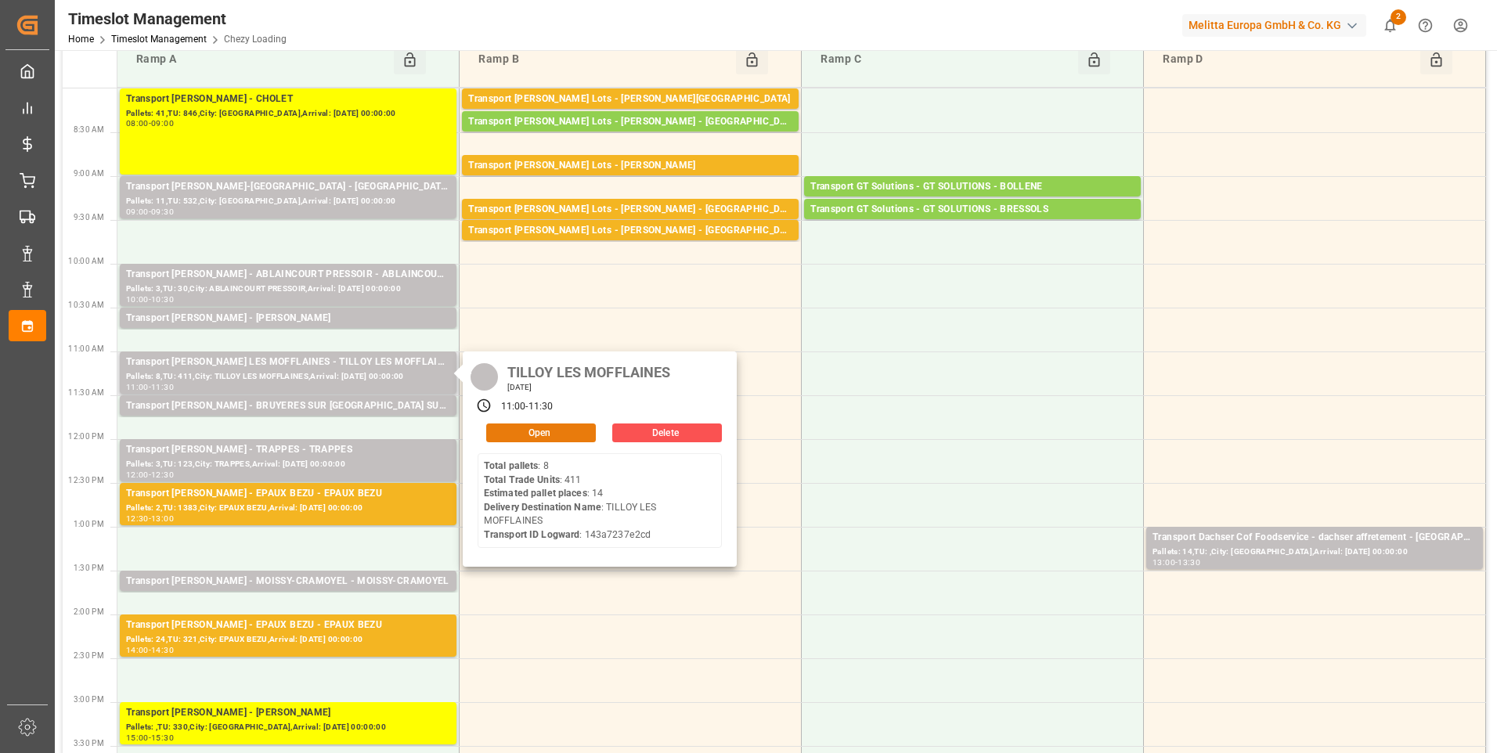
click at [542, 427] on button "Open" at bounding box center [541, 433] width 110 height 19
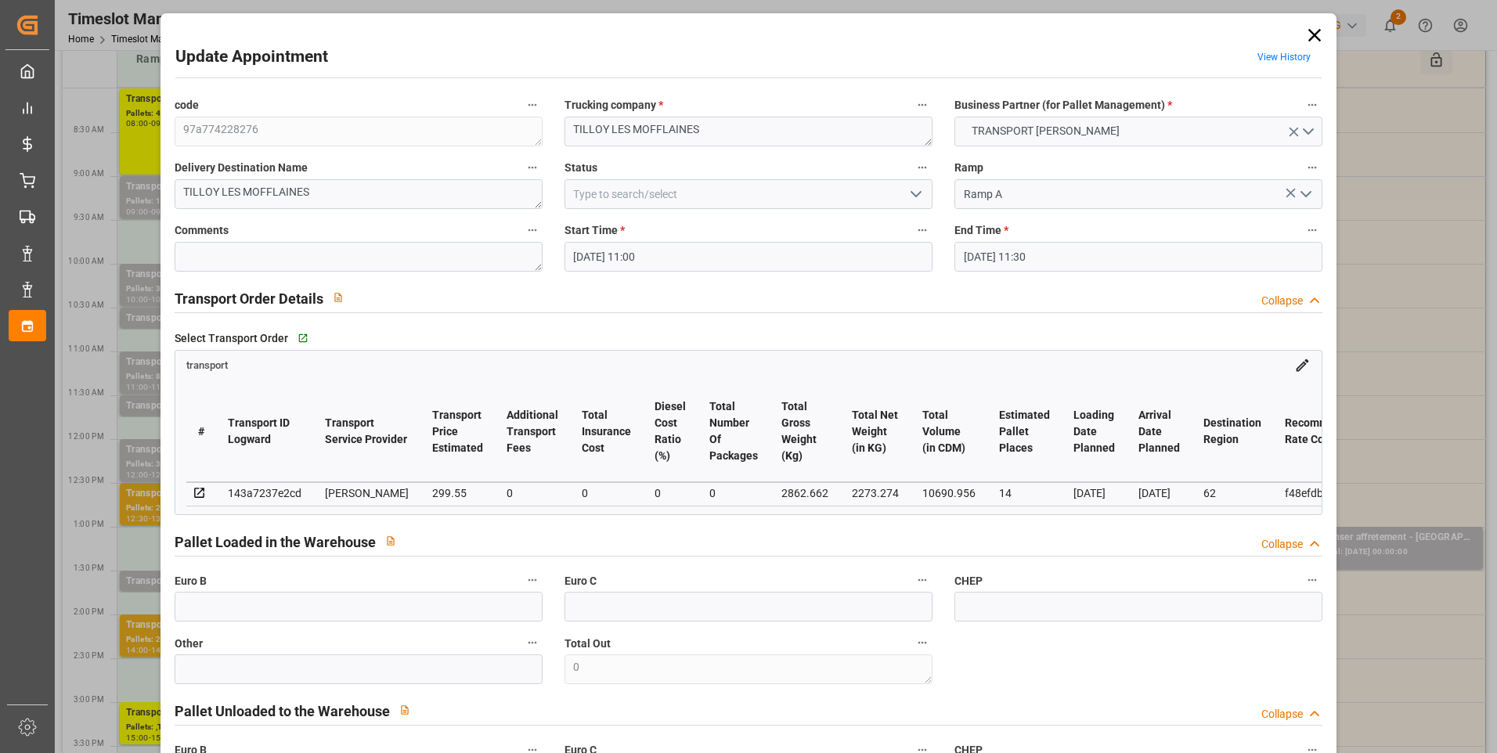
click at [912, 191] on icon "open menu" at bounding box center [916, 194] width 19 height 19
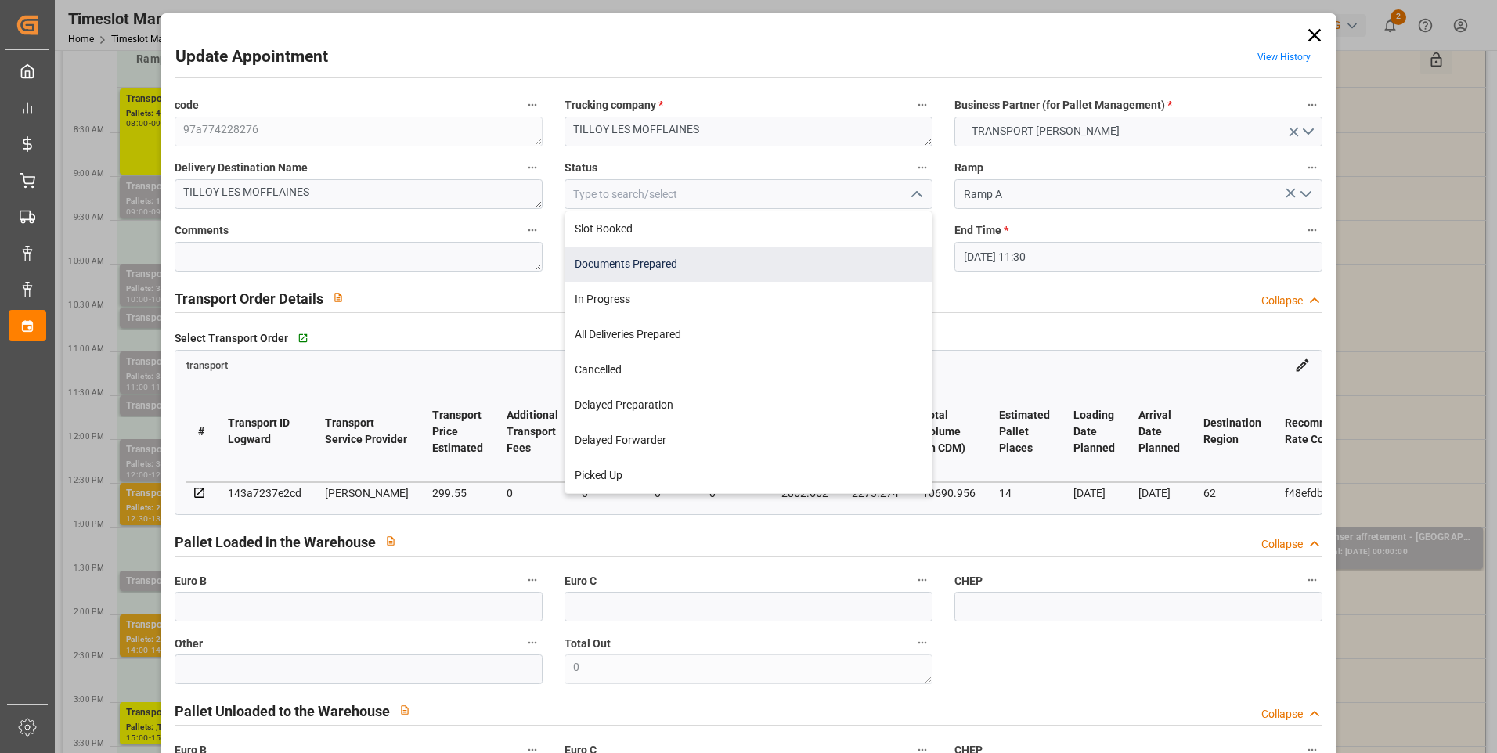
click at [657, 263] on div "Documents Prepared" at bounding box center [748, 264] width 366 height 35
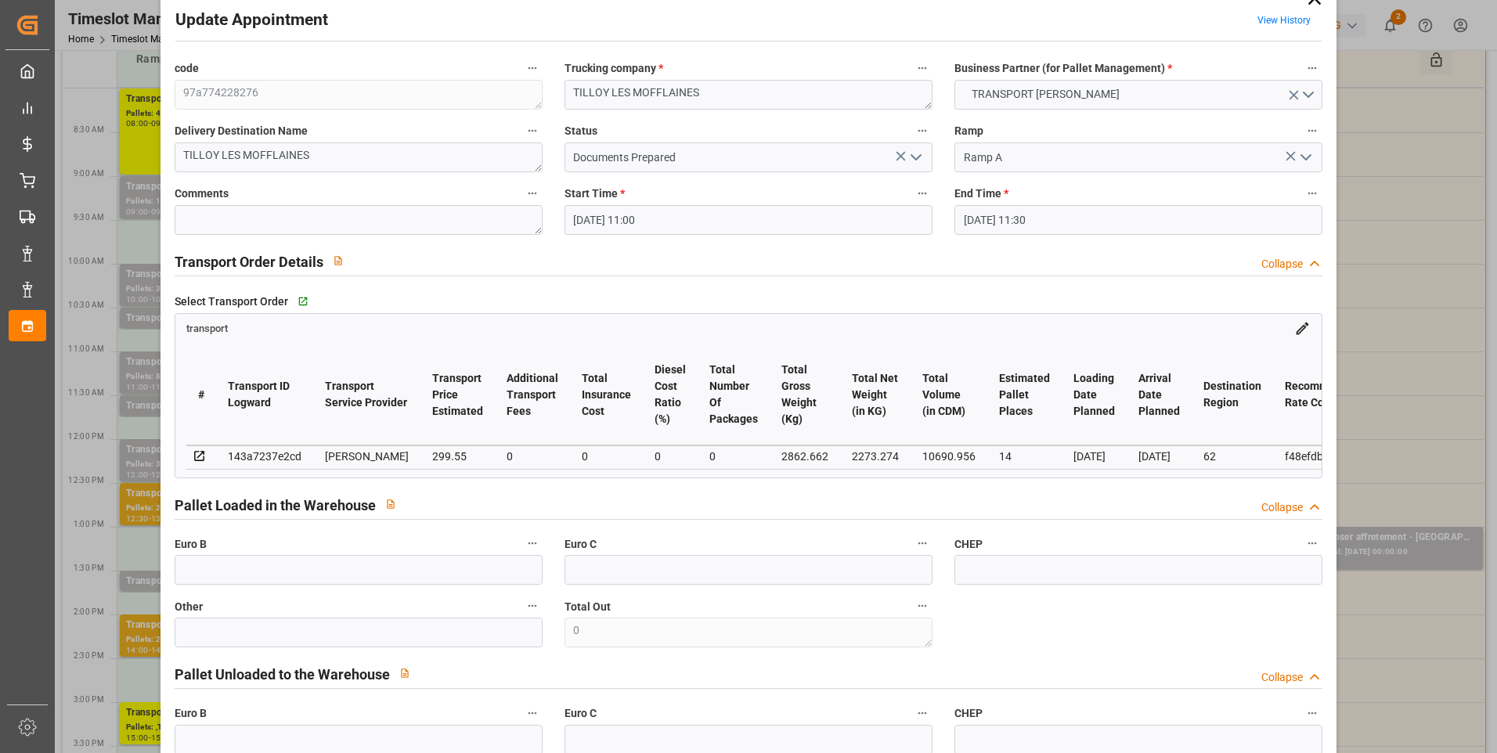
scroll to position [0, 0]
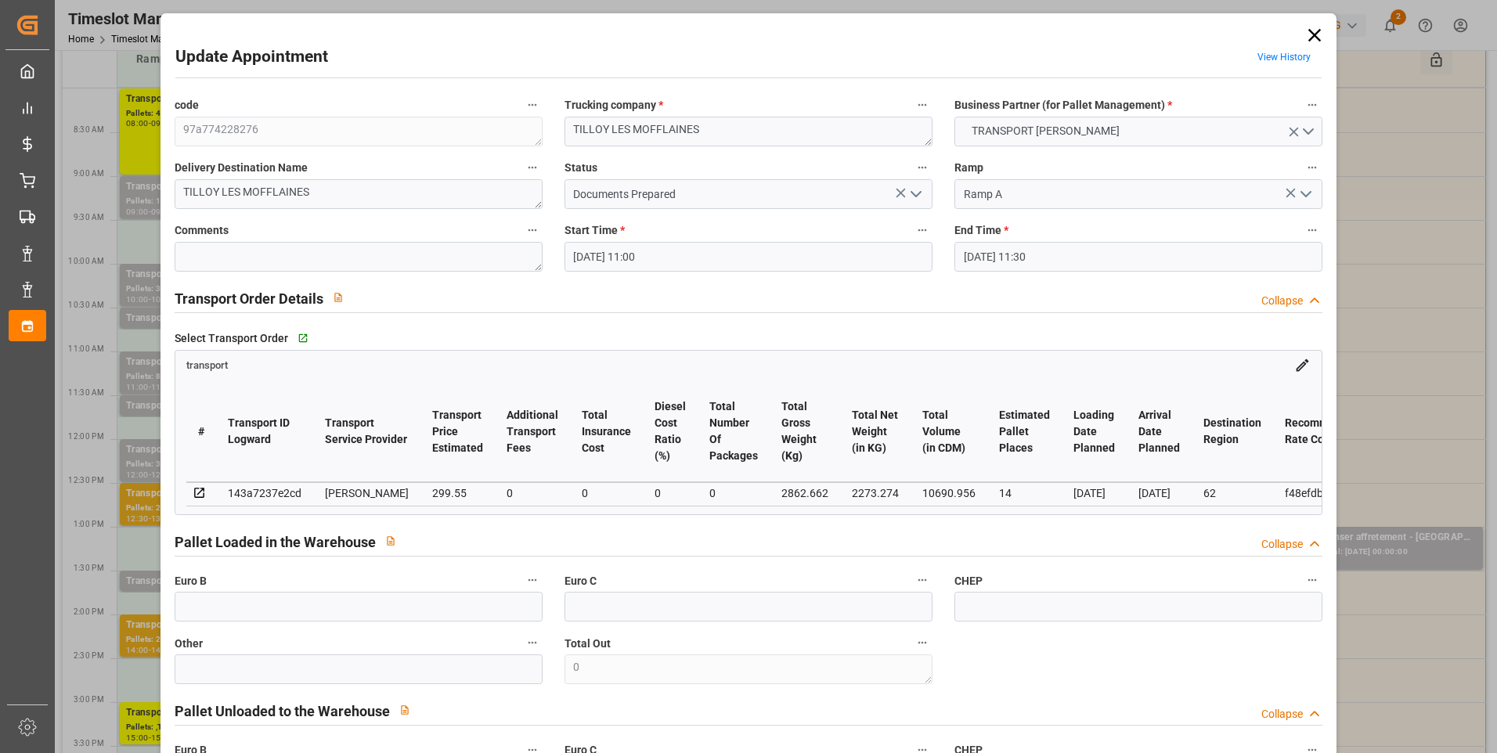
click at [917, 196] on icon "open menu" at bounding box center [916, 194] width 19 height 19
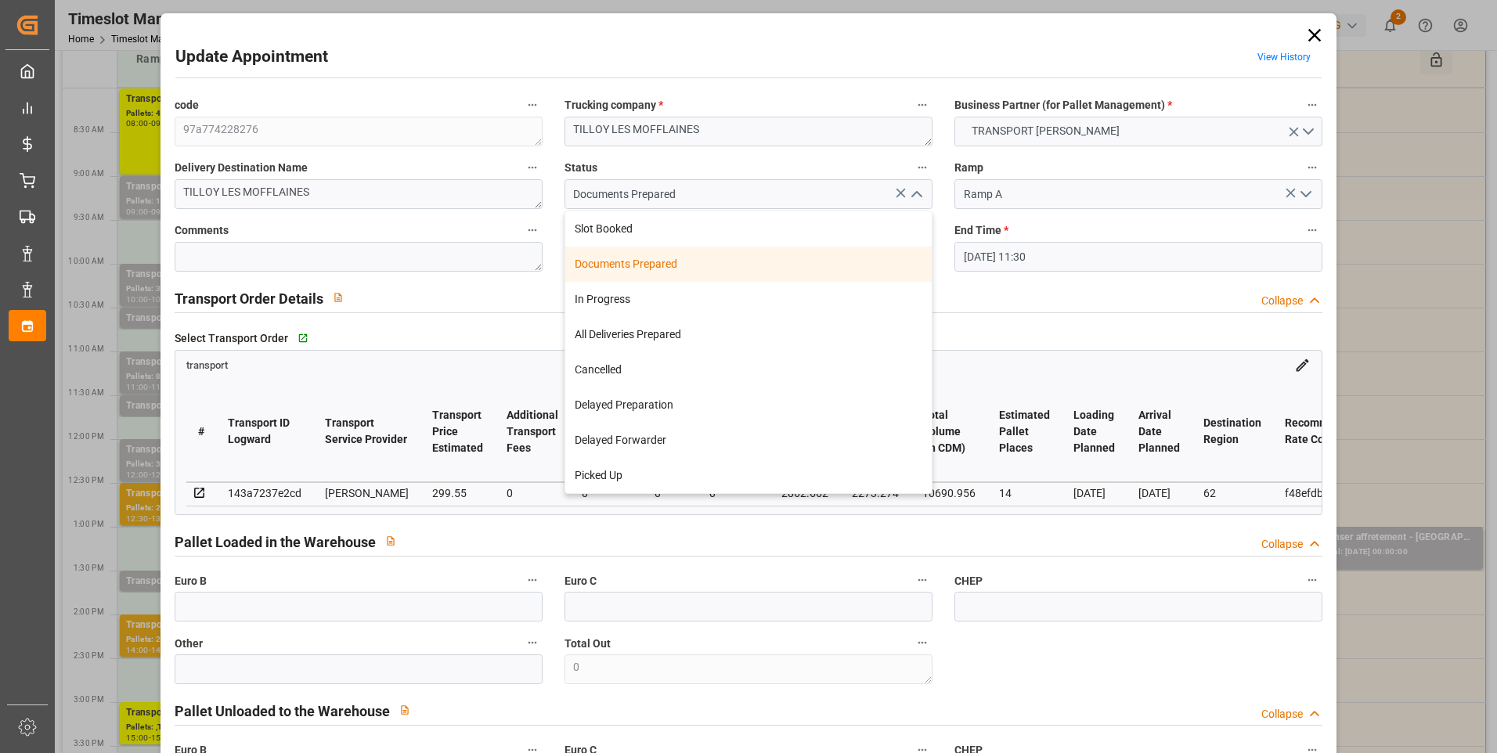
click at [650, 269] on div "Documents Prepared" at bounding box center [748, 264] width 366 height 35
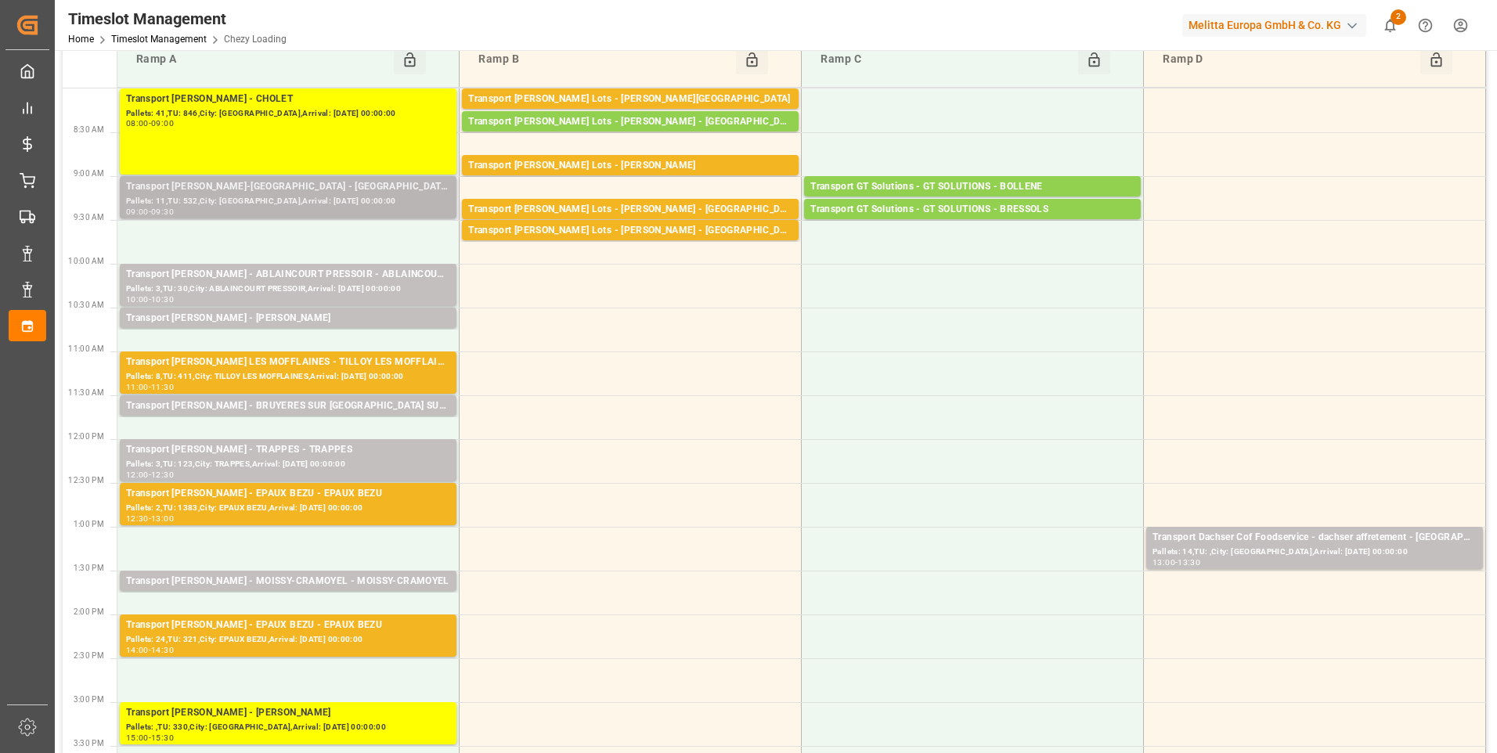
click at [263, 193] on div "Transport [PERSON_NAME]-[GEOGRAPHIC_DATA] - [GEOGRAPHIC_DATA]-[GEOGRAPHIC_DATA]" at bounding box center [288, 187] width 324 height 16
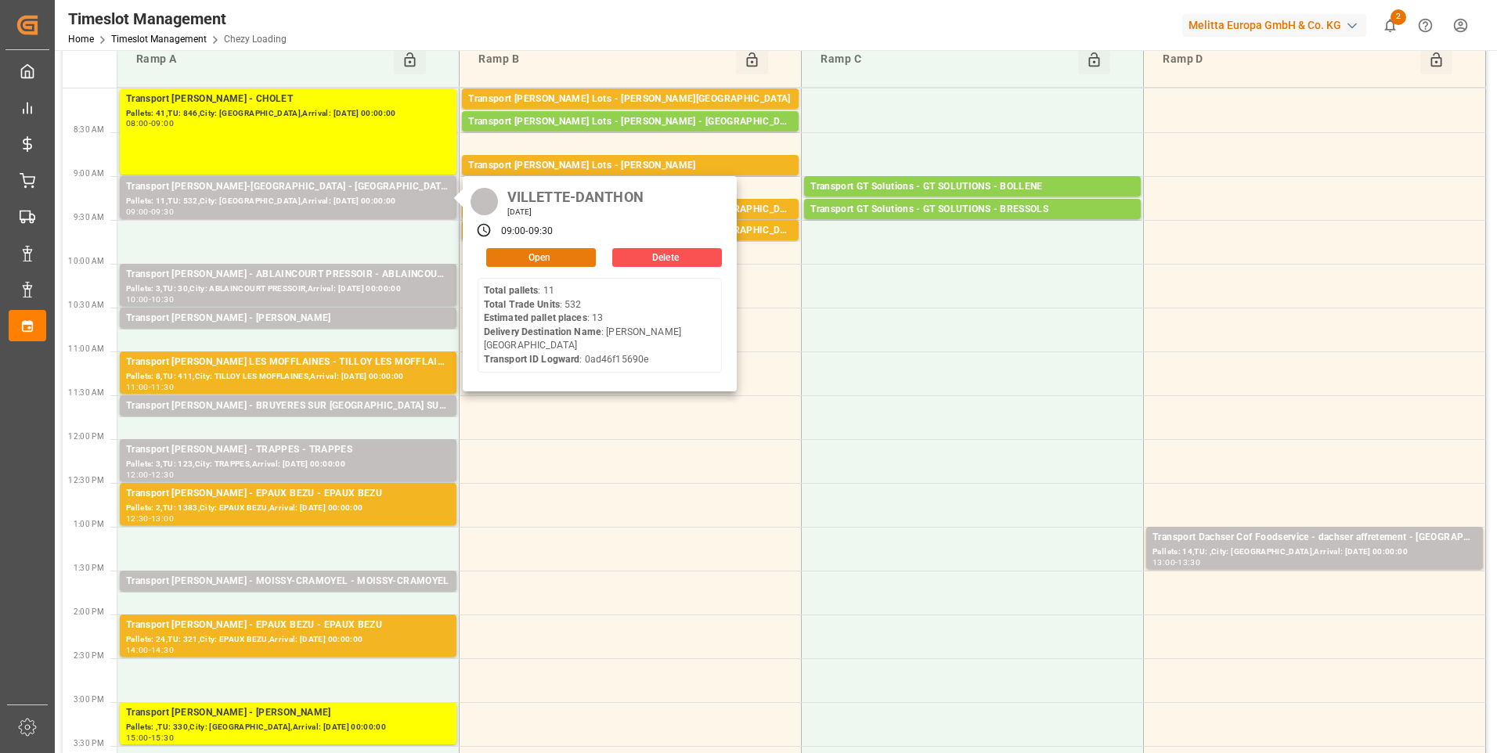
click at [524, 258] on button "Open" at bounding box center [541, 257] width 110 height 19
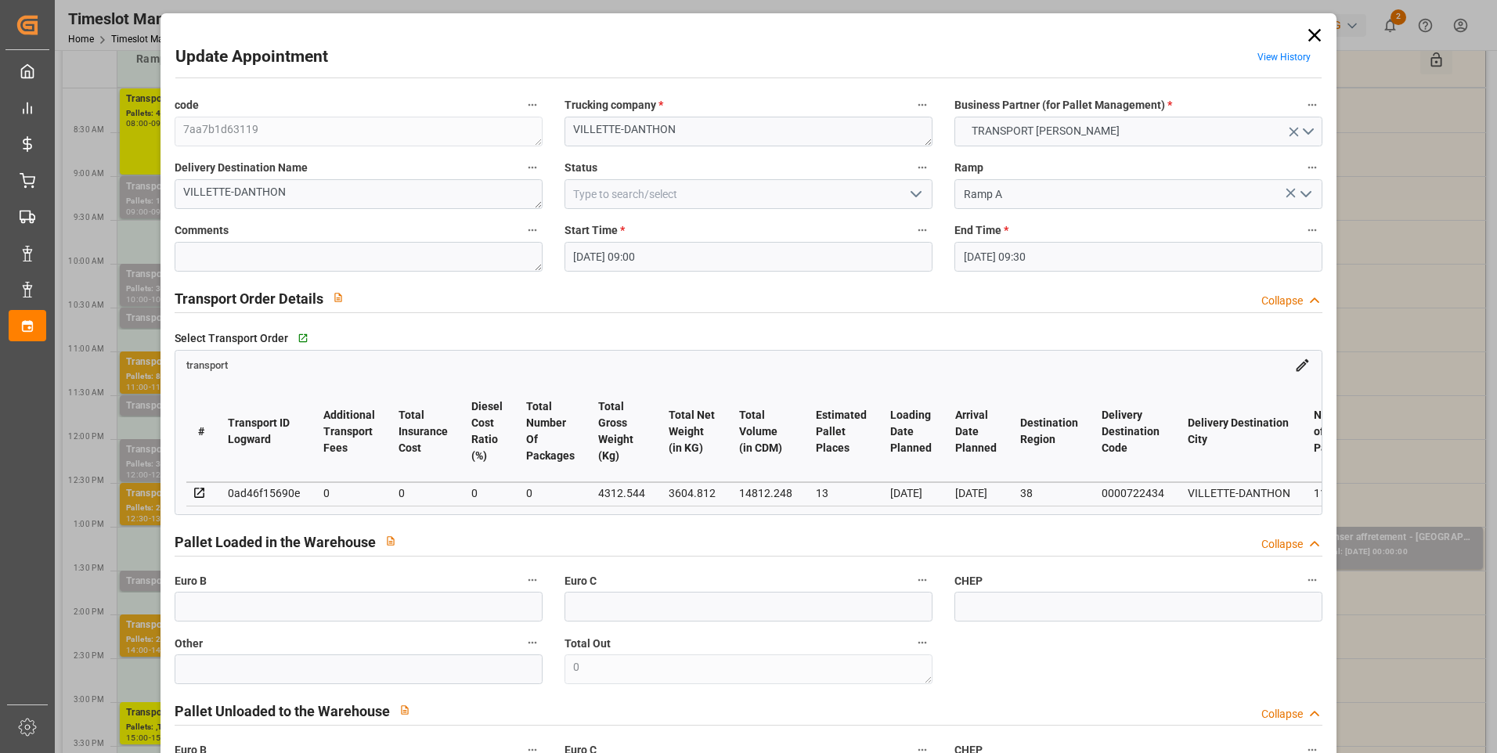
click at [914, 194] on polyline "open menu" at bounding box center [915, 194] width 9 height 5
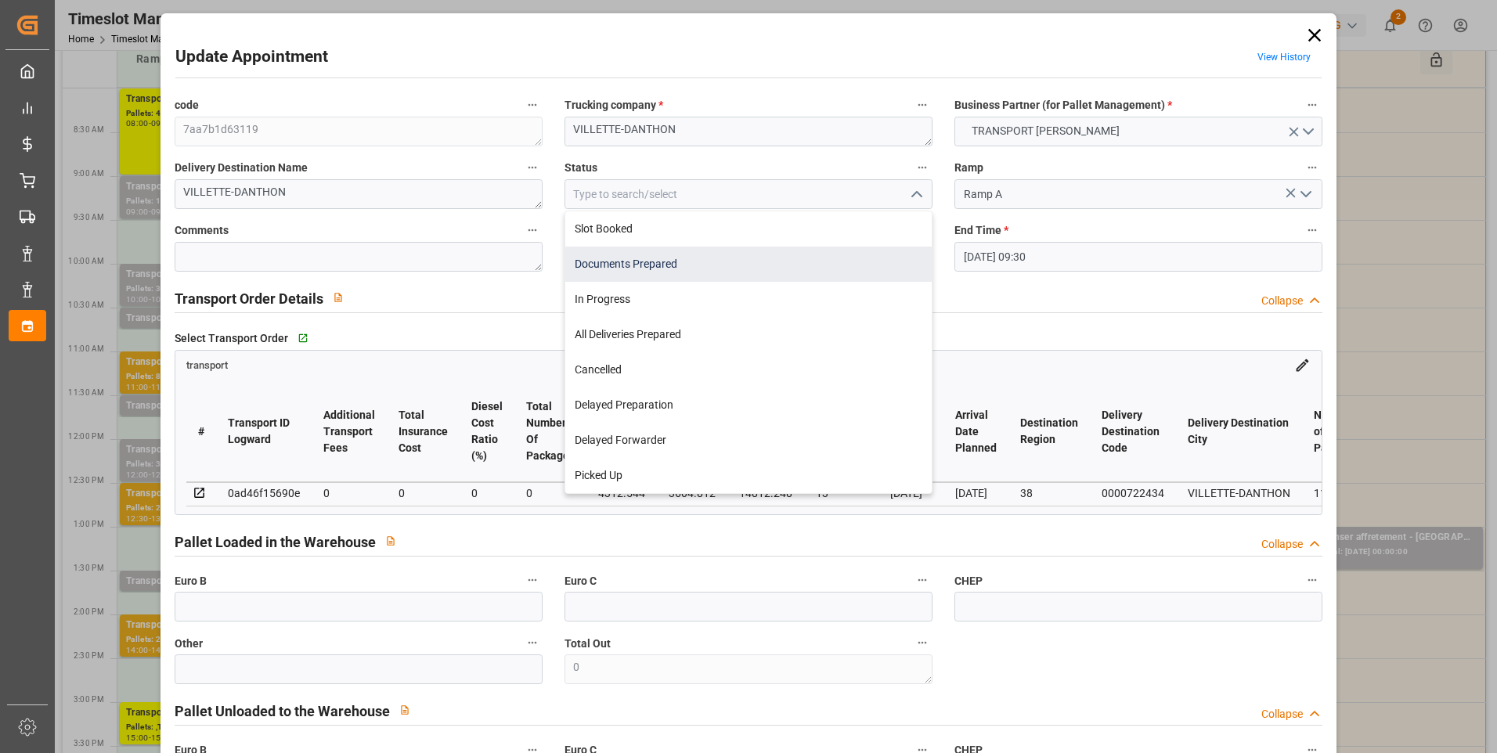
click at [676, 263] on div "Documents Prepared" at bounding box center [748, 264] width 366 height 35
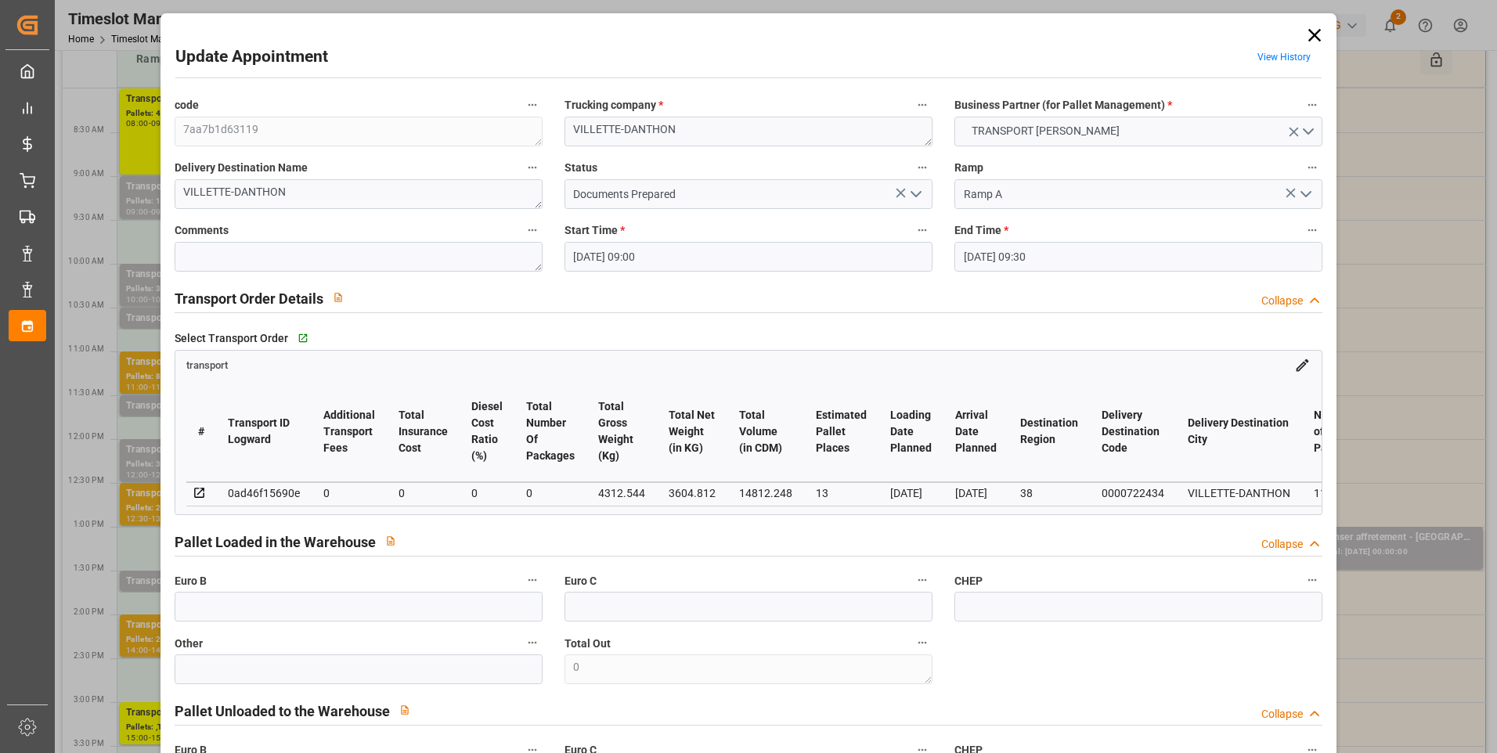
click at [914, 193] on icon "open menu" at bounding box center [916, 194] width 19 height 19
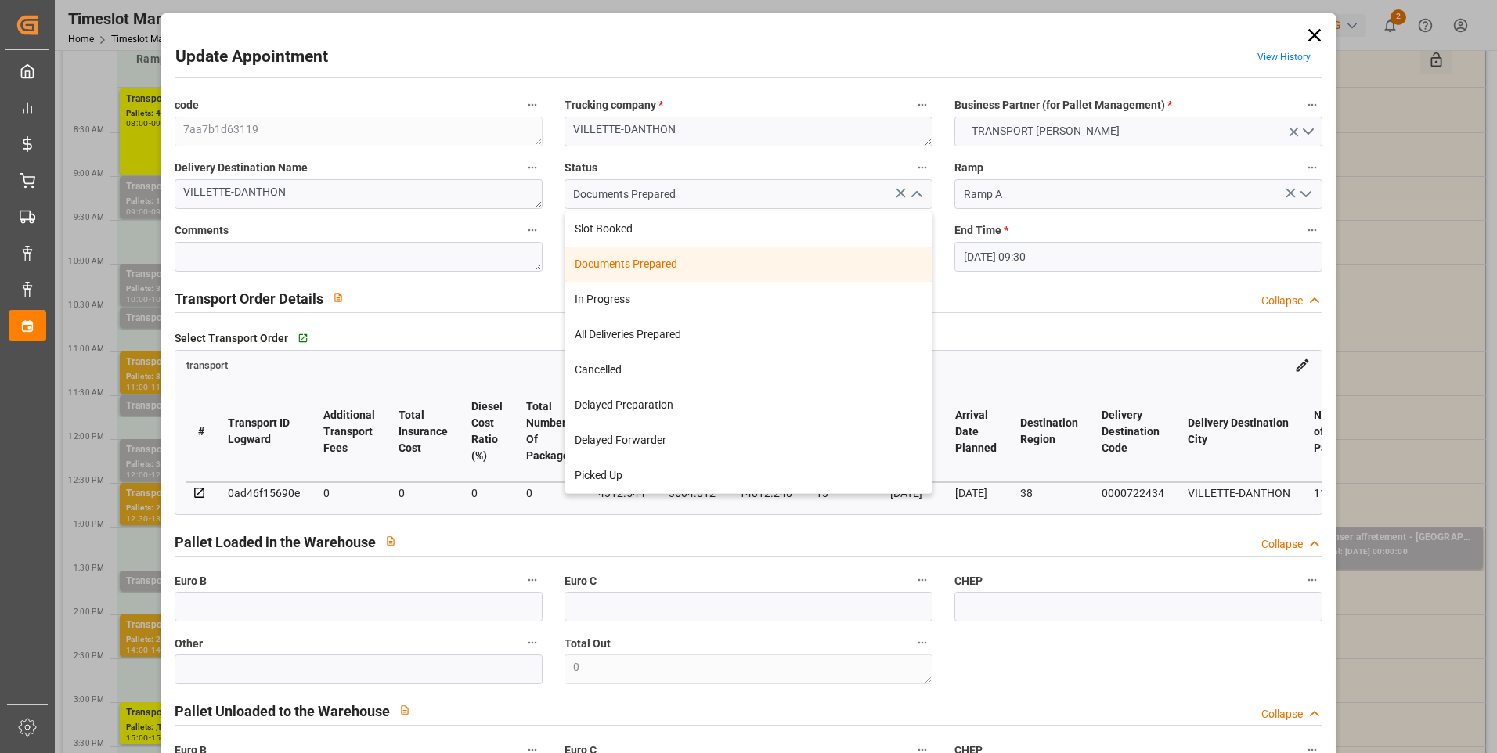
click at [665, 265] on div "Documents Prepared" at bounding box center [748, 264] width 366 height 35
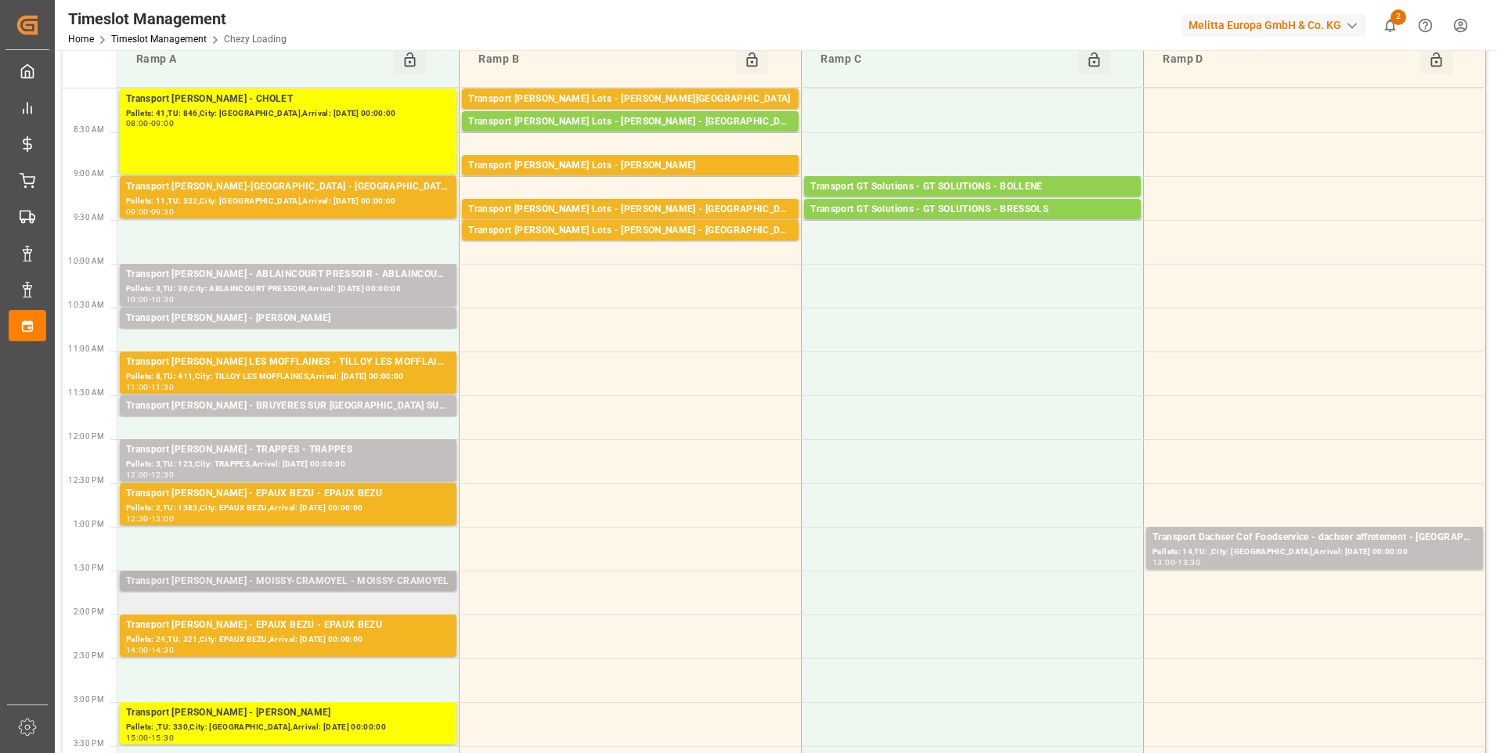
click at [339, 579] on div "Transport [PERSON_NAME] - MOISSY-CRAMOYEL - MOISSY-CRAMOYEL" at bounding box center [288, 582] width 324 height 16
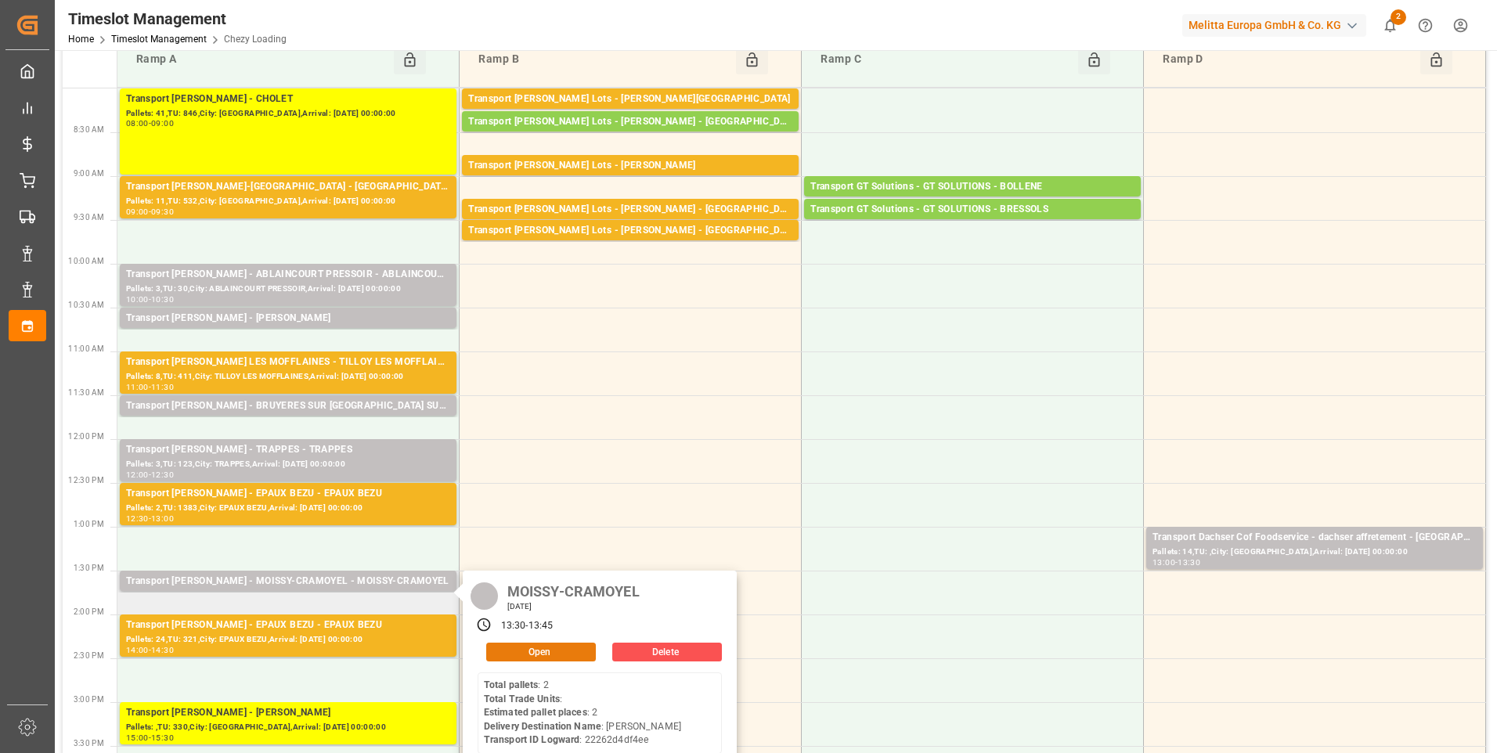
click at [532, 648] on button "Open" at bounding box center [541, 652] width 110 height 19
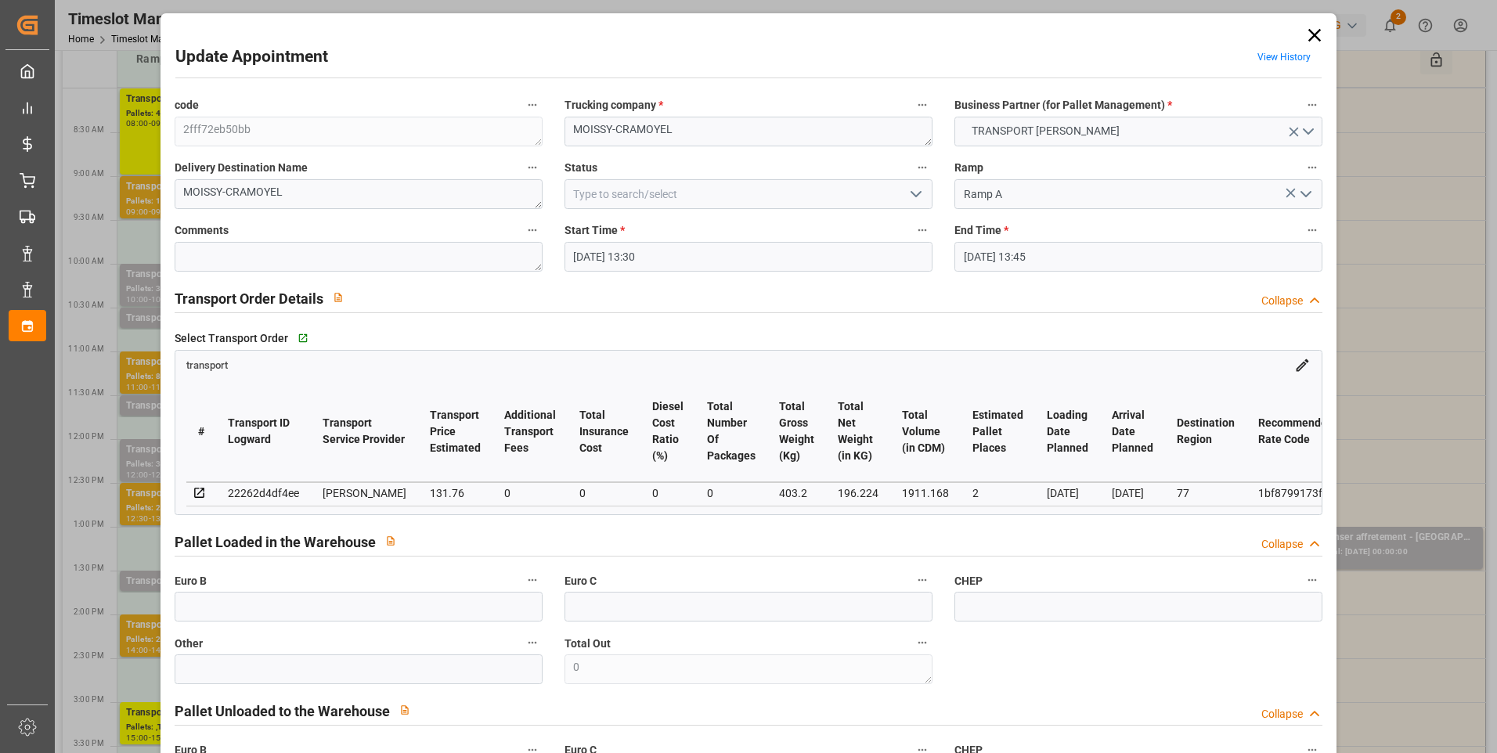
click at [917, 193] on polyline "open menu" at bounding box center [915, 194] width 9 height 5
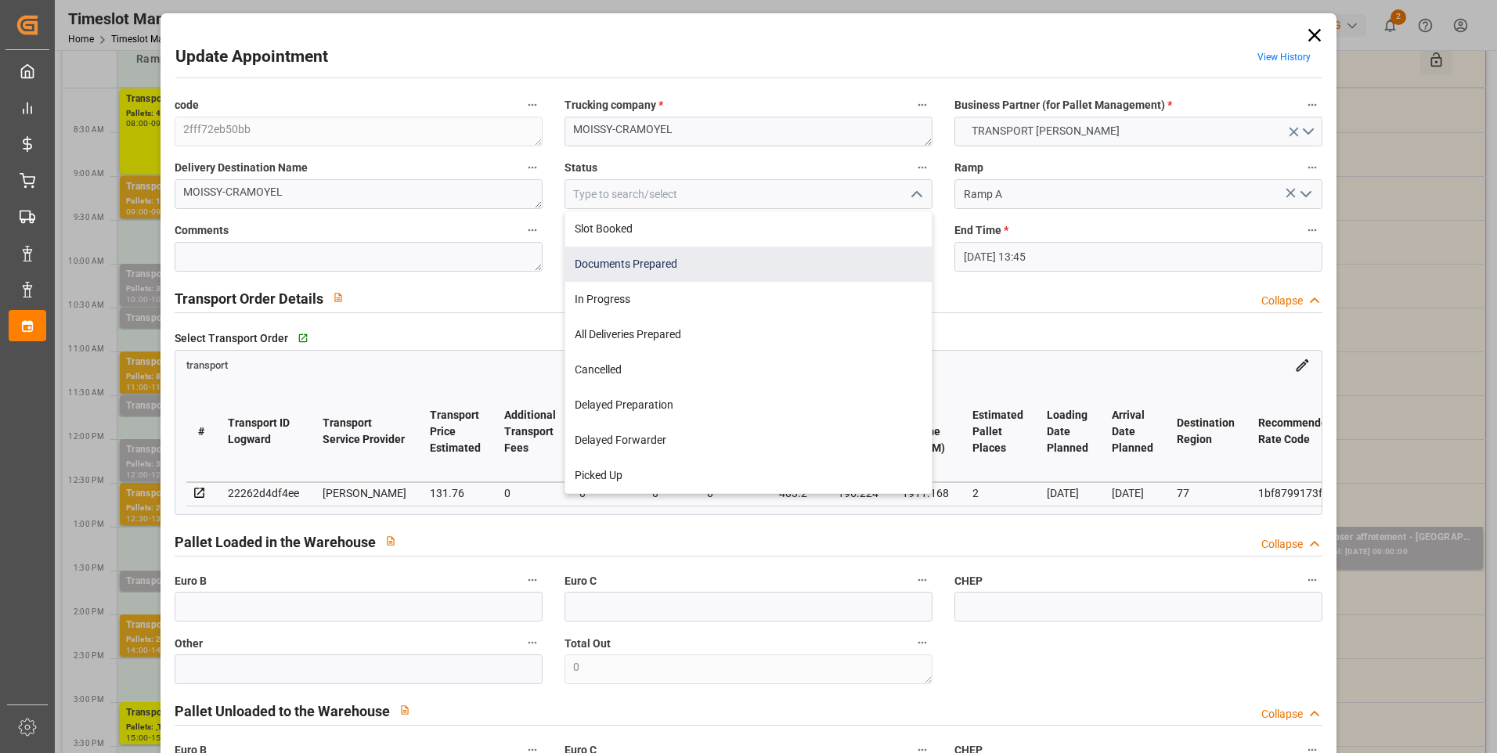
click at [658, 260] on div "Documents Prepared" at bounding box center [748, 264] width 366 height 35
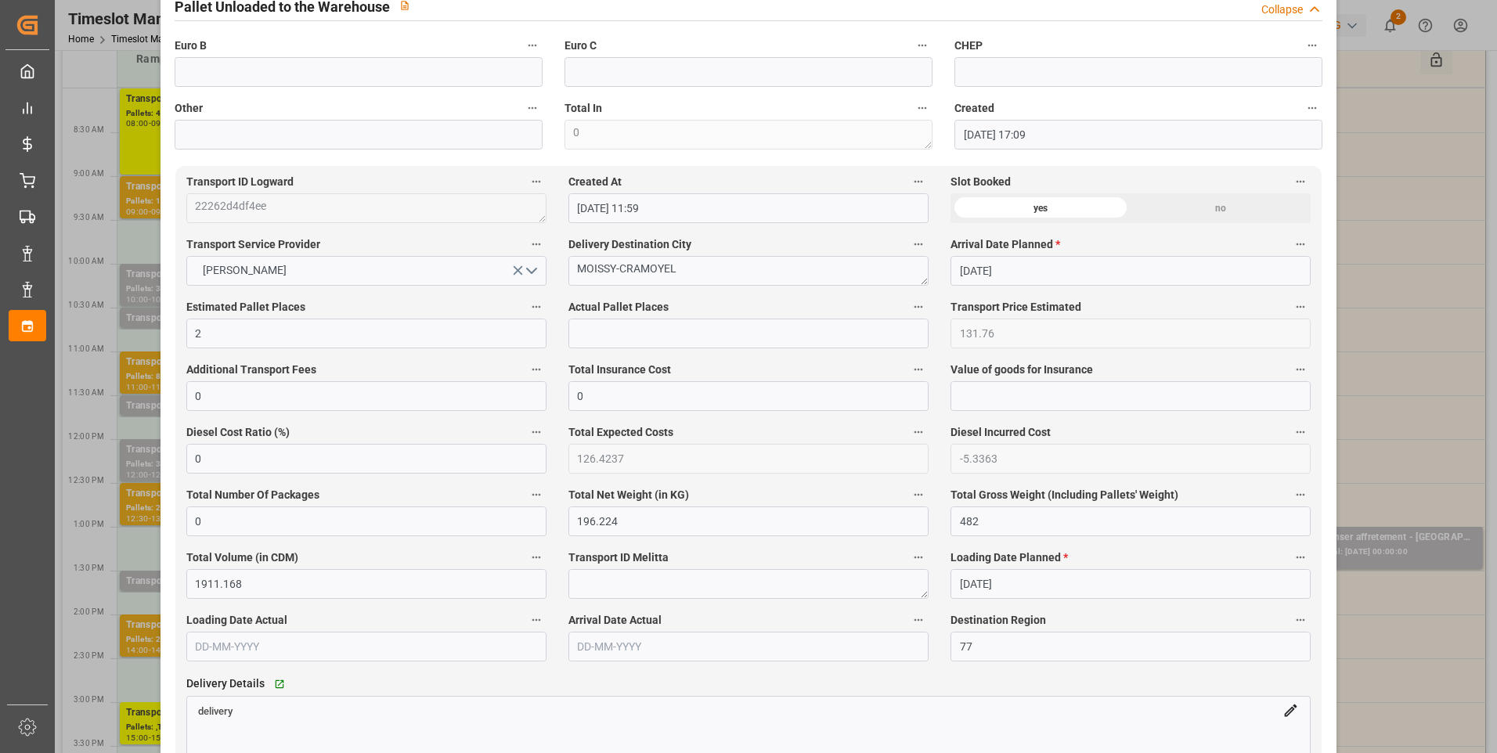
scroll to position [939, 0]
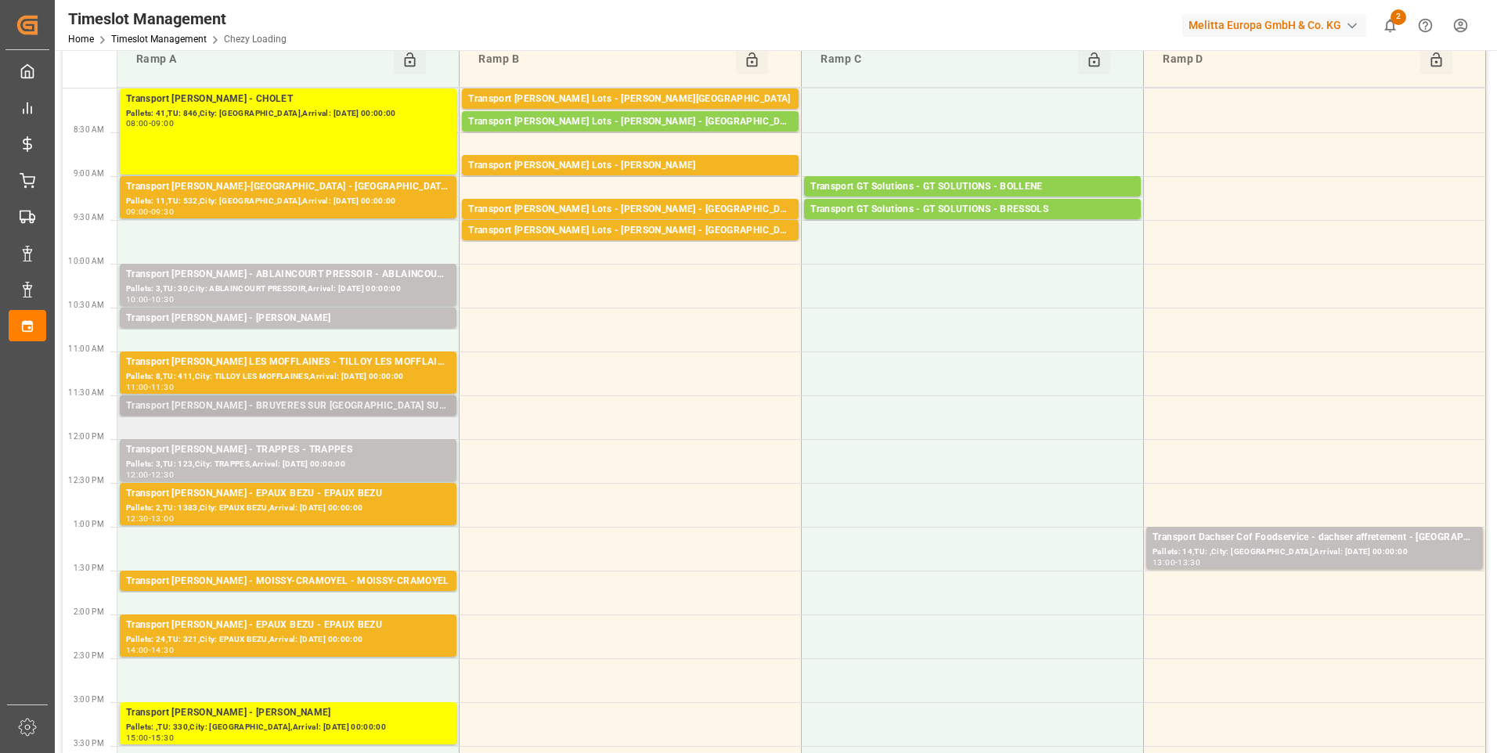
click at [373, 406] on div "Transport [PERSON_NAME] - BRUYERES SUR [GEOGRAPHIC_DATA] SUR [GEOGRAPHIC_DATA]" at bounding box center [288, 406] width 324 height 16
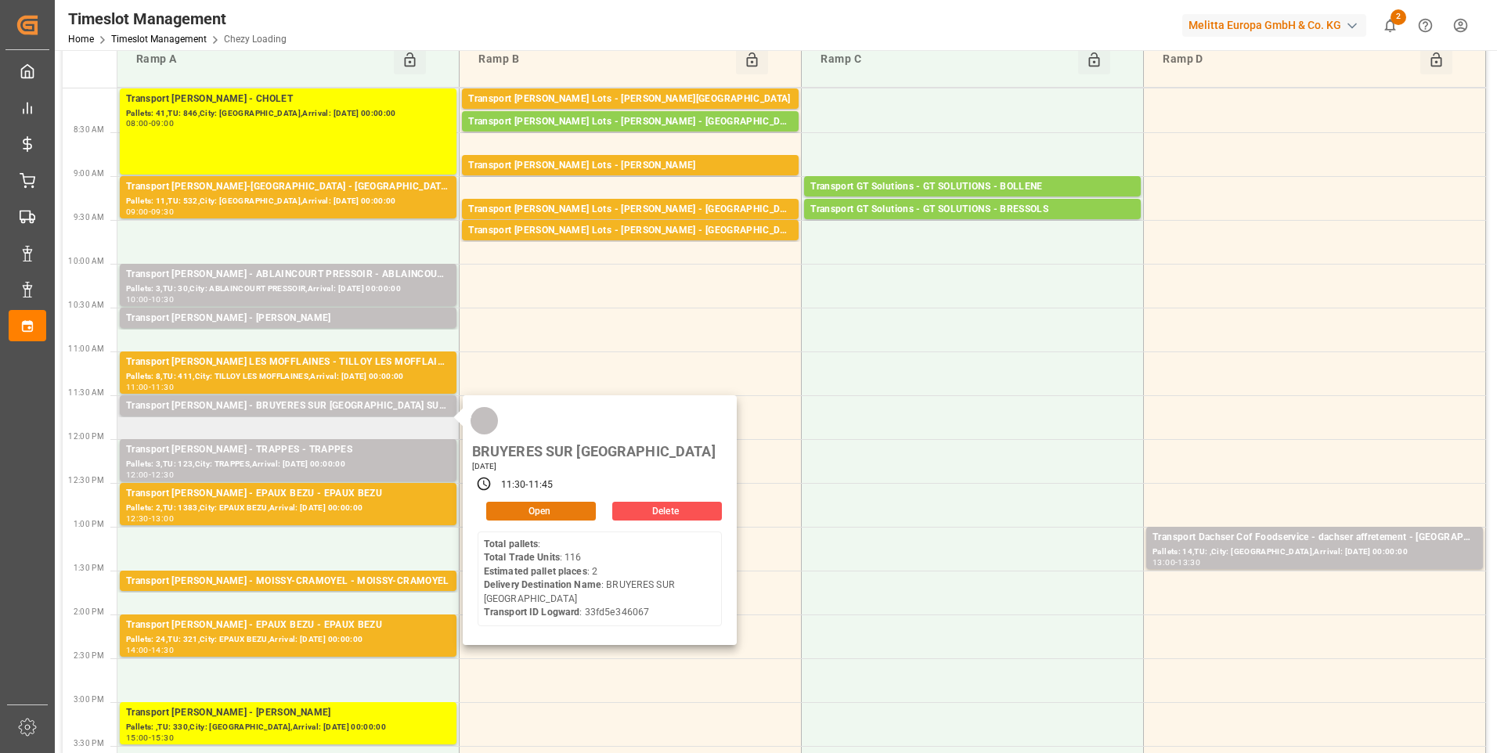
click at [525, 502] on button "Open" at bounding box center [541, 511] width 110 height 19
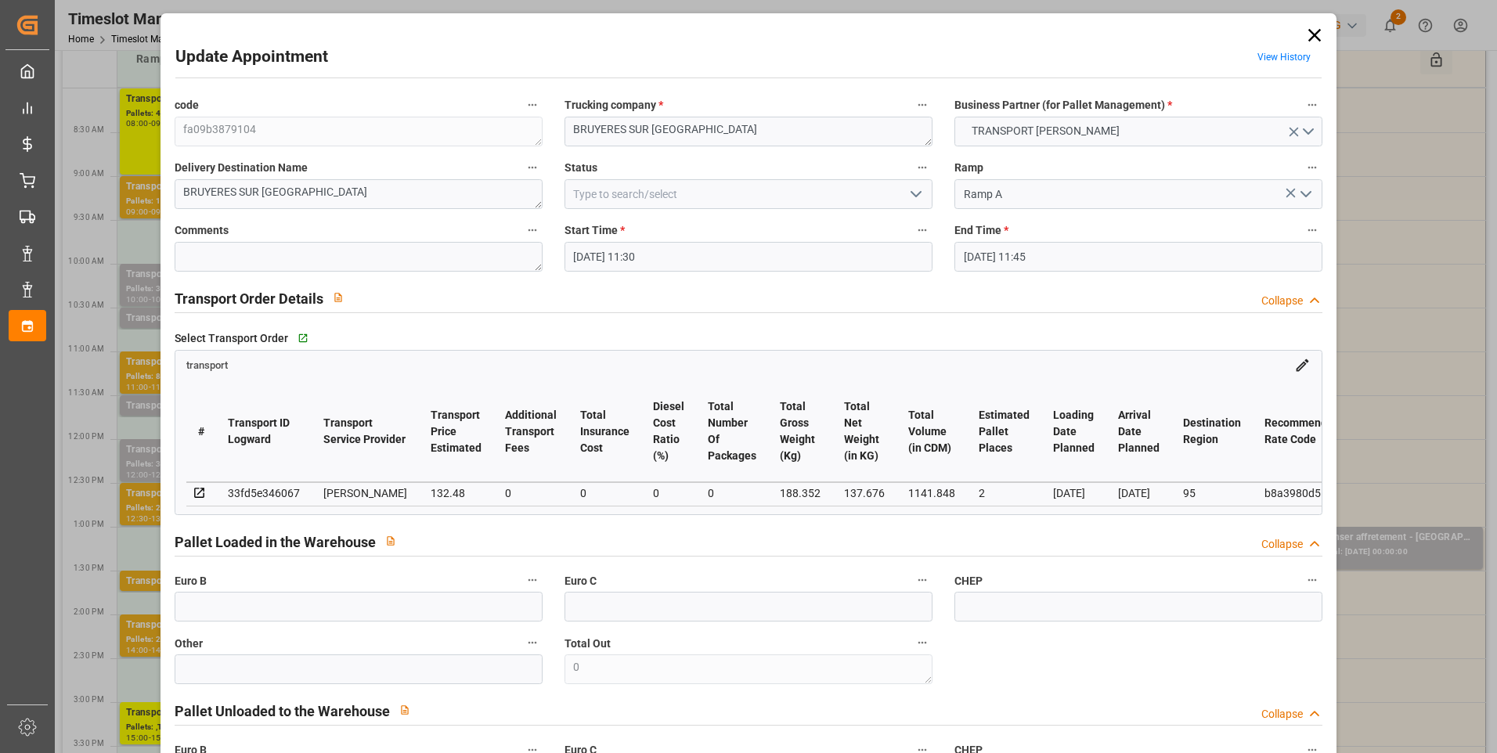
click at [917, 193] on polyline "open menu" at bounding box center [915, 194] width 9 height 5
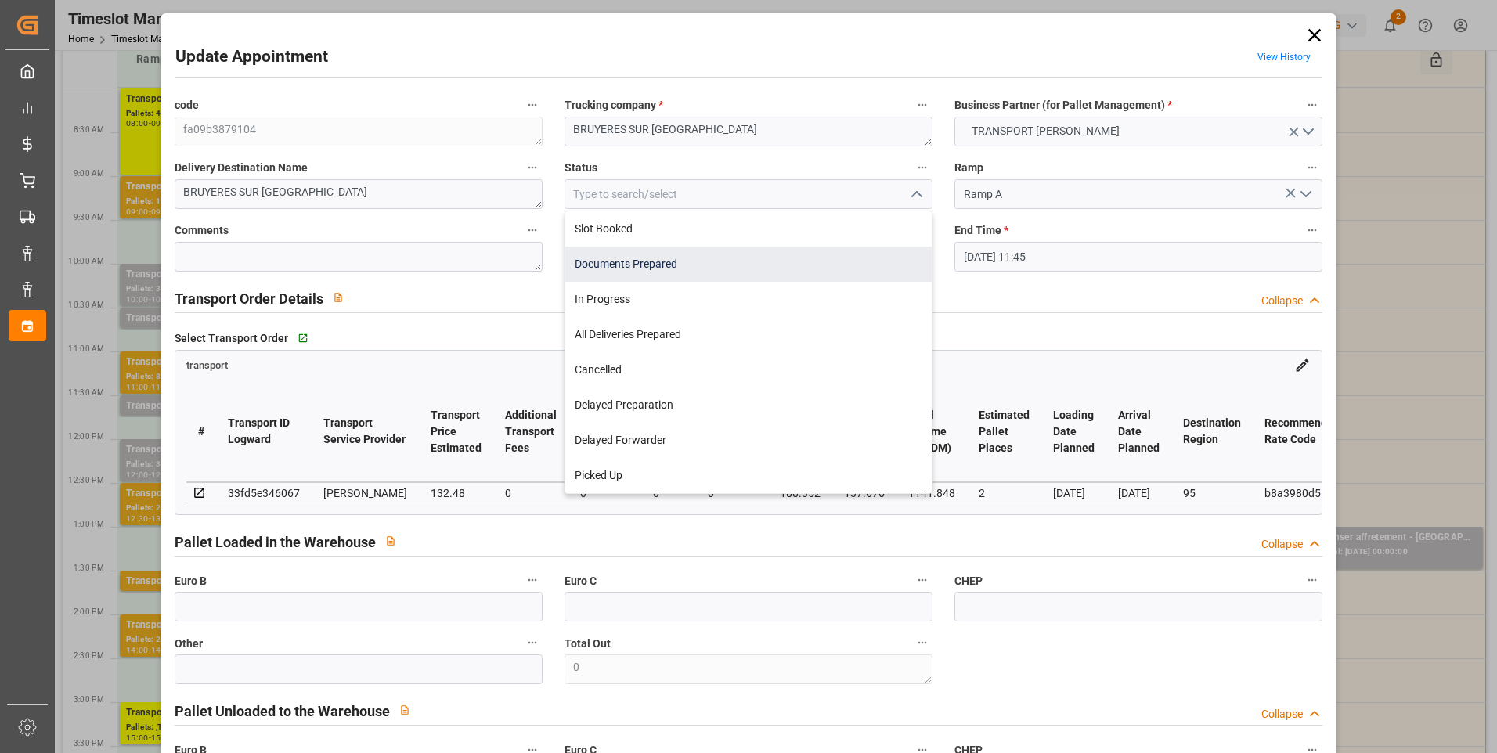
click at [672, 258] on div "Documents Prepared" at bounding box center [748, 264] width 366 height 35
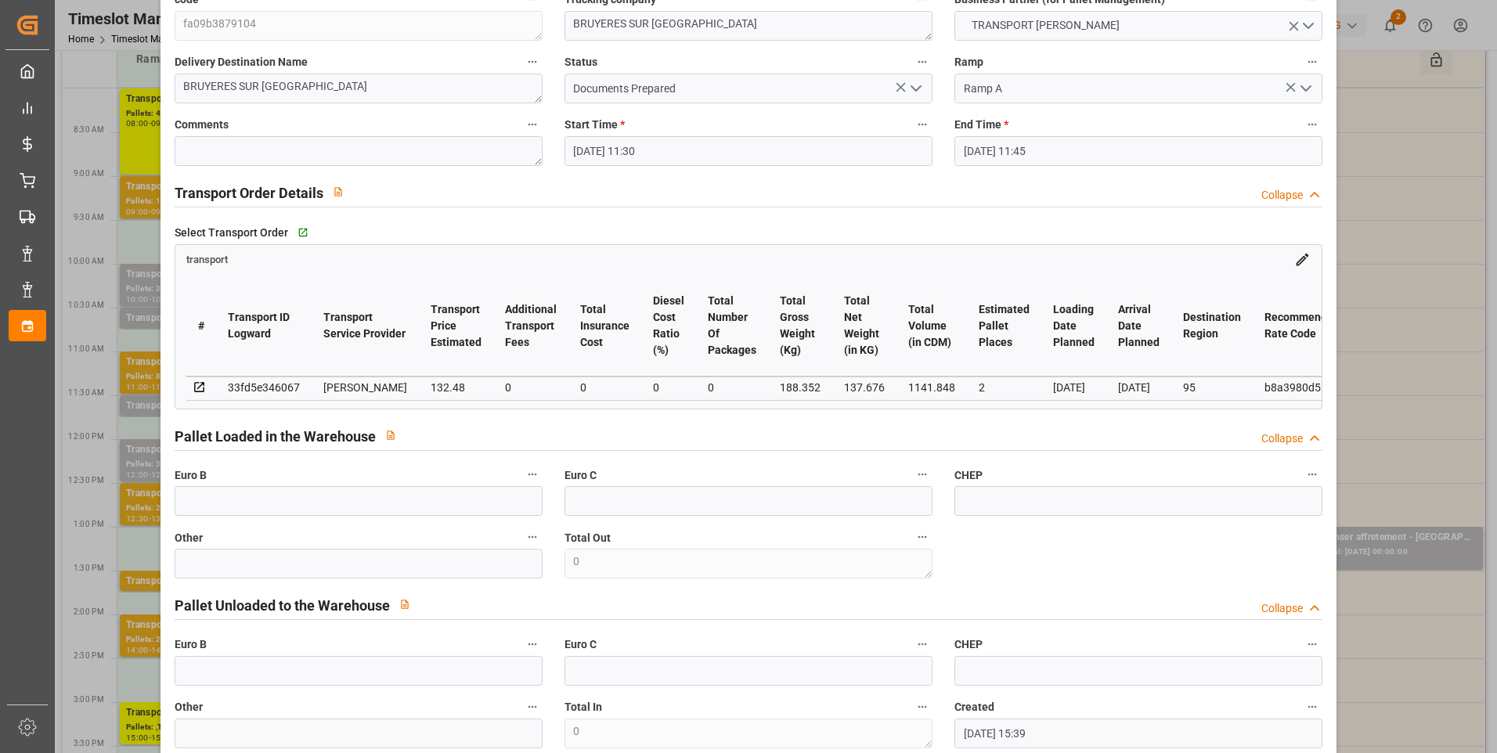
scroll to position [0, 0]
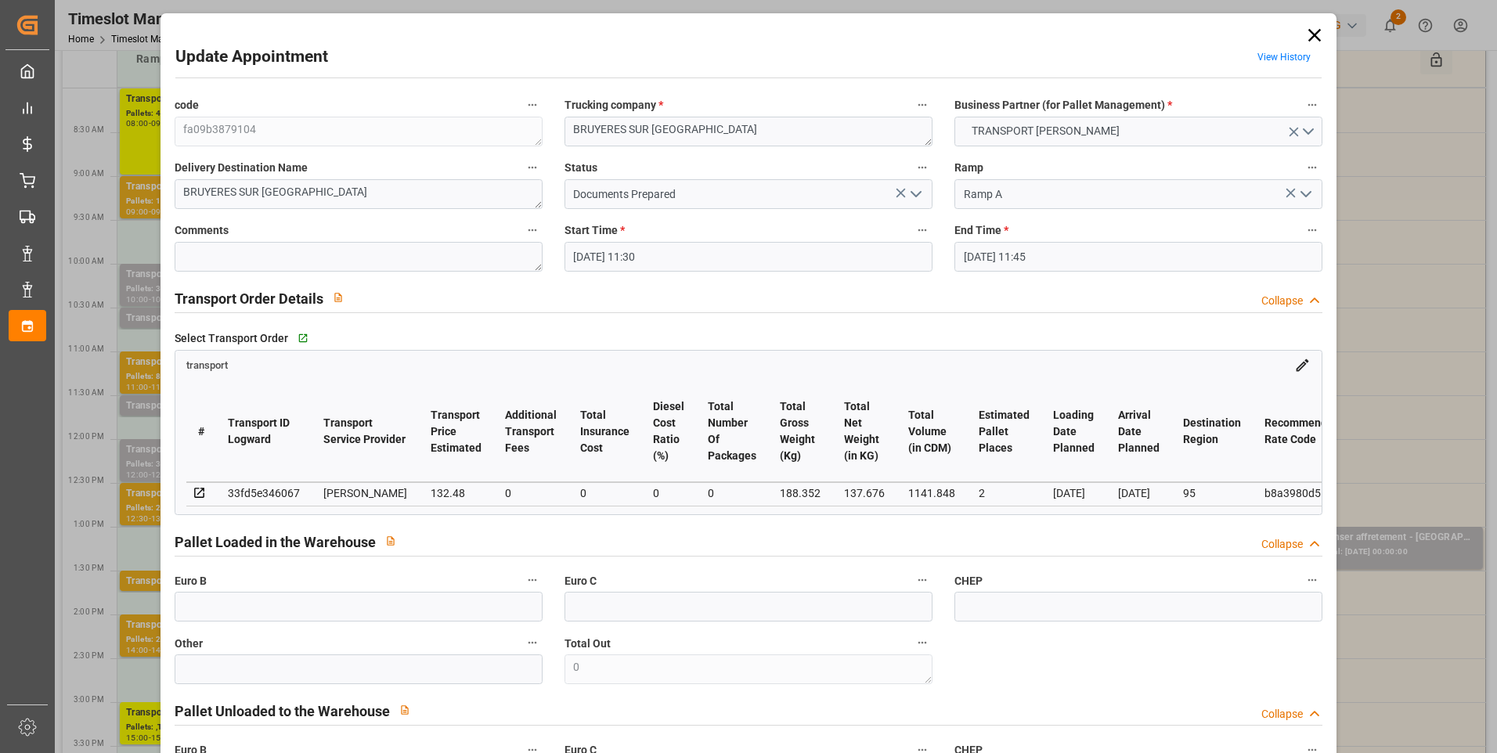
click at [916, 193] on polyline "open menu" at bounding box center [915, 194] width 9 height 5
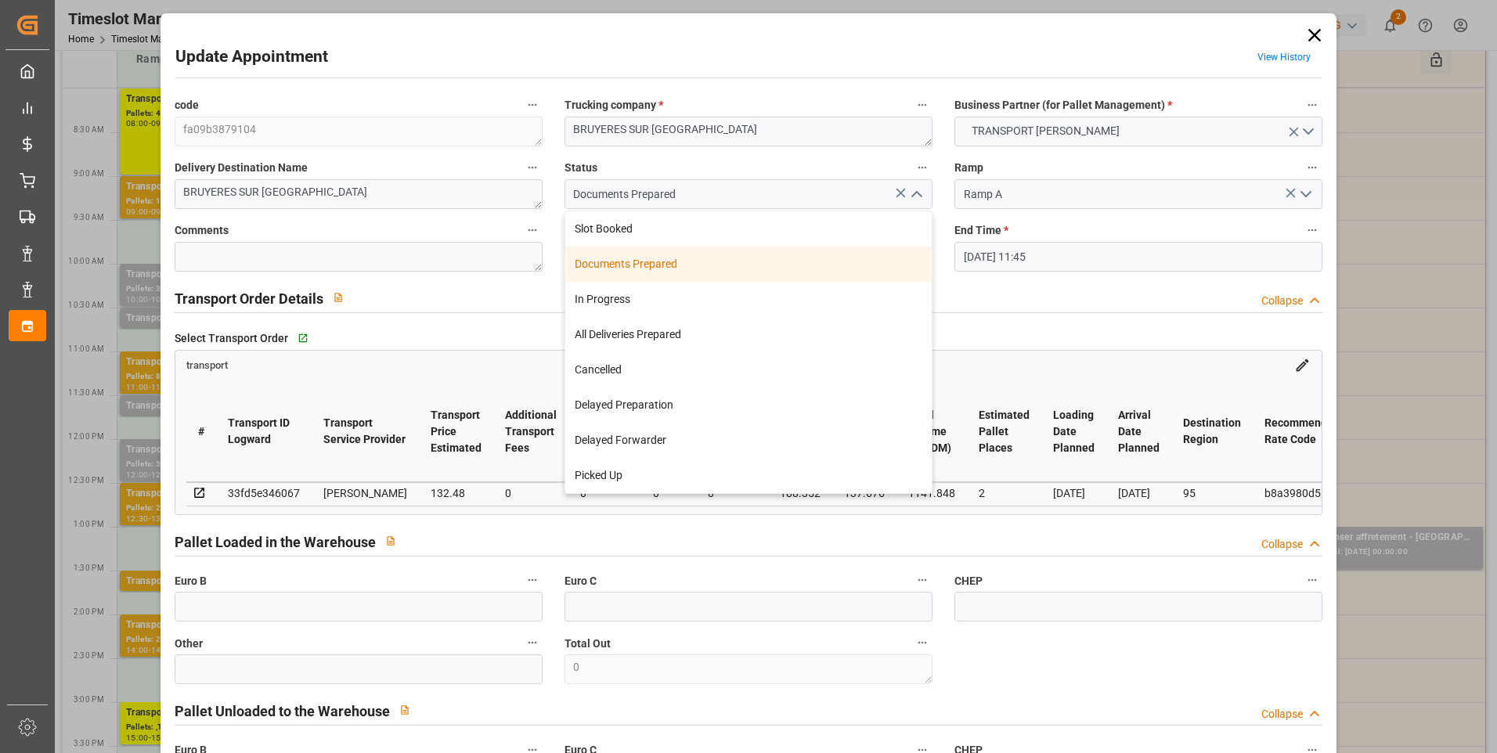
click at [697, 268] on div "Documents Prepared" at bounding box center [748, 264] width 366 height 35
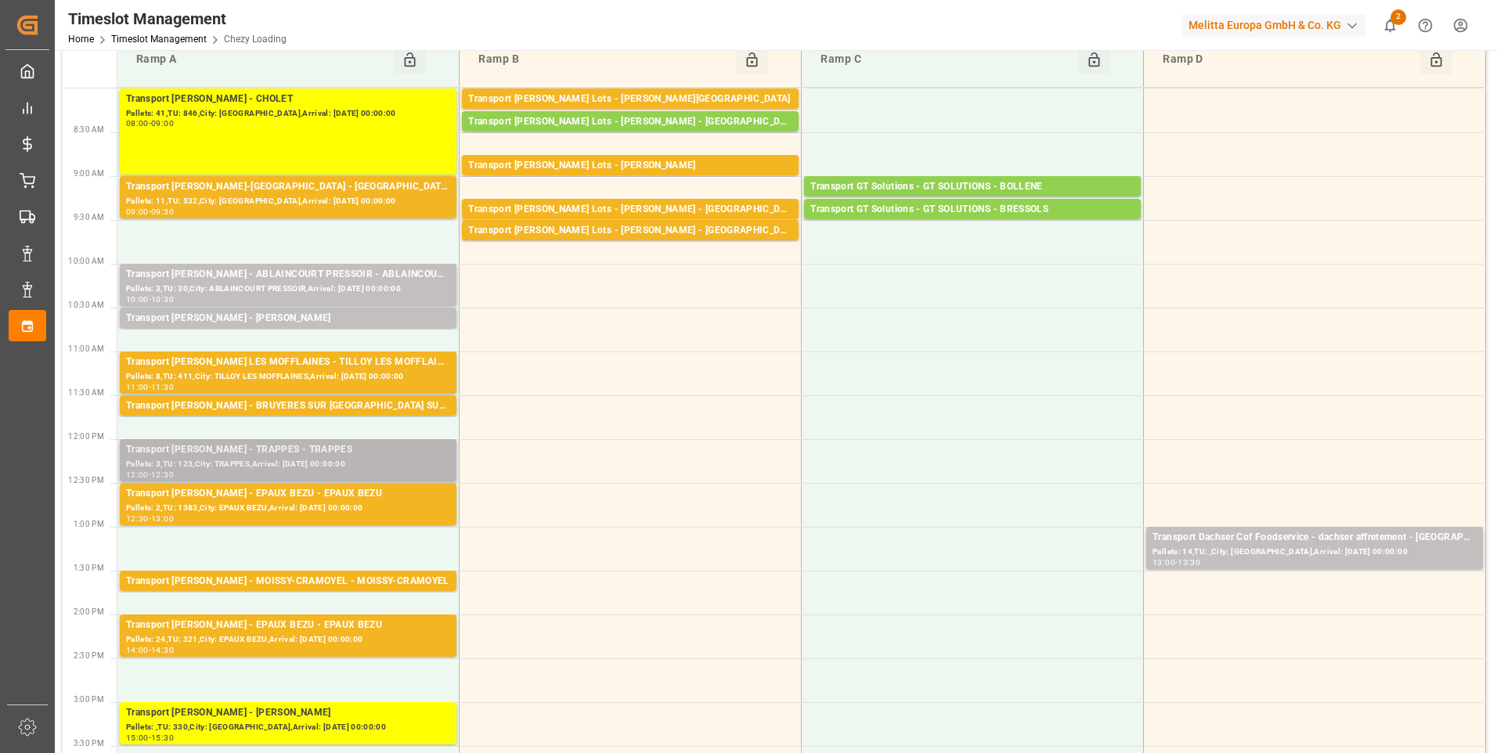
click at [308, 451] on div "Transport [PERSON_NAME] - TRAPPES - TRAPPES" at bounding box center [288, 450] width 324 height 16
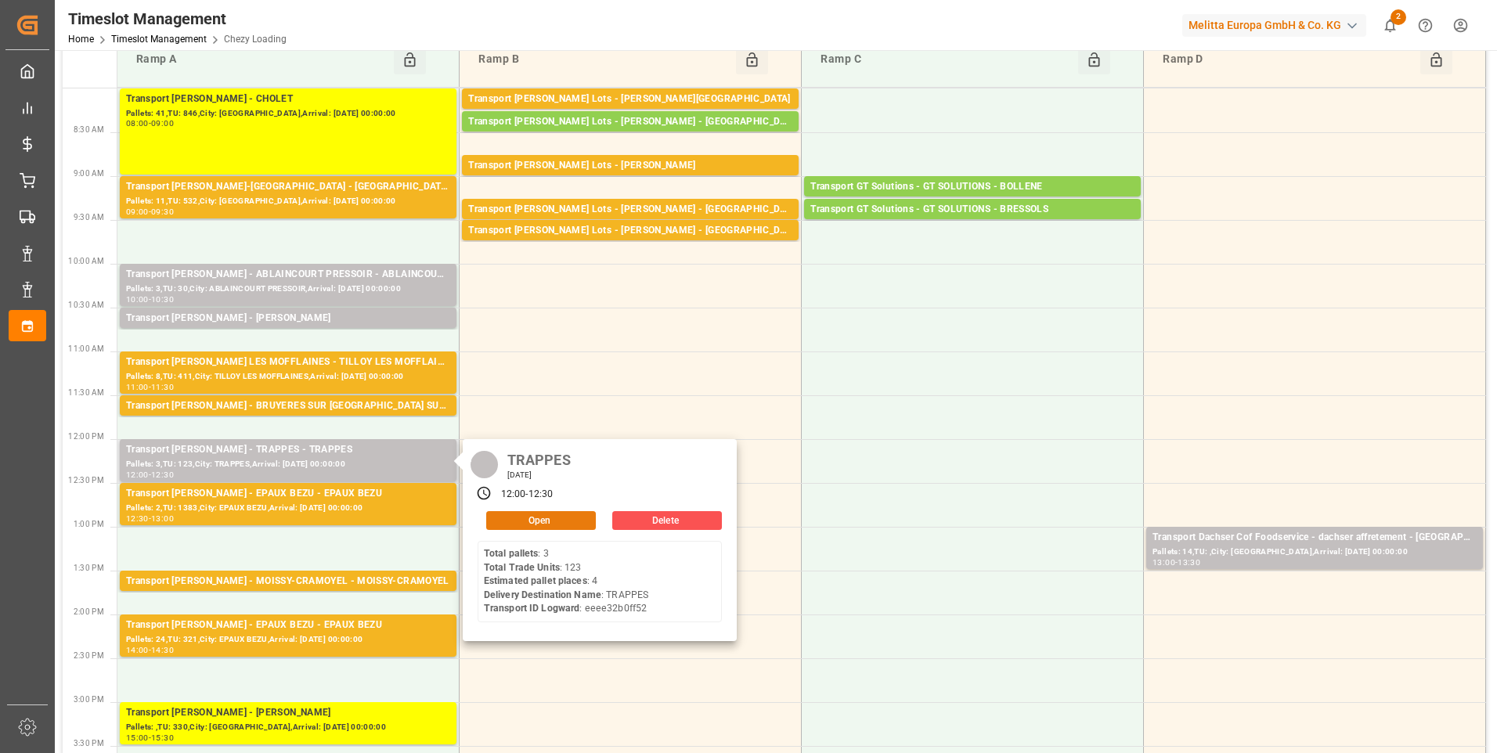
click at [518, 512] on button "Open" at bounding box center [541, 520] width 110 height 19
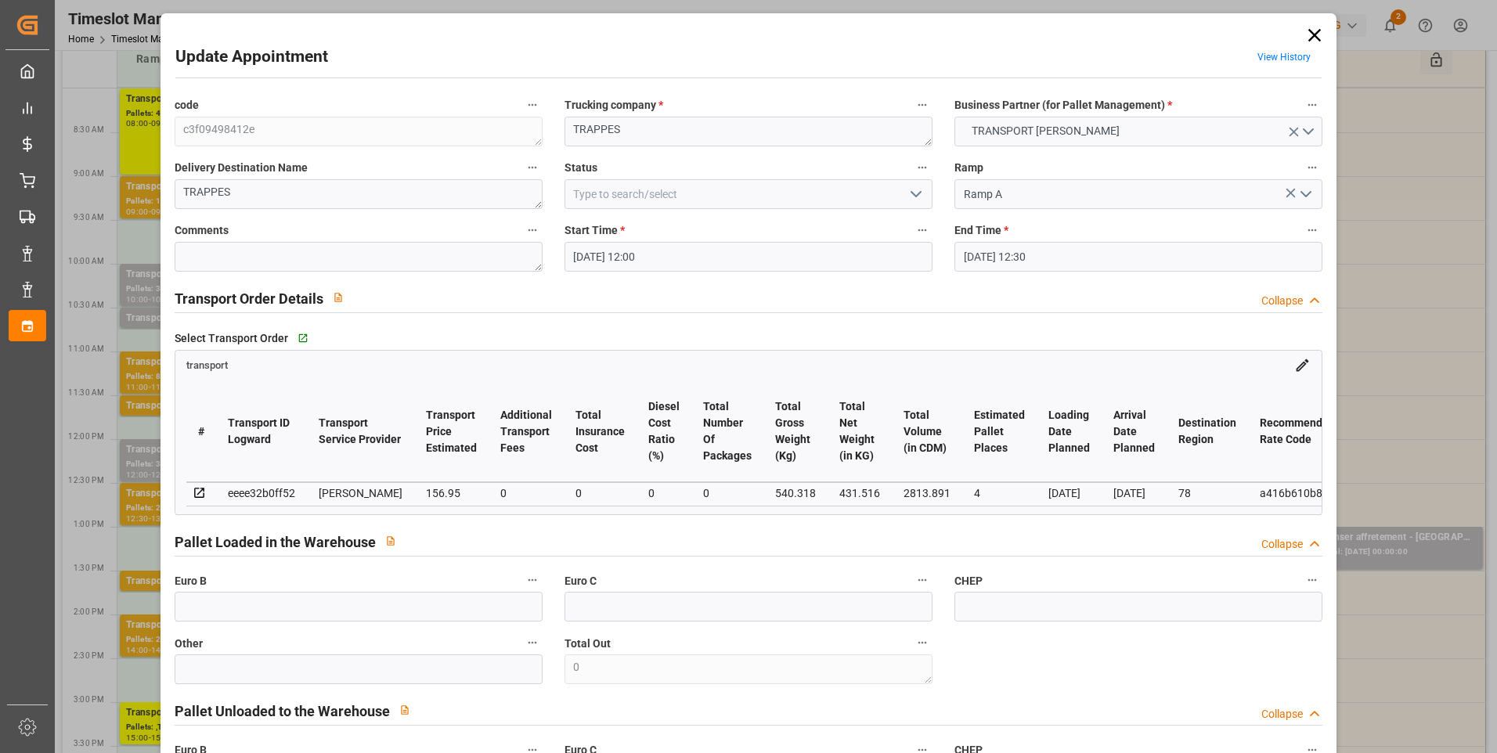
click at [912, 187] on icon "open menu" at bounding box center [916, 194] width 19 height 19
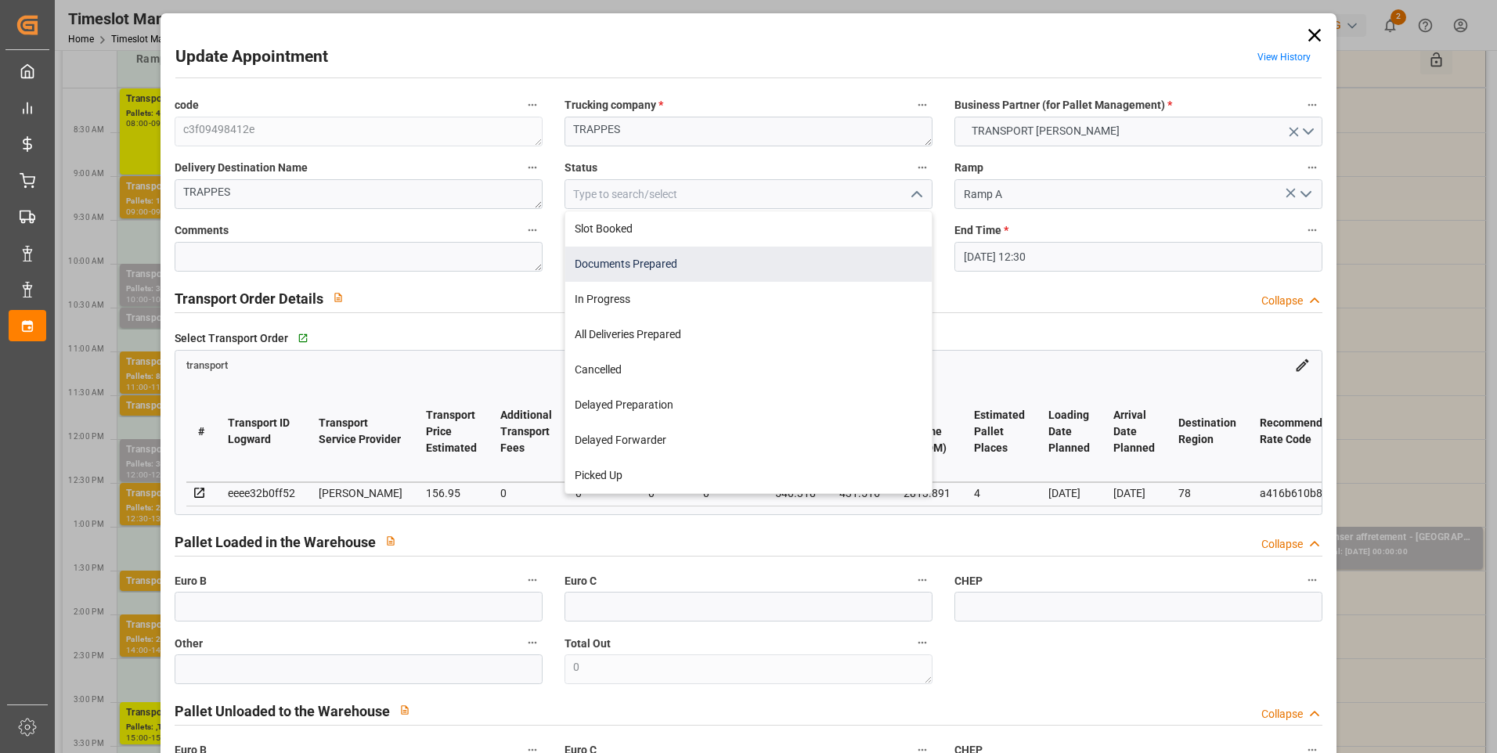
click at [682, 265] on div "Documents Prepared" at bounding box center [748, 264] width 366 height 35
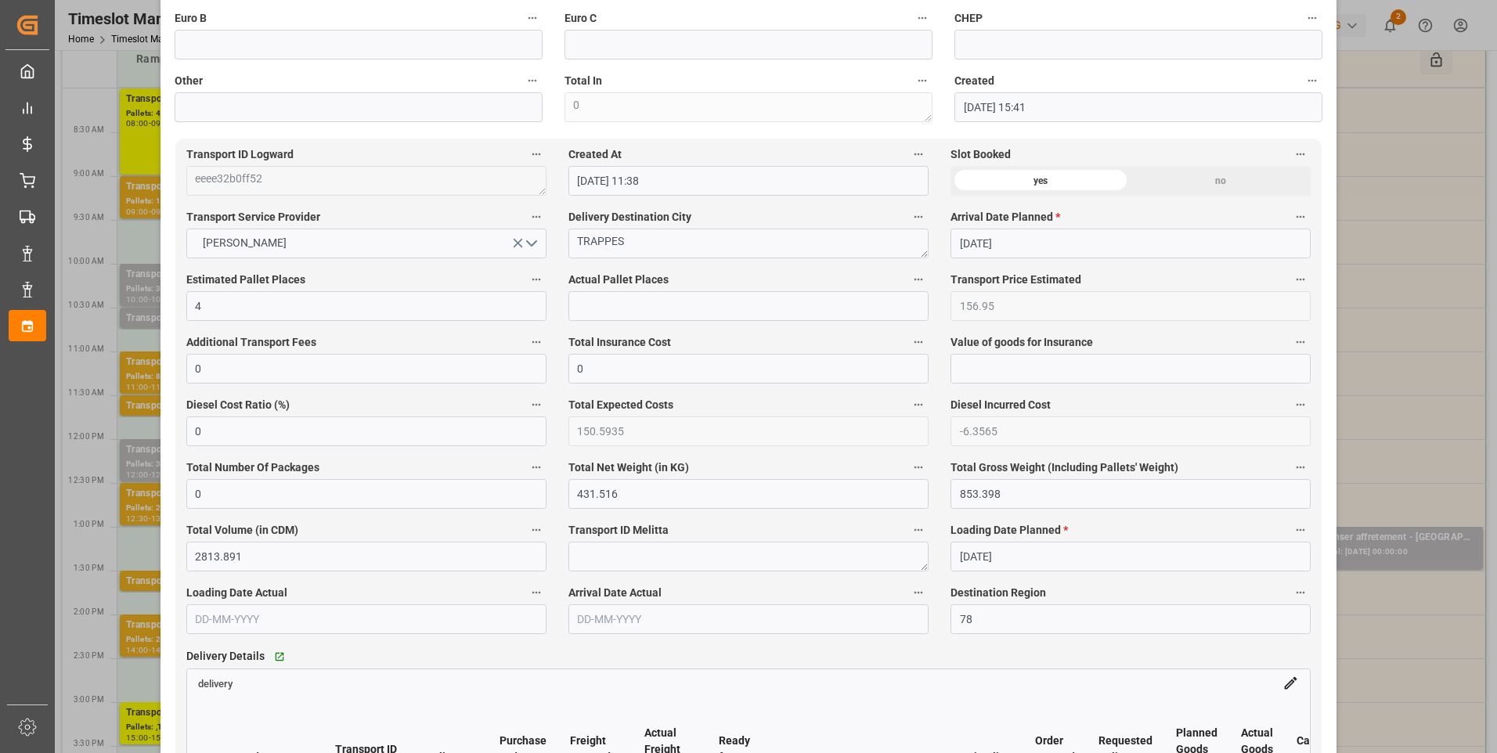
scroll to position [861, 0]
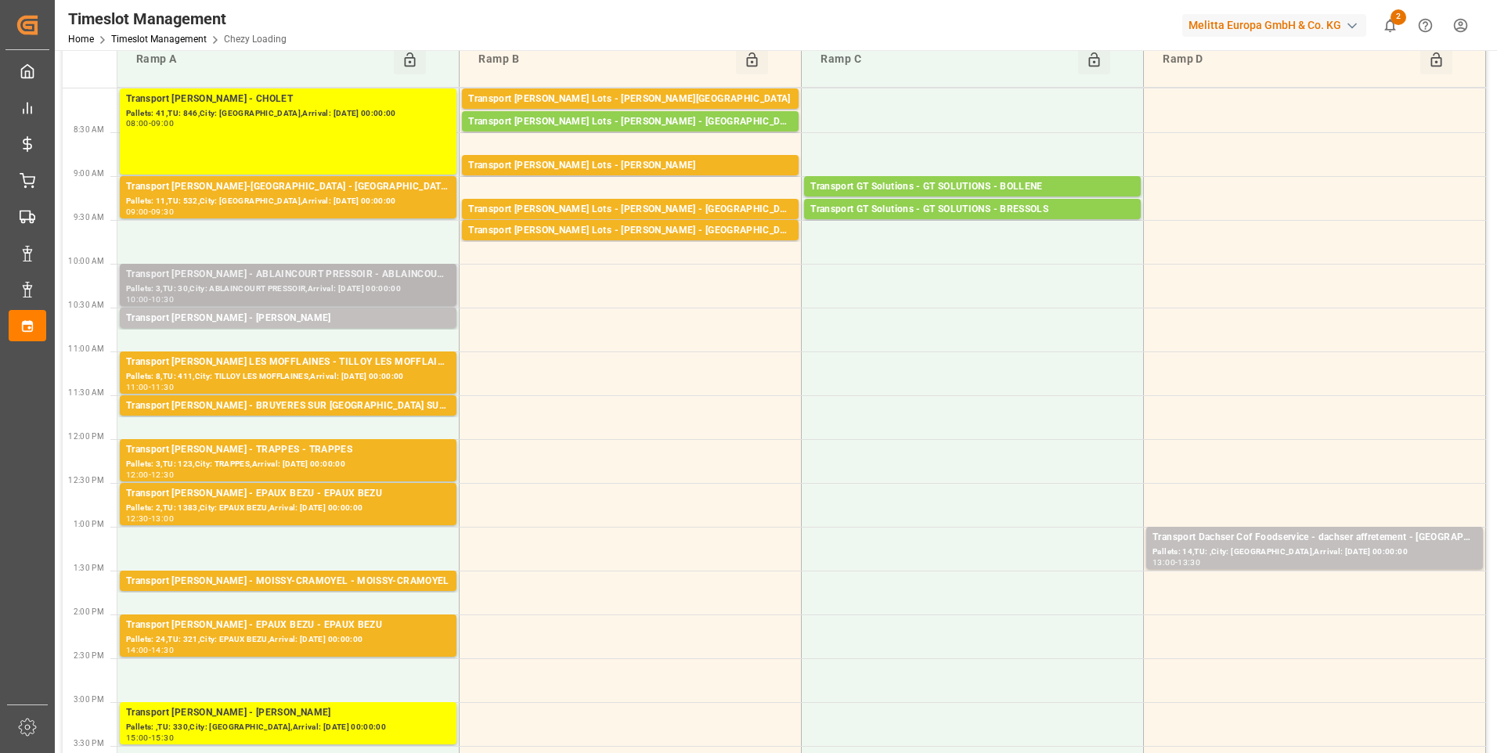
click at [332, 284] on div "Pallets: 3,TU: 30,City: ABLAINCOURT PRESSOIR,Arrival: [DATE] 00:00:00" at bounding box center [288, 289] width 324 height 13
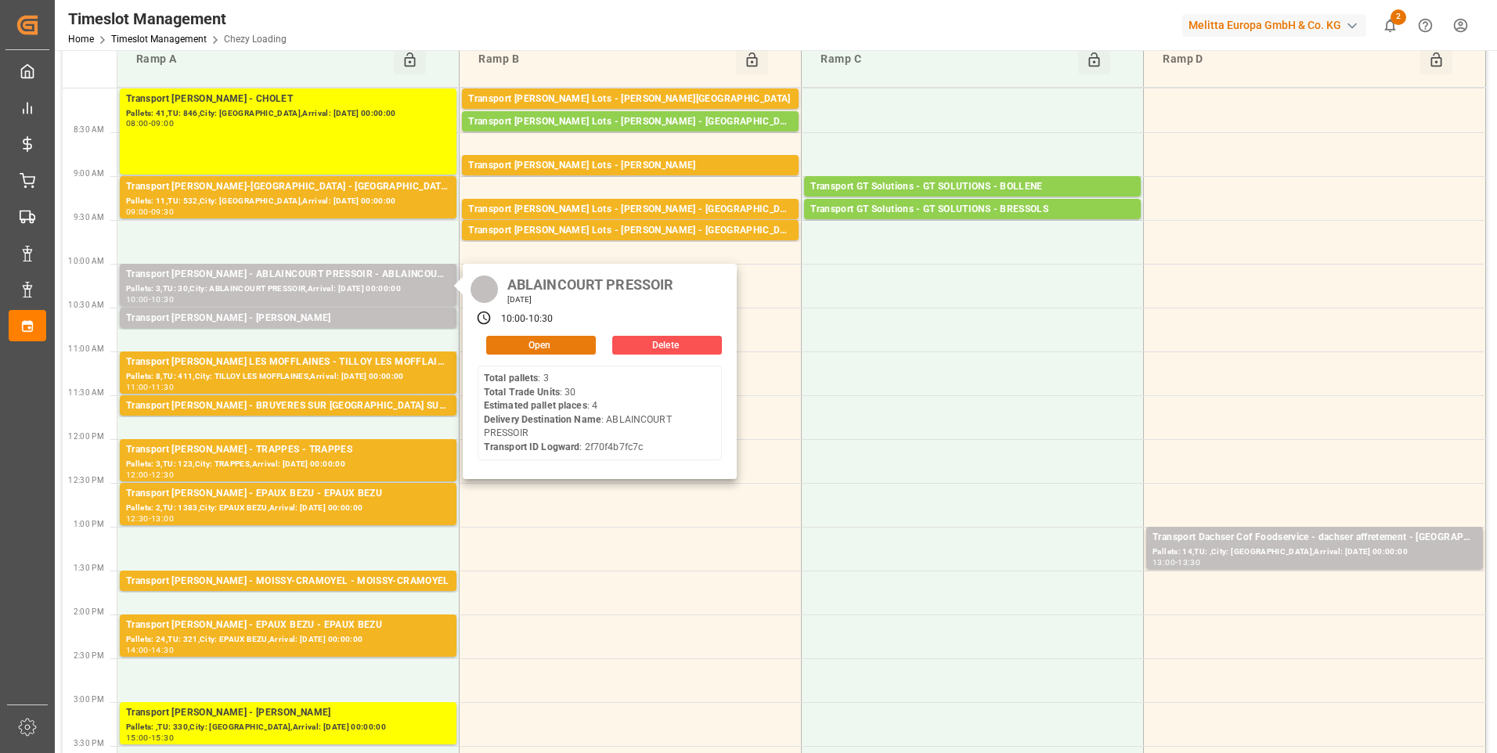
click at [546, 342] on button "Open" at bounding box center [541, 345] width 110 height 19
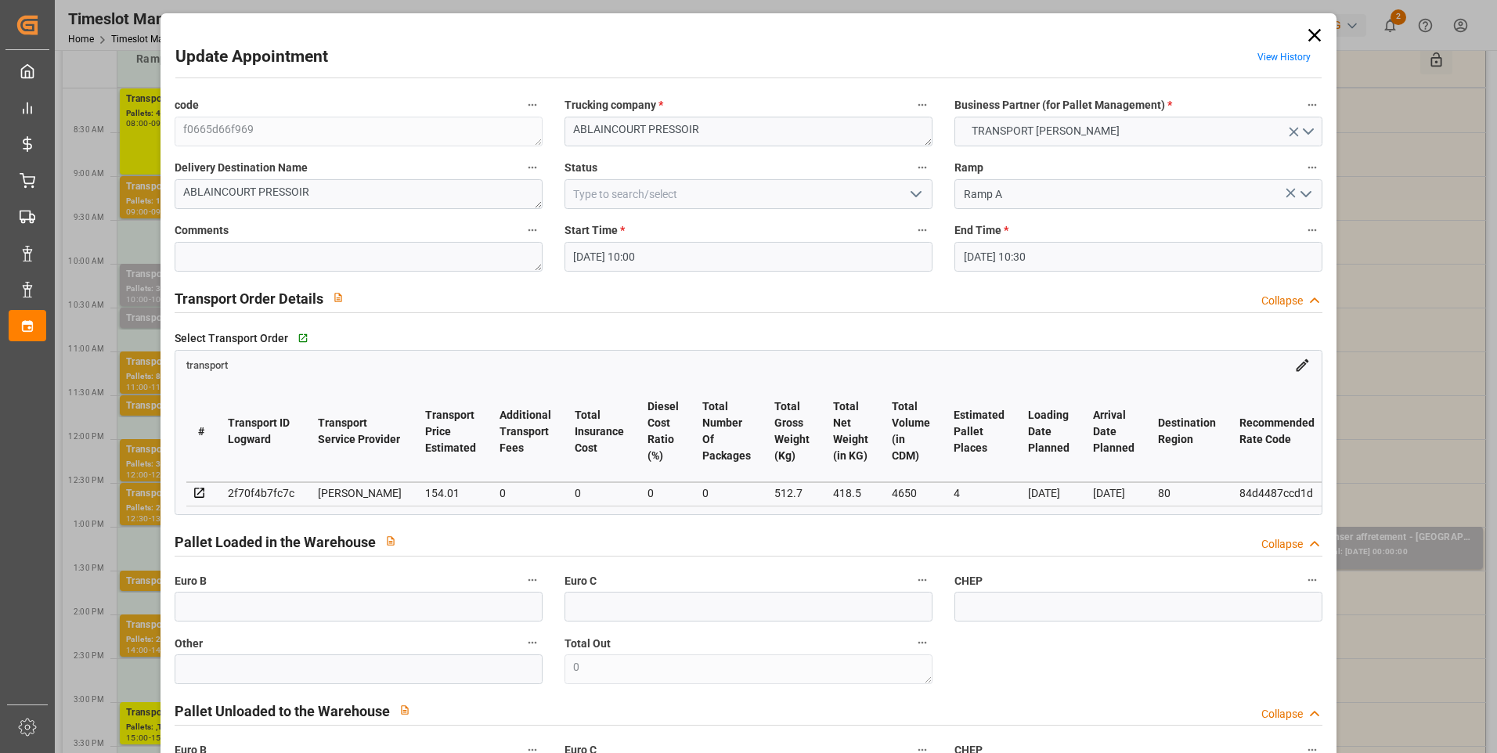
click at [916, 191] on icon "open menu" at bounding box center [916, 194] width 19 height 19
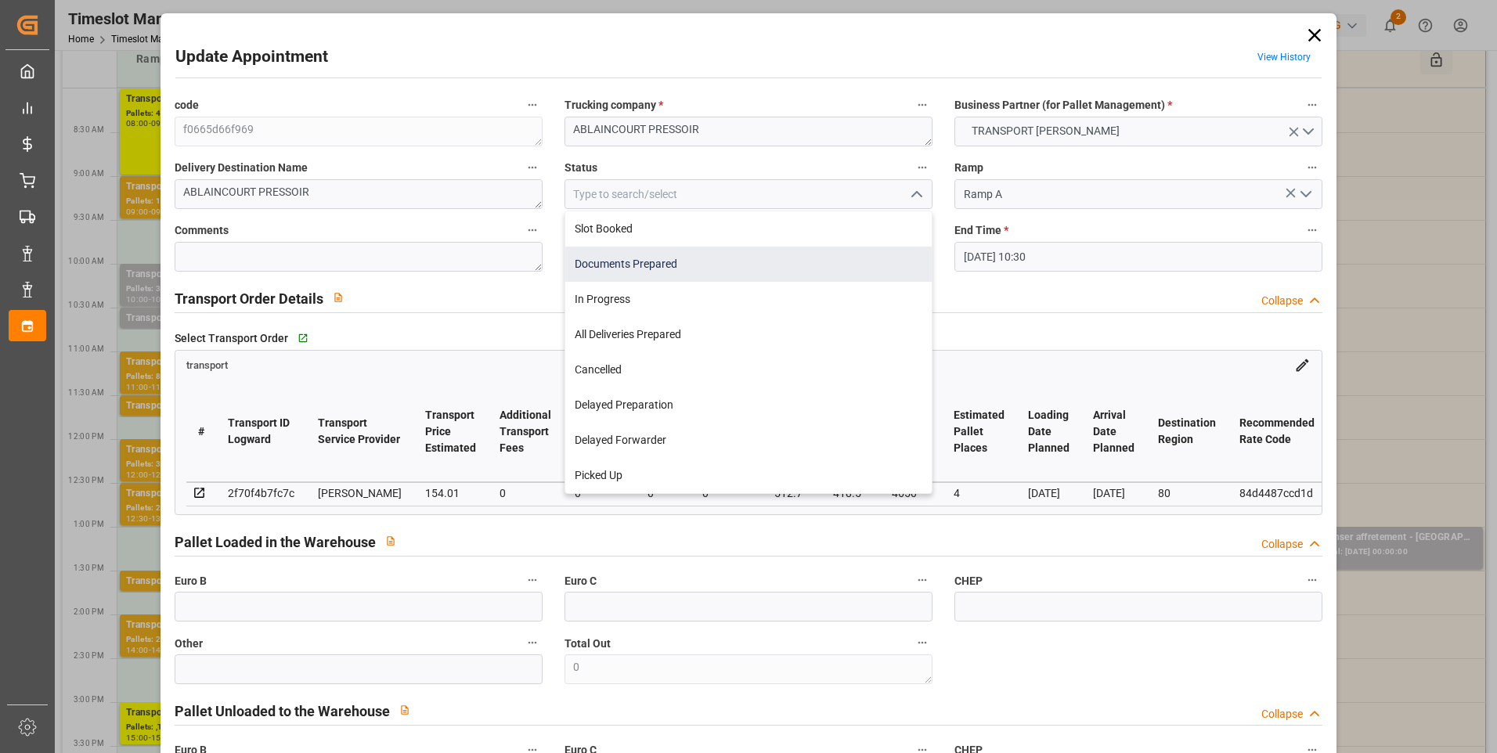
click at [660, 271] on div "Documents Prepared" at bounding box center [748, 264] width 366 height 35
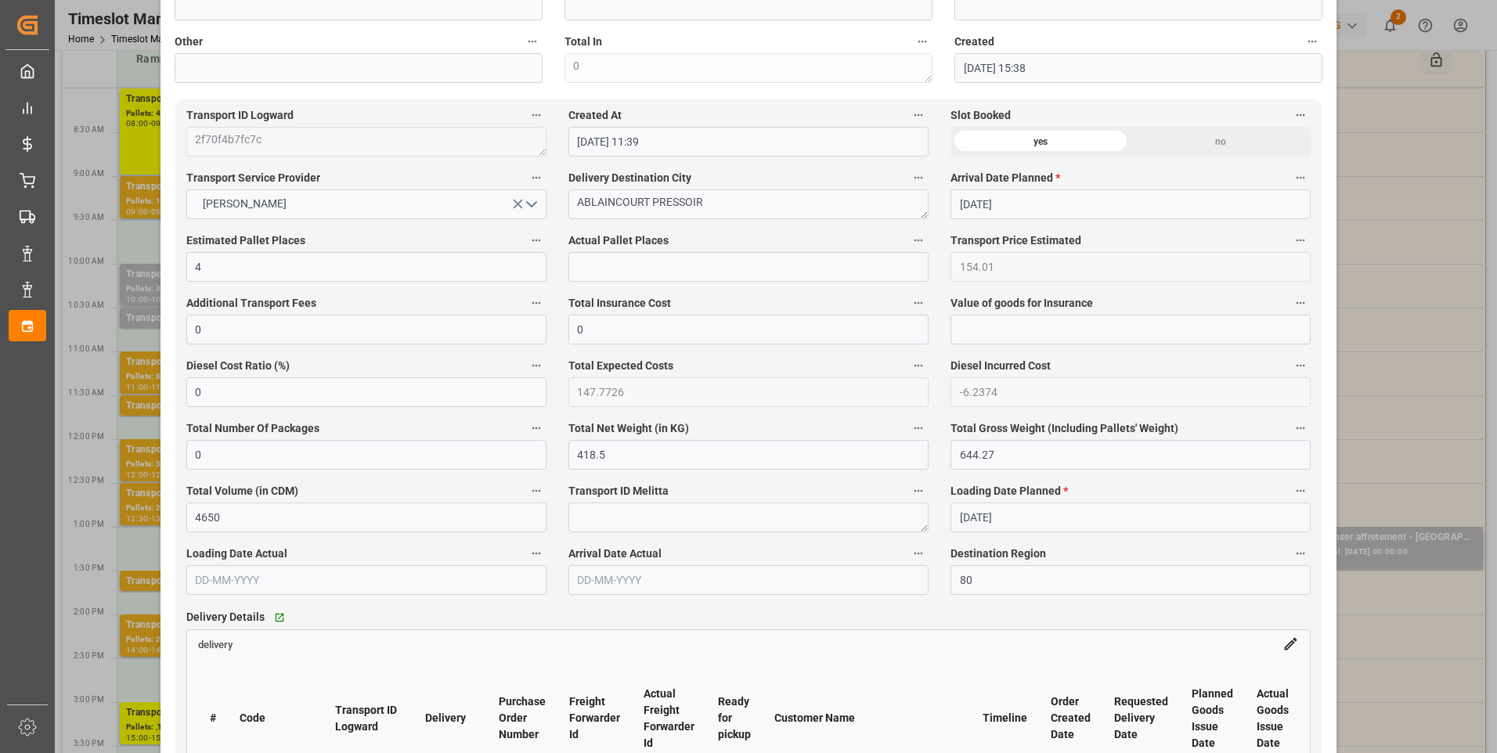
scroll to position [939, 0]
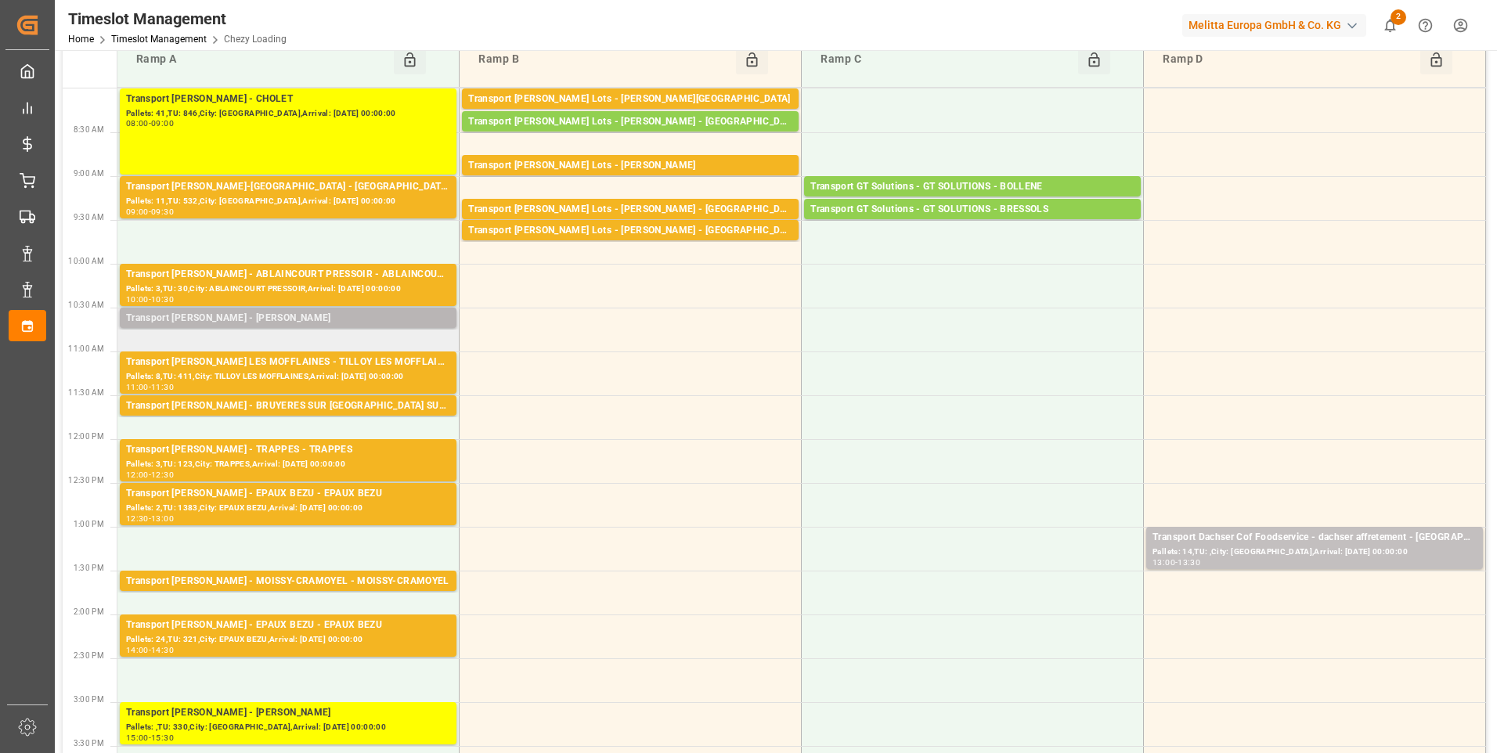
click at [316, 319] on div "Transport [PERSON_NAME] - [PERSON_NAME]" at bounding box center [288, 319] width 324 height 16
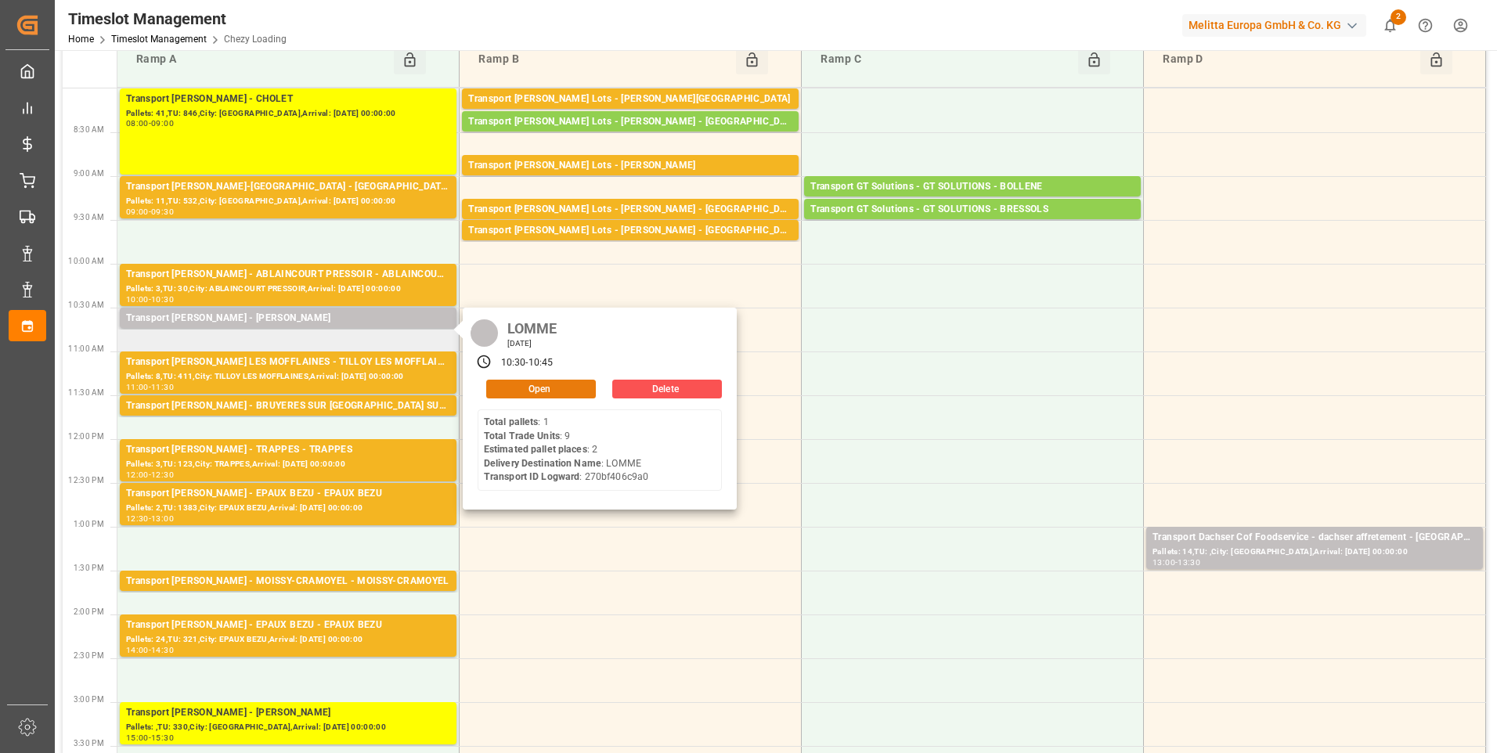
click at [532, 392] on button "Open" at bounding box center [541, 389] width 110 height 19
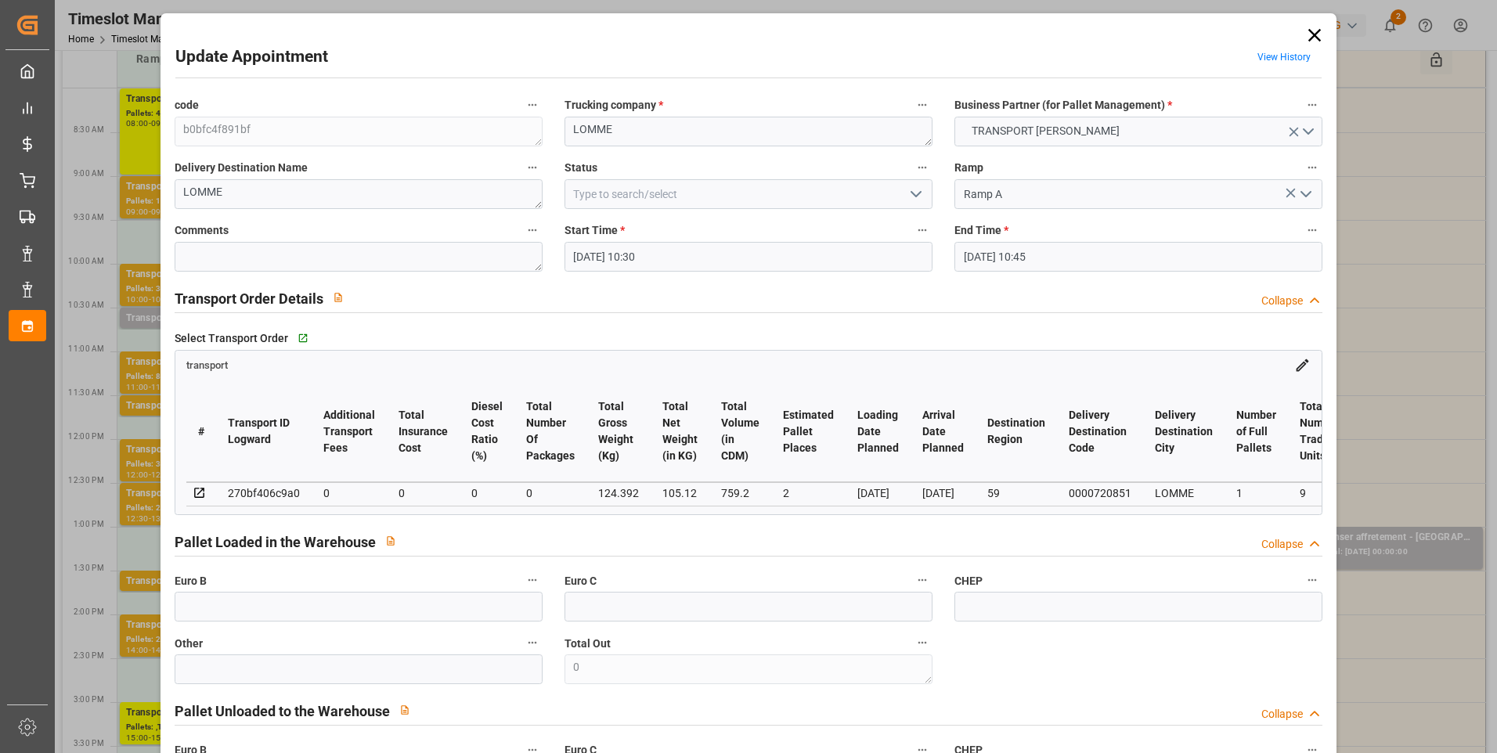
click at [917, 195] on icon "open menu" at bounding box center [916, 194] width 19 height 19
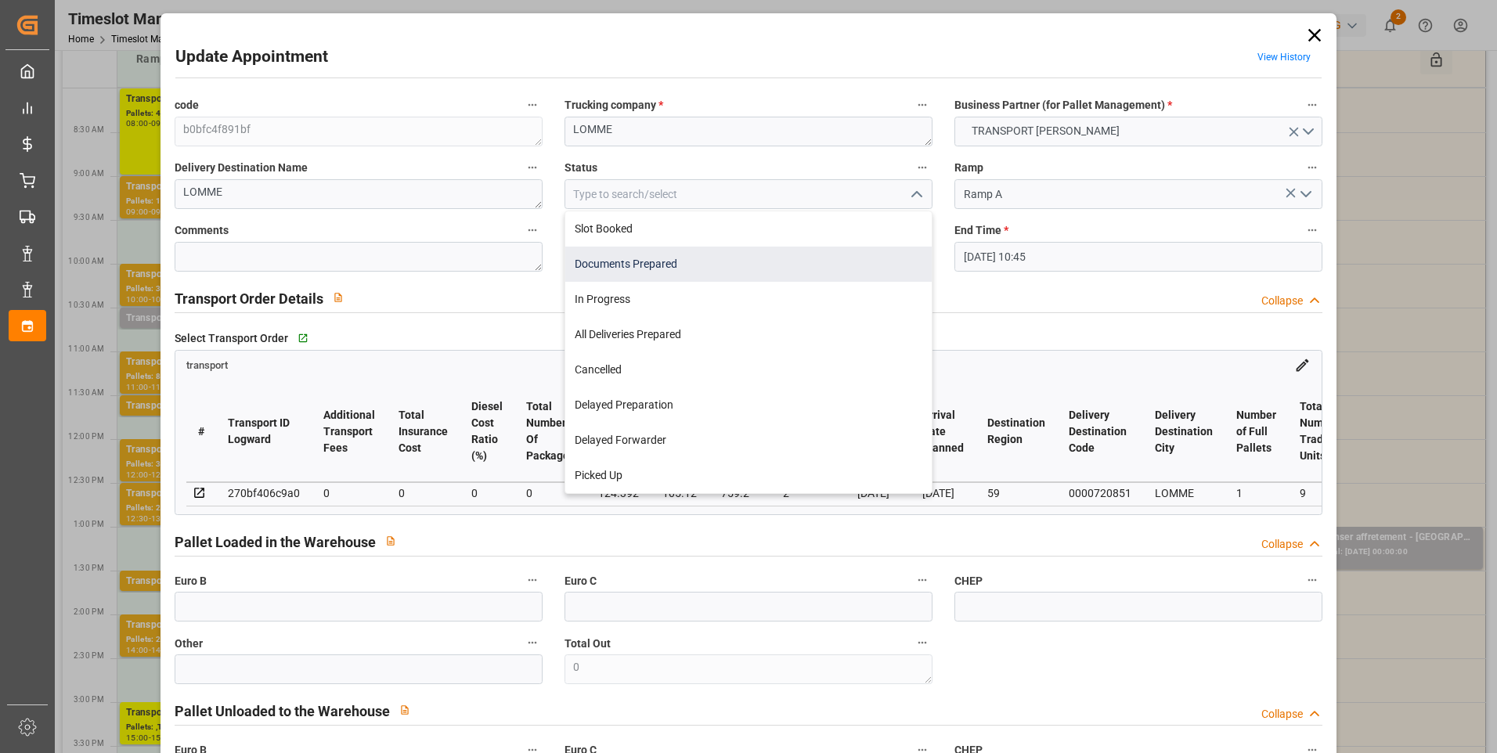
click at [652, 268] on div "Documents Prepared" at bounding box center [748, 264] width 366 height 35
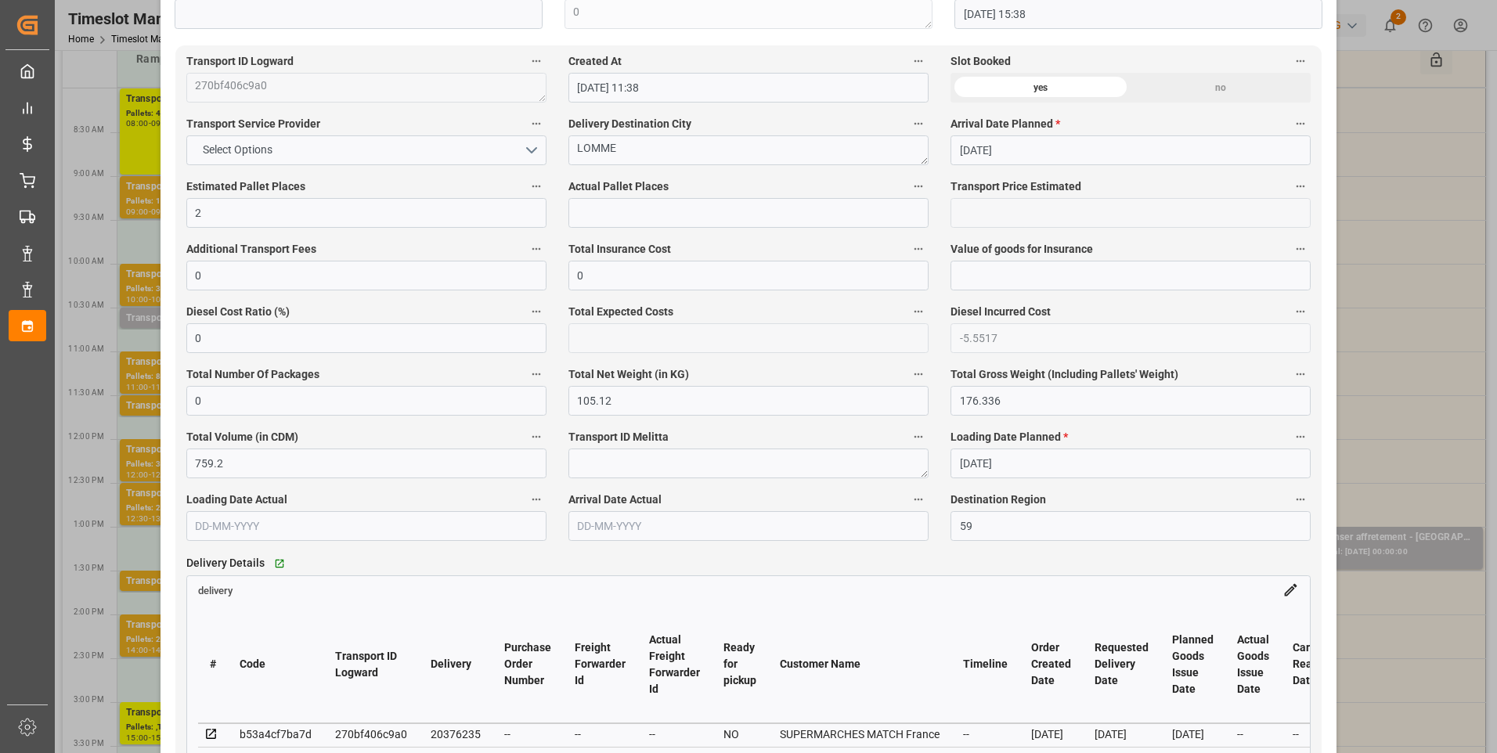
scroll to position [861, 0]
